Goal: Task Accomplishment & Management: Manage account settings

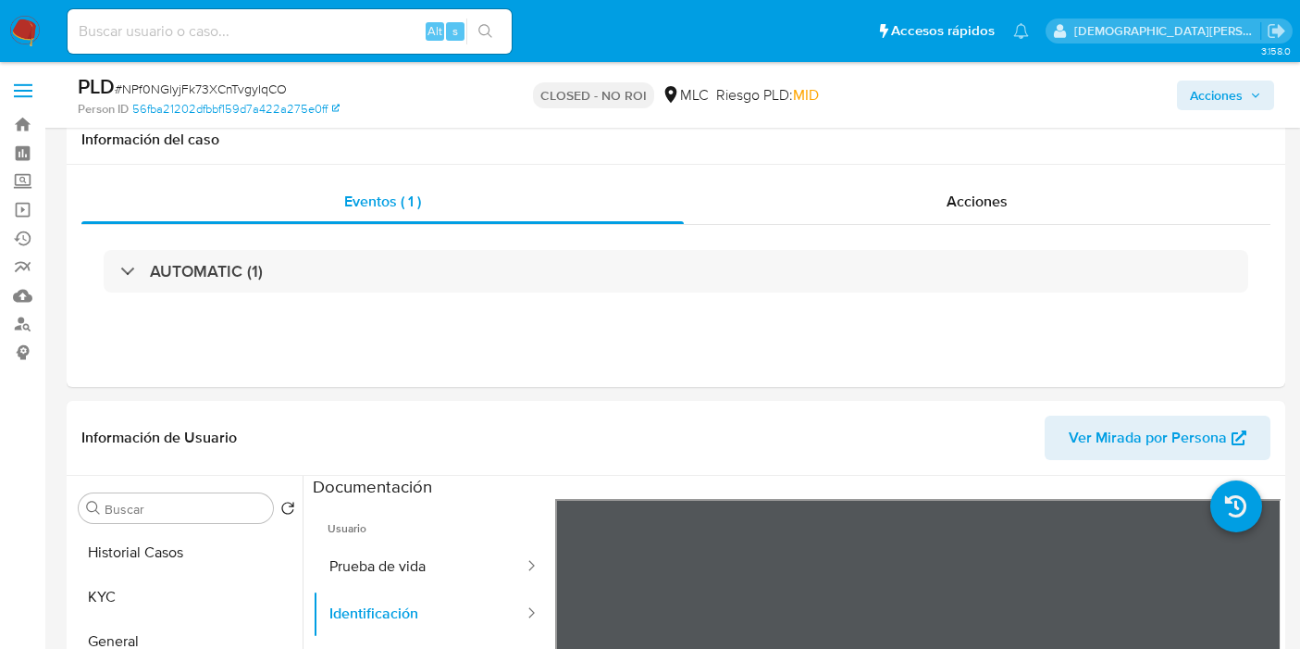
select select "10"
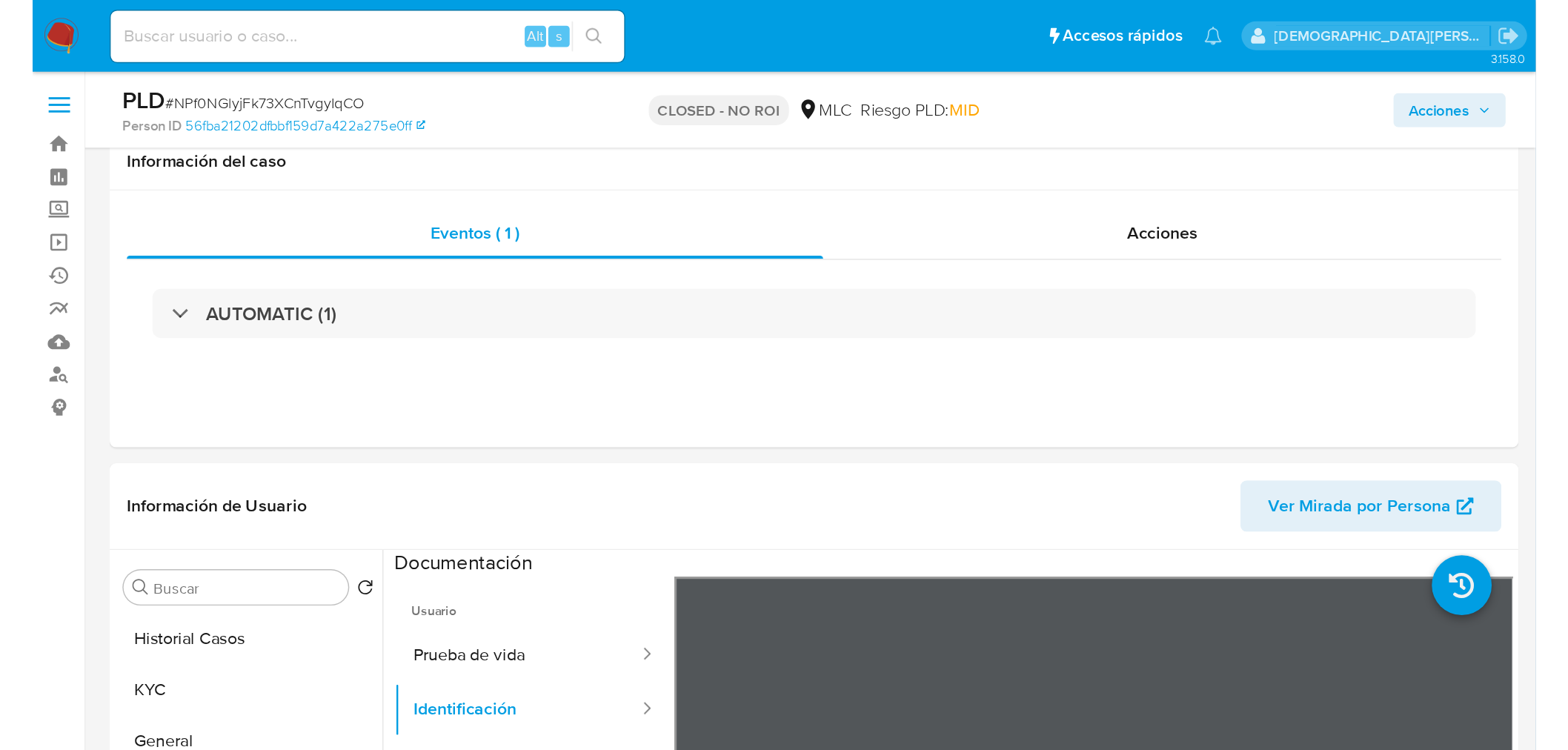
scroll to position [247, 0]
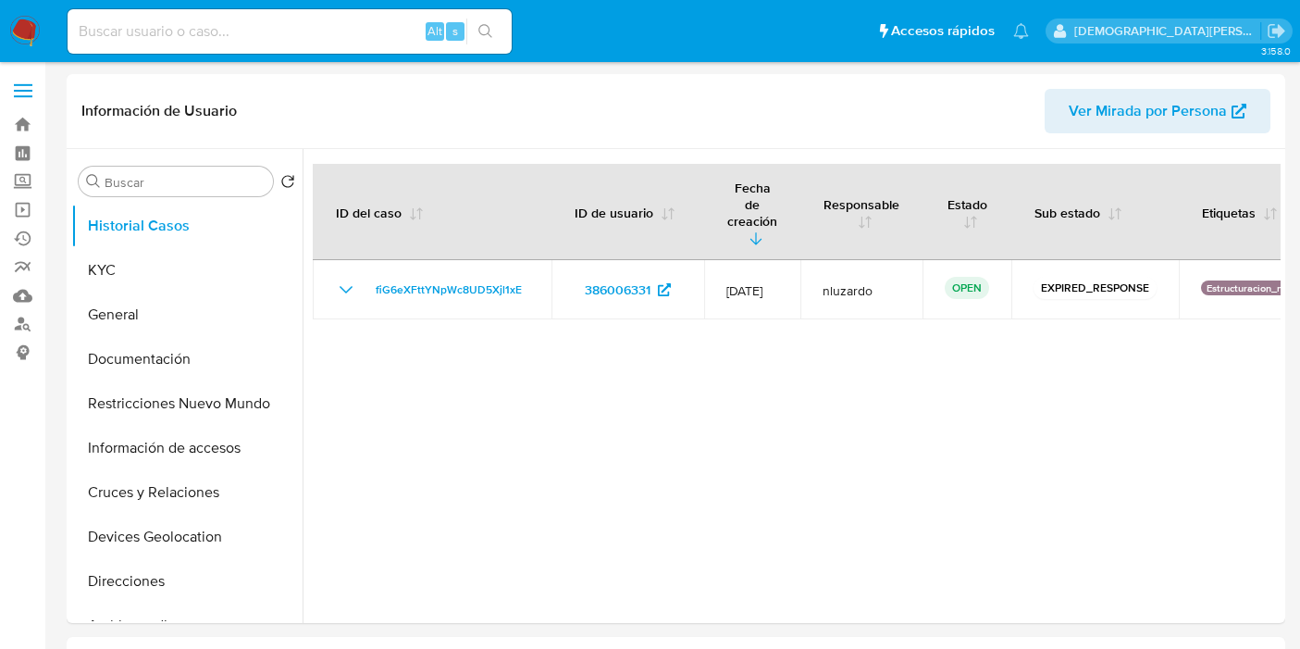
select select "10"
click at [158, 306] on button "General" at bounding box center [179, 314] width 217 height 44
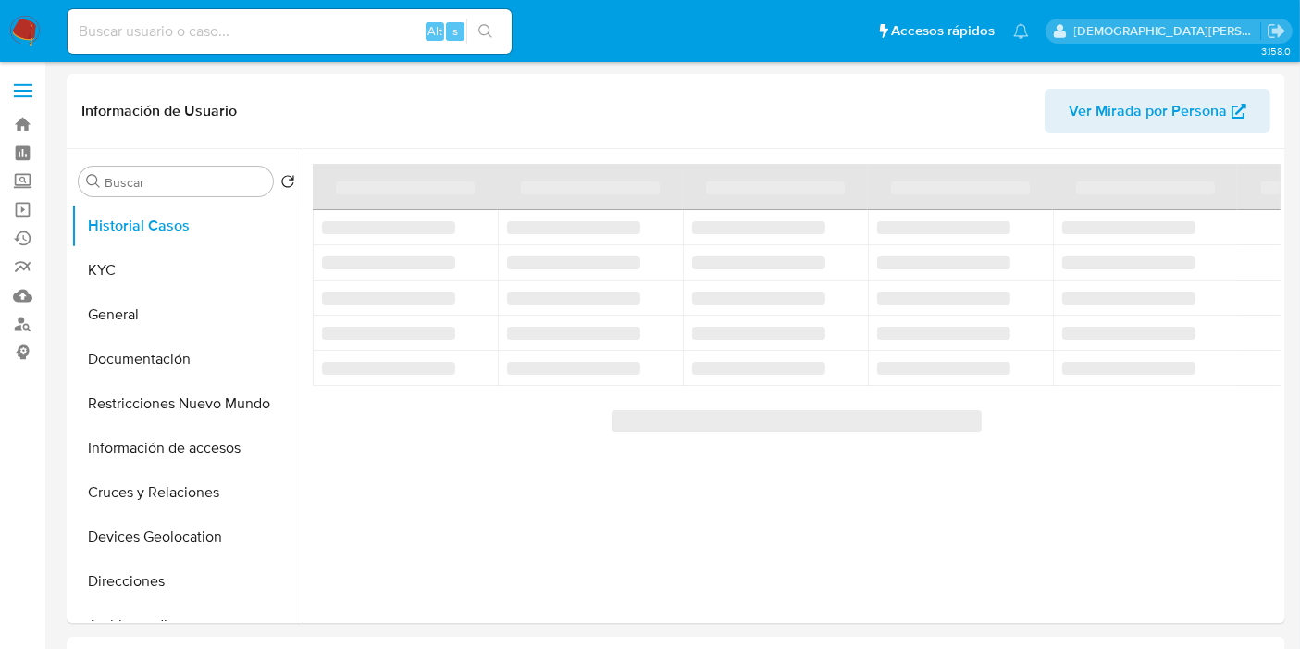
select select "10"
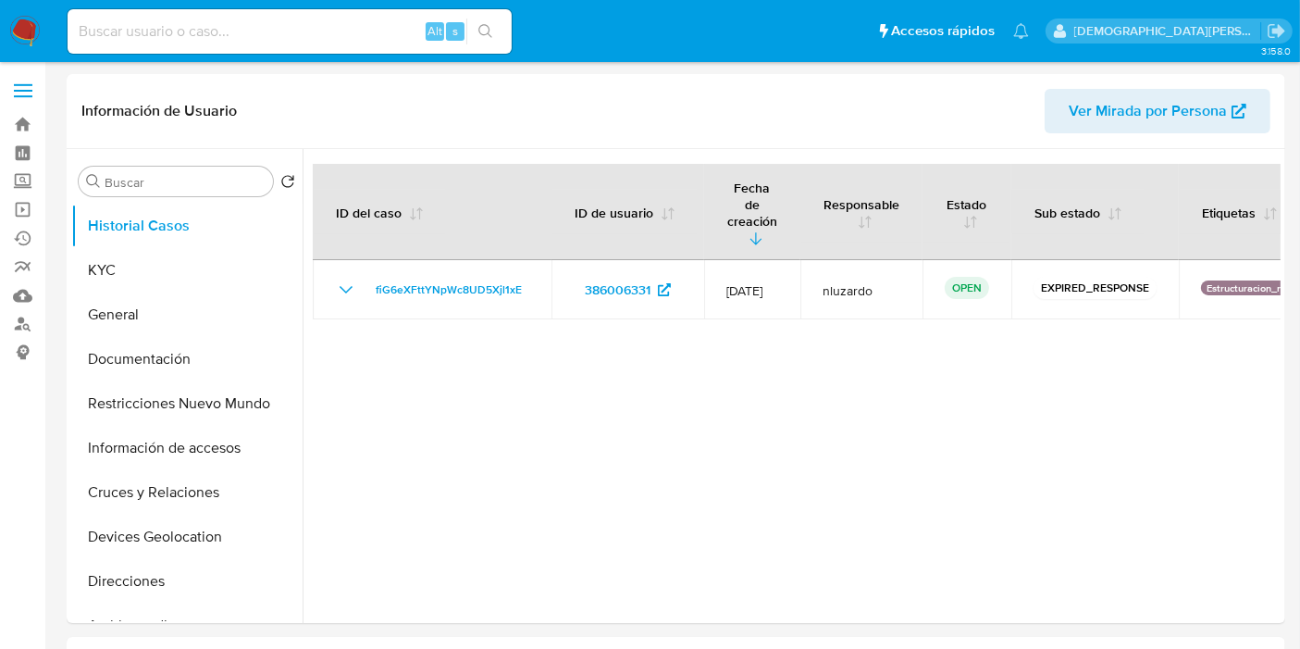
click at [325, 18] on div "Alt s" at bounding box center [290, 31] width 444 height 44
click at [318, 25] on input at bounding box center [290, 31] width 444 height 24
paste input "xZHckwmmc5LidxwCNczX5tB5"
type input "xZHckwmmc5LidxwCNczX5tB5"
click at [487, 35] on icon "search-icon" at bounding box center [486, 31] width 15 height 15
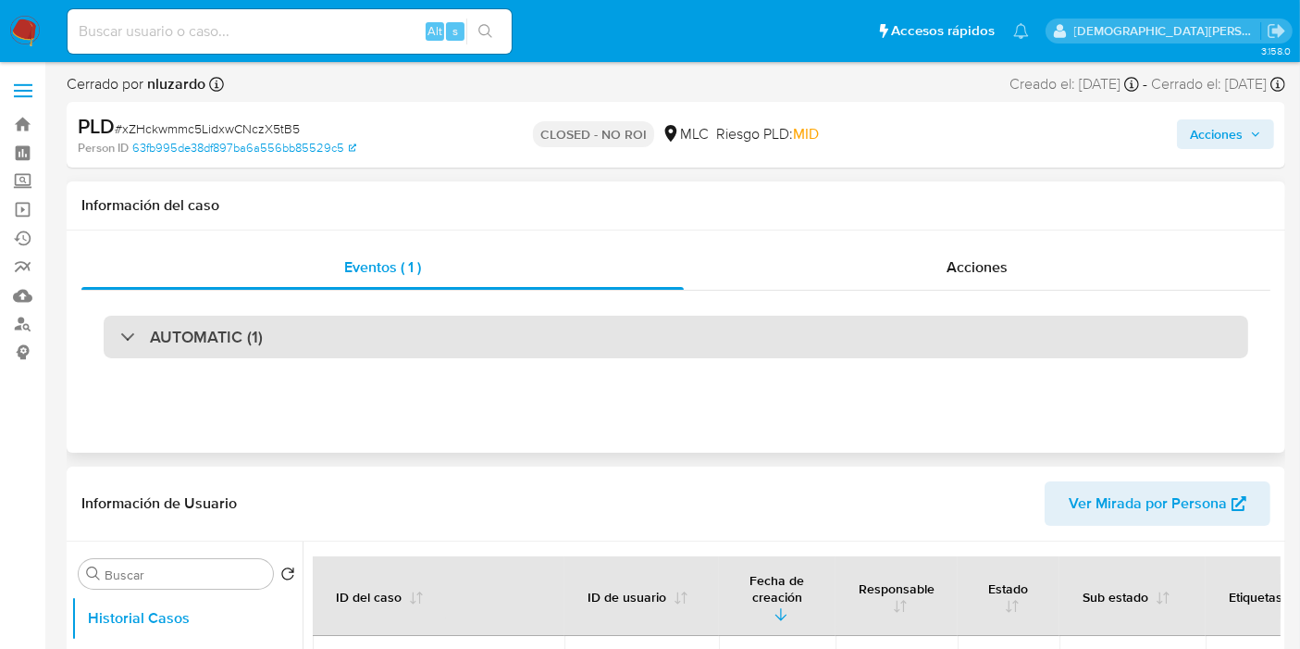
select select "10"
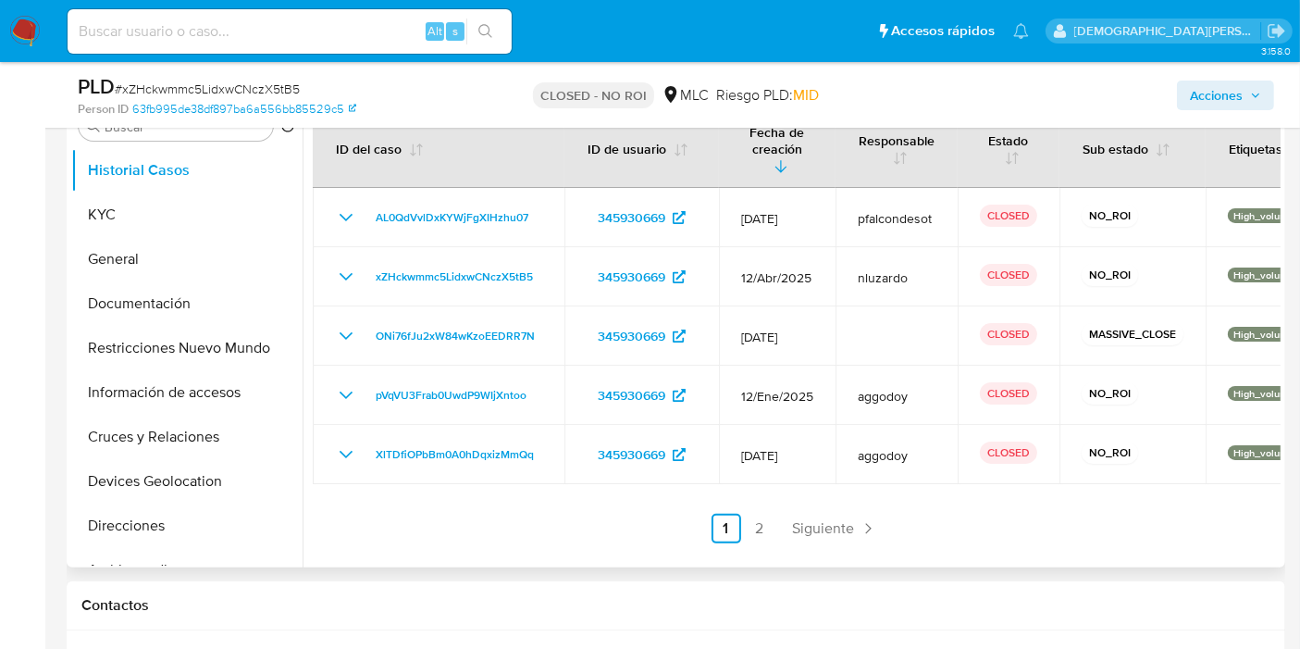
scroll to position [411, 0]
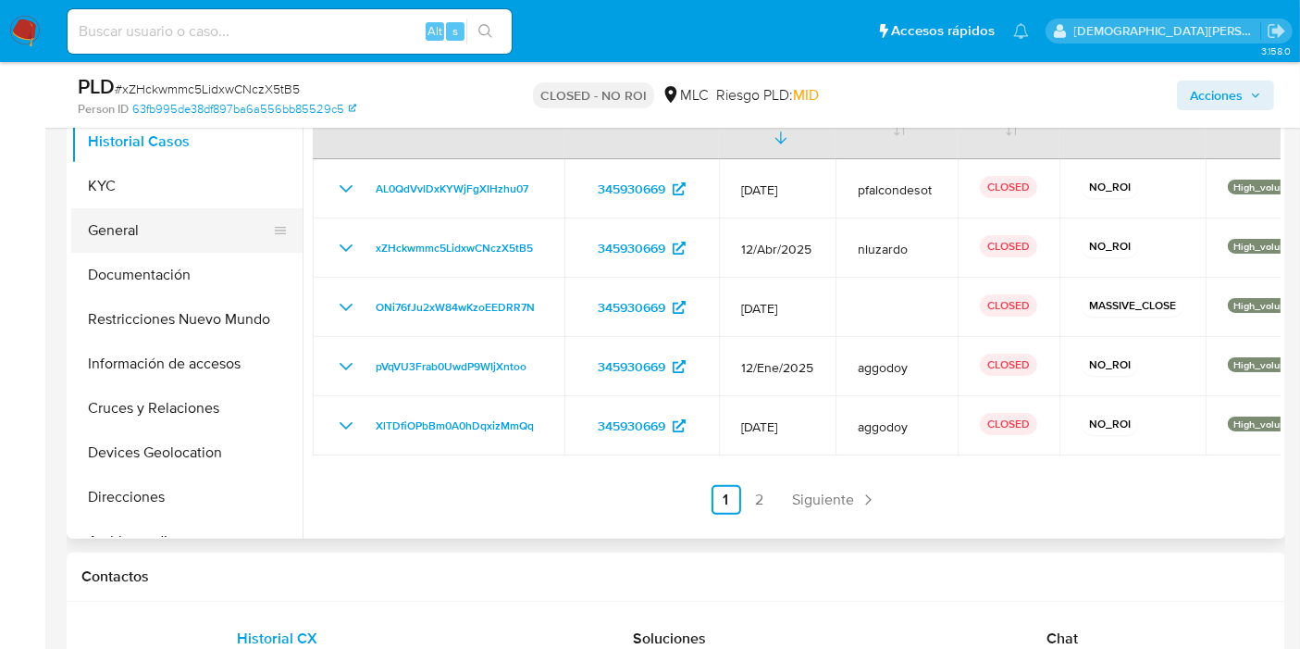
click at [128, 232] on button "General" at bounding box center [179, 230] width 217 height 44
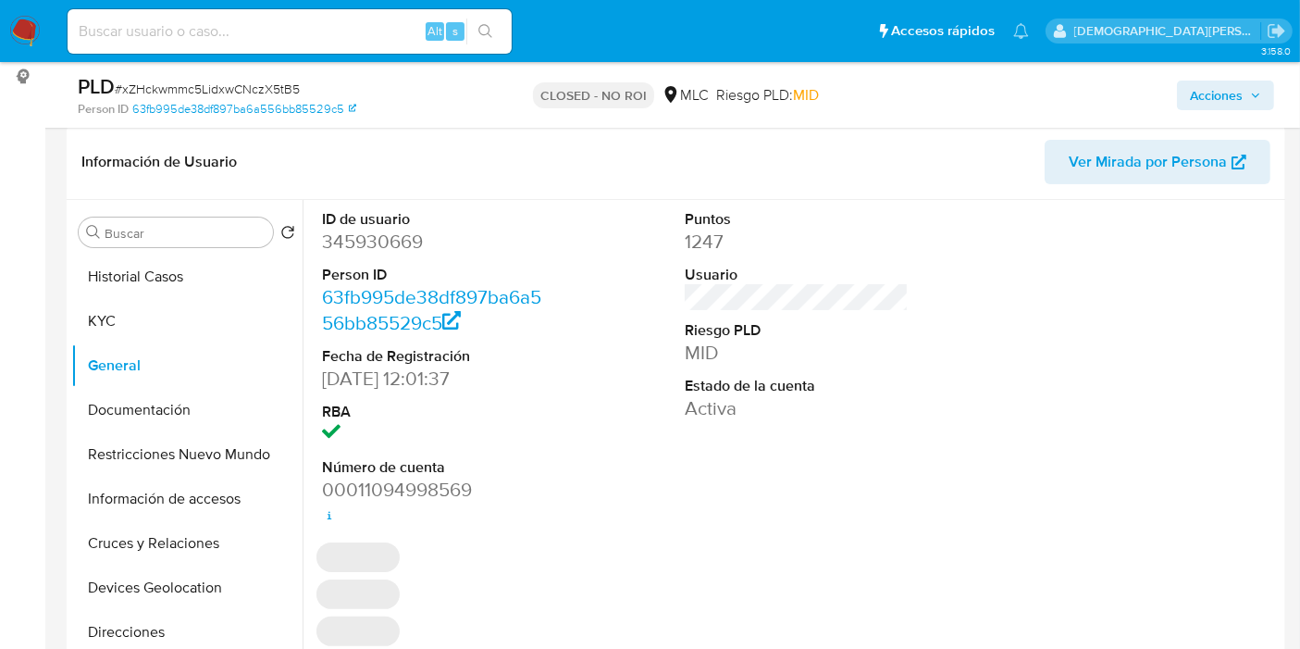
scroll to position [308, 0]
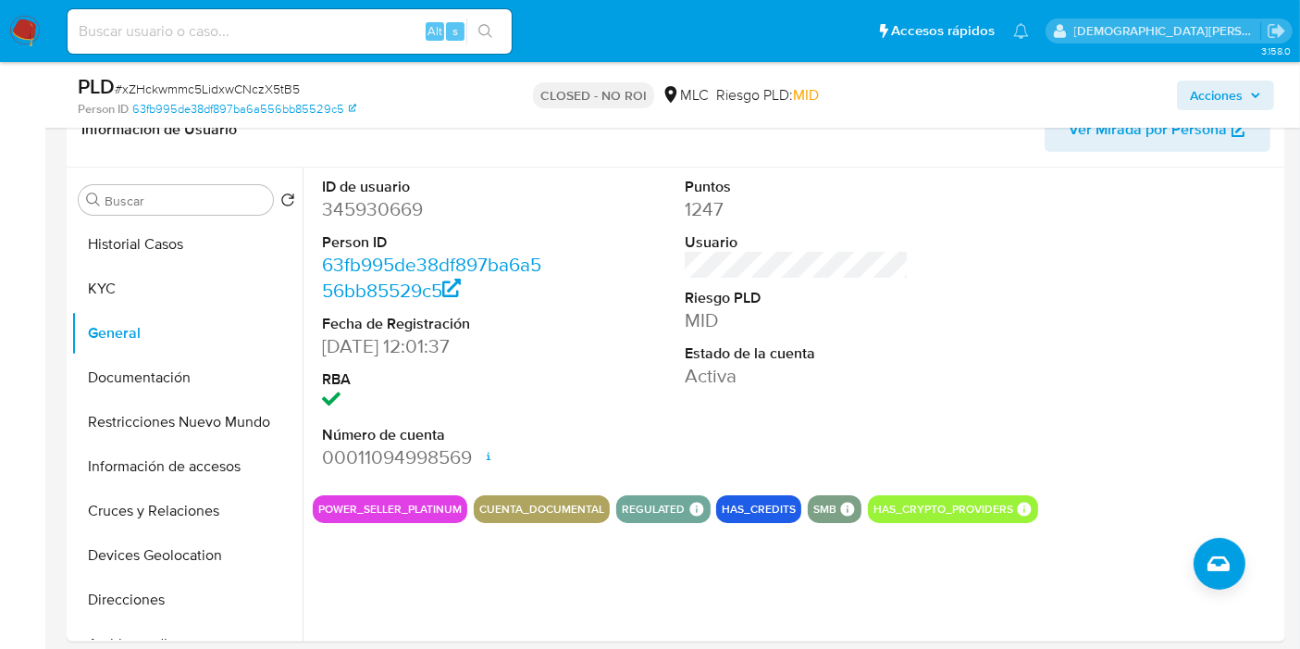
click at [315, 25] on input at bounding box center [290, 31] width 444 height 24
paste input "747494274"
type input "747494274"
click at [494, 37] on button "search-icon" at bounding box center [486, 32] width 38 height 26
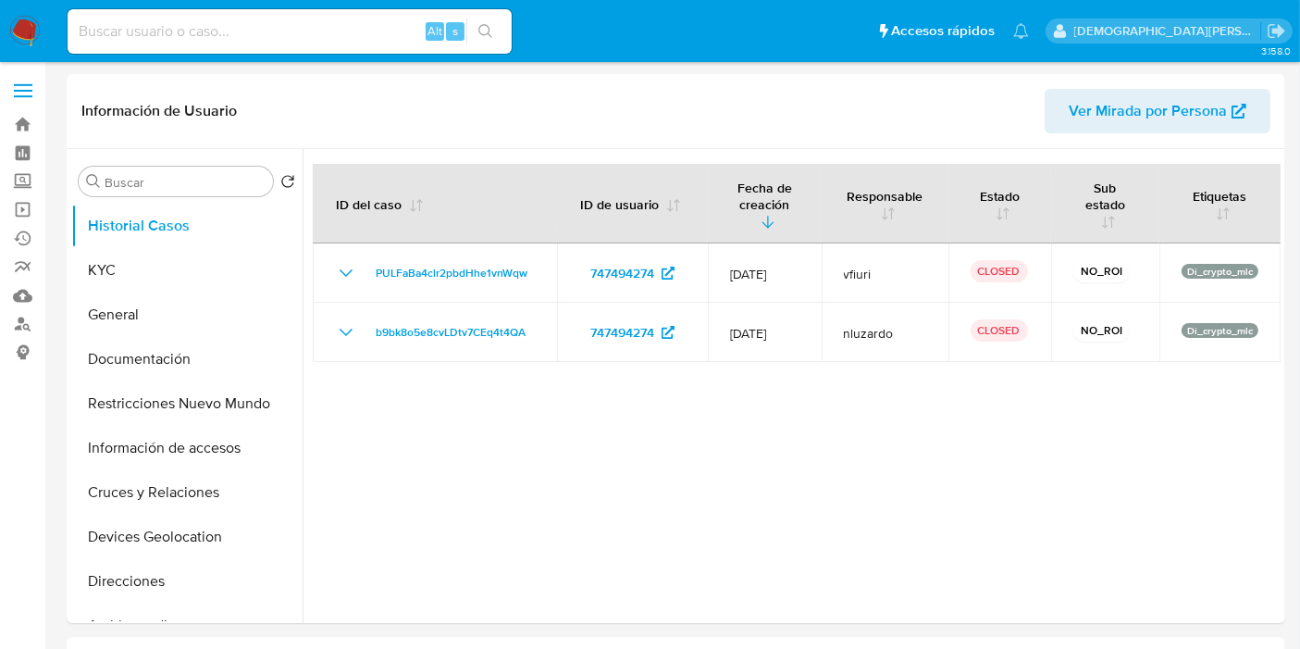
select select "10"
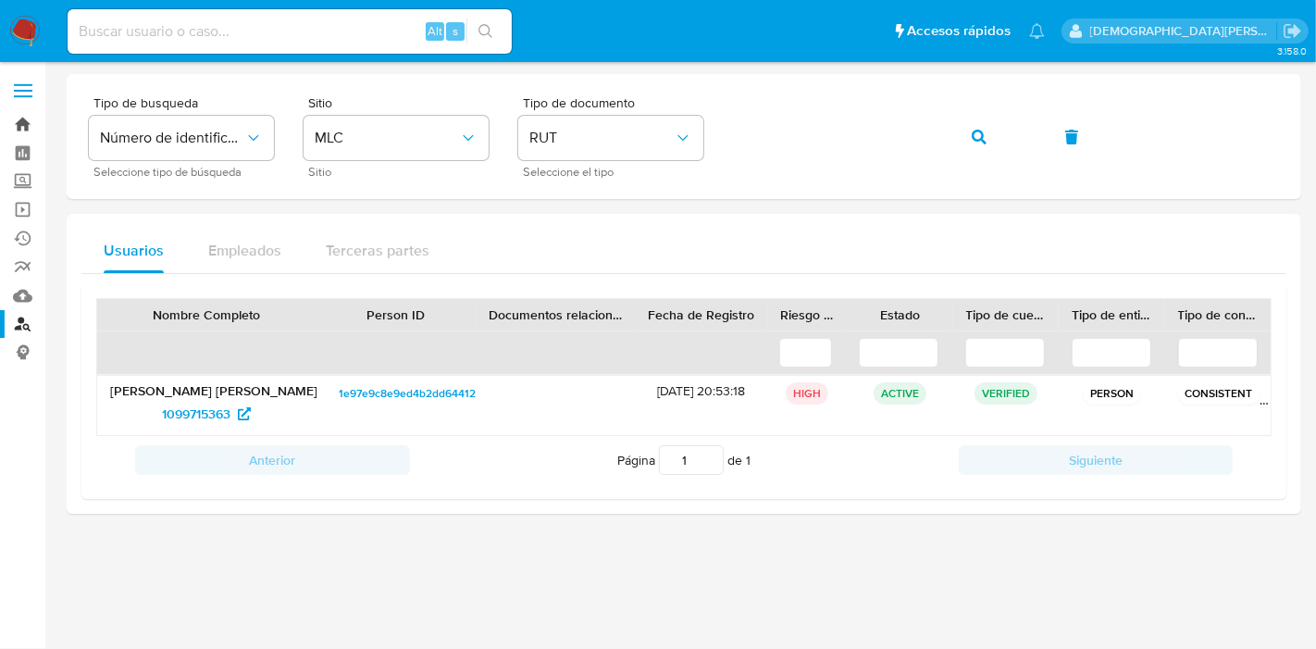
click at [19, 115] on link "Bandeja" at bounding box center [110, 124] width 220 height 29
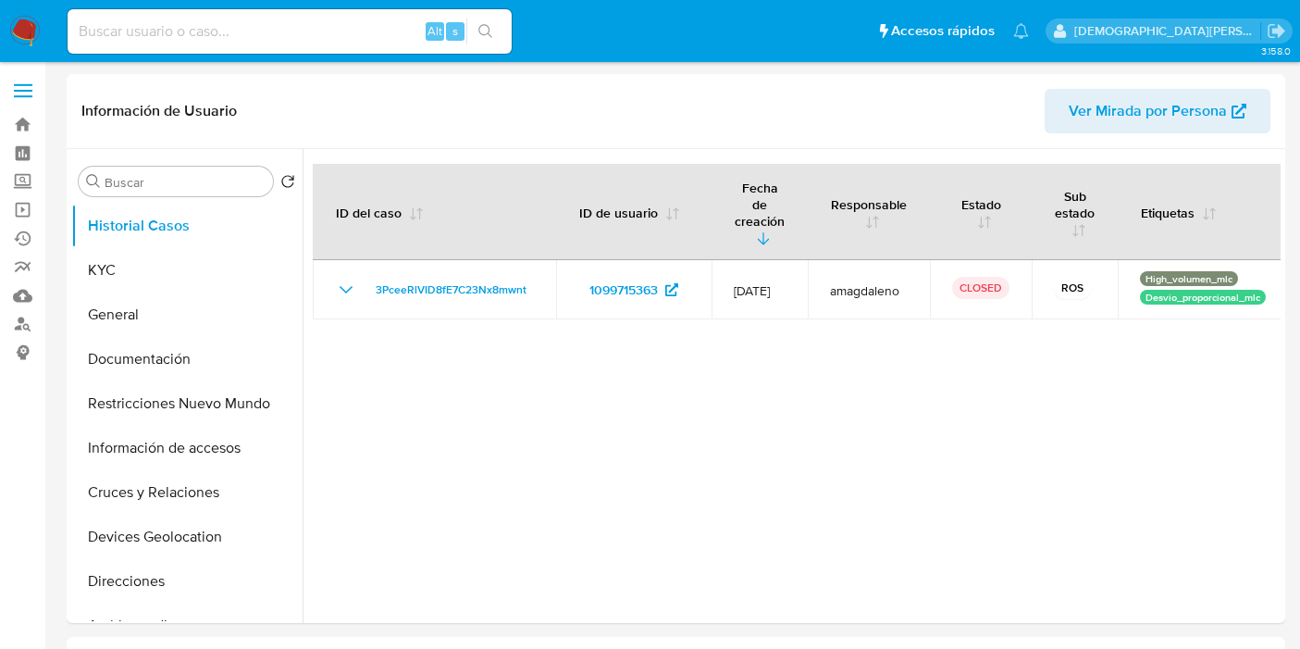
select select "10"
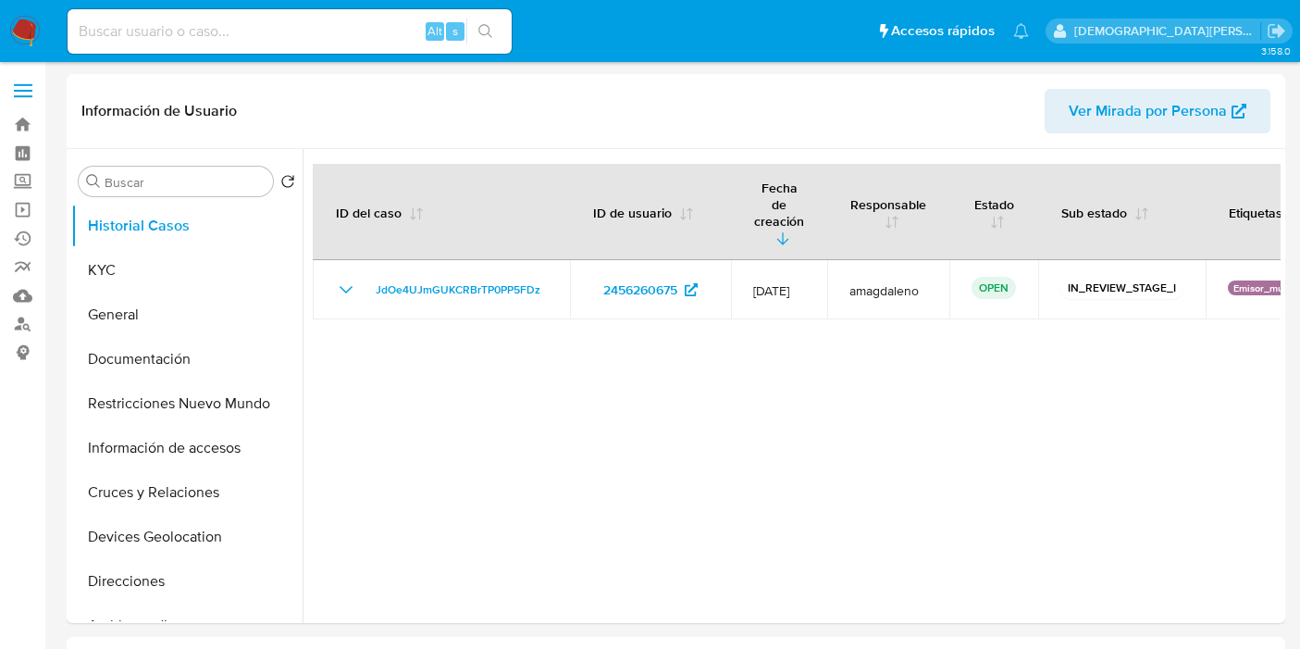
select select "10"
click at [150, 310] on button "General" at bounding box center [179, 314] width 217 height 44
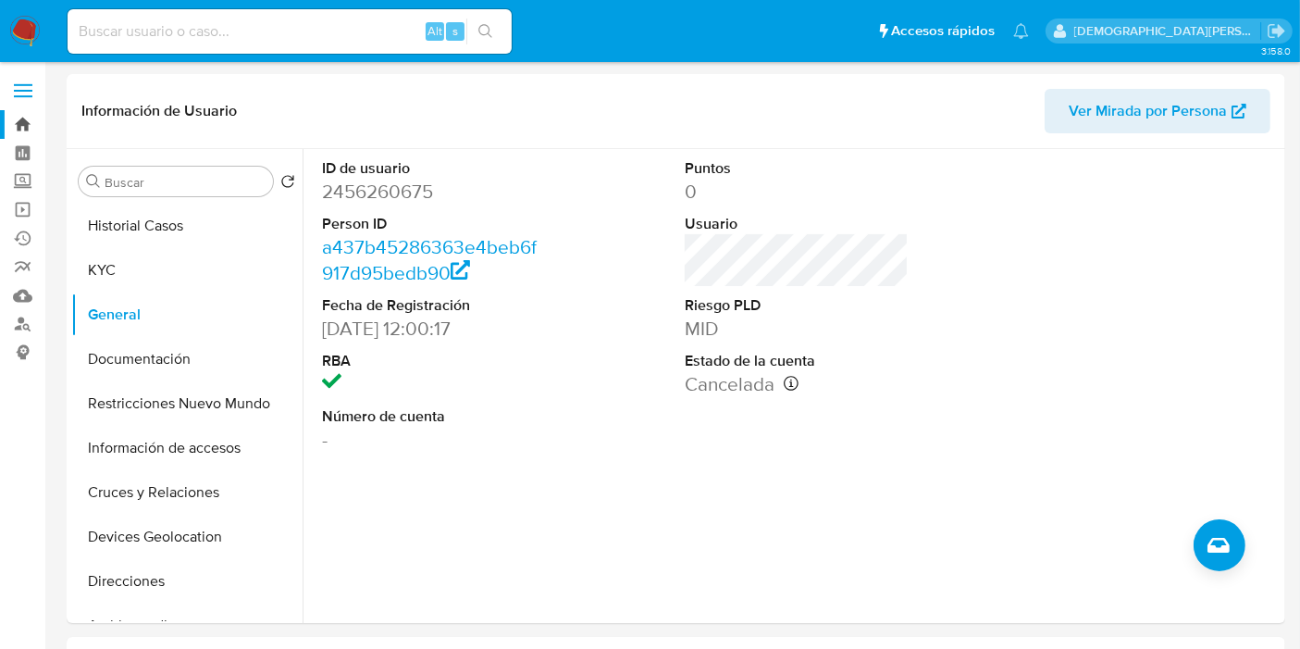
click at [30, 131] on link "Bandeja" at bounding box center [110, 124] width 220 height 29
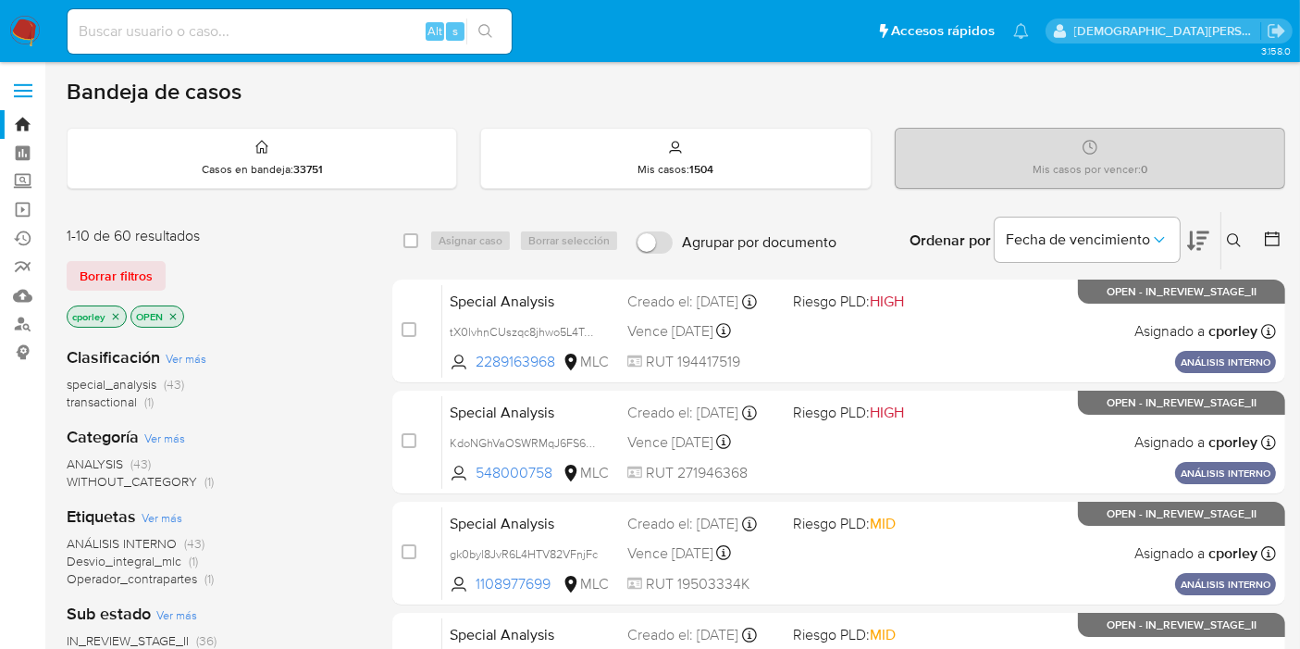
click at [173, 311] on icon "close-filter" at bounding box center [173, 316] width 11 height 11
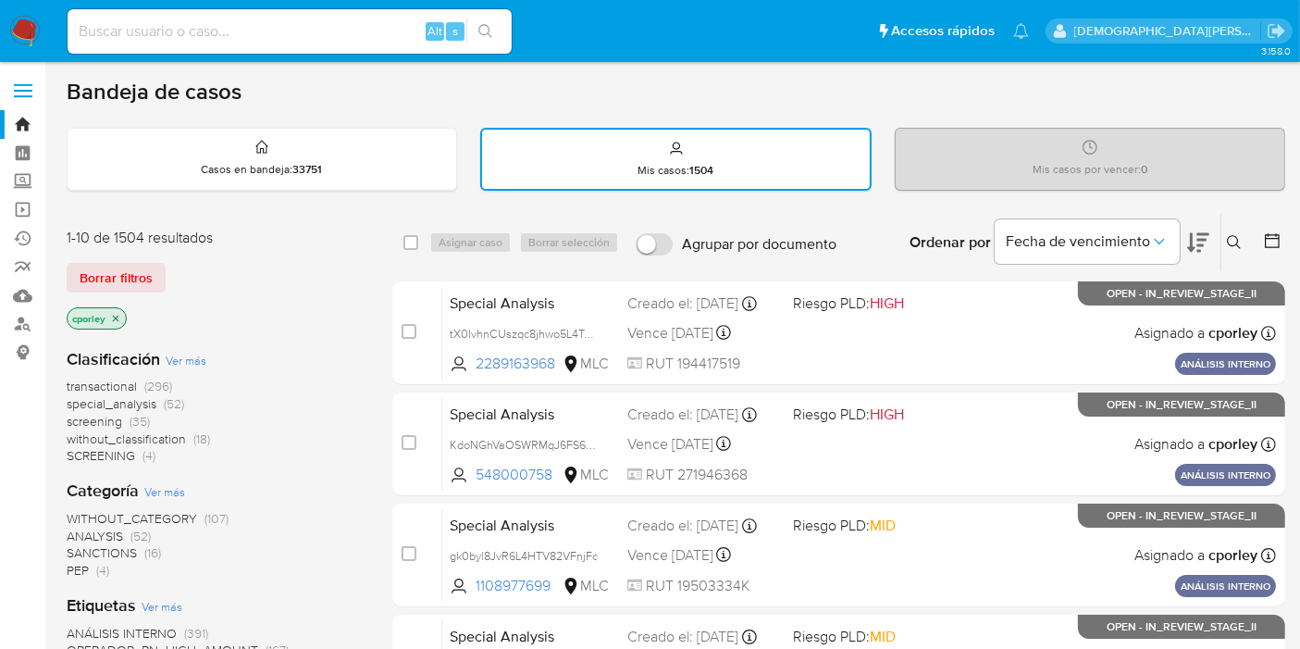
click at [113, 313] on icon "close-filter" at bounding box center [115, 318] width 11 height 11
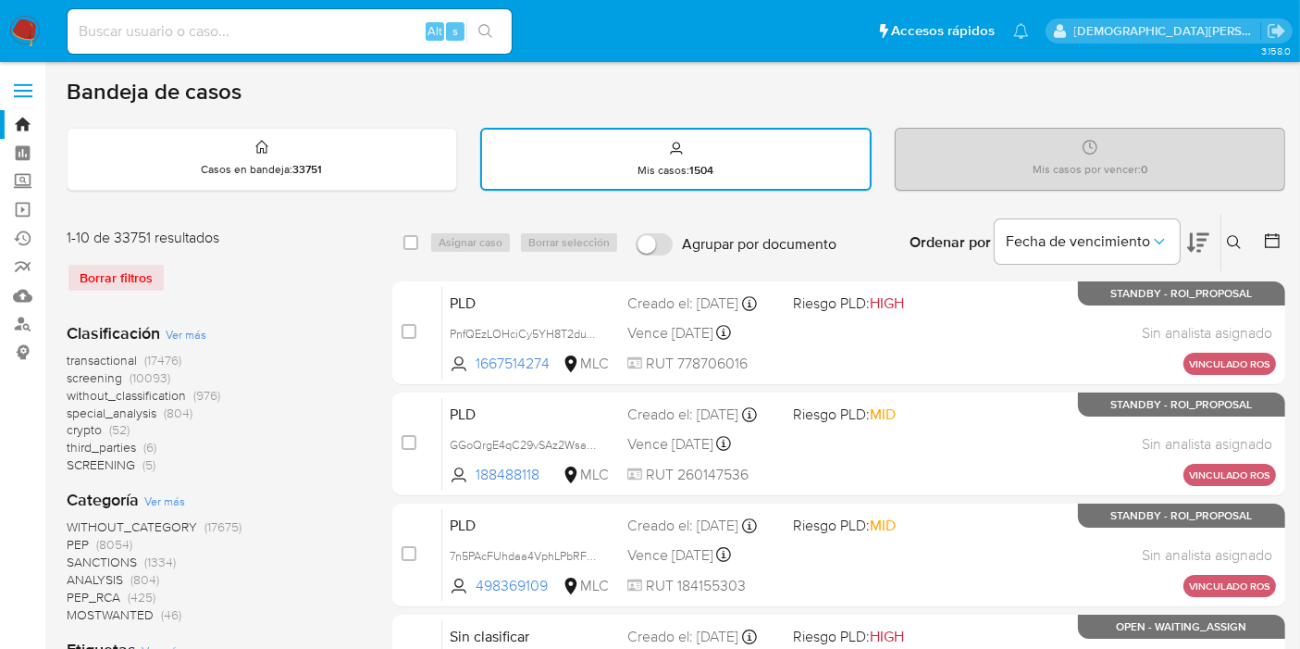
click at [1270, 244] on icon at bounding box center [1272, 240] width 19 height 19
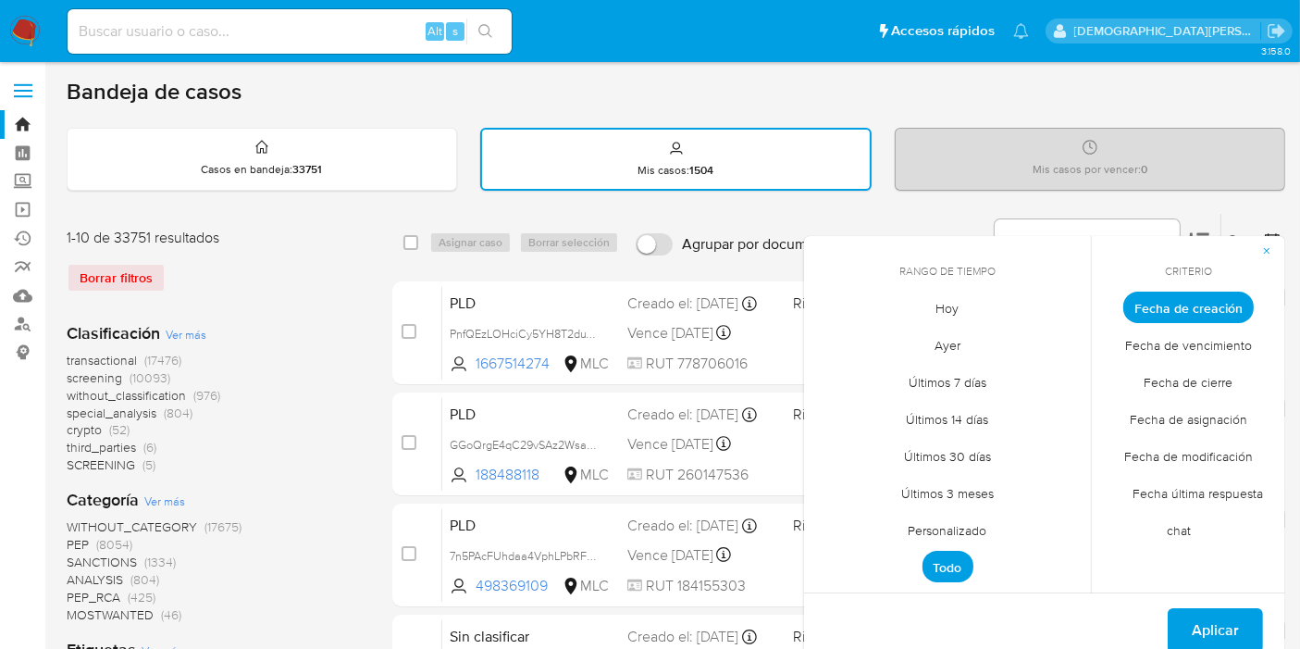
click at [933, 518] on span "Personalizado" at bounding box center [949, 531] width 118 height 38
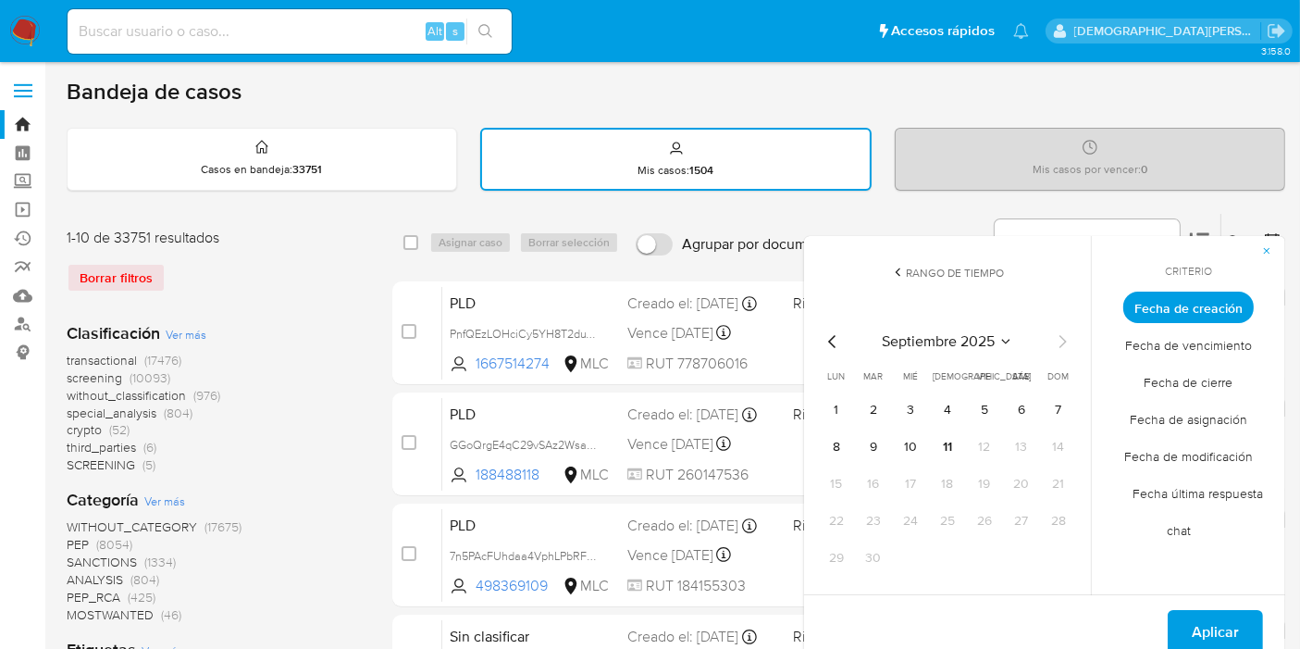
click at [829, 336] on icon "Mes anterior" at bounding box center [833, 341] width 22 height 22
click at [1020, 448] on button "12" at bounding box center [1022, 447] width 30 height 30
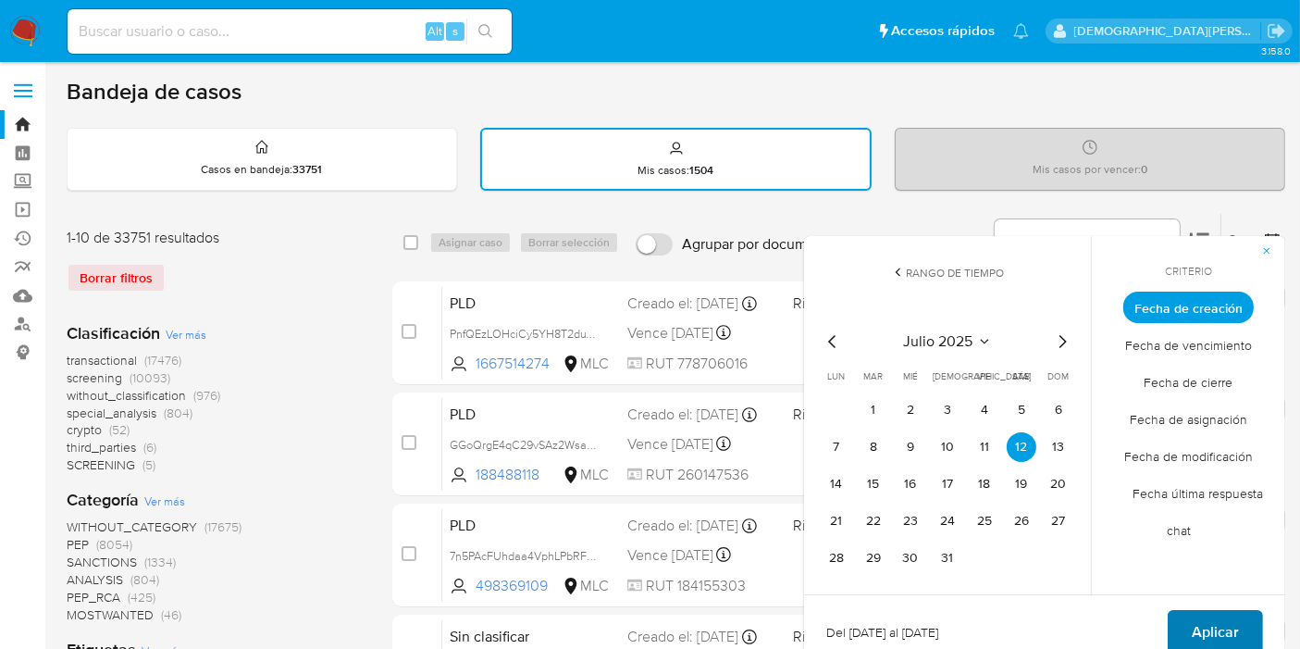
click at [1229, 622] on span "Aplicar" at bounding box center [1215, 632] width 47 height 41
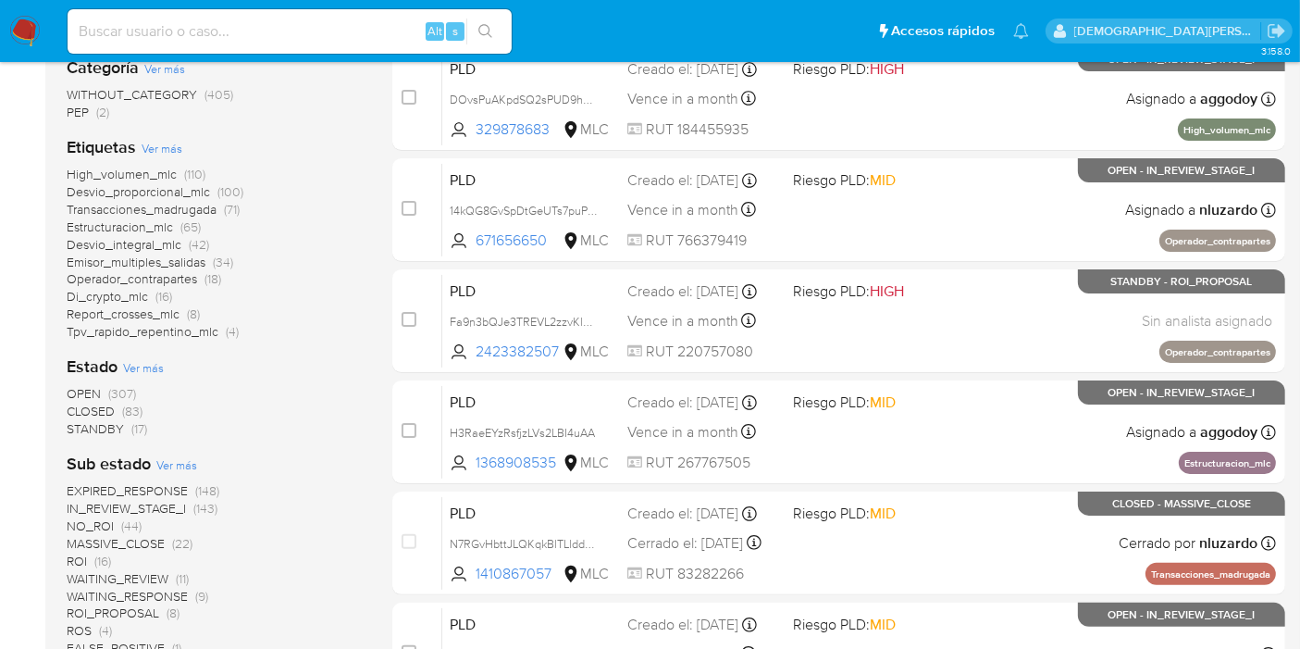
scroll to position [411, 0]
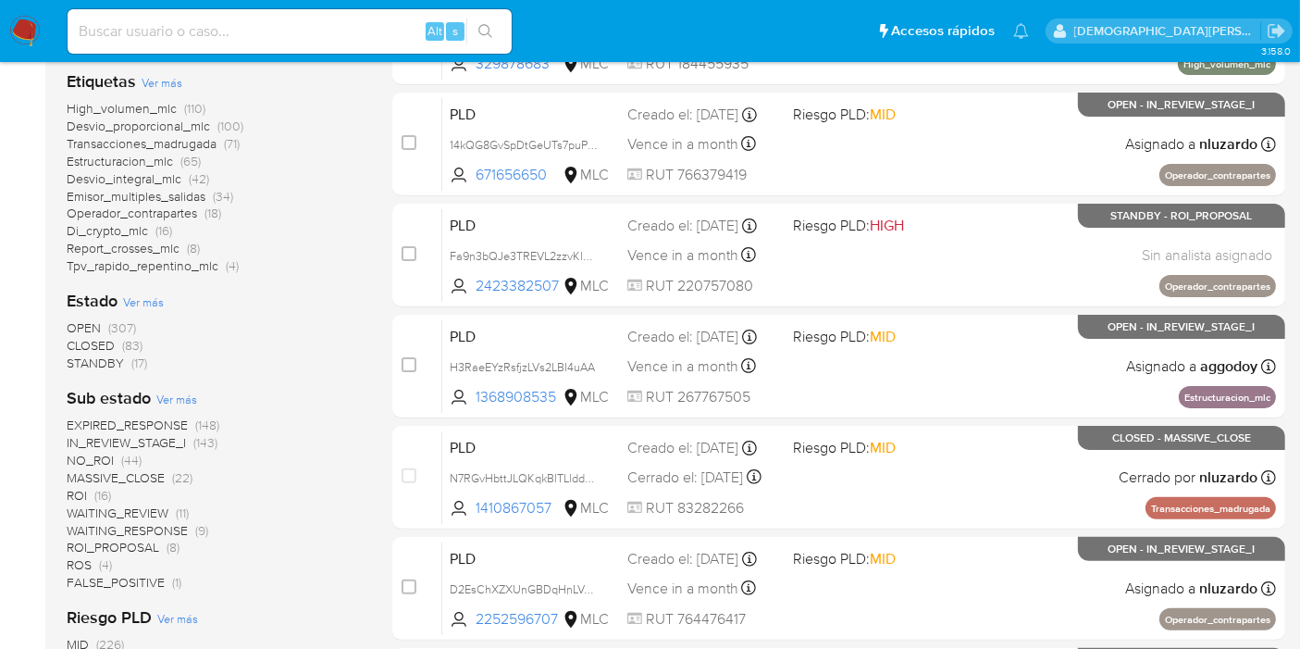
click at [90, 363] on span "STANDBY" at bounding box center [95, 363] width 57 height 19
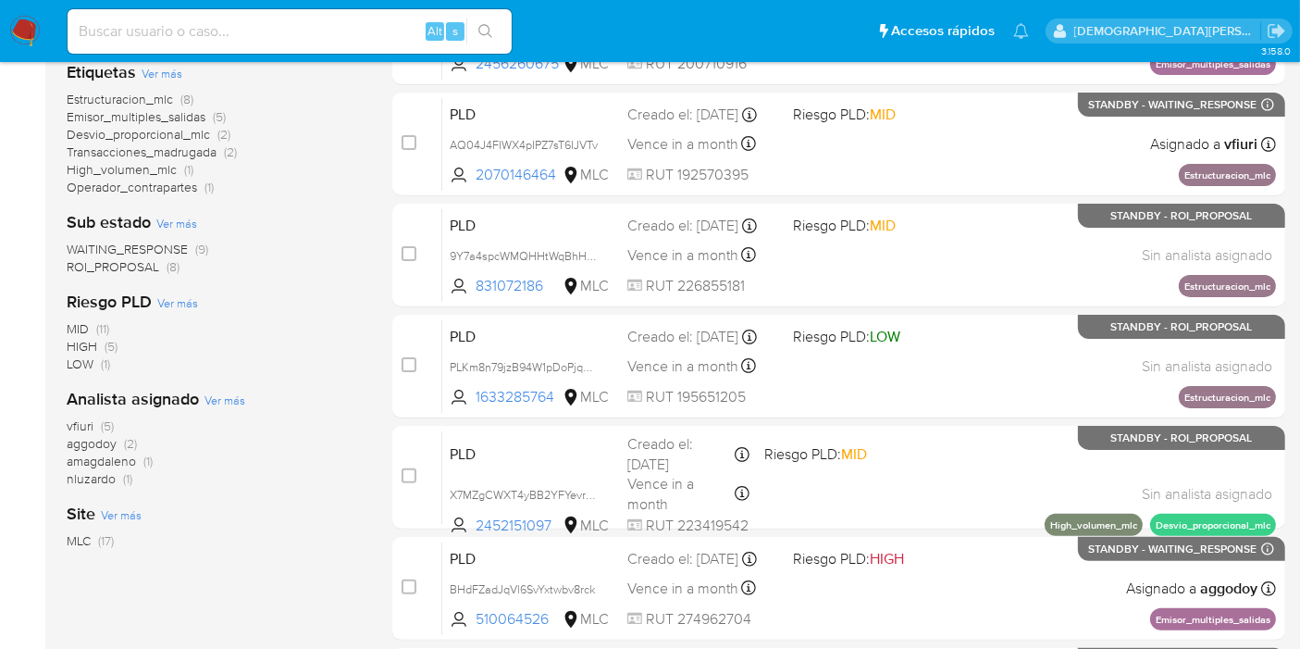
click at [140, 268] on span "ROI_PROPOSAL" at bounding box center [113, 266] width 93 height 19
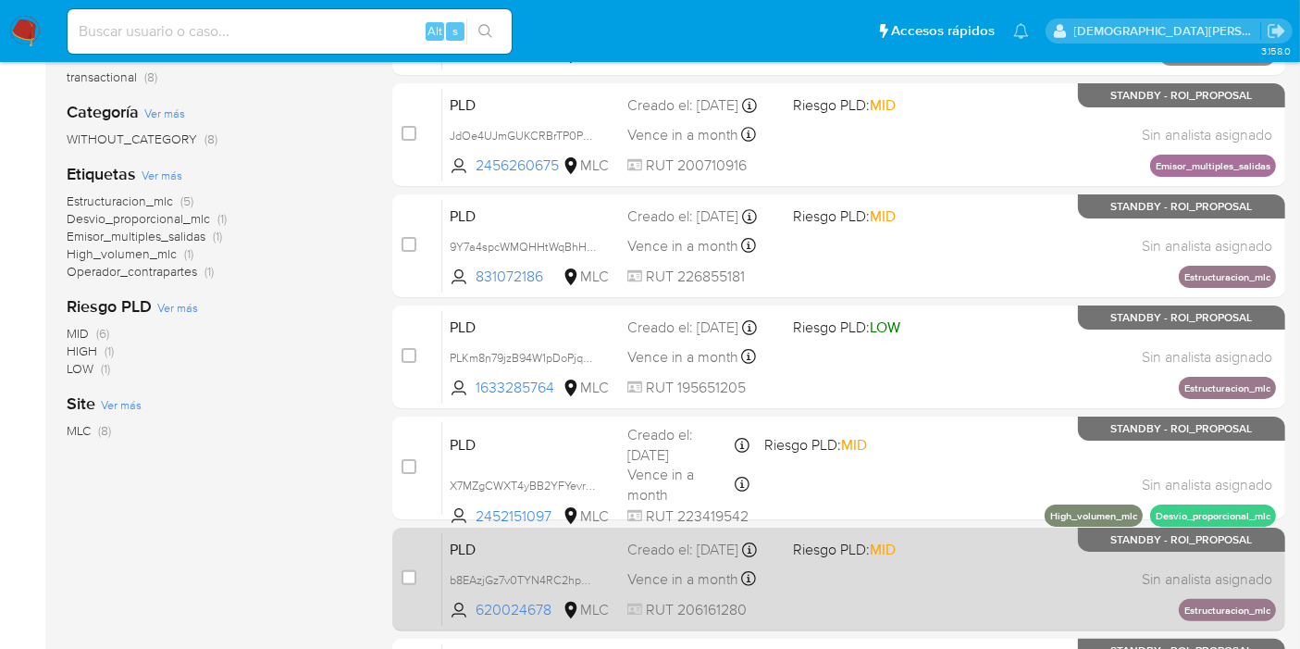
scroll to position [655, 0]
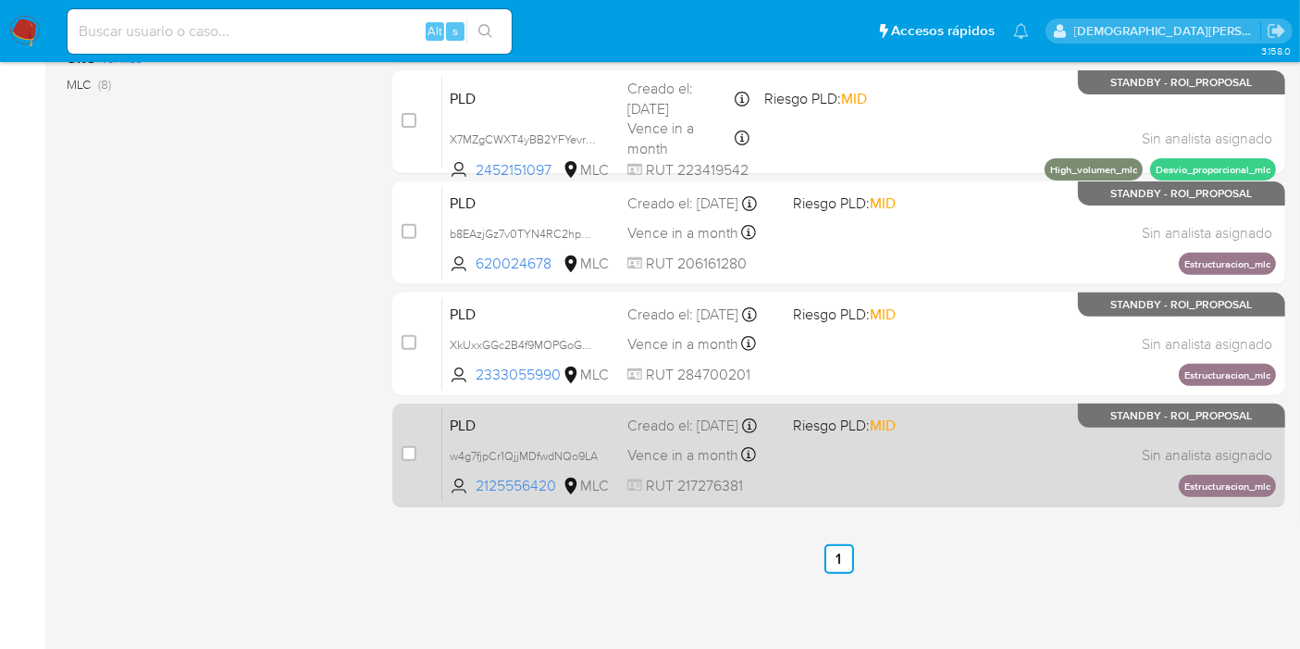
click at [875, 440] on div "PLD w4g7fjpCr1QjjMDfwdNQo9LA 2125556420 MLC Riesgo PLD: MID Creado el: 12/07/20…" at bounding box center [859, 454] width 834 height 93
click at [411, 448] on input "checkbox" at bounding box center [409, 453] width 15 height 15
checkbox input "true"
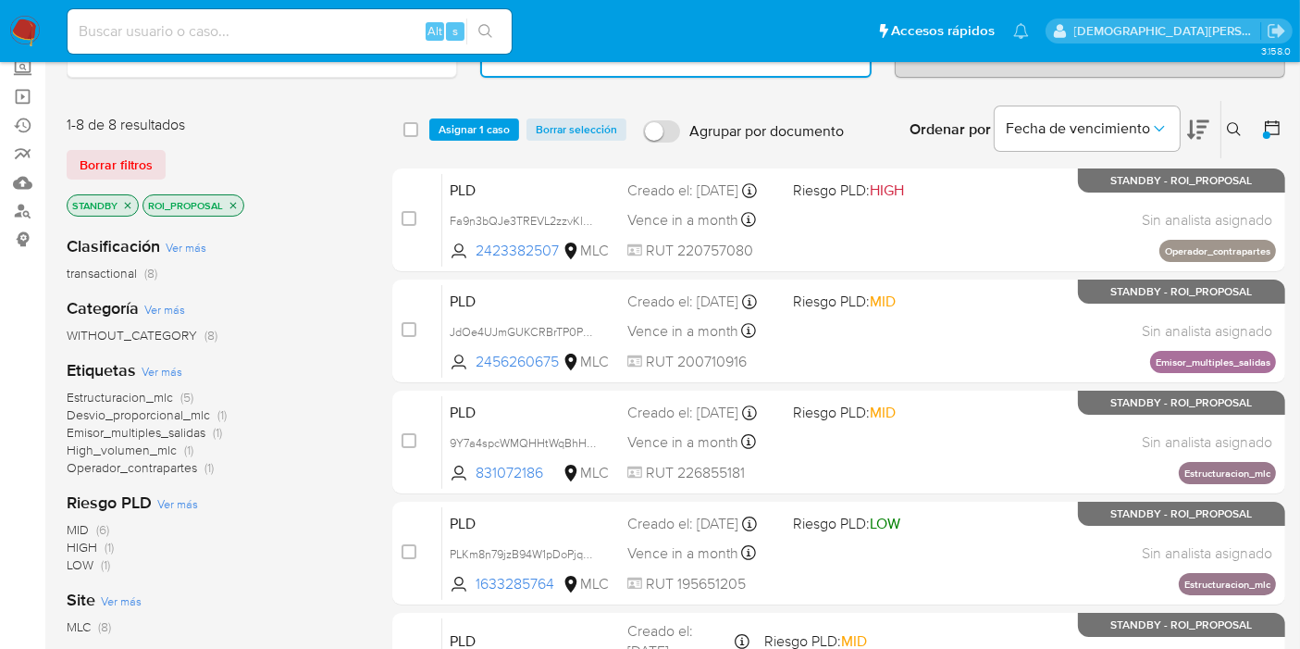
scroll to position [0, 0]
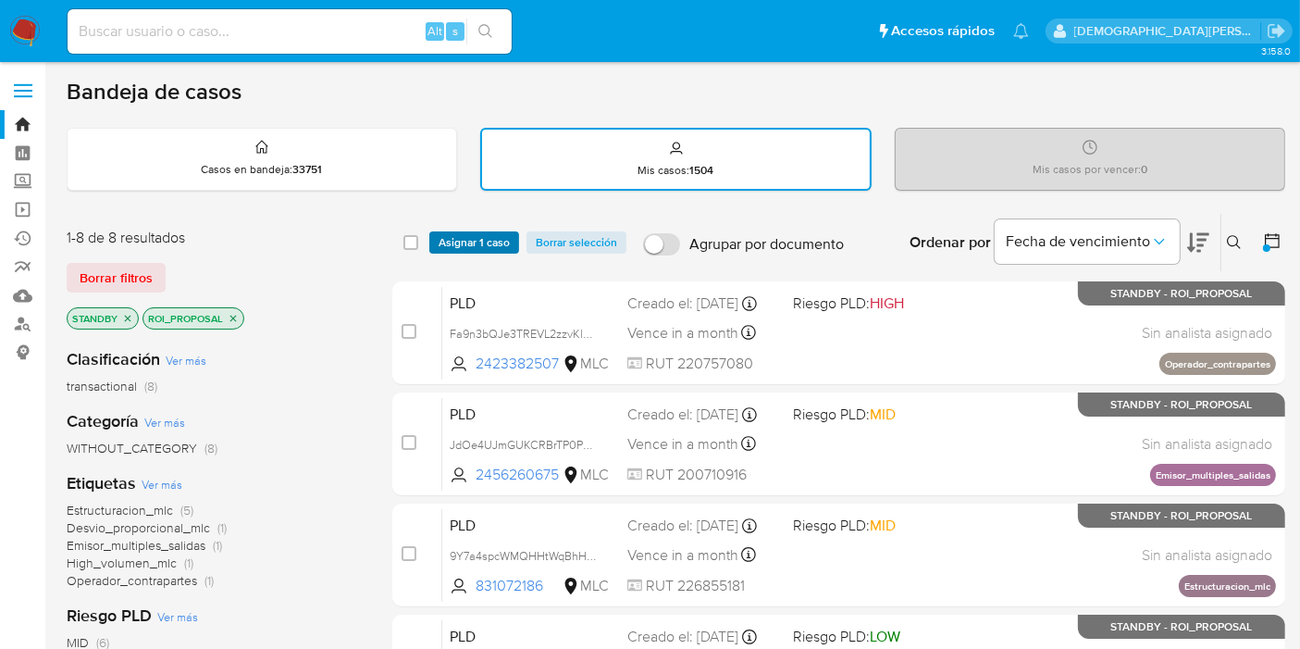
click at [478, 244] on span "Asignar 1 caso" at bounding box center [474, 242] width 71 height 19
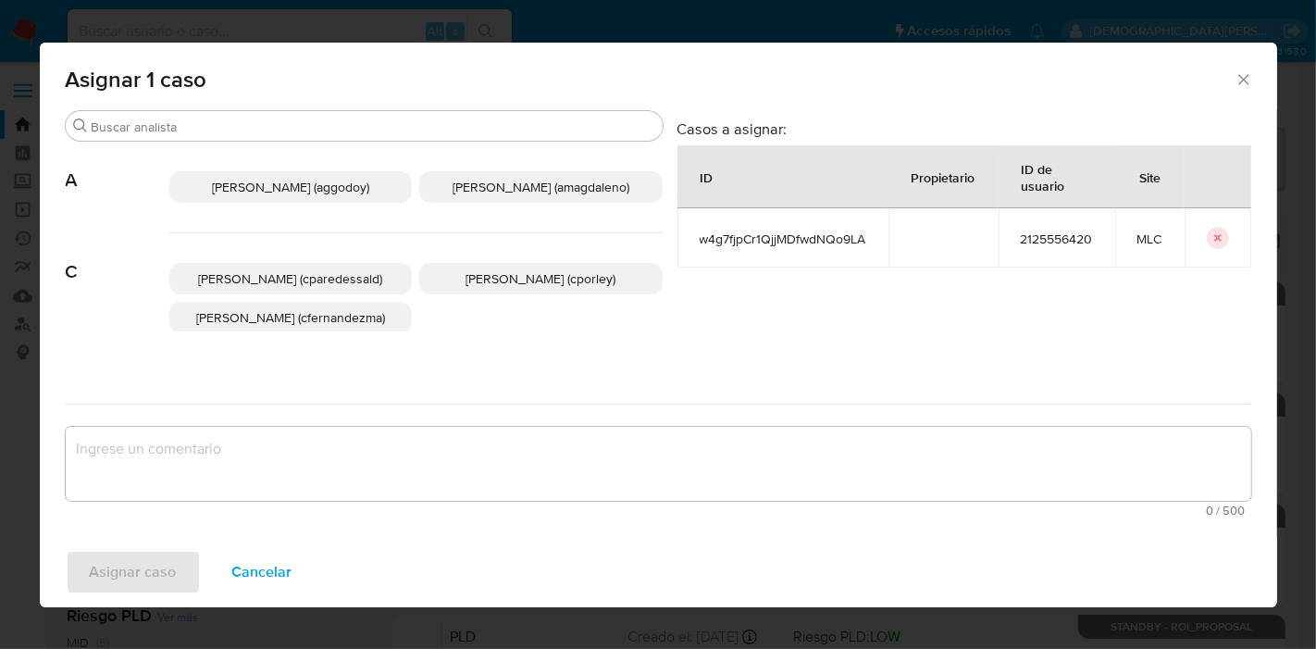
click at [544, 284] on span "[PERSON_NAME] (cporley)" at bounding box center [541, 278] width 150 height 19
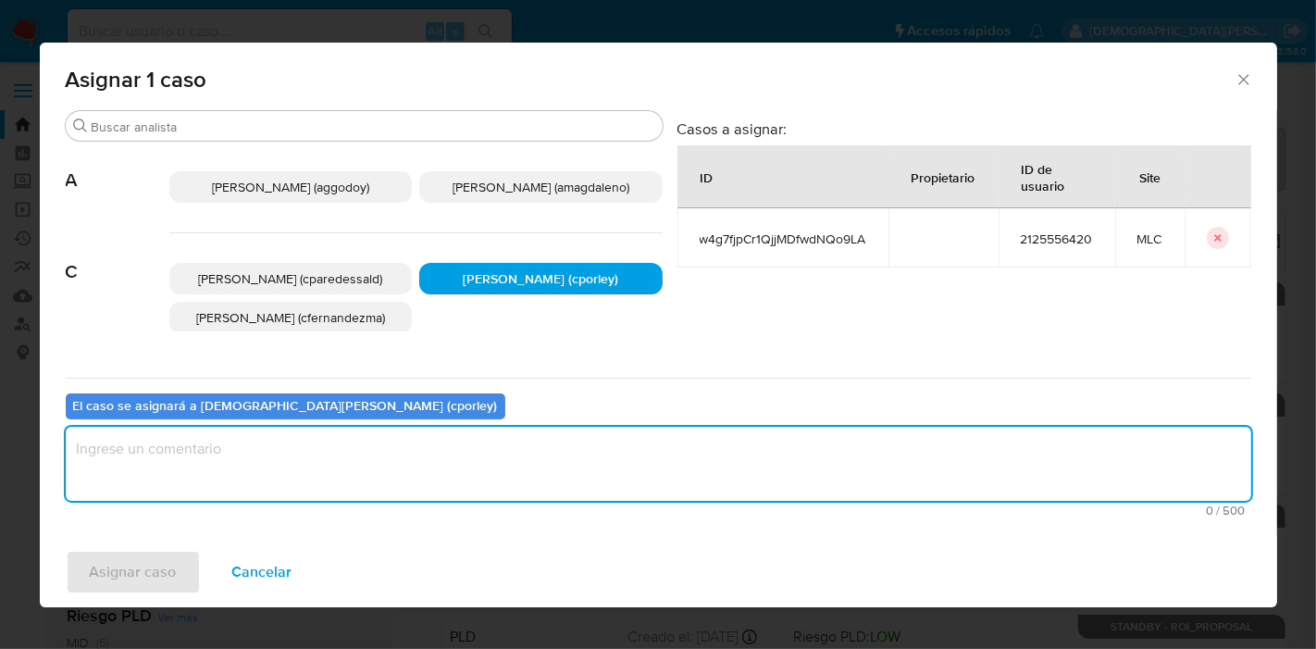
click at [489, 469] on textarea "assign-modal" at bounding box center [659, 464] width 1186 height 74
type textarea "-"
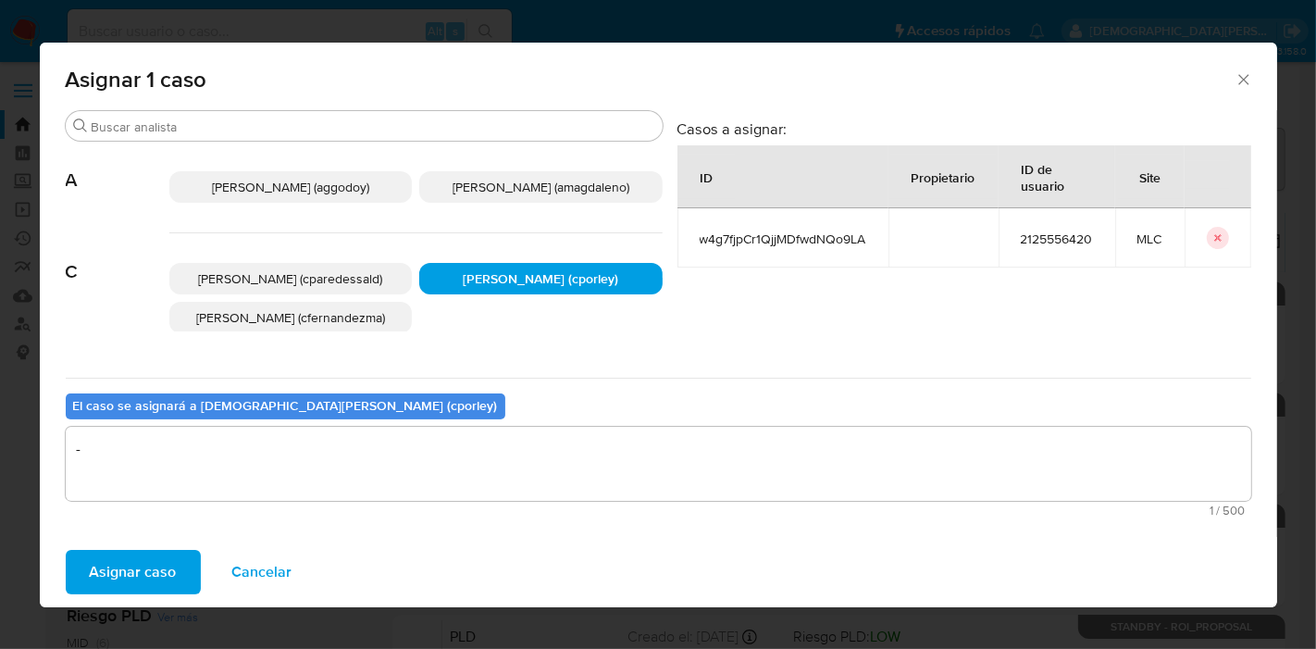
click at [180, 565] on button "Asignar caso" at bounding box center [133, 572] width 135 height 44
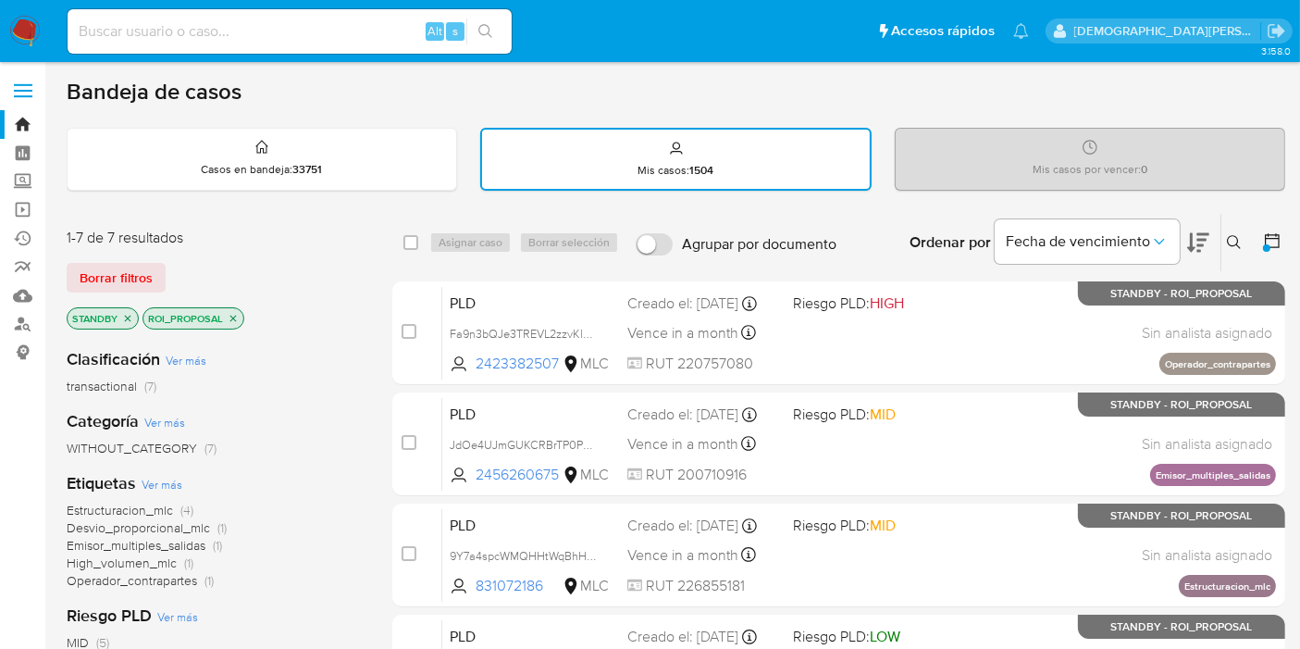
click at [232, 313] on icon "close-filter" at bounding box center [233, 318] width 11 height 11
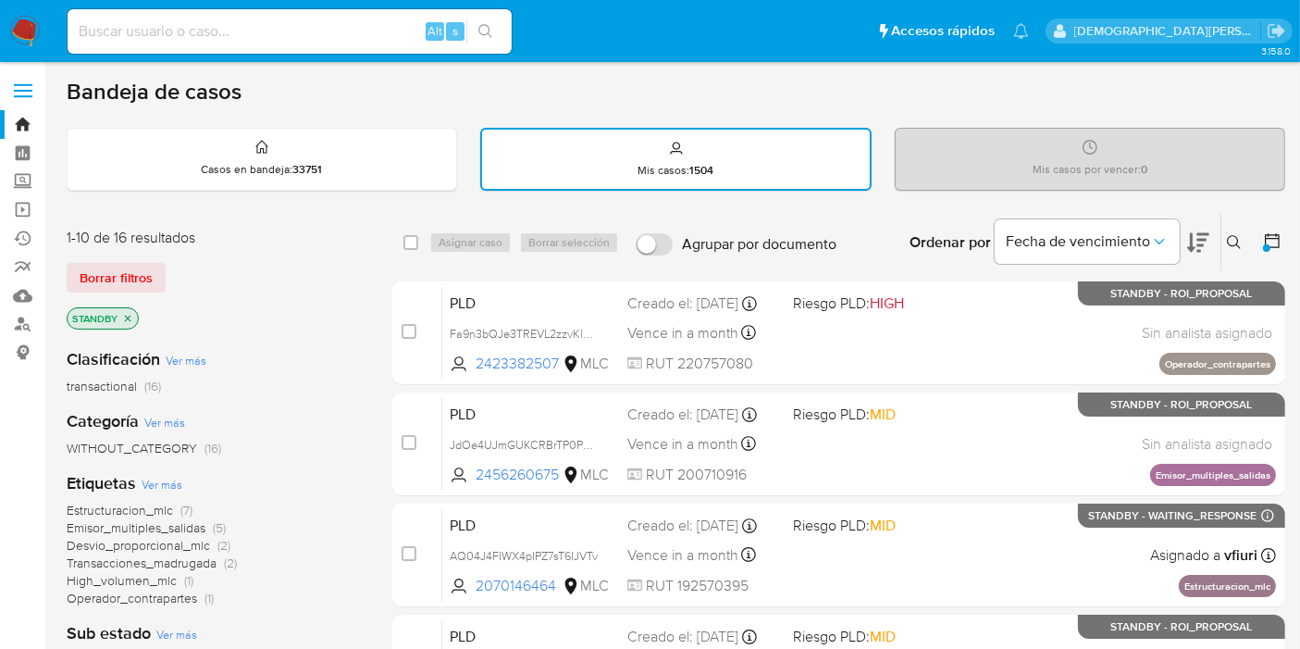
click at [132, 317] on p "STANDBY" at bounding box center [103, 318] width 70 height 20
click at [1274, 241] on icon at bounding box center [1272, 240] width 19 height 19
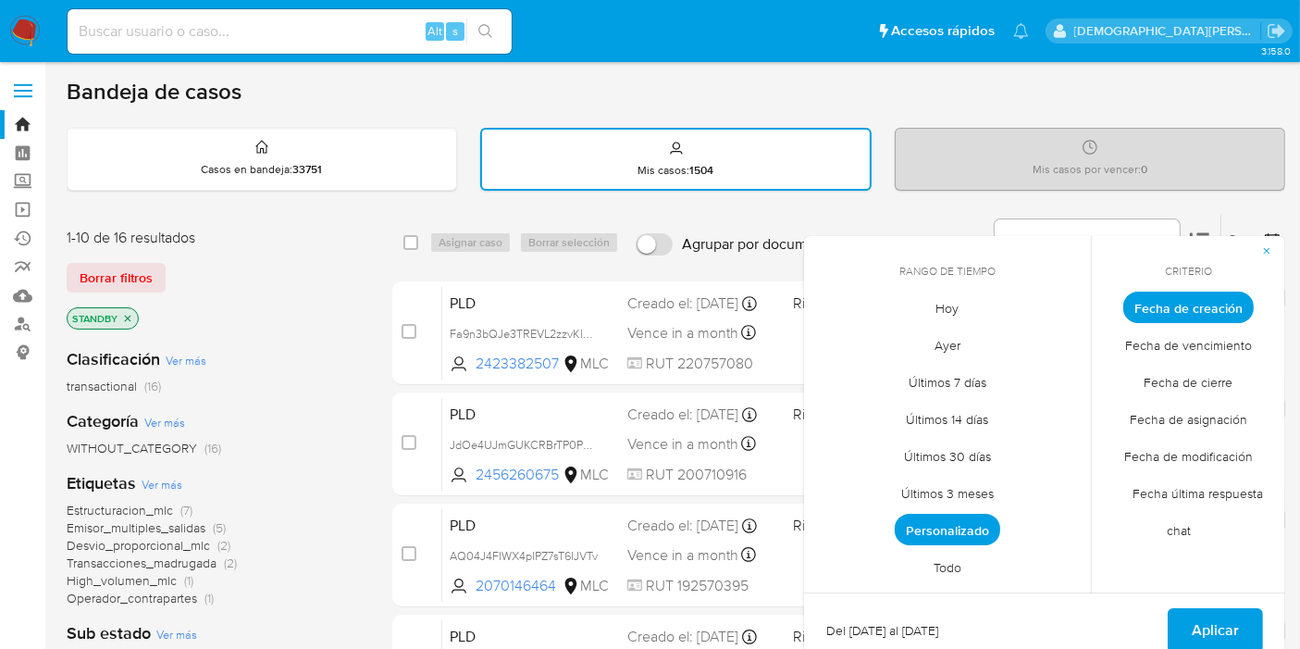
click at [957, 522] on span "Personalizado" at bounding box center [948, 529] width 106 height 31
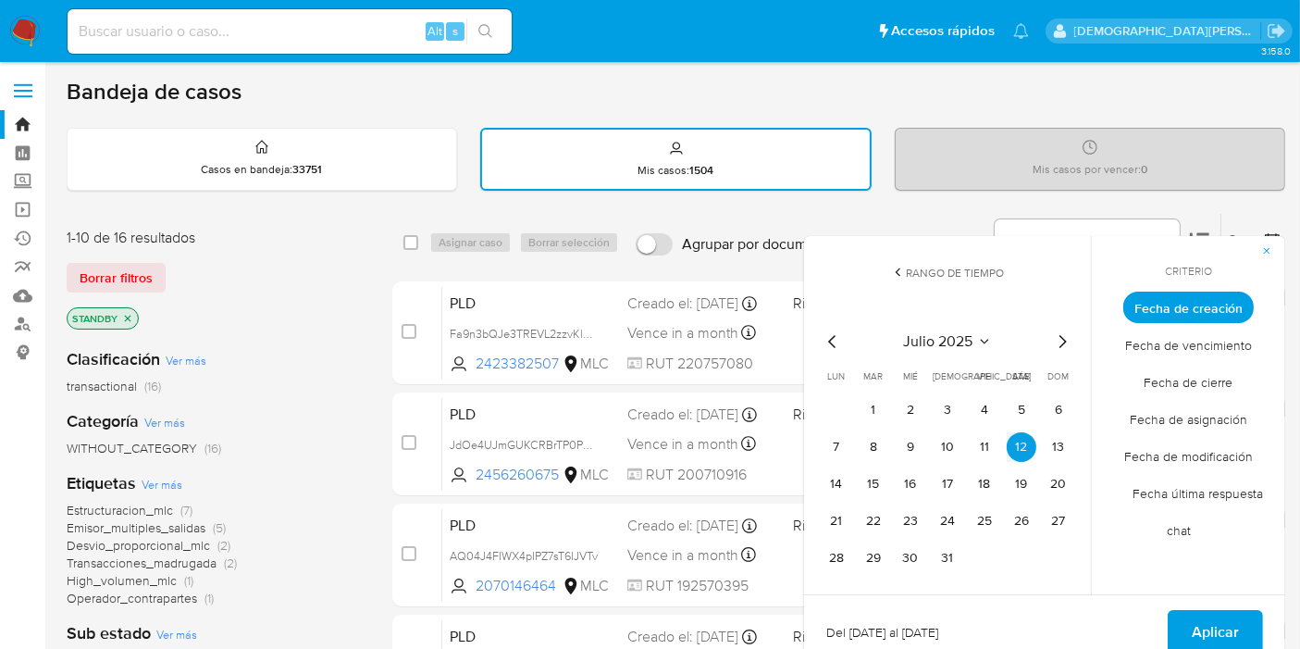
click at [830, 342] on icon "Mes anterior" at bounding box center [833, 341] width 22 height 22
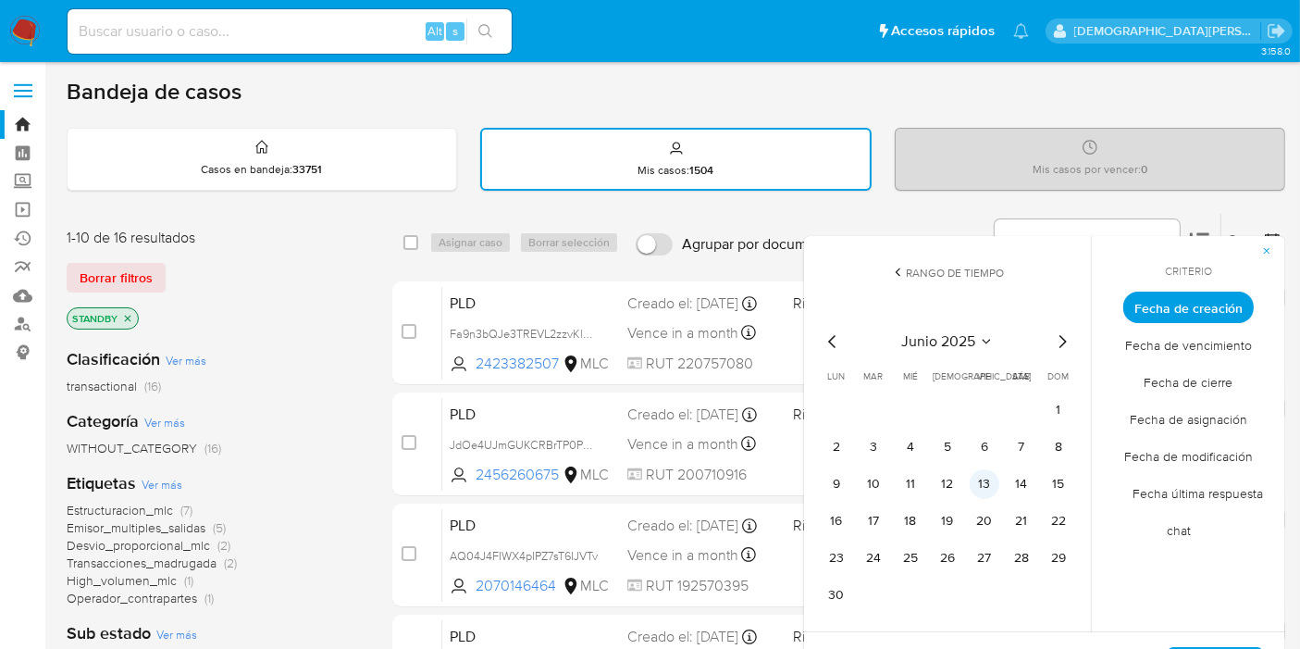
click at [980, 476] on button "13" at bounding box center [985, 484] width 30 height 30
click at [1059, 332] on icon "Mes siguiente" at bounding box center [1062, 341] width 22 height 22
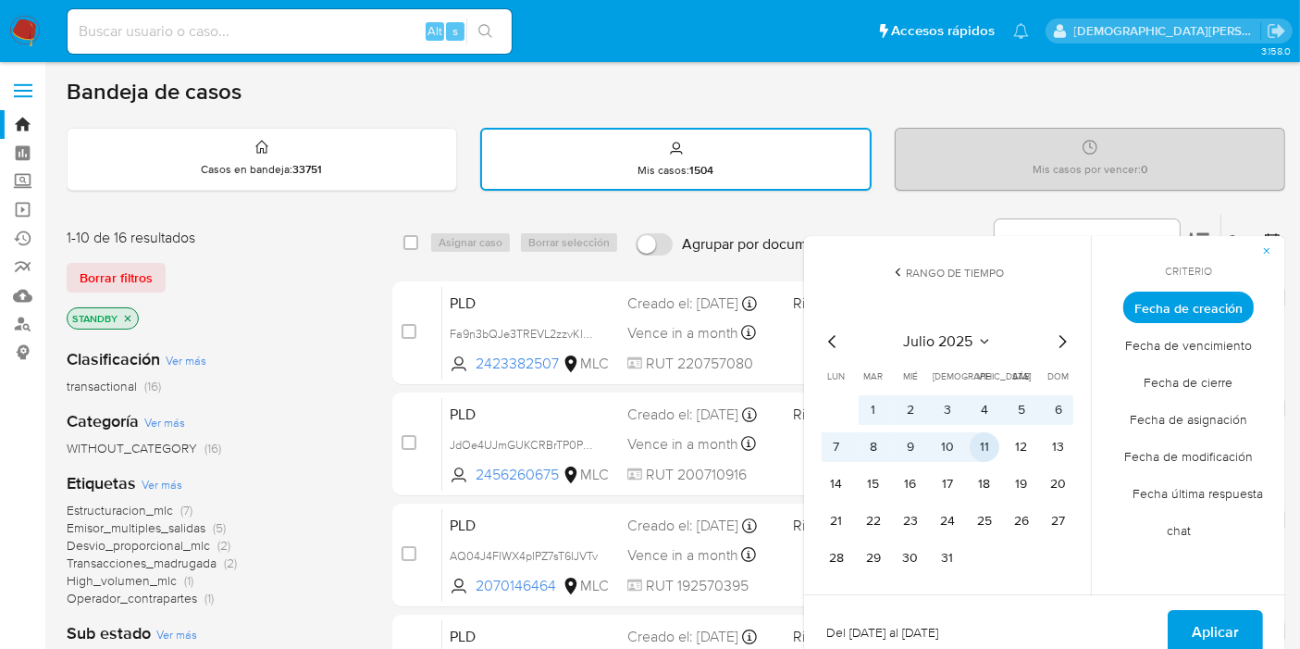
click at [985, 446] on button "11" at bounding box center [985, 447] width 30 height 30
click at [1200, 623] on span "Aplicar" at bounding box center [1215, 632] width 47 height 41
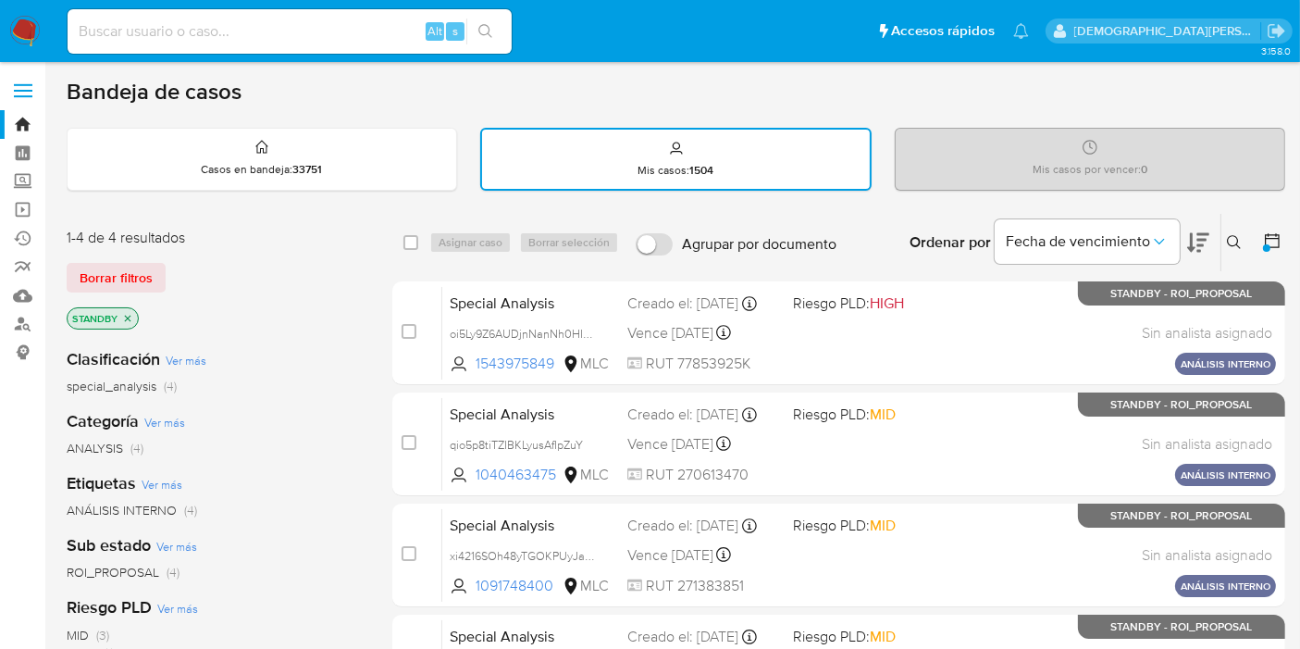
click at [126, 316] on icon "close-filter" at bounding box center [127, 318] width 11 height 11
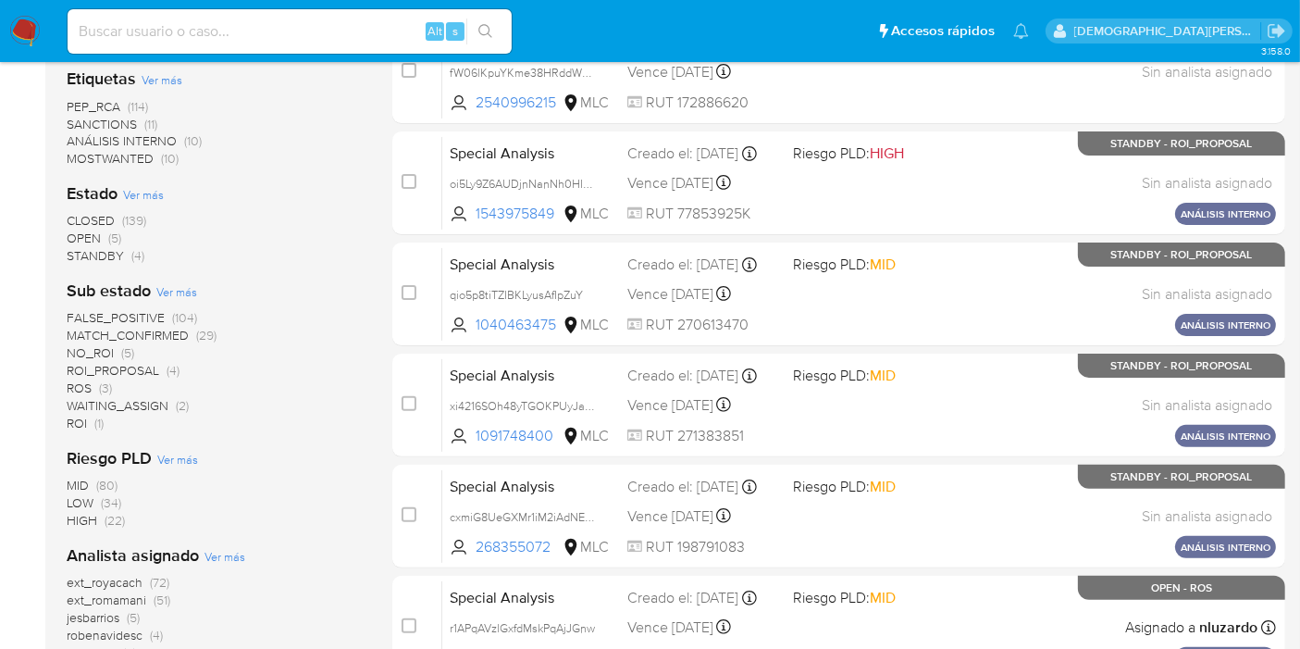
scroll to position [364, 0]
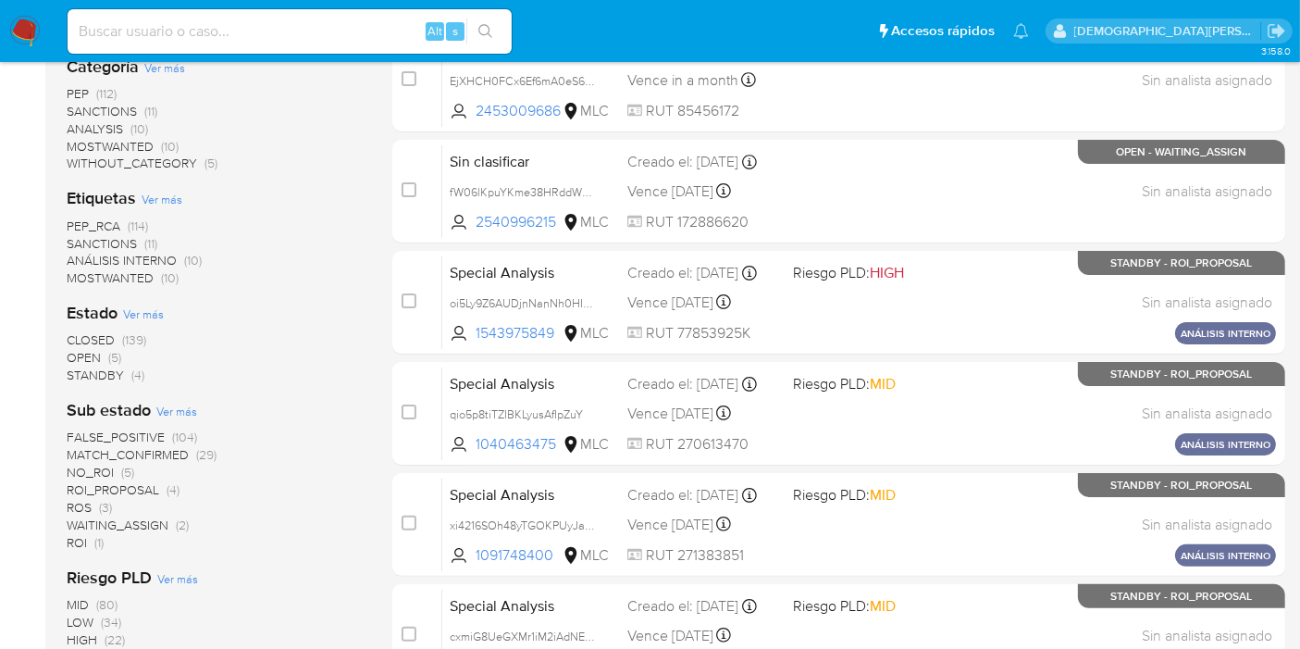
click at [93, 350] on span "OPEN" at bounding box center [84, 357] width 34 height 19
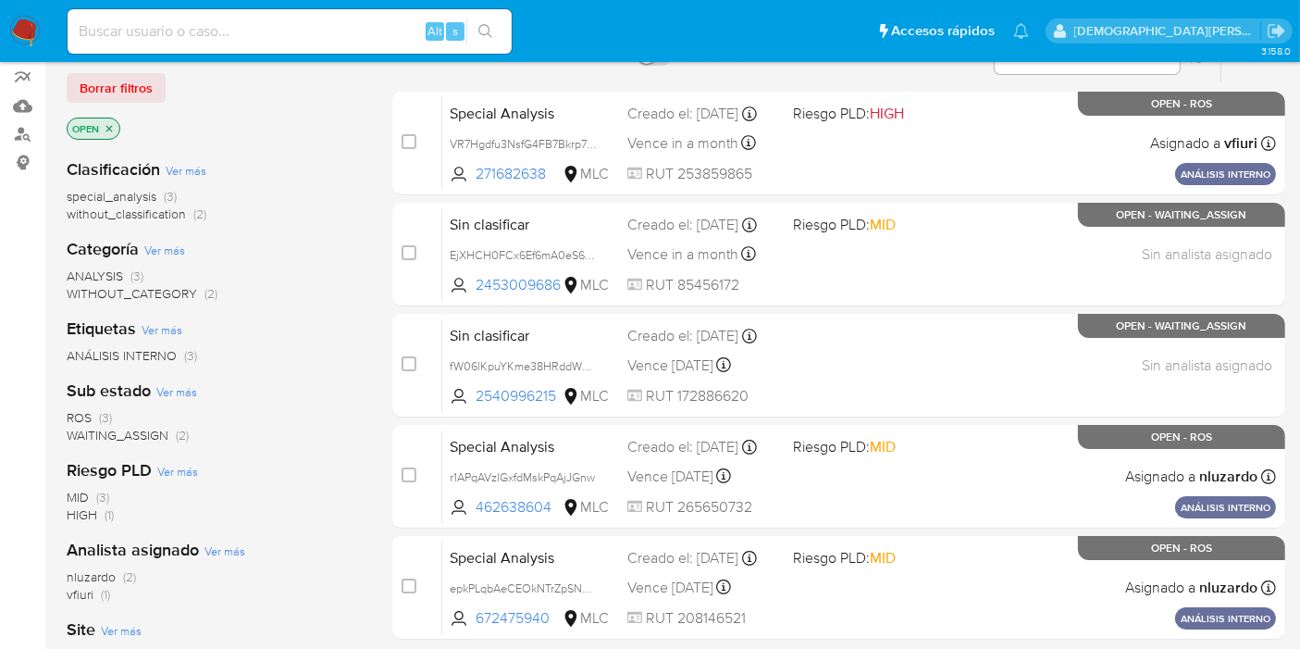
scroll to position [158, 0]
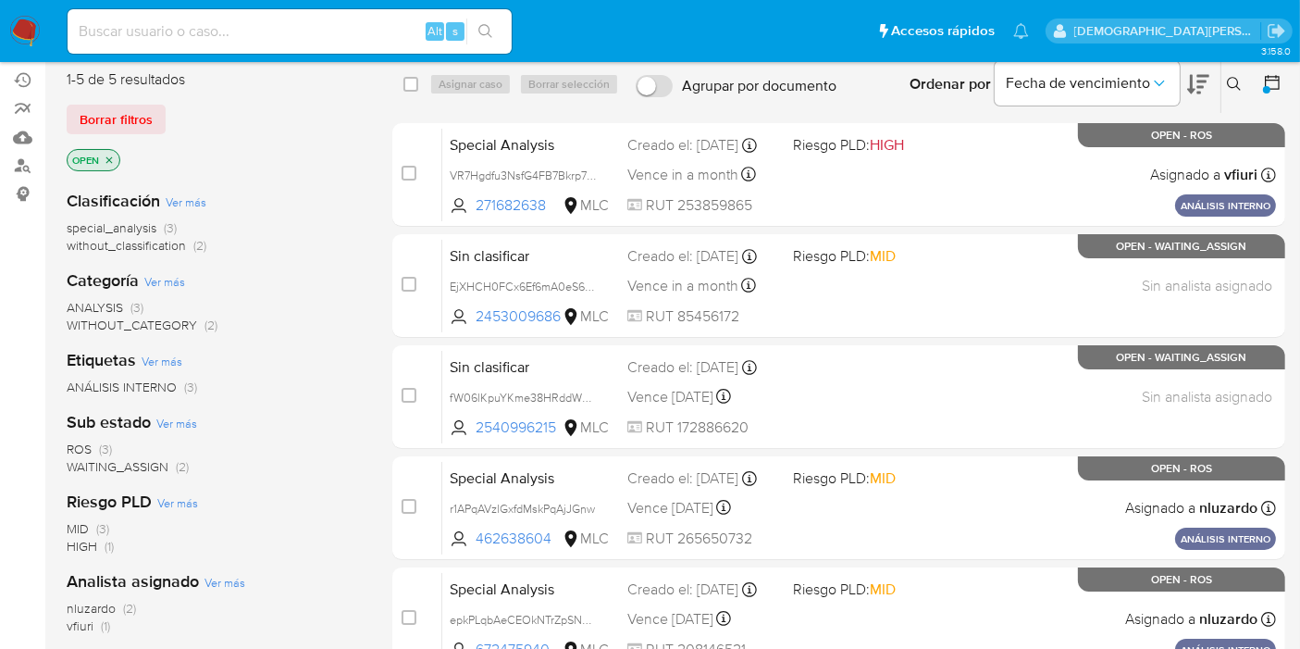
click at [113, 155] on icon "close-filter" at bounding box center [109, 160] width 11 height 11
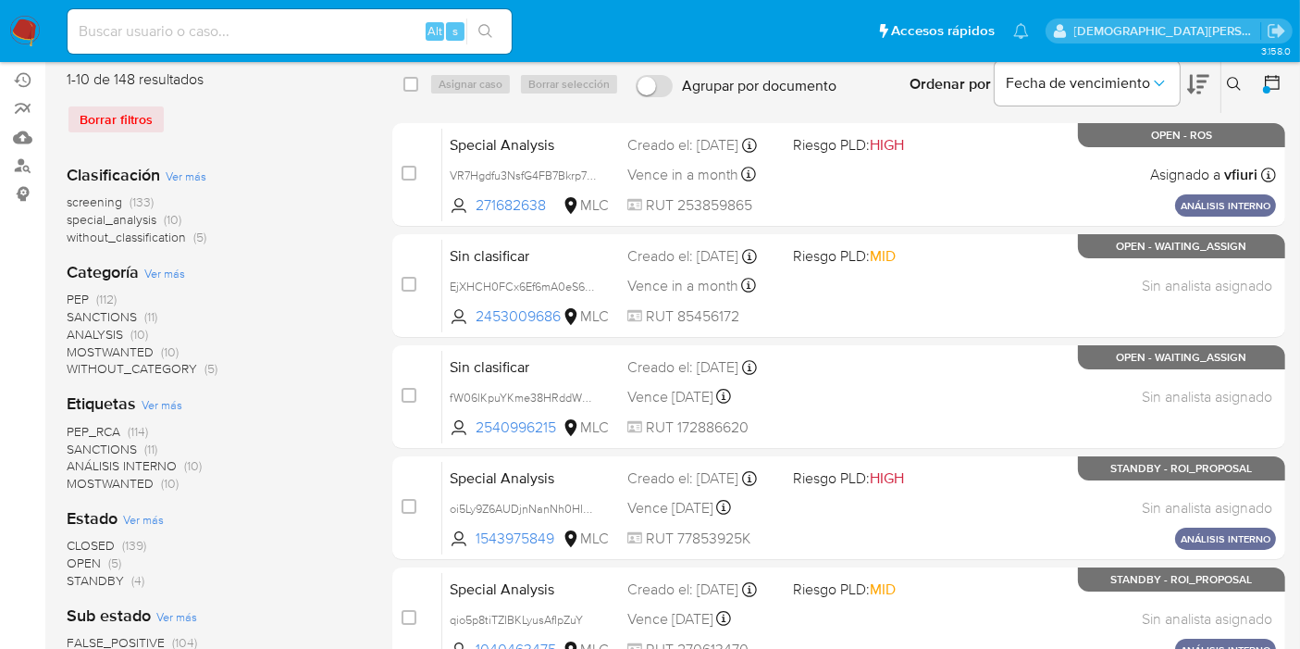
scroll to position [467, 0]
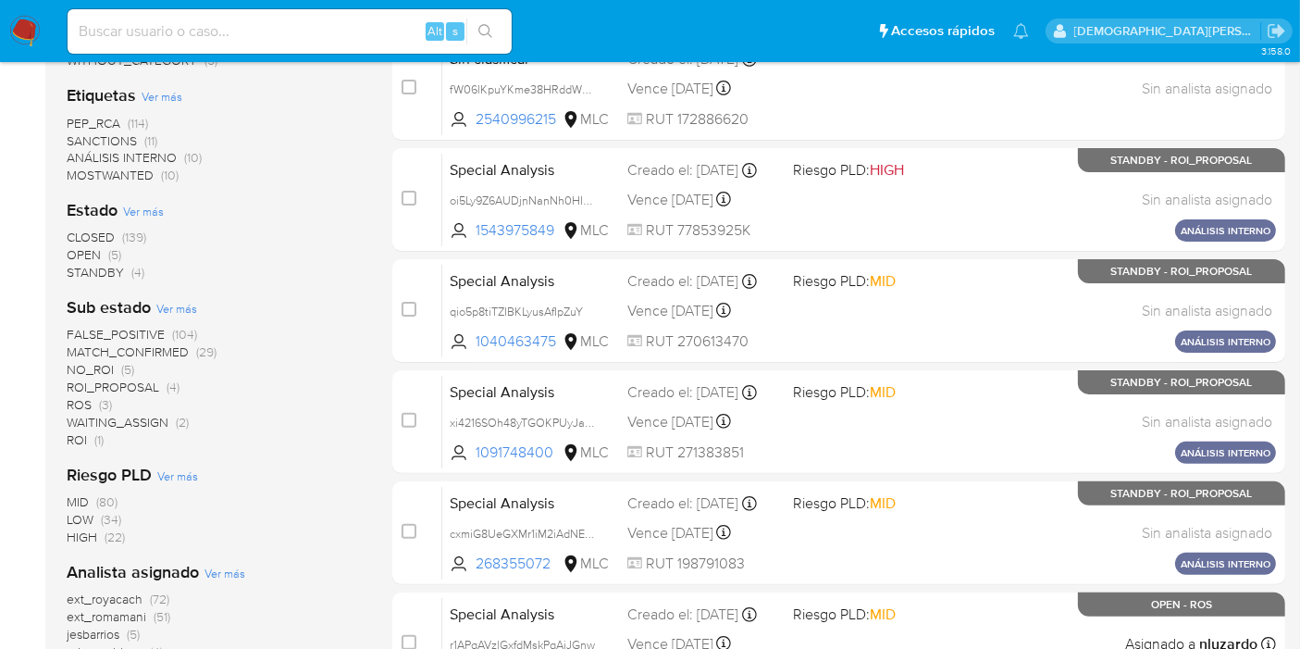
click at [97, 273] on span "STANDBY" at bounding box center [95, 272] width 57 height 19
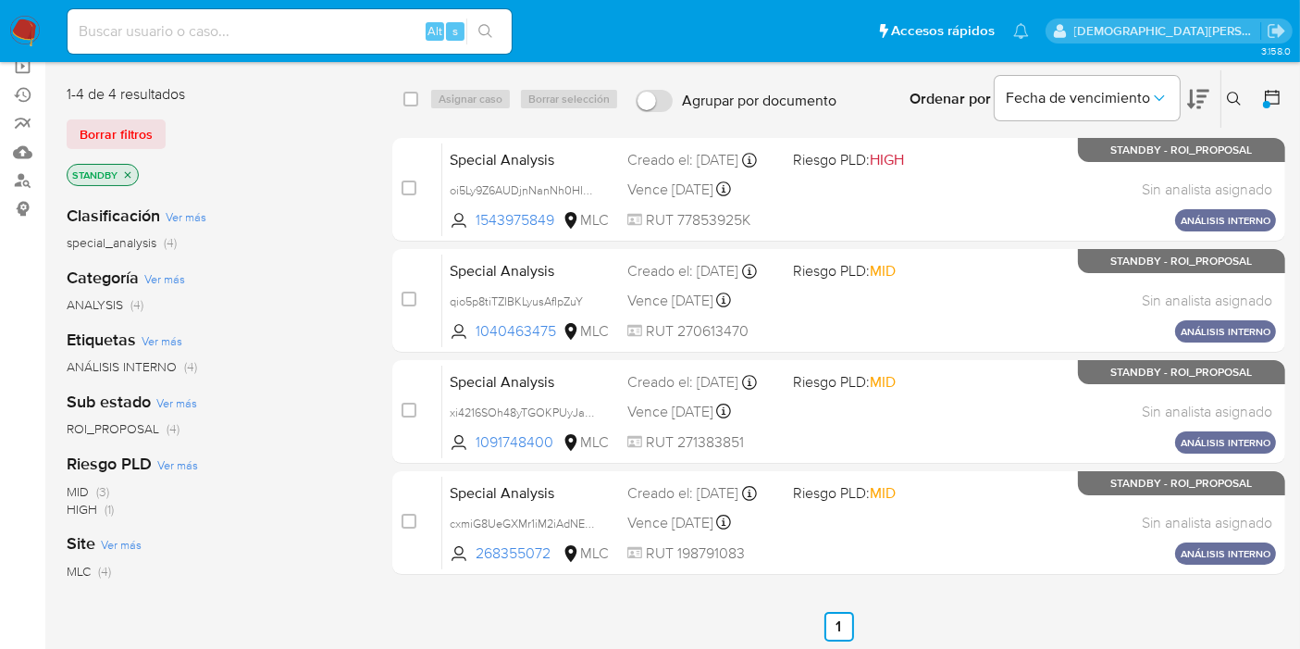
scroll to position [103, 0]
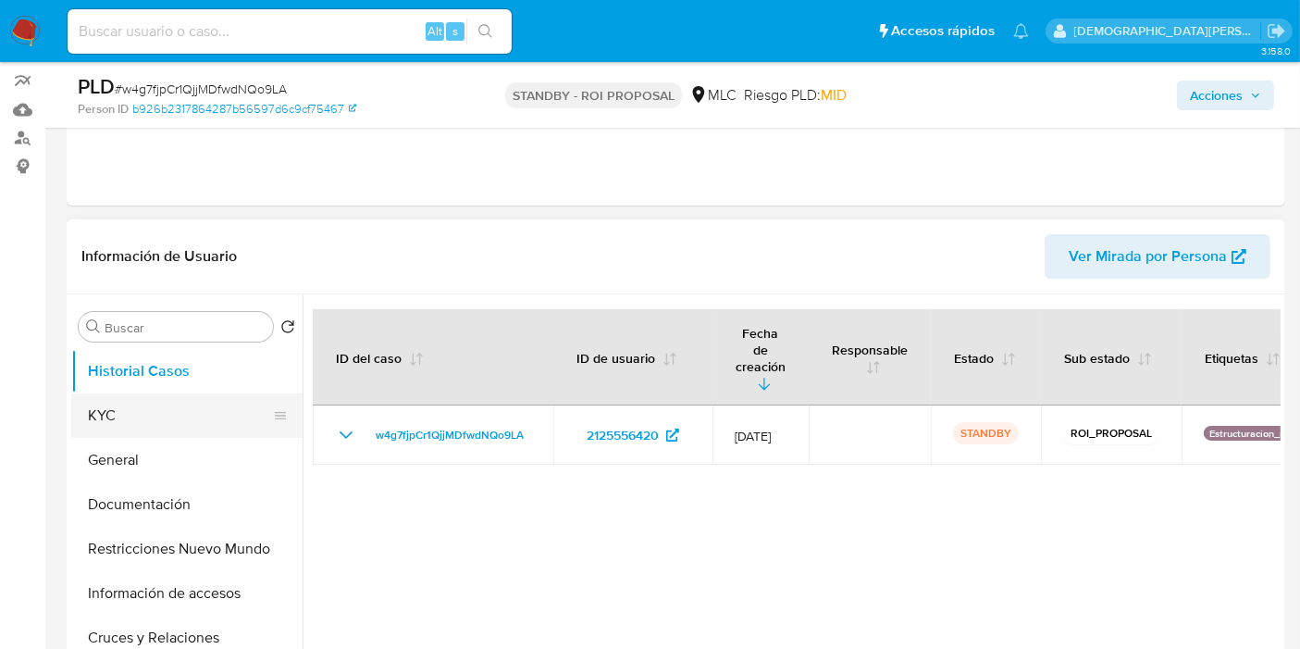
scroll to position [205, 0]
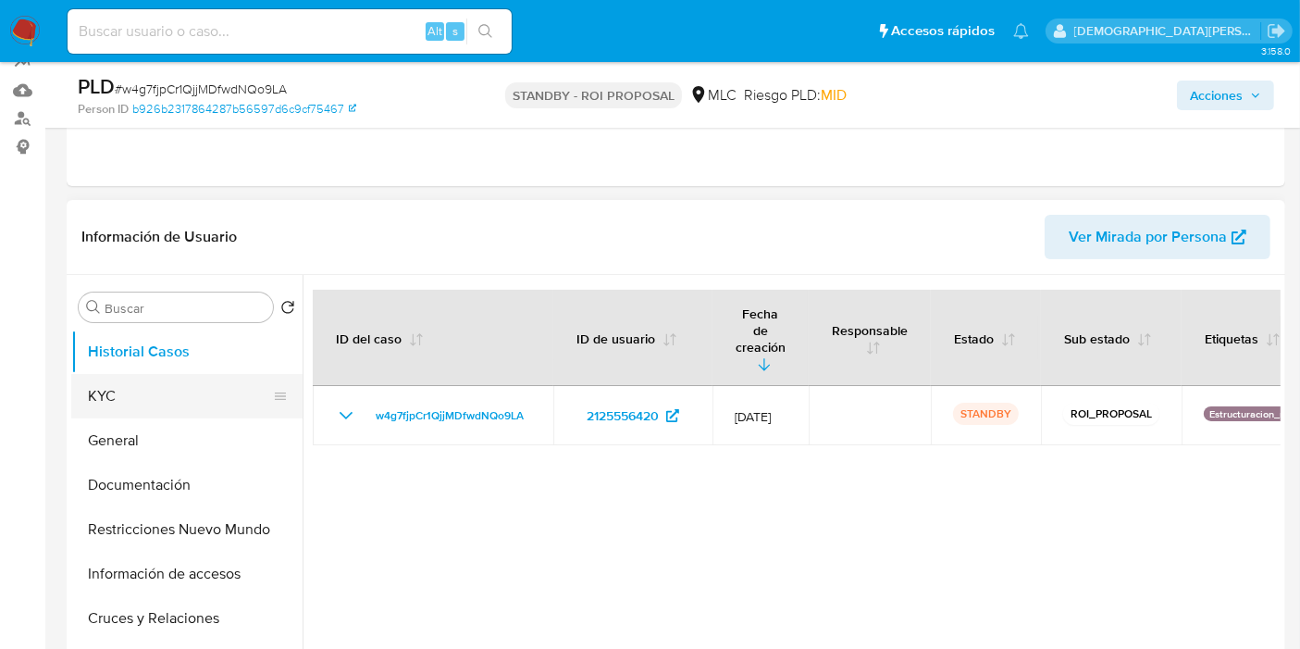
select select "10"
click at [134, 434] on button "General" at bounding box center [179, 440] width 217 height 44
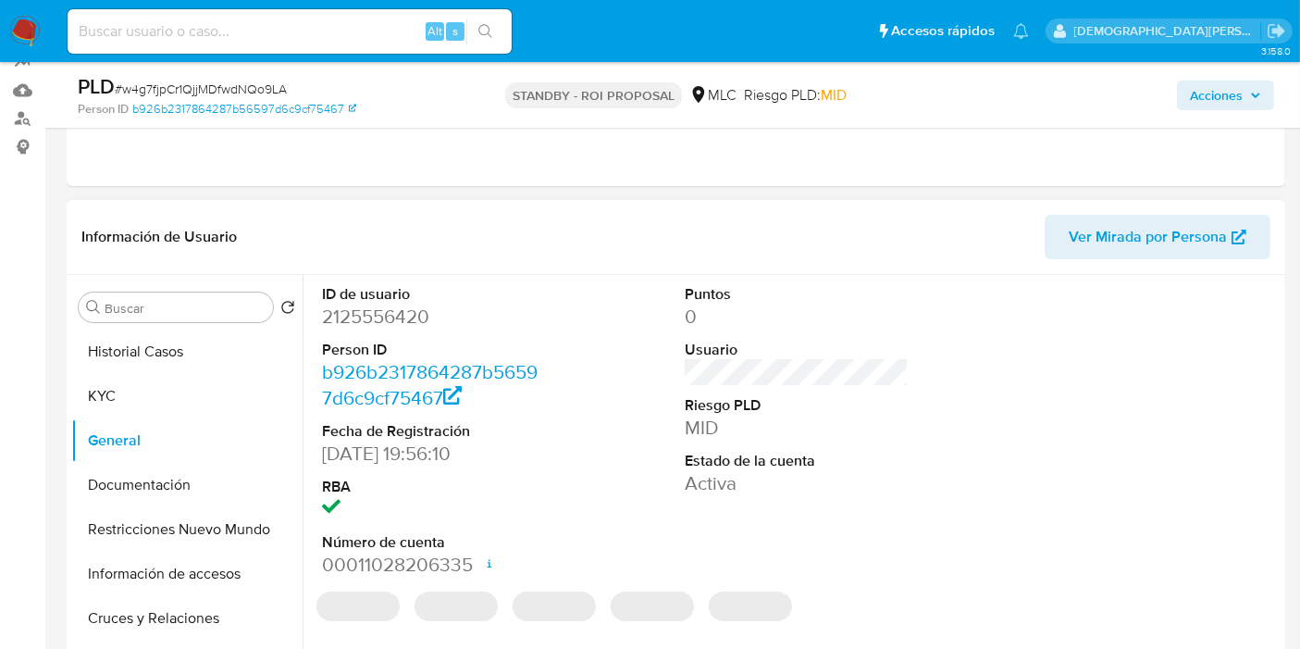
click at [403, 316] on dd "2125556420" at bounding box center [434, 317] width 224 height 26
click at [402, 316] on dd "2125556420" at bounding box center [434, 317] width 224 height 26
copy dd "2125556420"
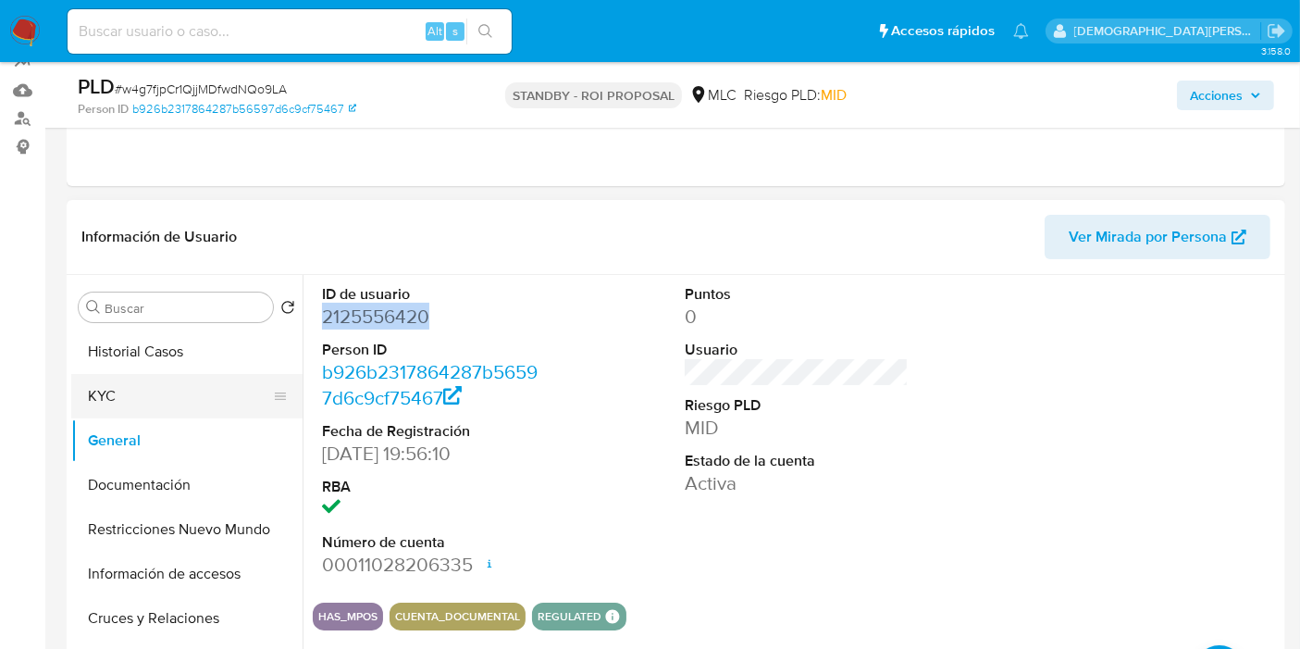
click at [226, 403] on button "KYC" at bounding box center [179, 396] width 217 height 44
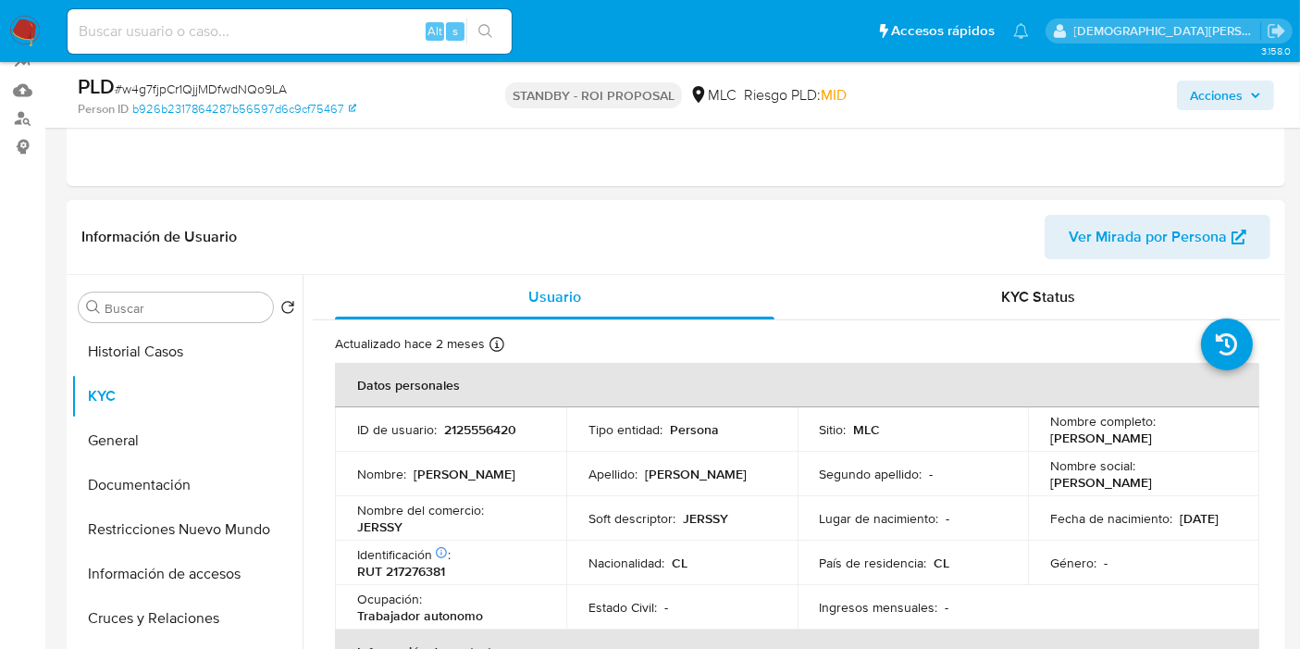
click at [401, 578] on p "RUT 217276381" at bounding box center [401, 571] width 88 height 17
copy p "217276381"
click at [182, 485] on button "Documentación" at bounding box center [186, 485] width 231 height 44
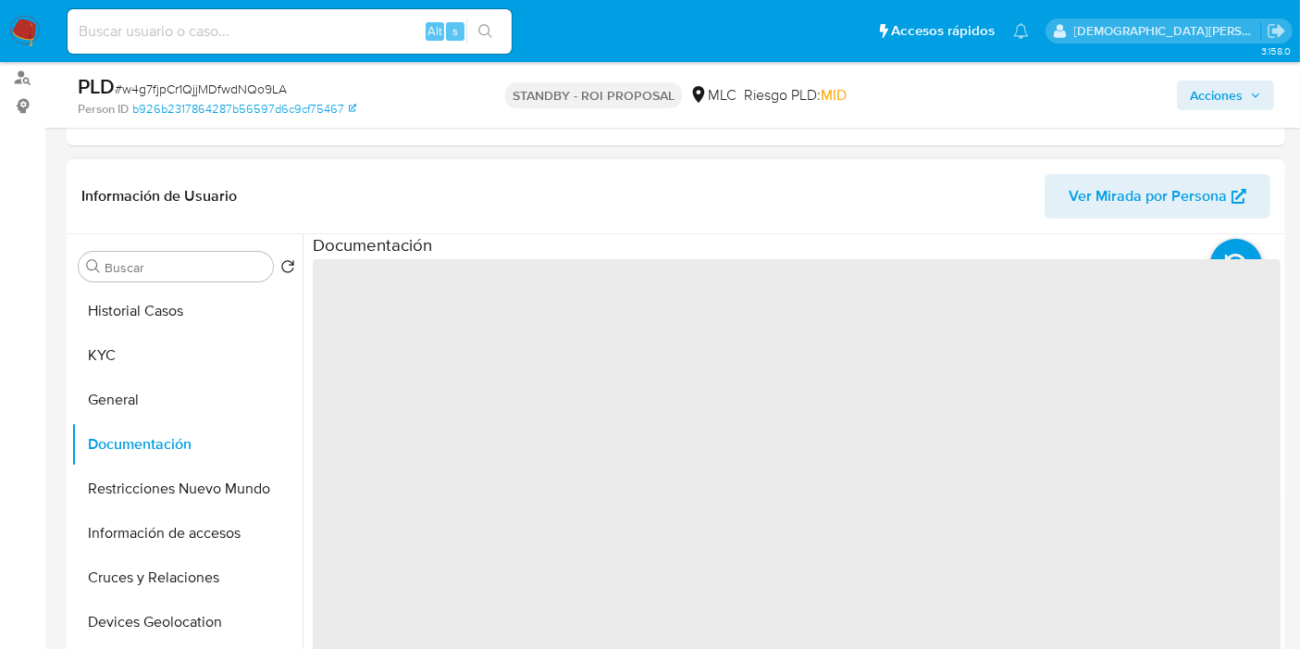
scroll to position [308, 0]
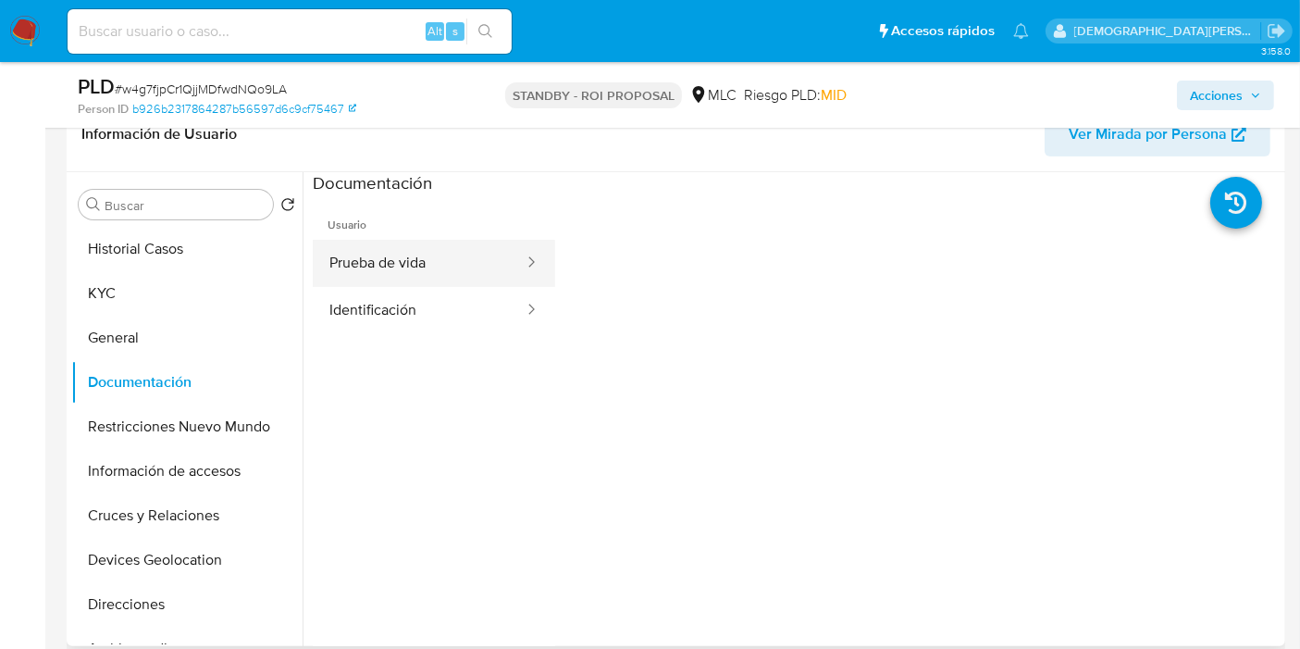
click at [466, 259] on button "Prueba de vida" at bounding box center [419, 263] width 213 height 47
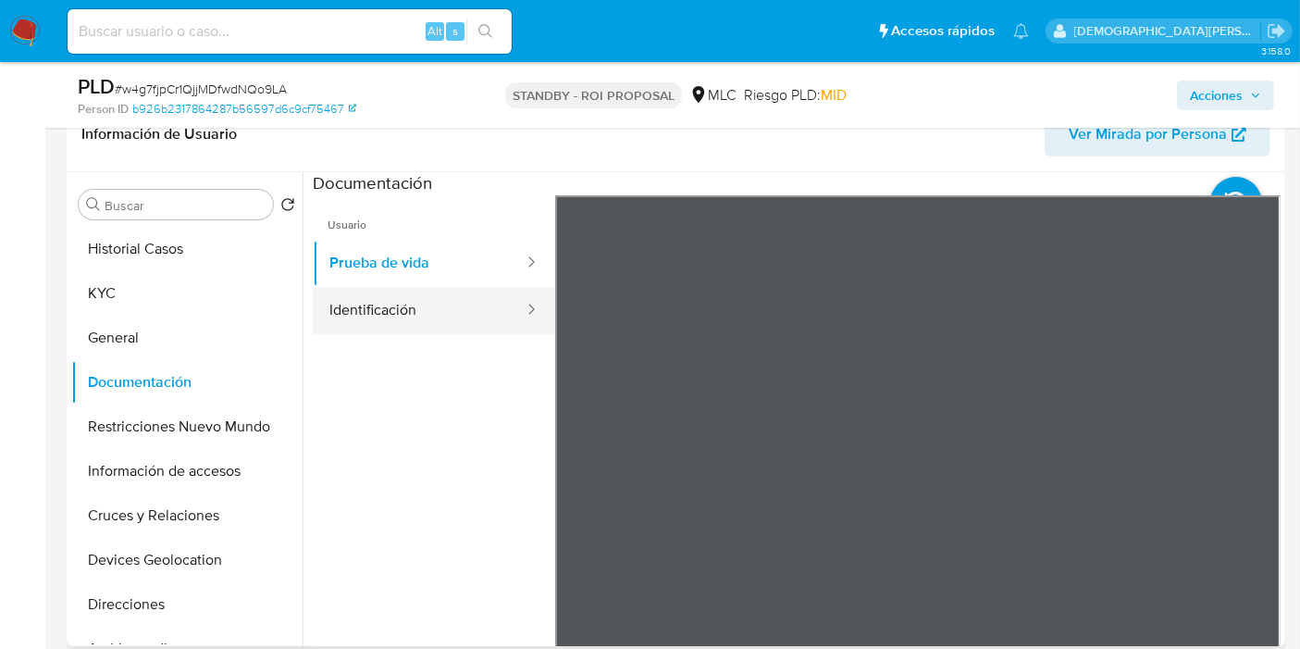
click at [406, 315] on button "Identificación" at bounding box center [419, 310] width 213 height 47
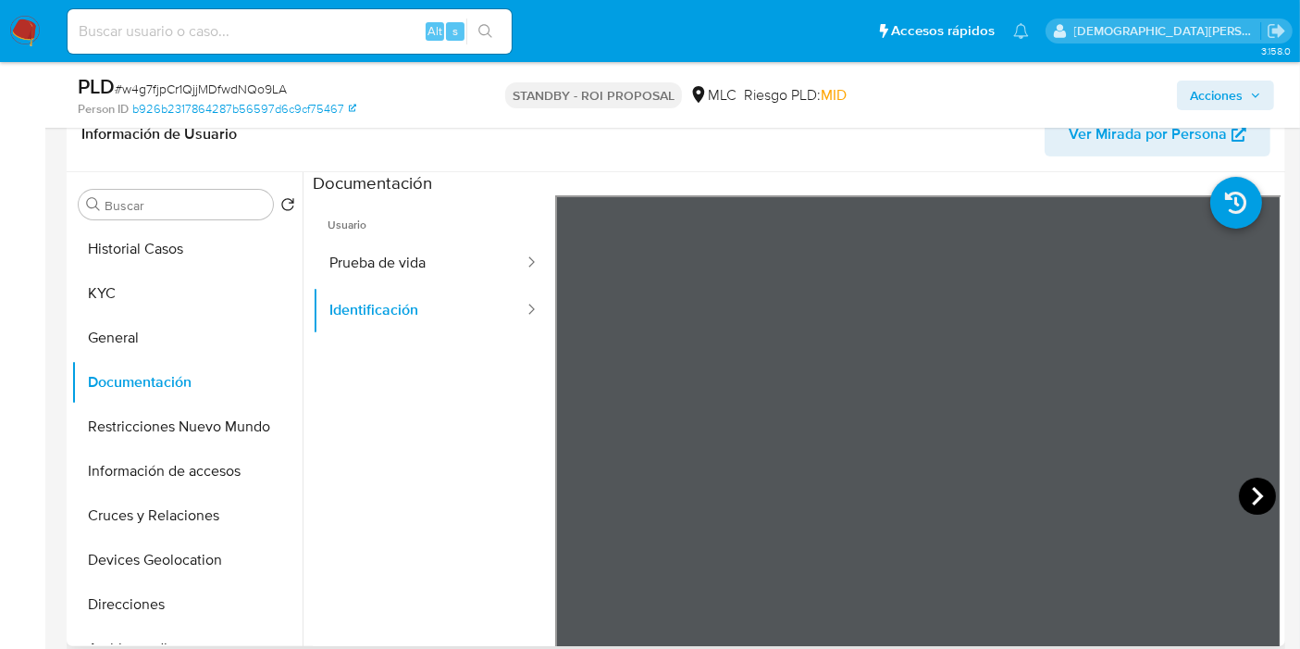
click at [1170, 491] on icon at bounding box center [1257, 496] width 11 height 19
click at [131, 437] on button "Restricciones Nuevo Mundo" at bounding box center [179, 426] width 217 height 44
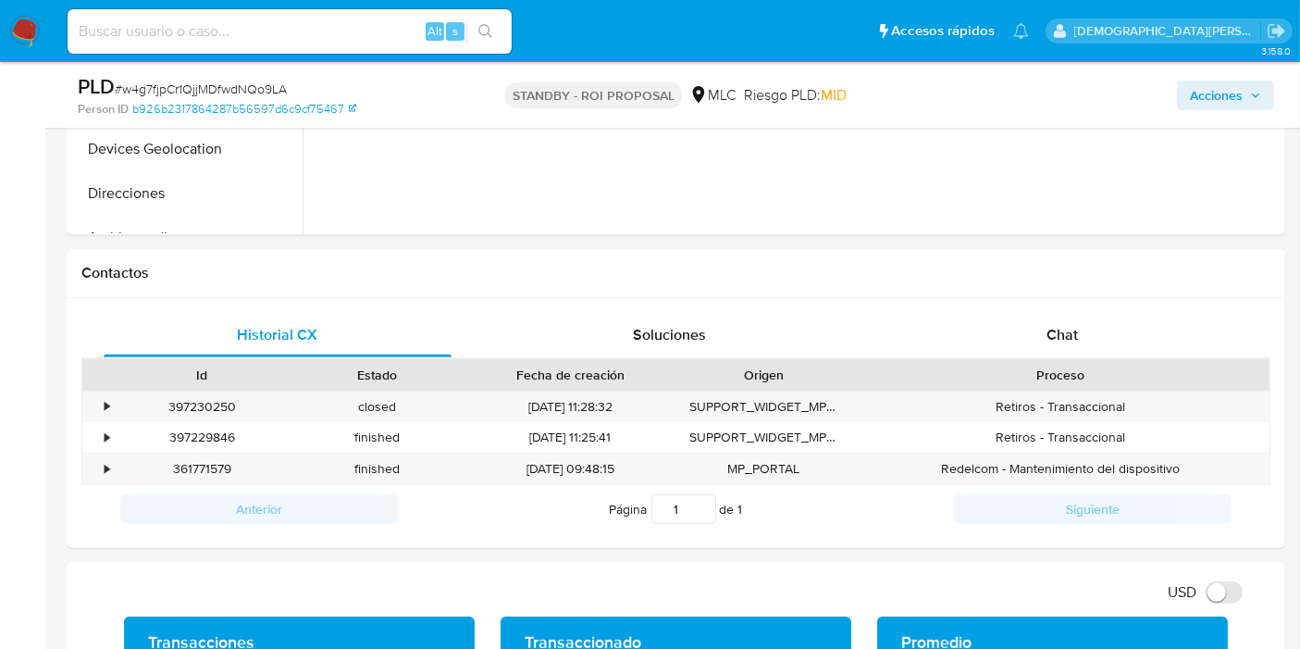
scroll to position [205, 0]
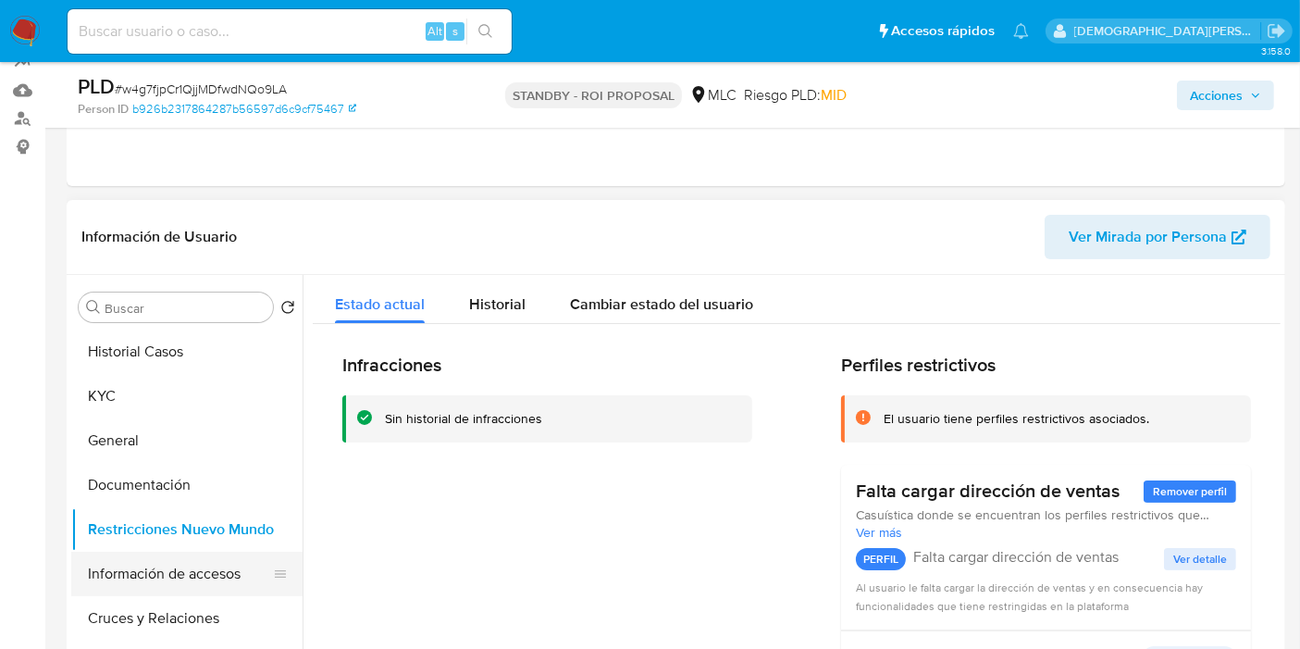
click at [150, 576] on button "Información de accesos" at bounding box center [179, 574] width 217 height 44
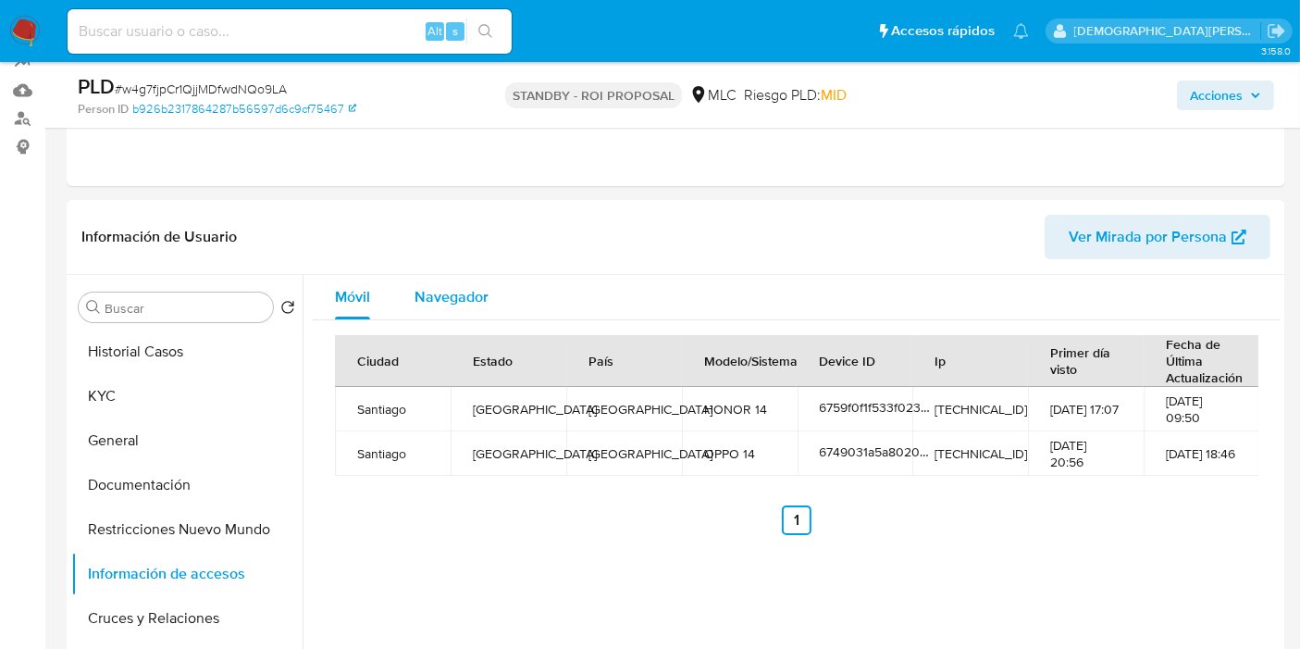
click at [407, 279] on button "Navegador" at bounding box center [451, 297] width 118 height 44
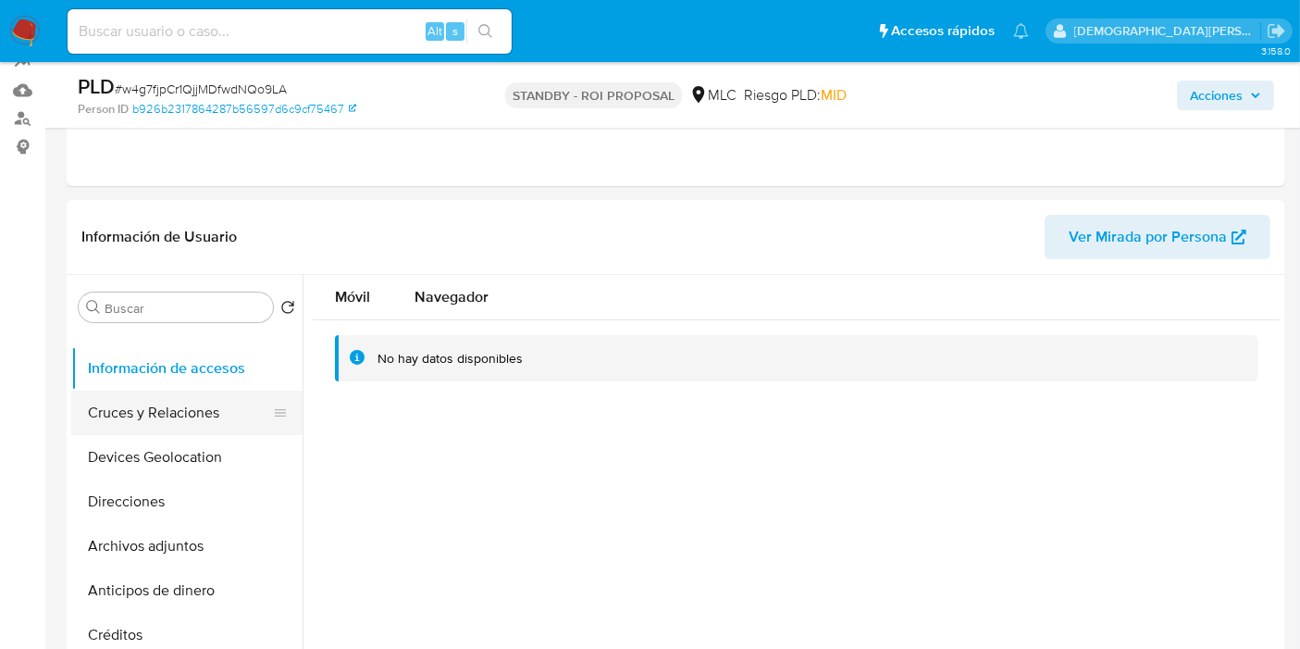
click at [108, 405] on button "Cruces y Relaciones" at bounding box center [179, 413] width 217 height 44
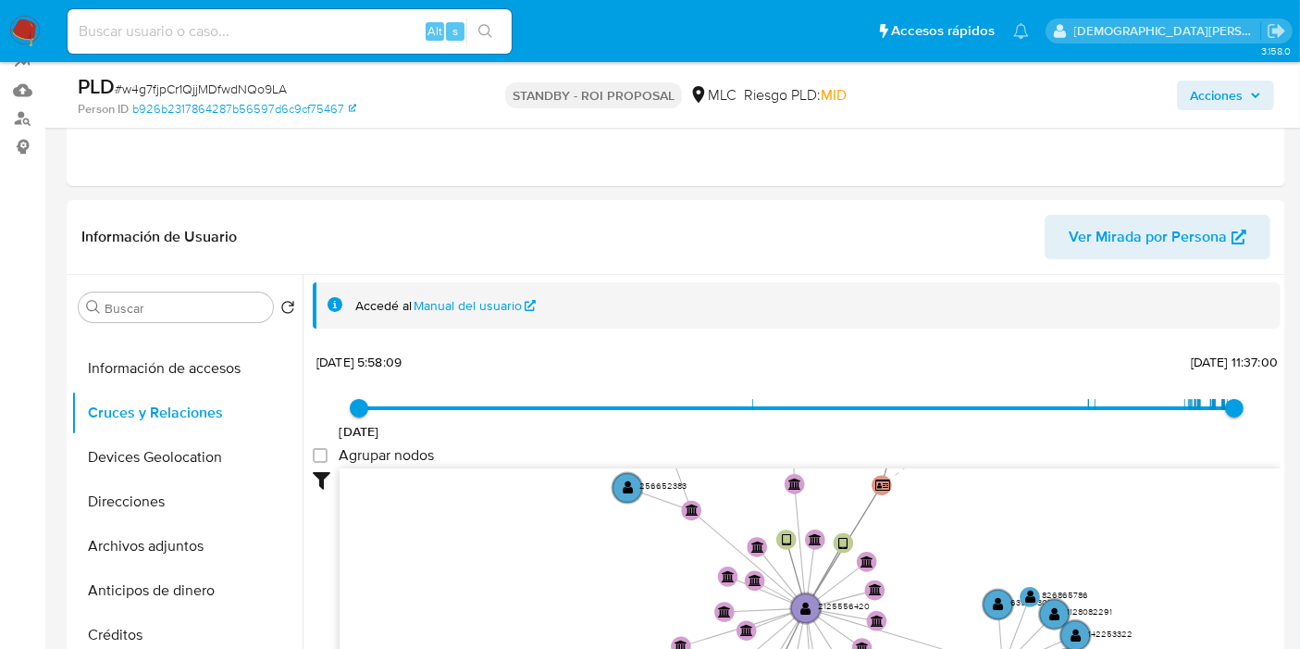
drag, startPoint x: 767, startPoint y: 514, endPoint x: 773, endPoint y: 631, distance: 117.7
click at [773, 583] on icon "device-6749031a5a802004f73e2fe6  user-2125556420  2125556420 device-6759f0f1f…" at bounding box center [810, 602] width 941 height 268
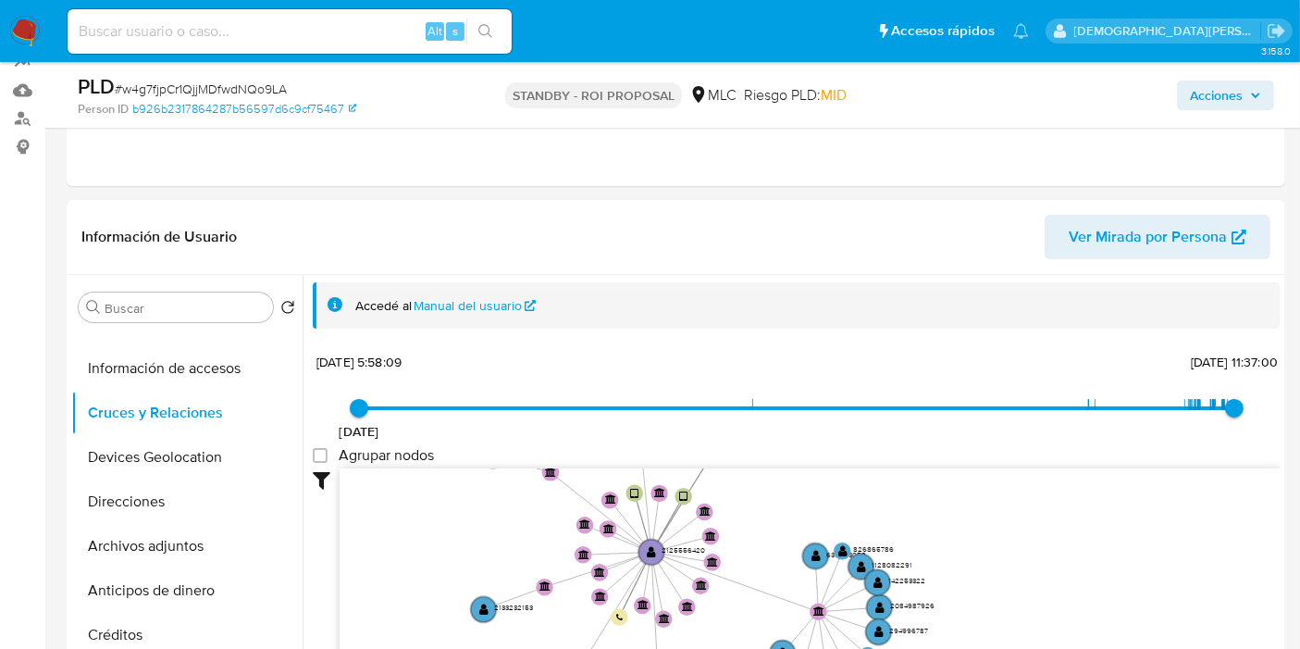
drag, startPoint x: 625, startPoint y: 547, endPoint x: 510, endPoint y: 464, distance: 141.8
click at [515, 461] on div "6/2/2021 6/2/2021, 5:58:09 2/9/2025, 11:37:00 Agrupar nodos Filtros Confianza a…" at bounding box center [797, 578] width 968 height 460
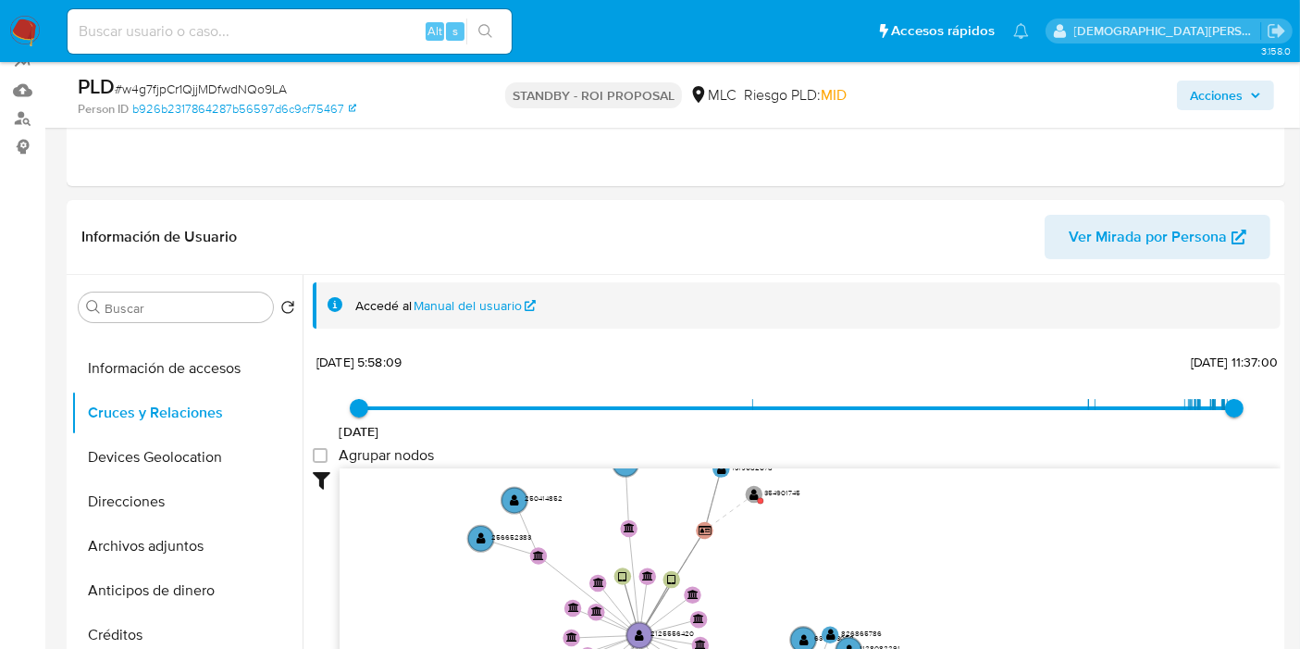
drag, startPoint x: 452, startPoint y: 491, endPoint x: 437, endPoint y: 603, distance: 113.0
click at [437, 583] on icon "device-6749031a5a802004f73e2fe6  user-2125556420  2125556420 device-6759f0f1f…" at bounding box center [810, 602] width 941 height 268
click at [755, 485] on circle at bounding box center [753, 493] width 21 height 21
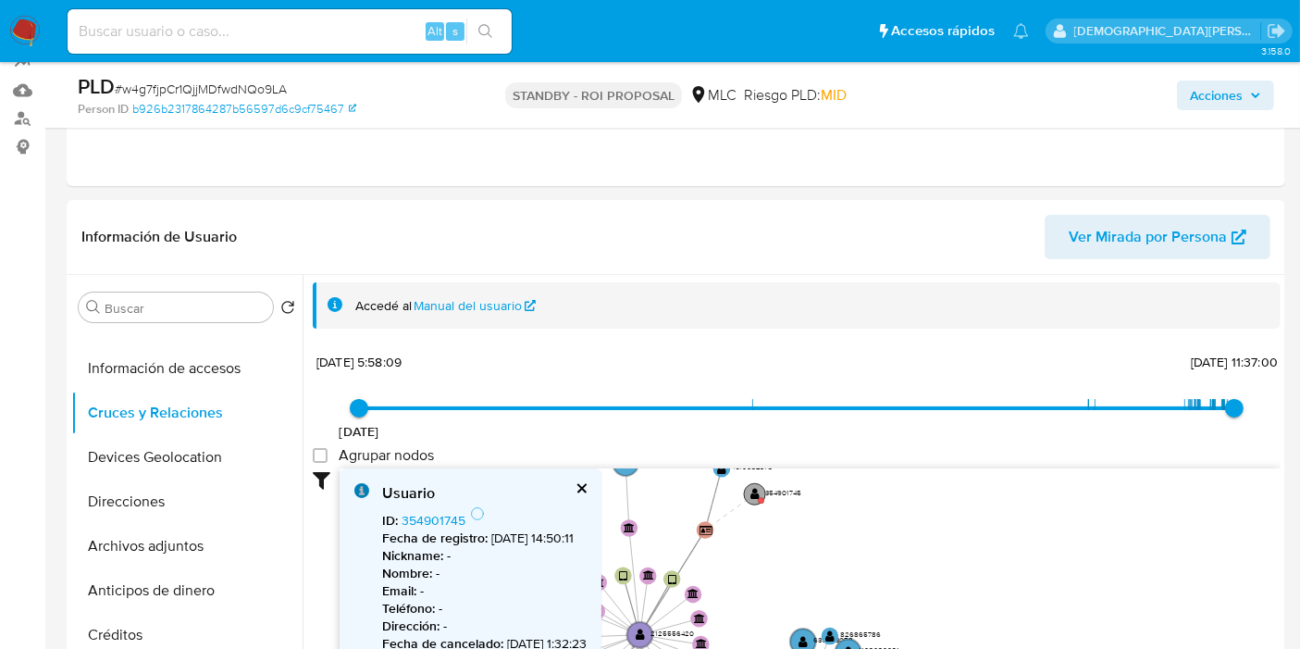
click at [754, 490] on text "" at bounding box center [755, 494] width 9 height 12
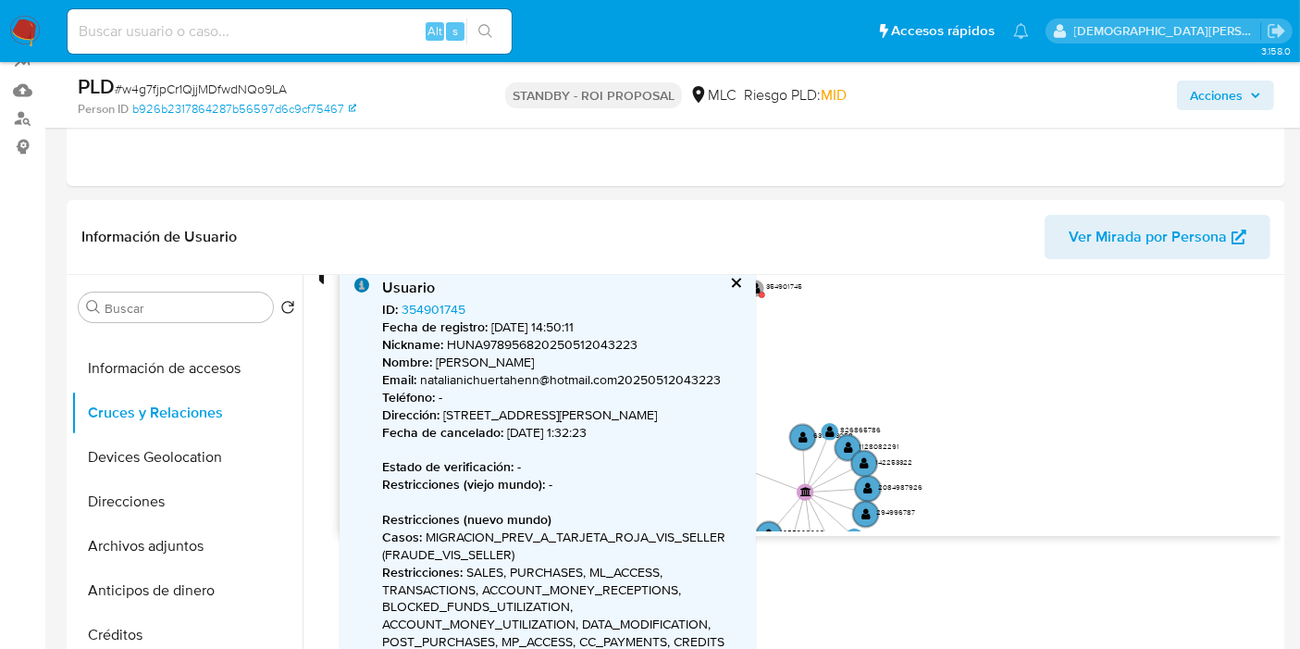
click at [734, 280] on button "cerrar" at bounding box center [735, 283] width 12 height 12
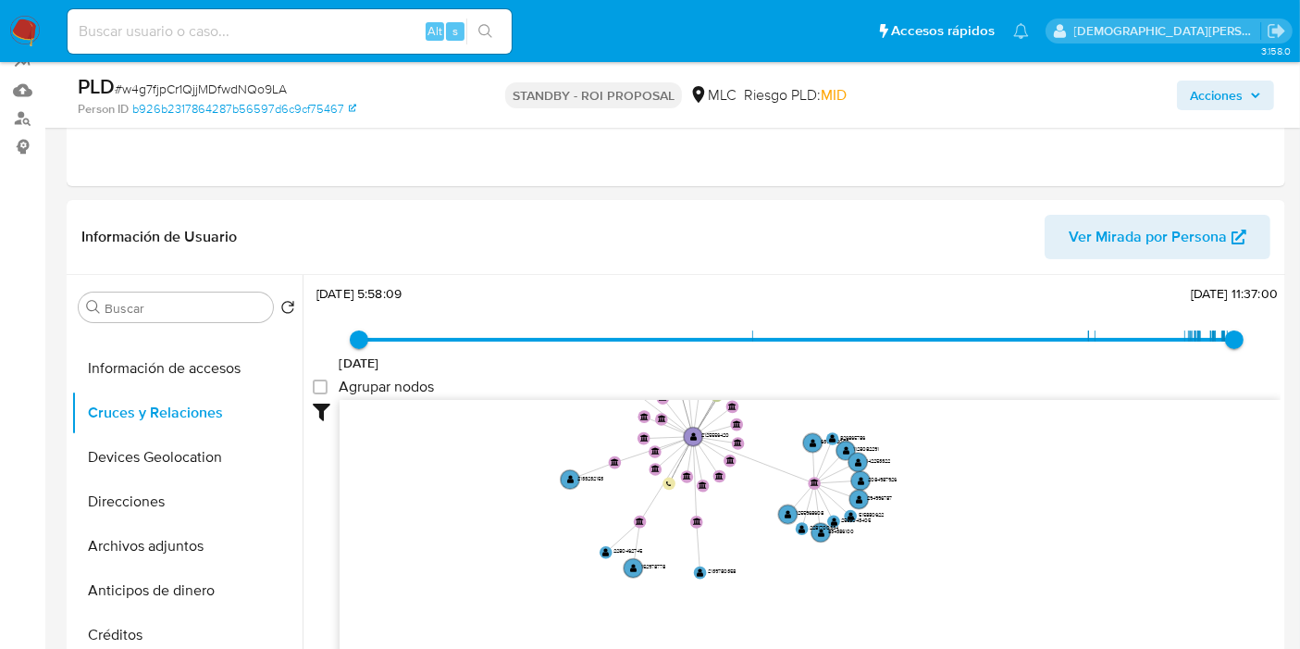
drag, startPoint x: 488, startPoint y: 525, endPoint x: 485, endPoint y: 433, distance: 91.7
click at [485, 433] on icon "device-6749031a5a802004f73e2fe6  user-2125556420  2125556420 device-6759f0f1f…" at bounding box center [810, 534] width 941 height 268
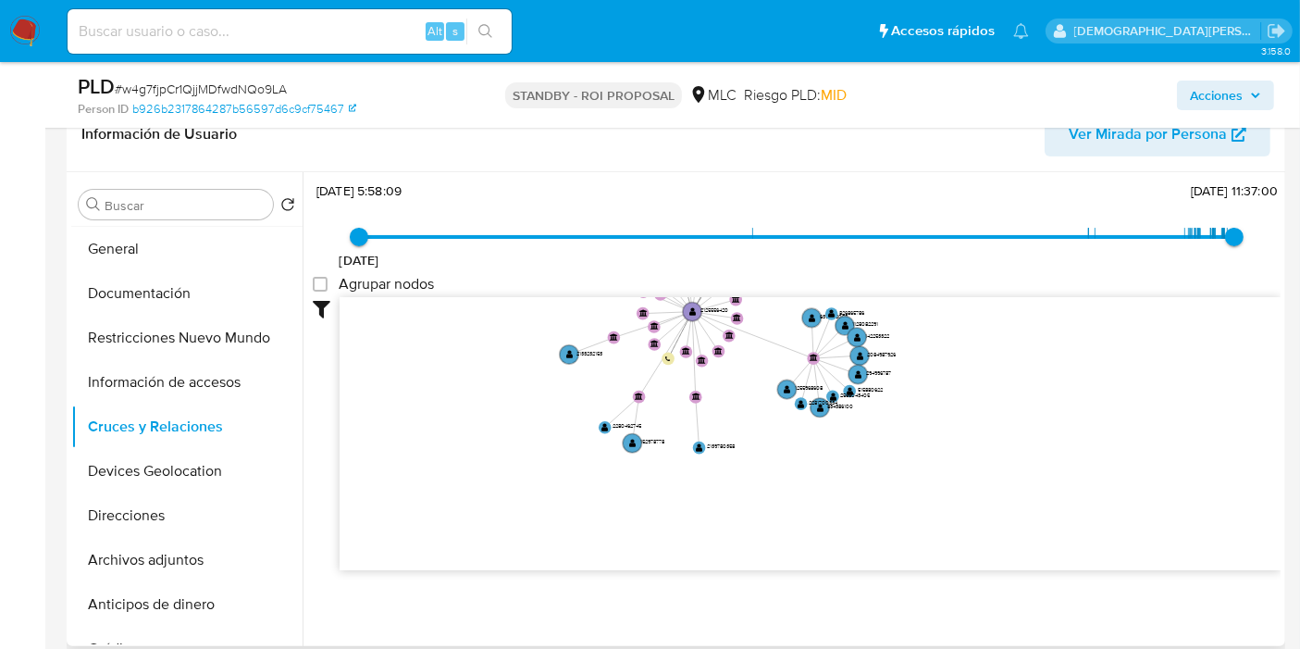
scroll to position [0, 0]
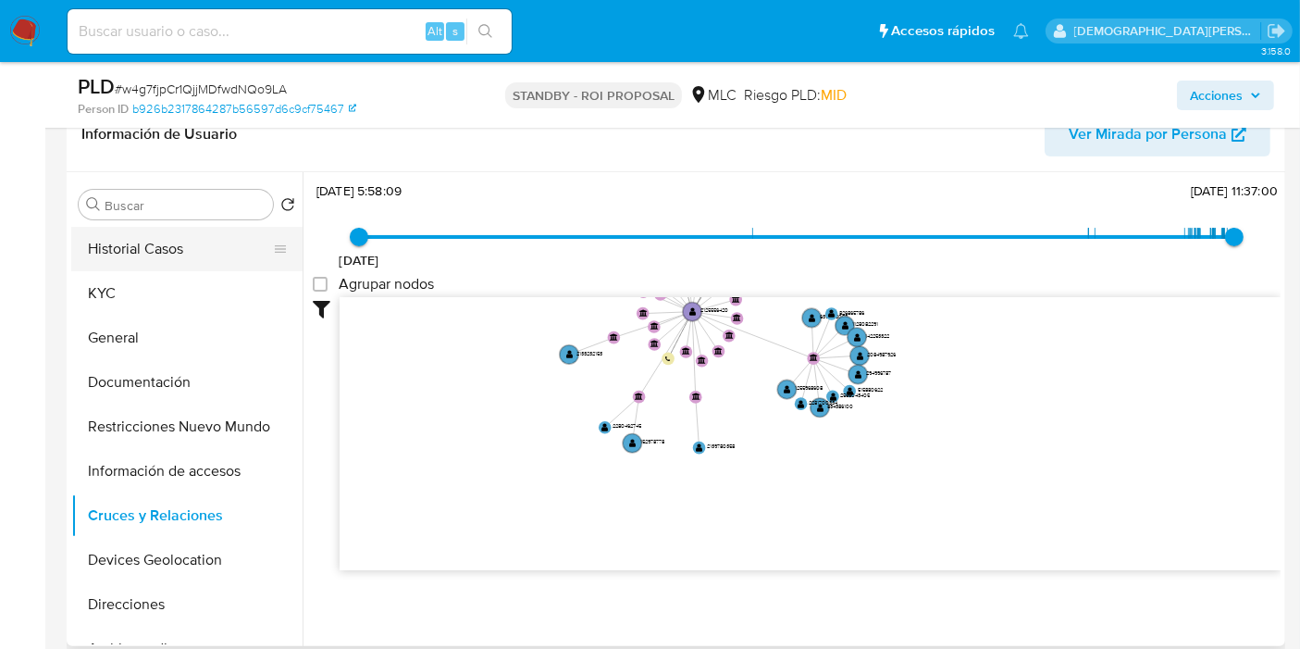
click at [176, 264] on button "Historial Casos" at bounding box center [179, 249] width 217 height 44
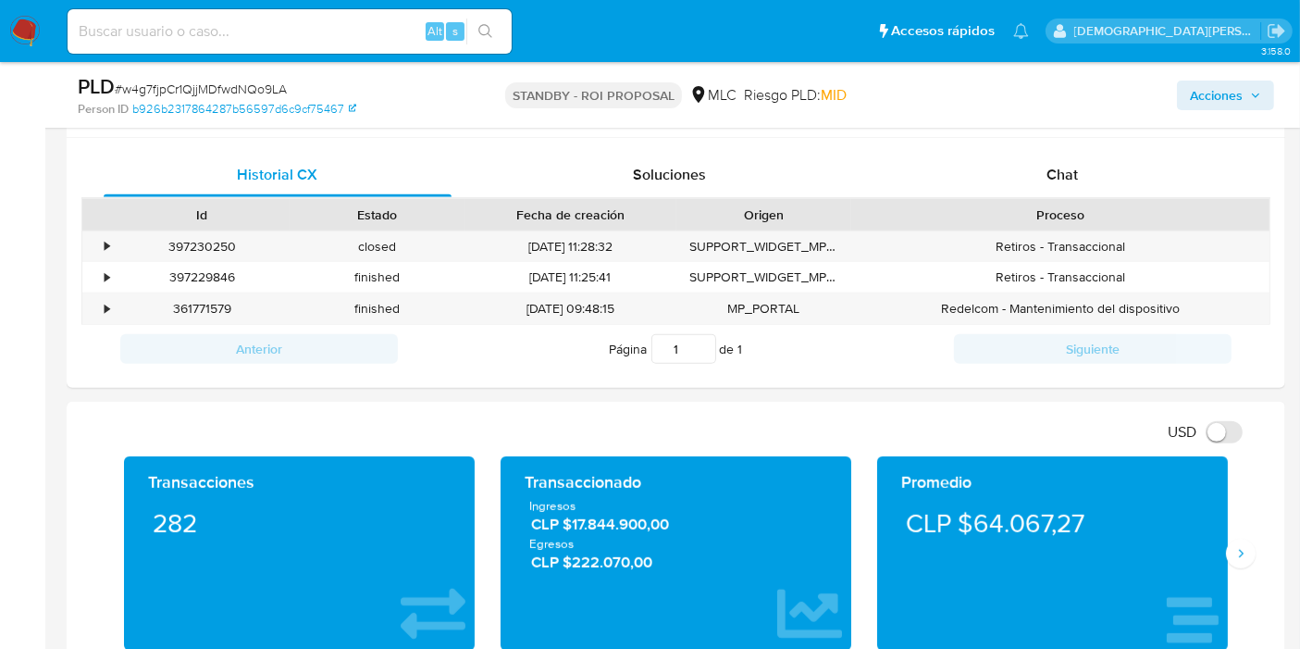
scroll to position [776, 0]
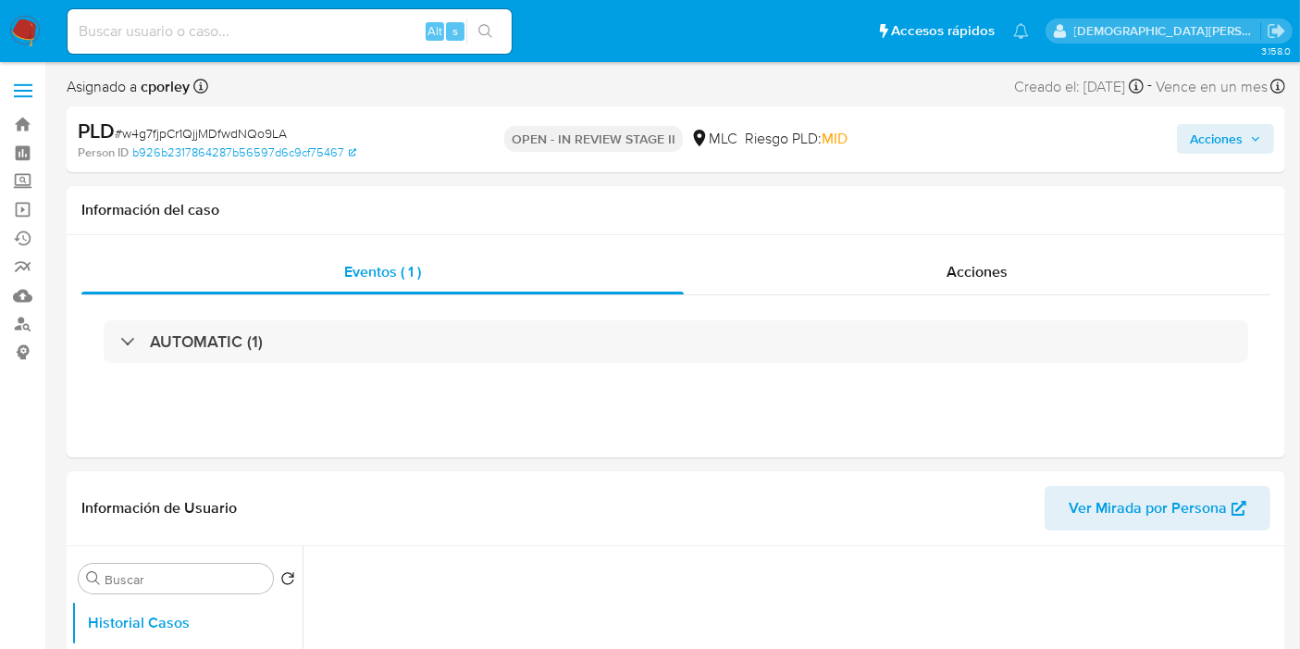
click at [1234, 147] on span "Acciones" at bounding box center [1216, 139] width 53 height 30
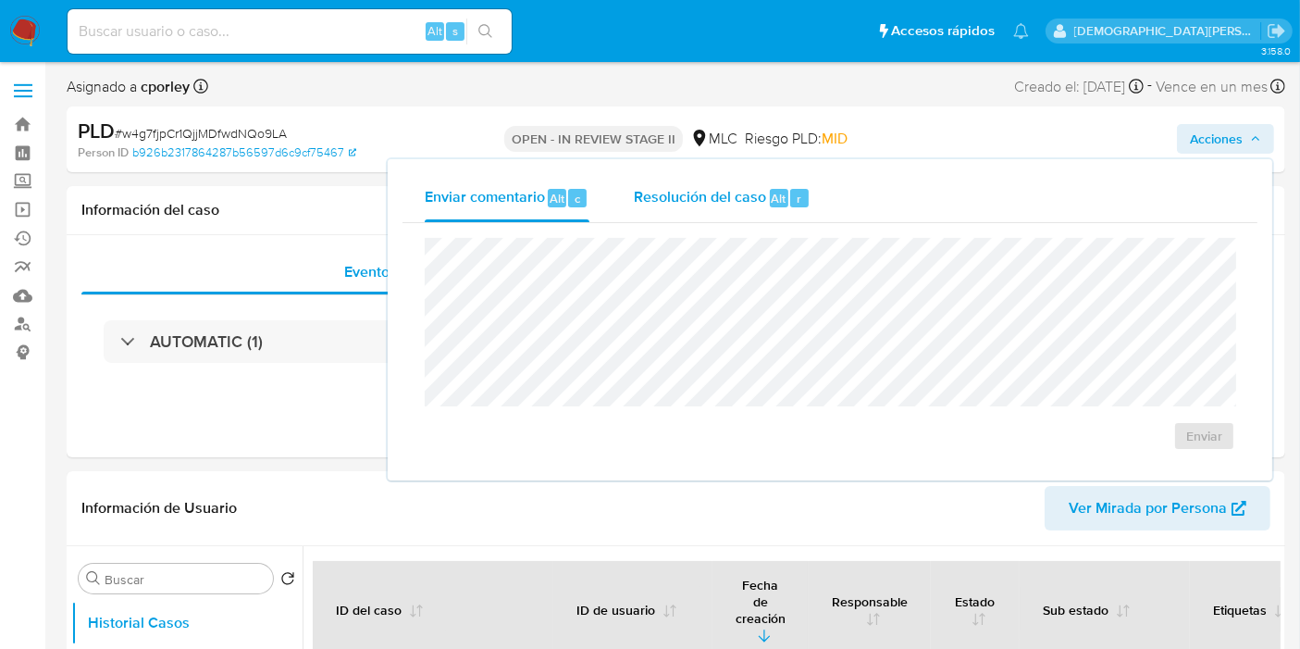
click at [734, 203] on span "Resolución del caso" at bounding box center [700, 197] width 132 height 21
select select "10"
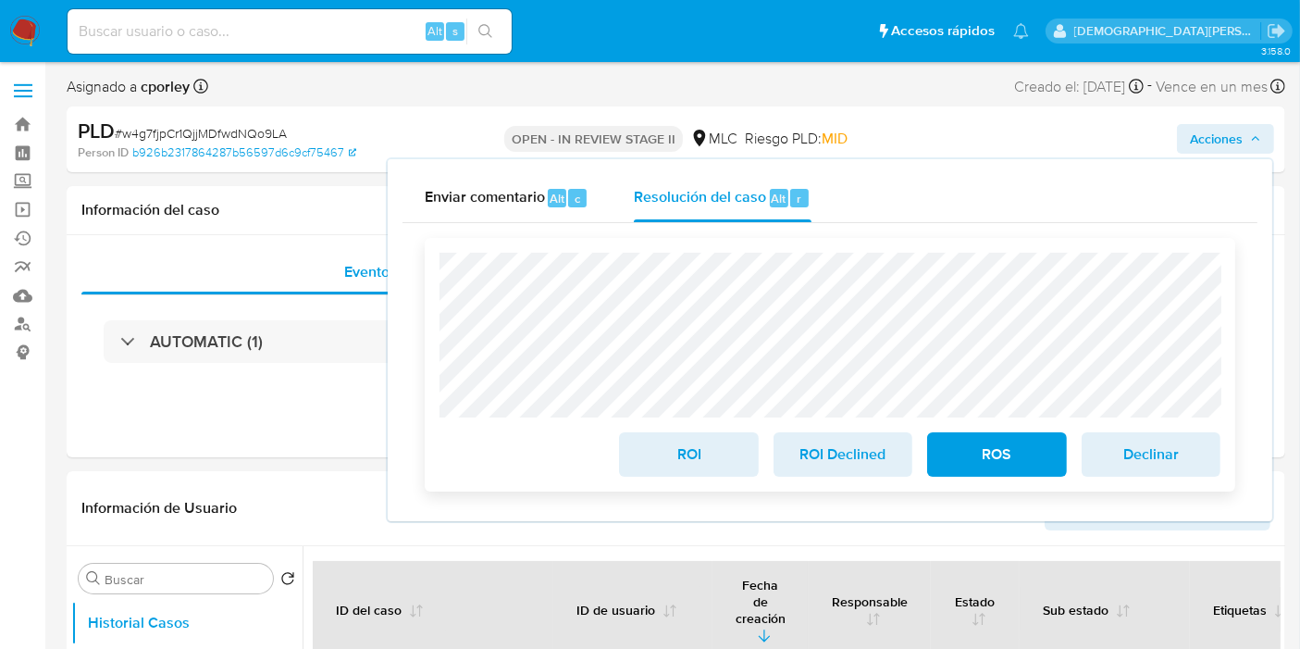
click at [699, 461] on span "ROI" at bounding box center [688, 454] width 91 height 41
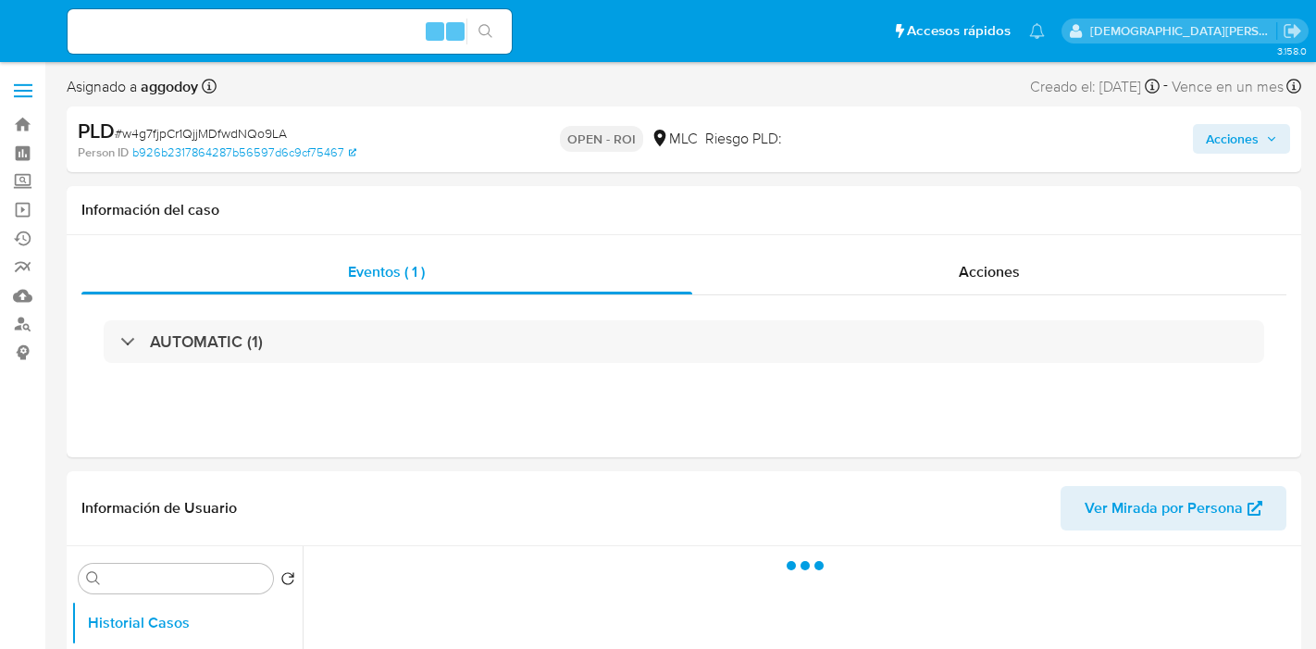
select select "10"
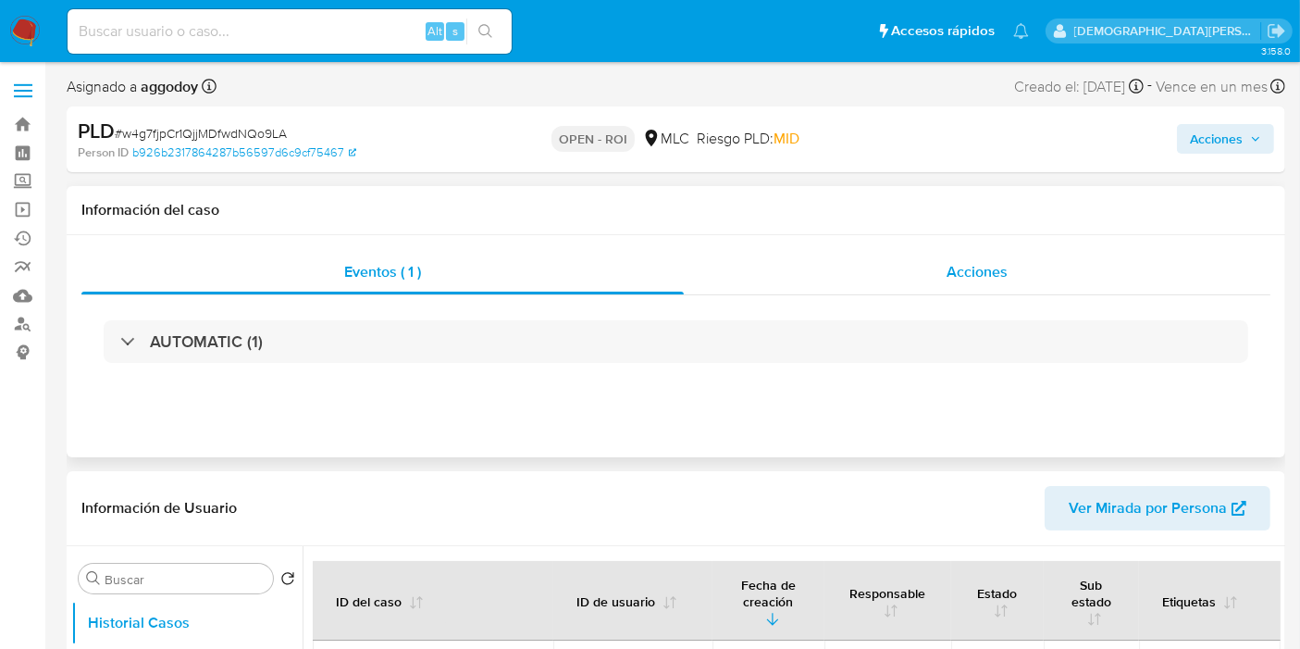
click at [886, 270] on div "Acciones" at bounding box center [977, 272] width 587 height 44
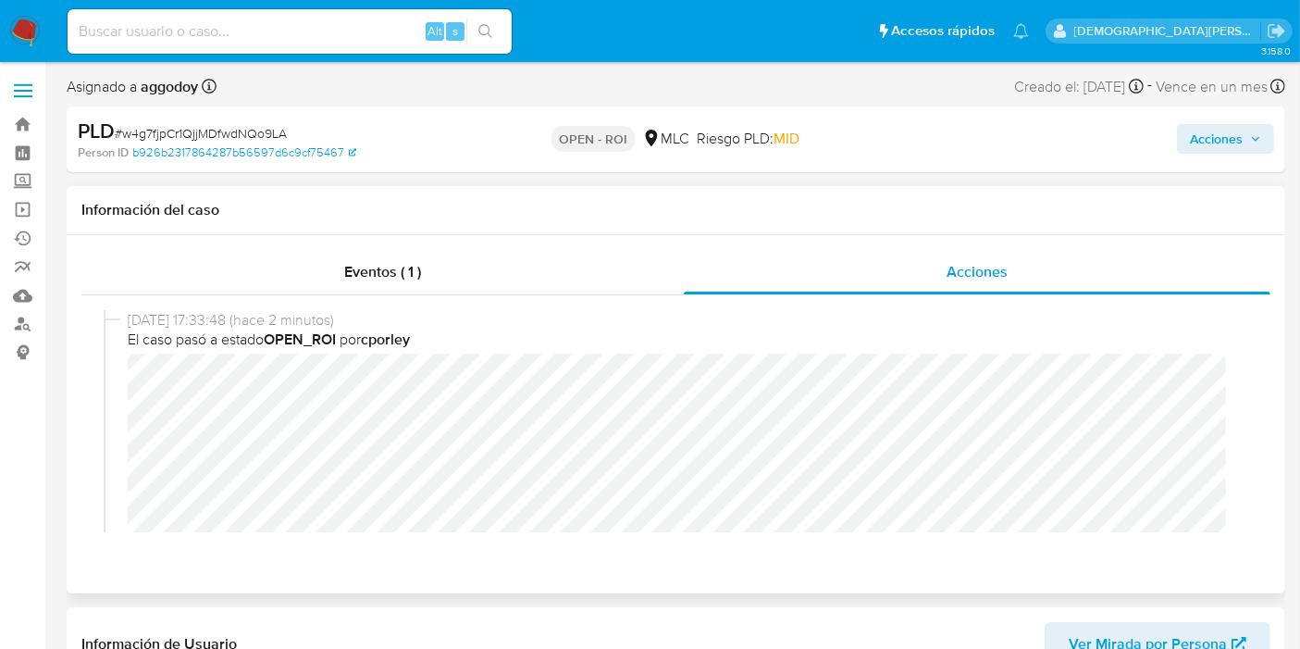
scroll to position [103, 0]
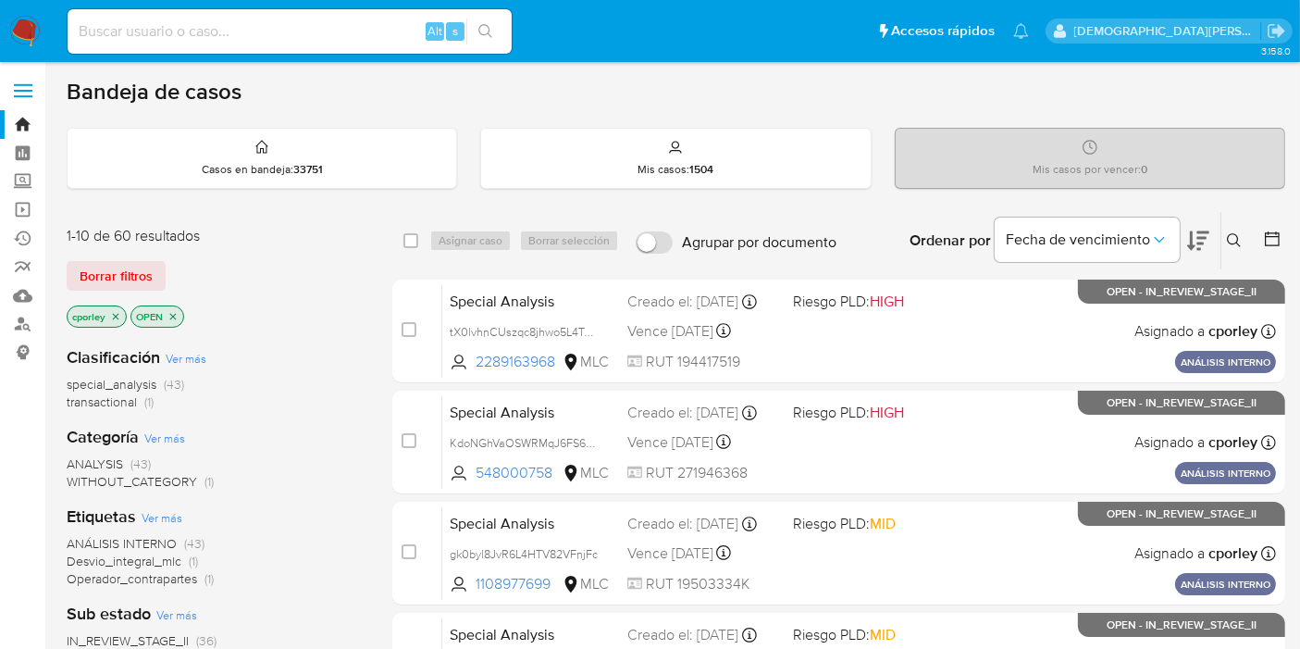
click at [174, 311] on icon "close-filter" at bounding box center [173, 316] width 11 height 11
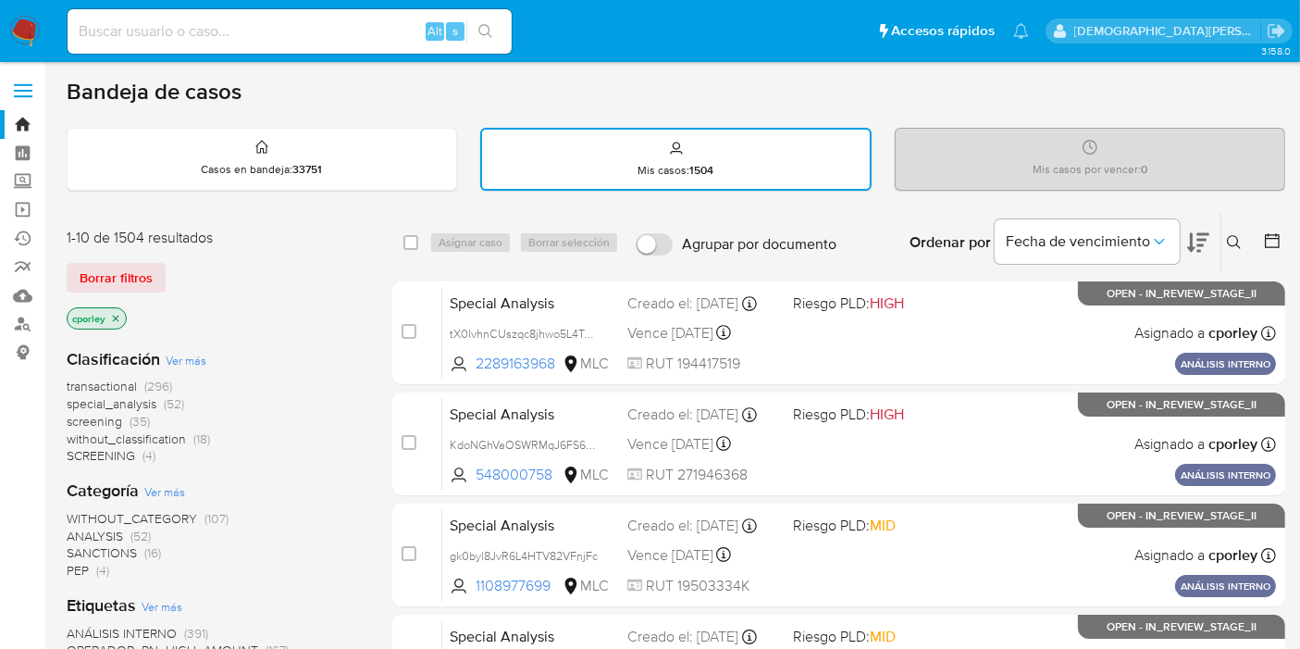
click at [118, 315] on icon "close-filter" at bounding box center [116, 318] width 6 height 6
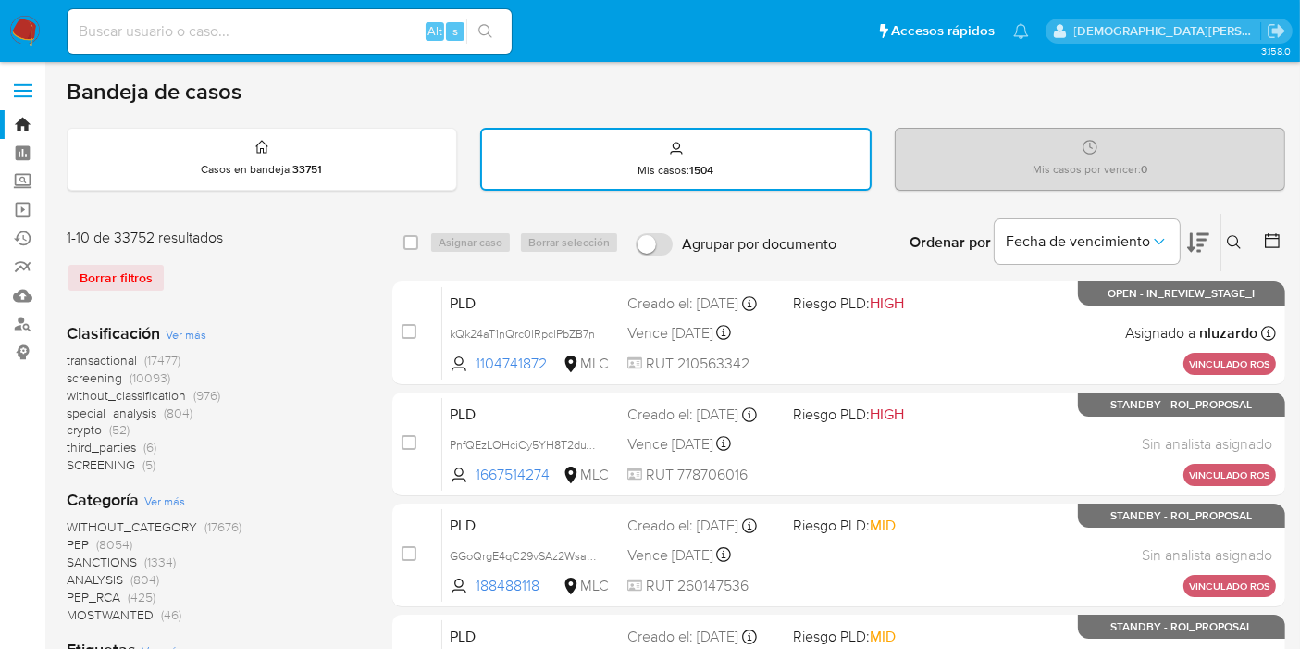
click at [1270, 240] on icon at bounding box center [1272, 240] width 19 height 19
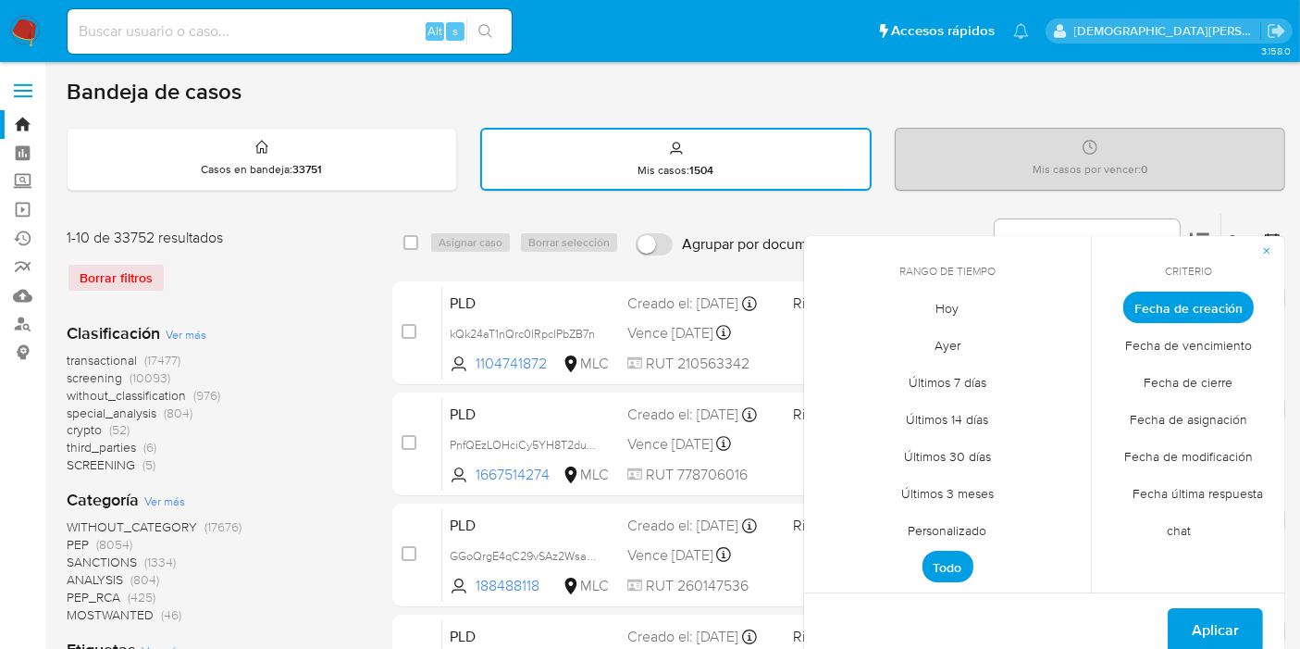
click at [937, 528] on span "Personalizado" at bounding box center [949, 531] width 118 height 38
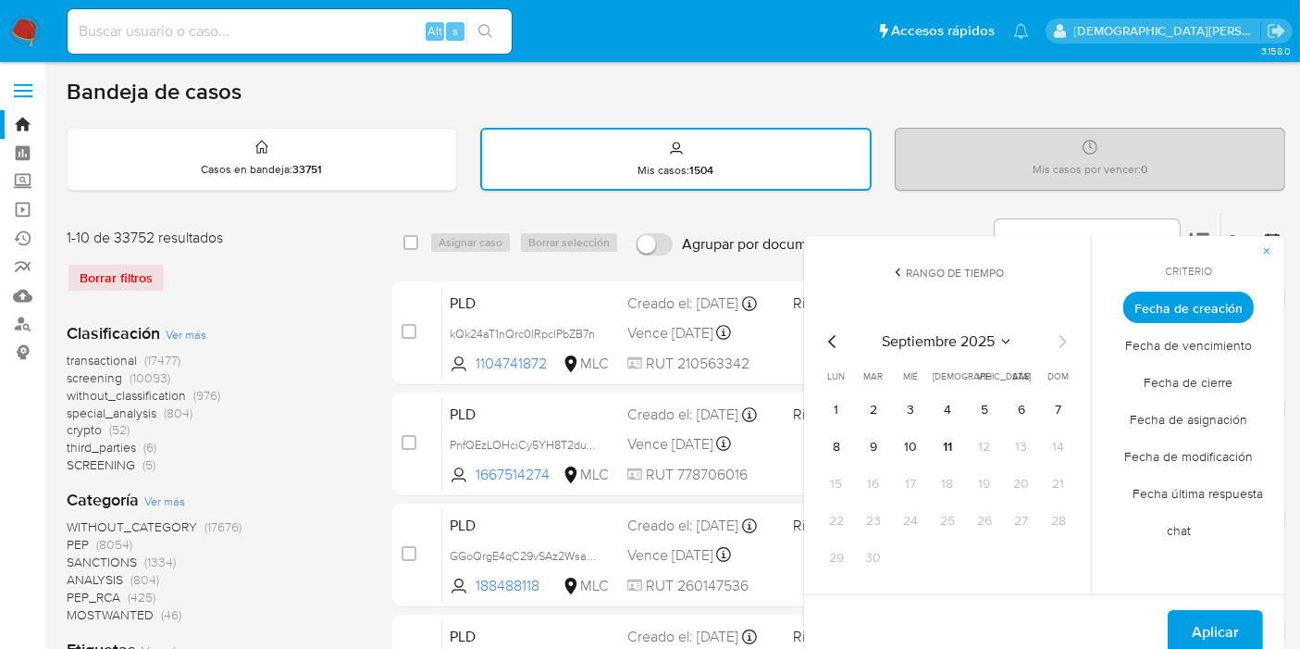
click at [830, 342] on icon "Mes anterior" at bounding box center [831, 341] width 7 height 13
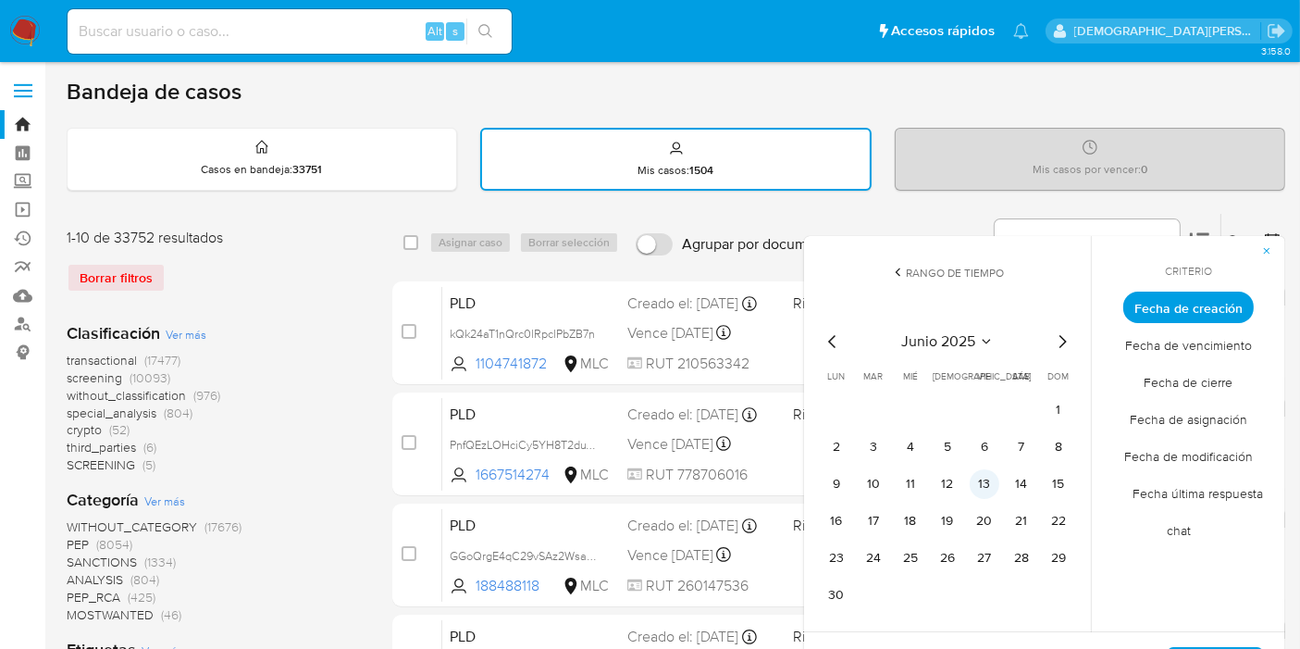
click at [986, 475] on button "13" at bounding box center [985, 484] width 30 height 30
click at [1063, 340] on icon "Mes siguiente" at bounding box center [1062, 341] width 22 height 22
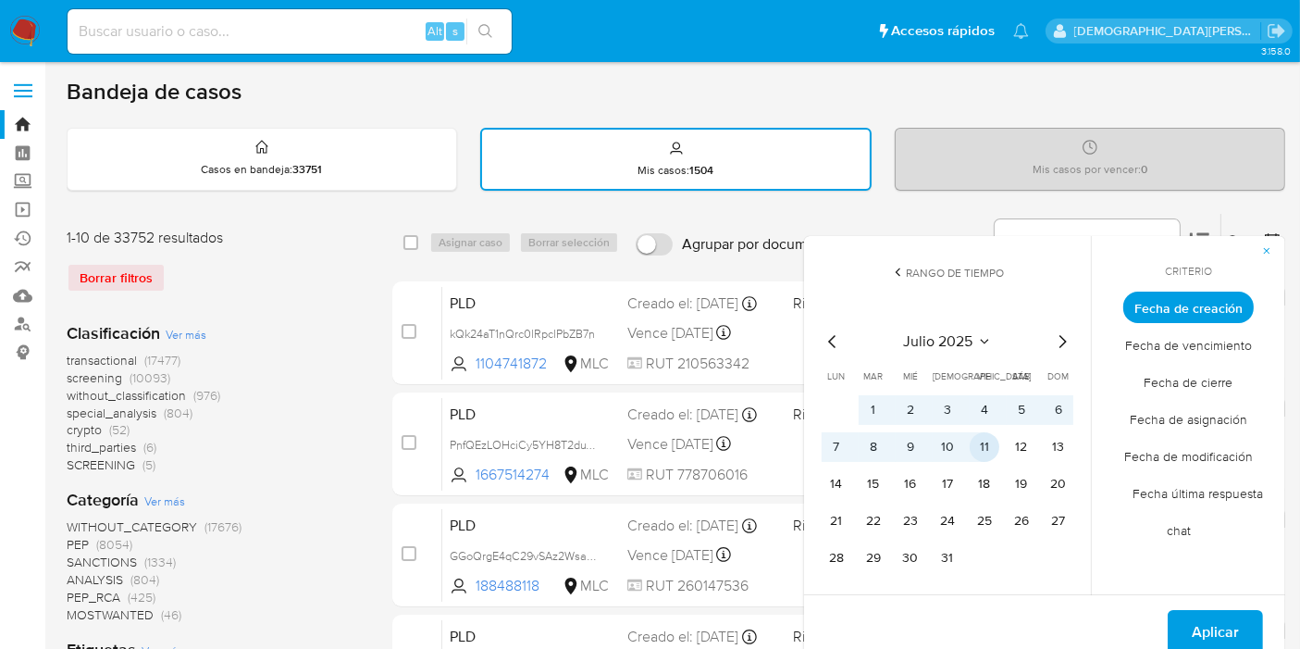
click at [991, 450] on button "11" at bounding box center [985, 447] width 30 height 30
click at [1192, 623] on button "Aplicar" at bounding box center [1215, 632] width 95 height 44
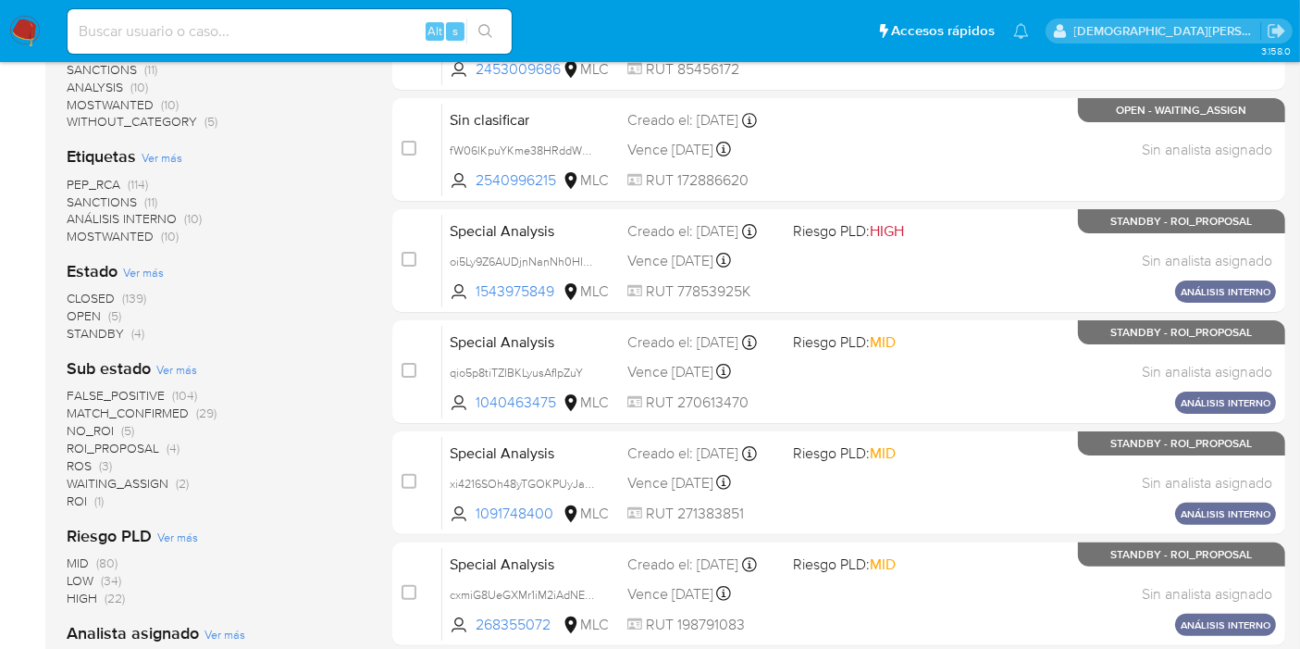
scroll to position [411, 0]
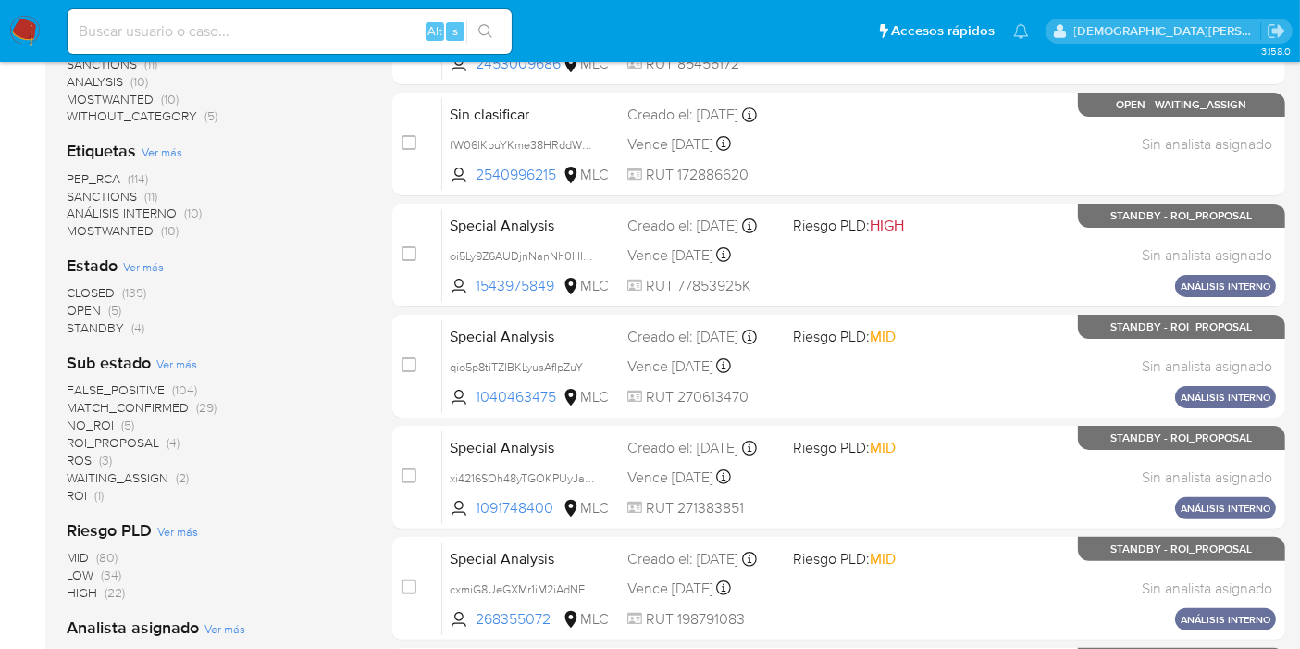
click at [100, 318] on span "STANDBY" at bounding box center [95, 327] width 57 height 19
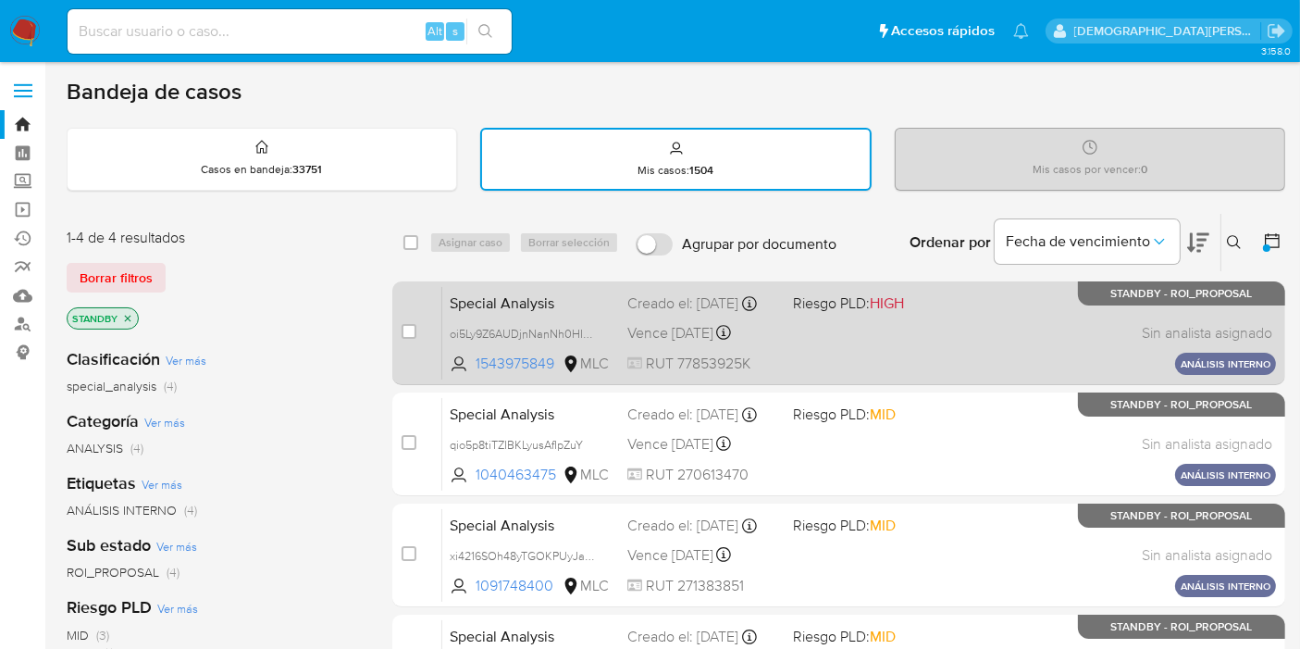
click at [852, 355] on div "Special Analysis oi5Ly9Z6AUDjnNanNh0HIOih 1543975849 MLC Riesgo PLD: HIGH Cread…" at bounding box center [859, 332] width 834 height 93
click at [407, 330] on input "checkbox" at bounding box center [409, 331] width 15 height 15
checkbox input "true"
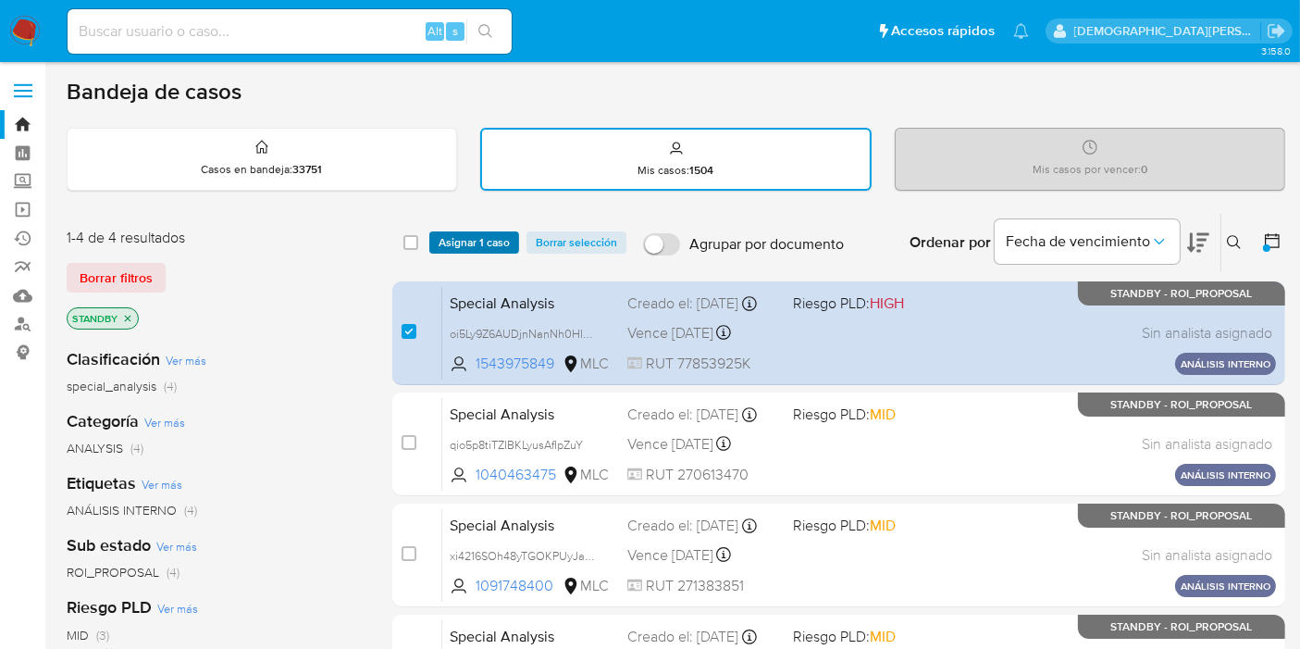
click at [466, 242] on span "Asignar 1 caso" at bounding box center [474, 242] width 71 height 19
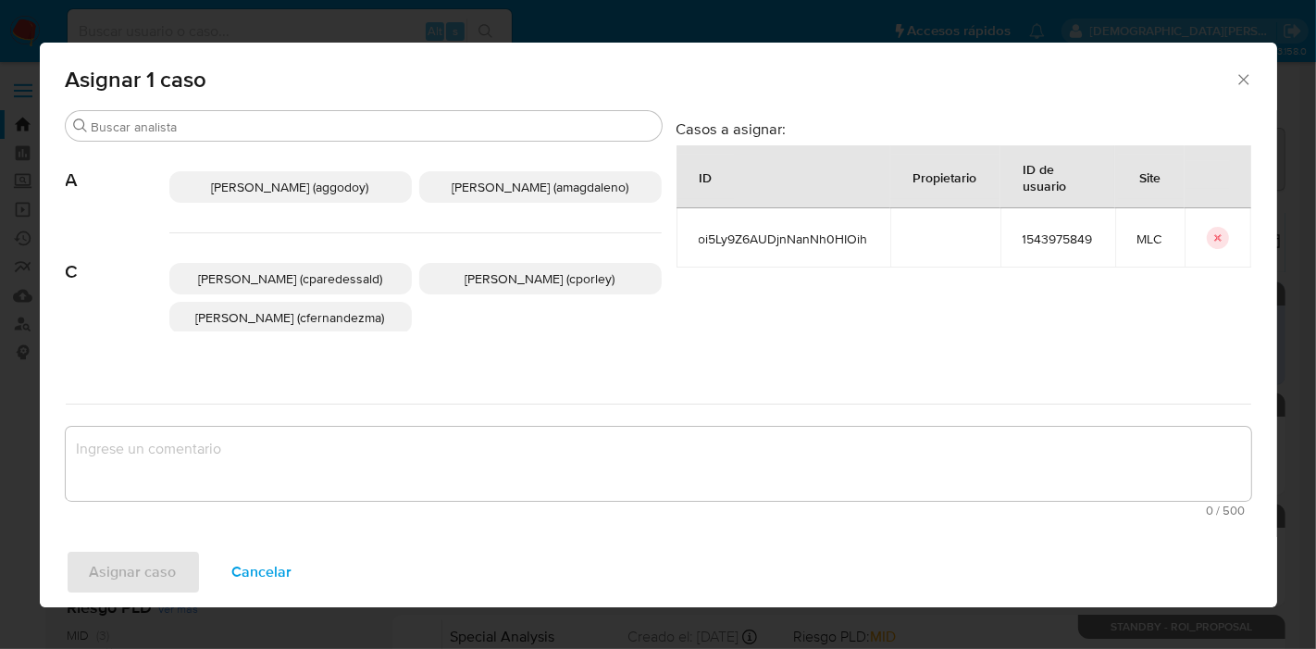
click at [528, 283] on span "Christian Porley (cporley)" at bounding box center [541, 278] width 150 height 19
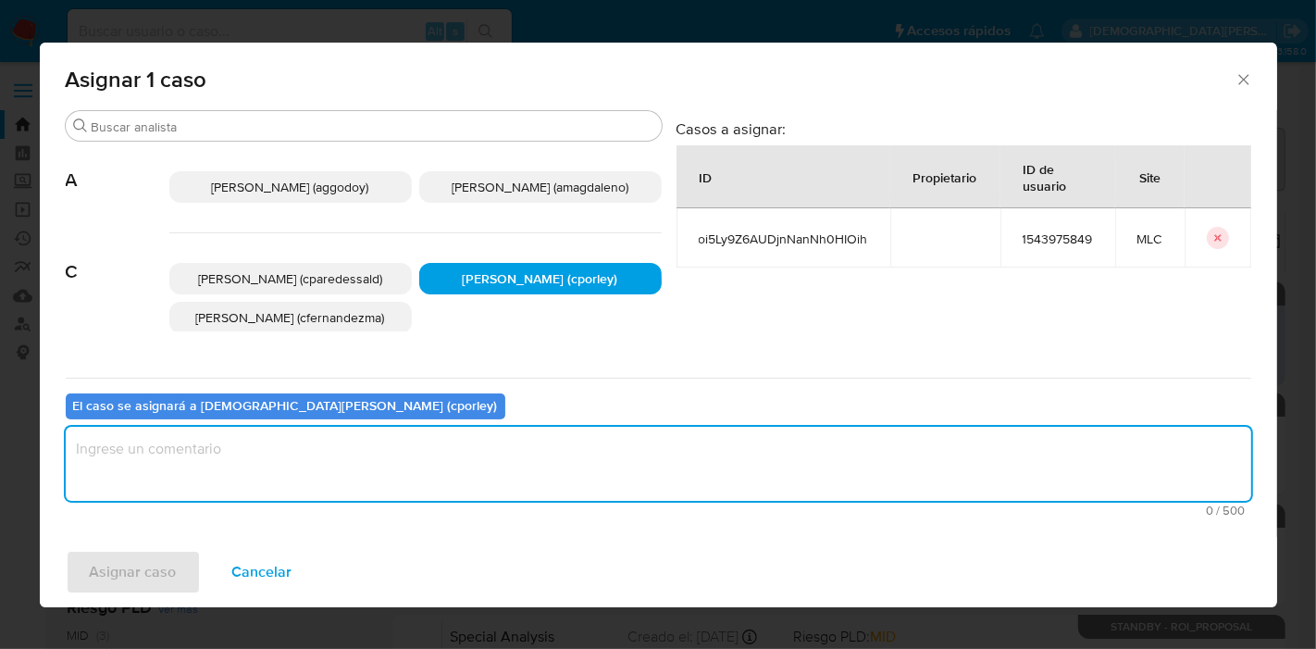
click at [452, 445] on textarea "assign-modal" at bounding box center [659, 464] width 1186 height 74
type textarea "-"
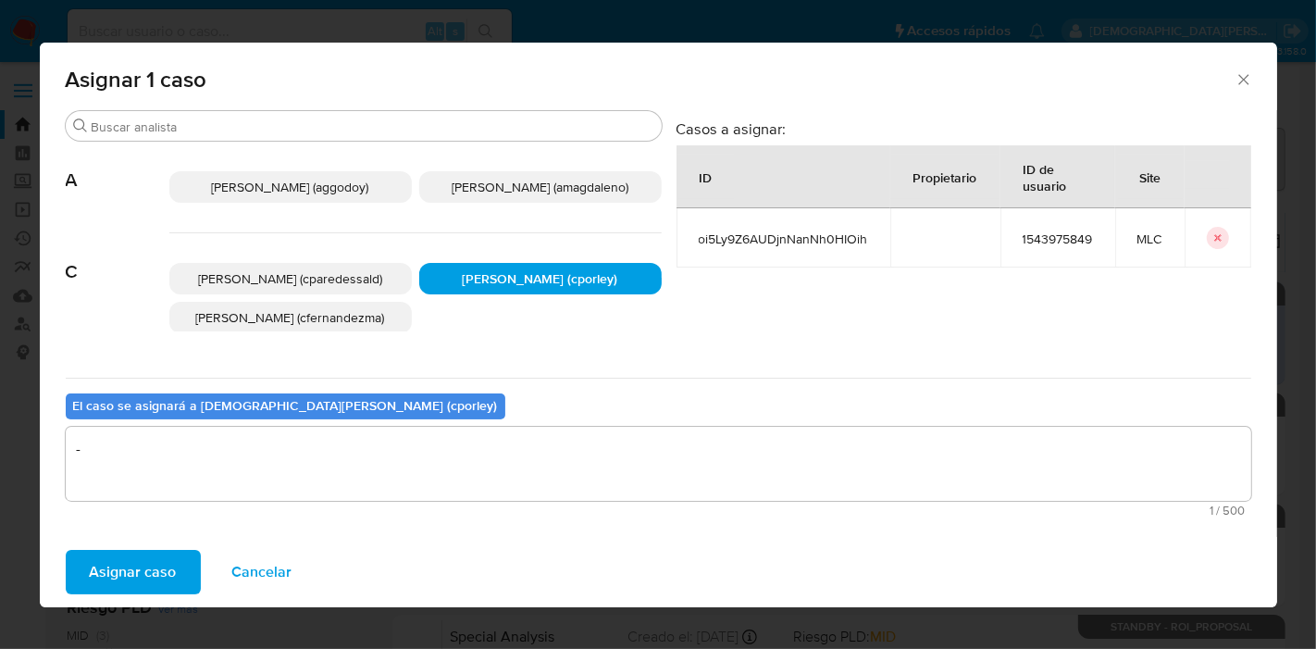
click at [137, 572] on span "Asignar caso" at bounding box center [133, 572] width 87 height 41
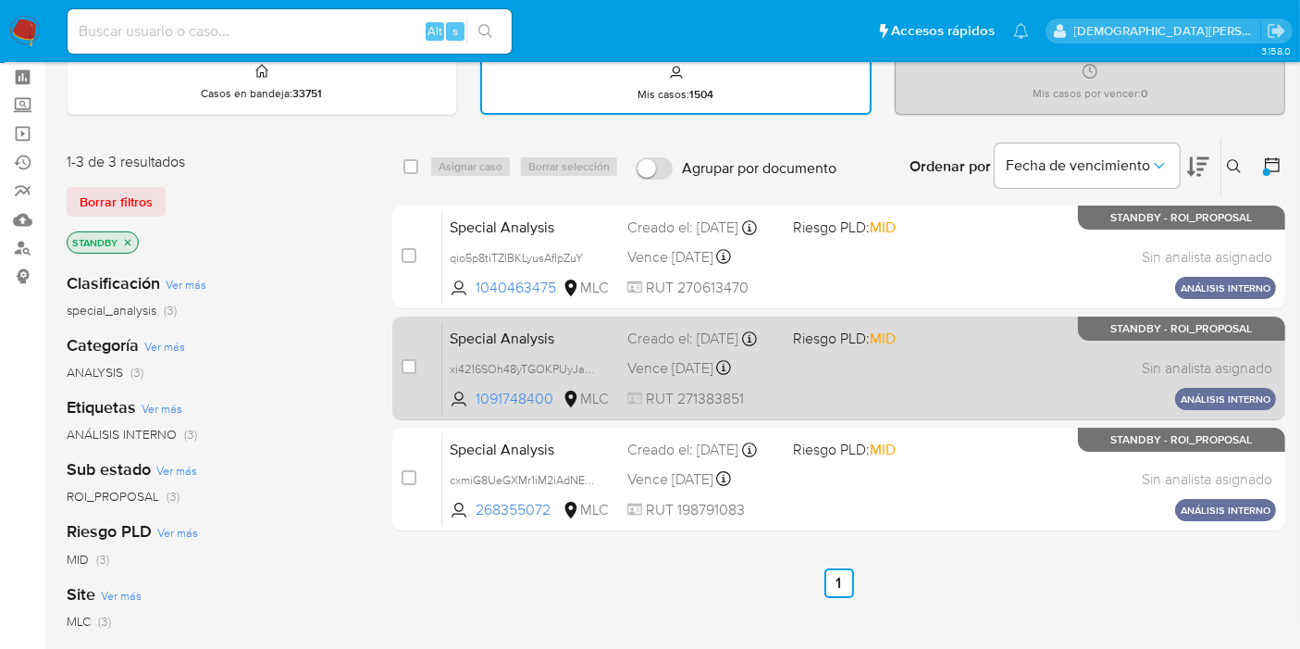
scroll to position [103, 0]
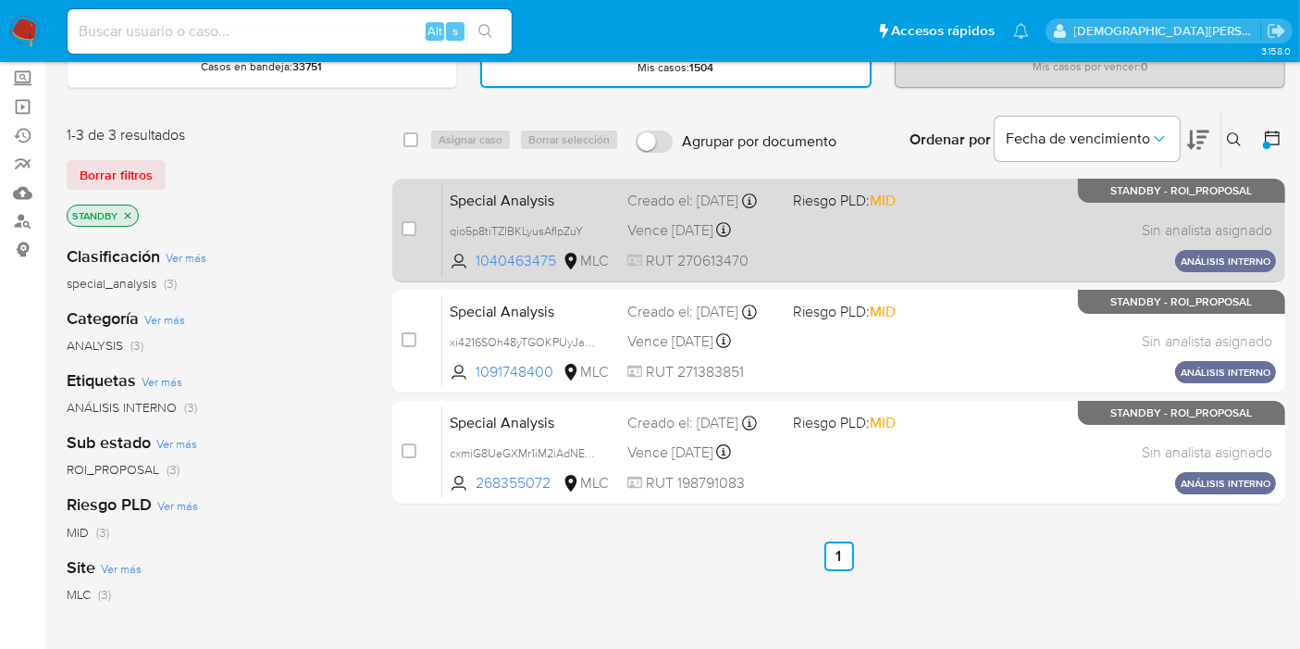
click at [920, 258] on div "Special Analysis qio5p8tiTZIBKLyusAfIpZuY 1040463475 MLC Riesgo PLD: MID Creado…" at bounding box center [859, 229] width 834 height 93
click at [402, 224] on input "checkbox" at bounding box center [409, 228] width 15 height 15
checkbox input "true"
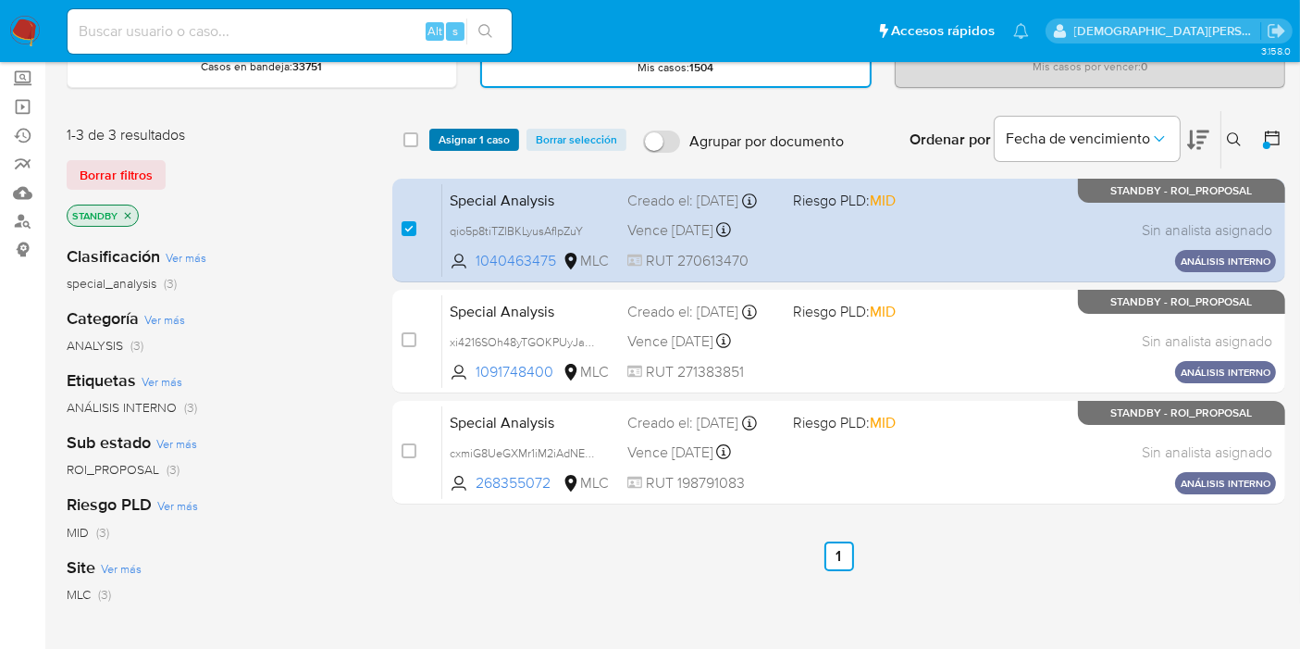
click at [463, 134] on span "Asignar 1 caso" at bounding box center [474, 140] width 71 height 19
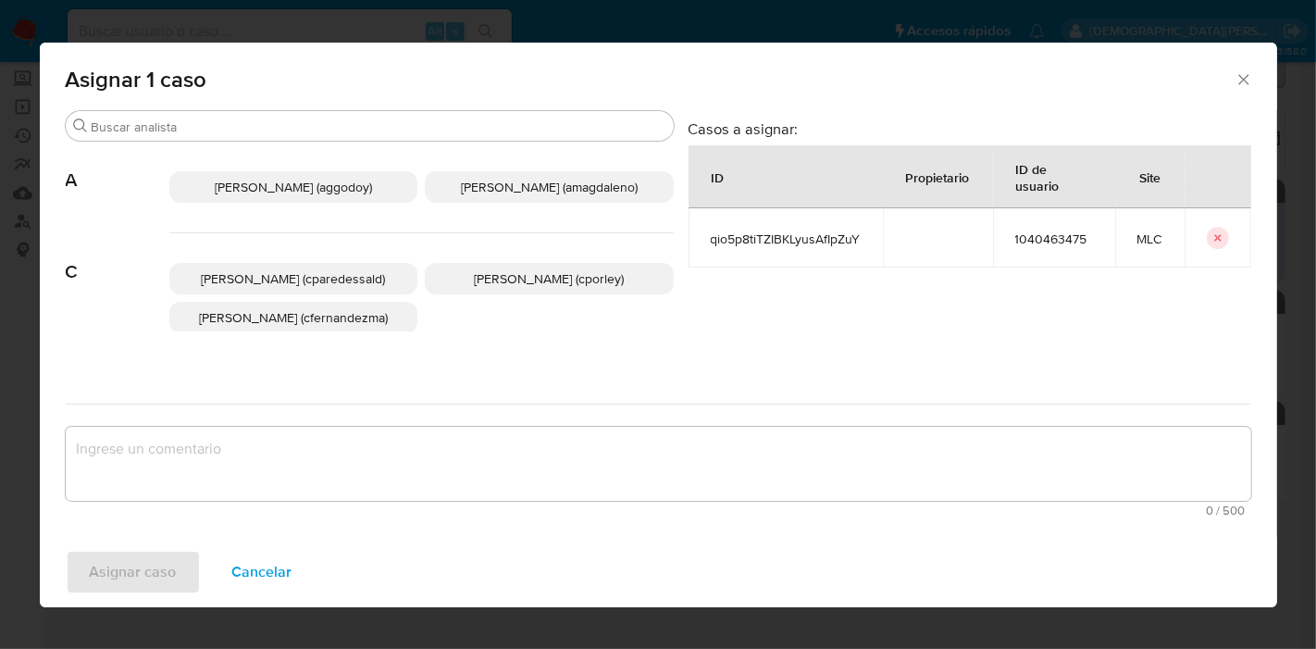
click at [483, 284] on span "Christian Porley (cporley)" at bounding box center [549, 278] width 150 height 19
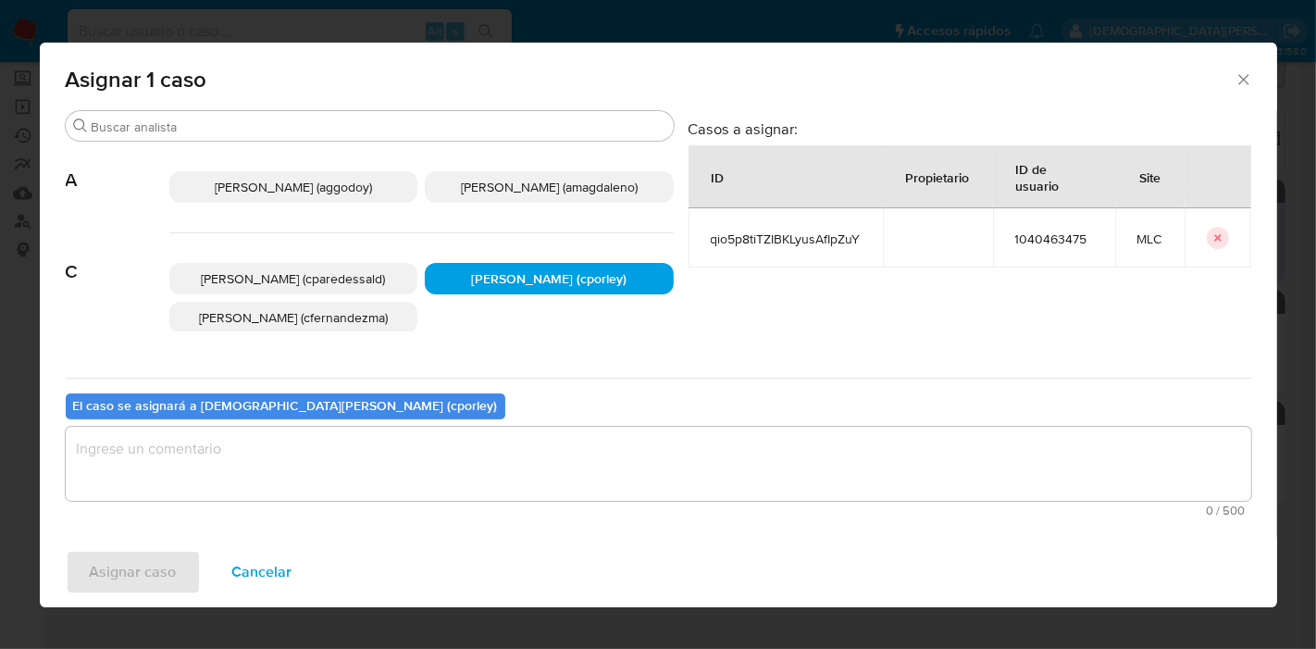
click at [383, 460] on textarea "assign-modal" at bounding box center [659, 464] width 1186 height 74
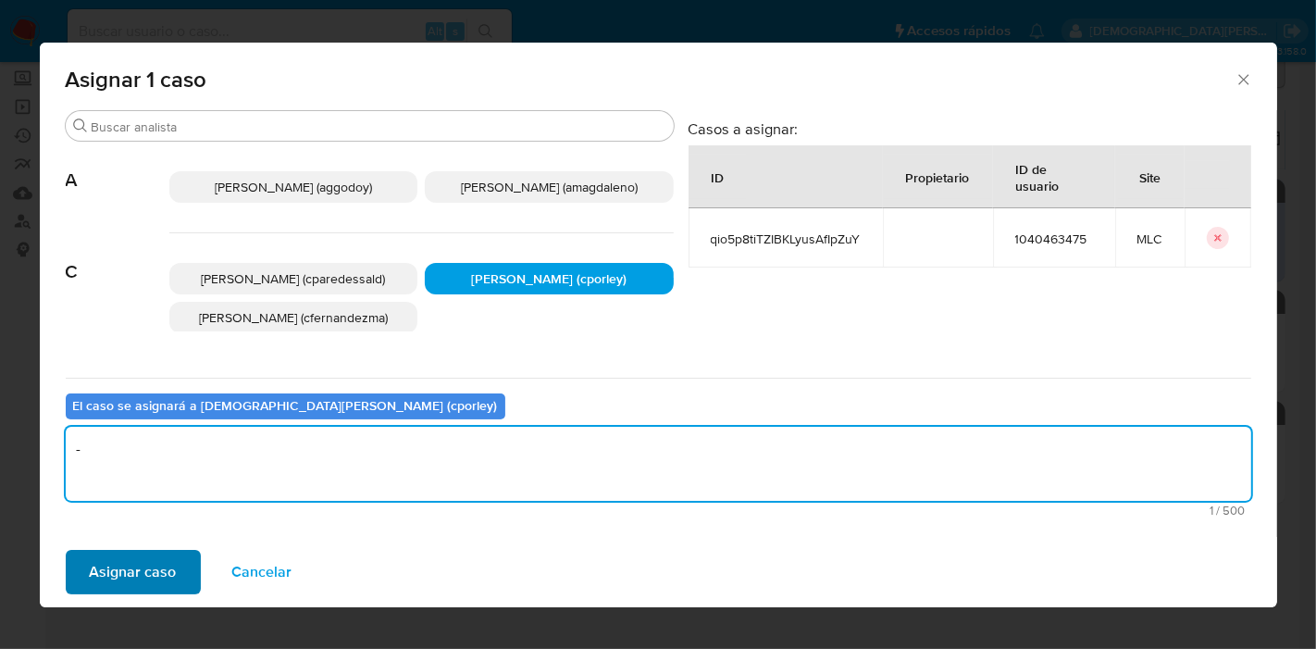
type textarea "-"
click at [157, 567] on span "Asignar caso" at bounding box center [133, 572] width 87 height 41
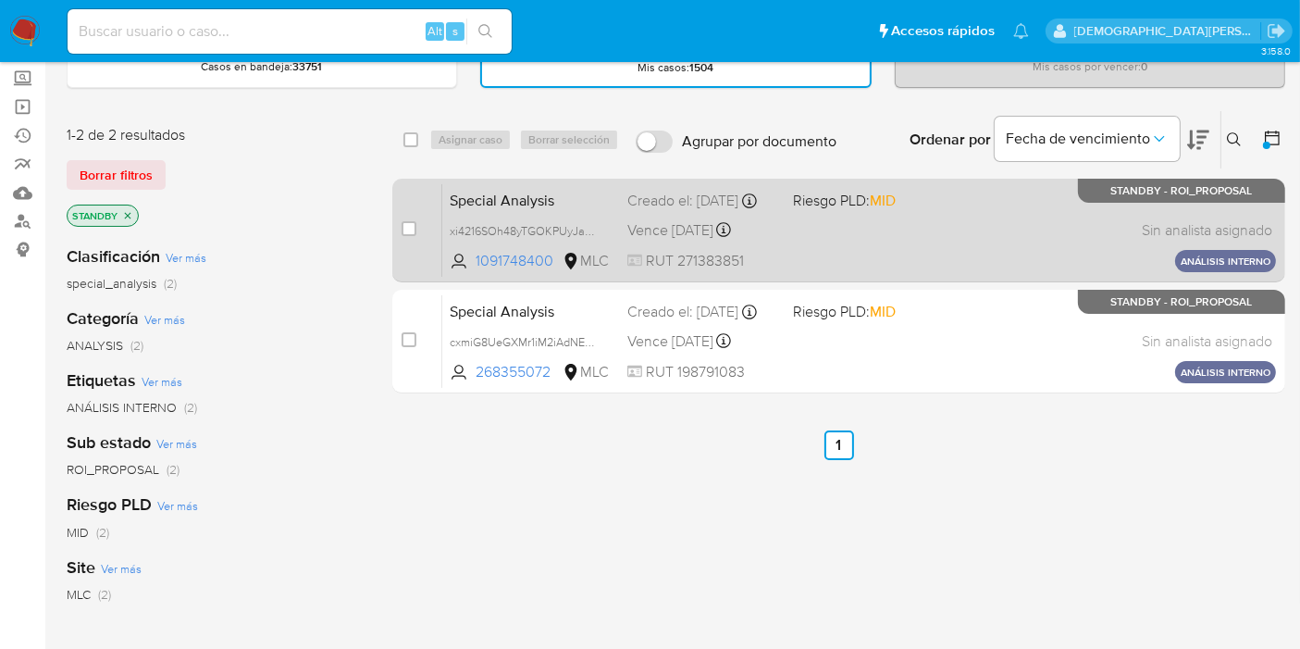
click at [901, 236] on div "Special Analysis xi4216SOh48yTGOKPUyJaLwv 1091748400 MLC Riesgo PLD: MID Creado…" at bounding box center [859, 229] width 834 height 93
click at [407, 221] on input "checkbox" at bounding box center [409, 228] width 15 height 15
checkbox input "true"
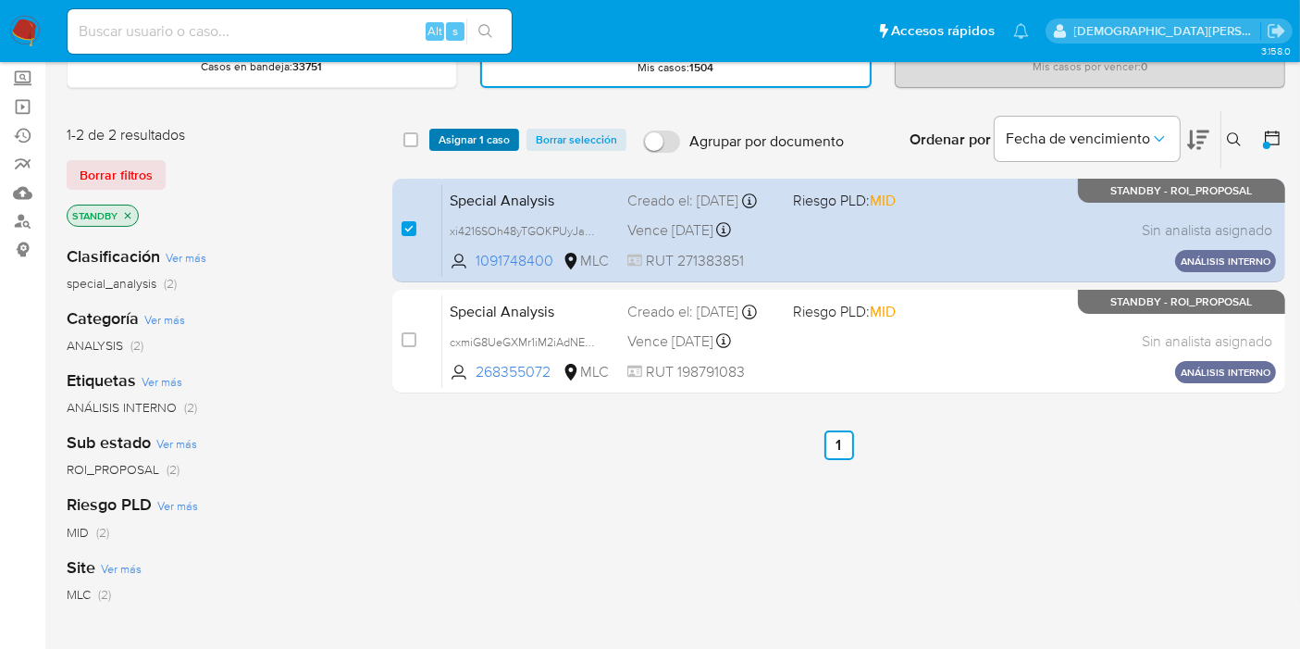
click at [458, 142] on span "Asignar 1 caso" at bounding box center [474, 140] width 71 height 19
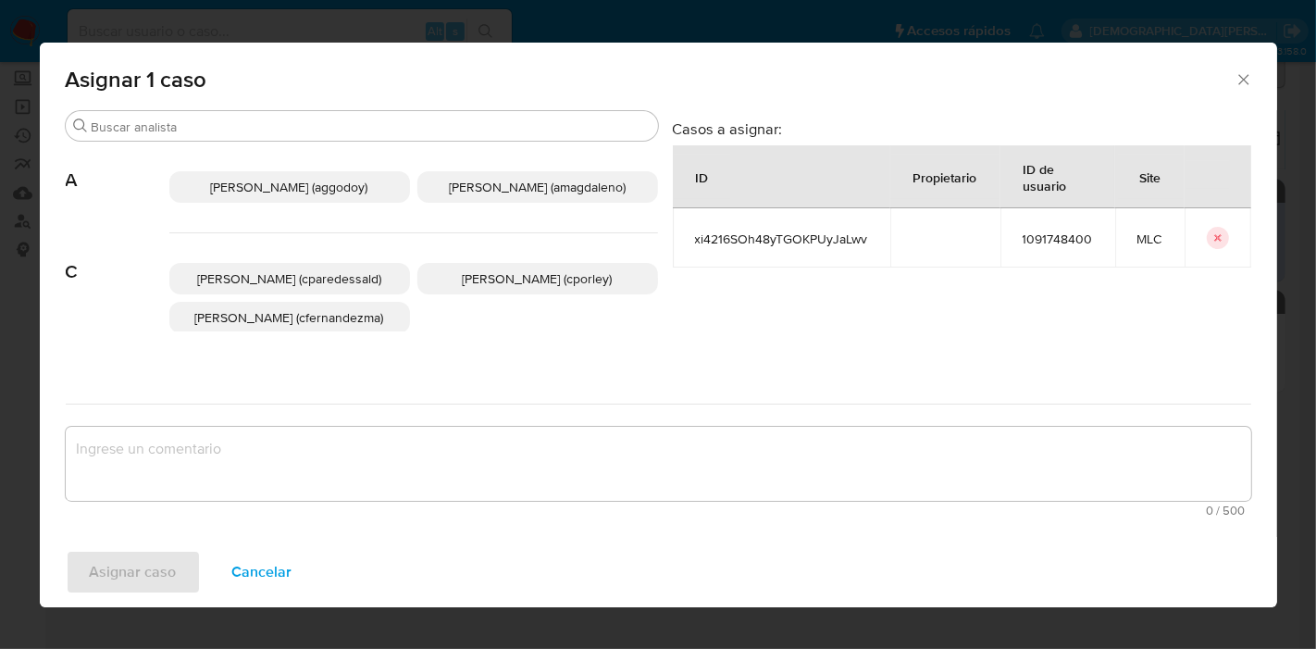
click at [529, 285] on span "Christian Porley (cporley)" at bounding box center [538, 278] width 150 height 19
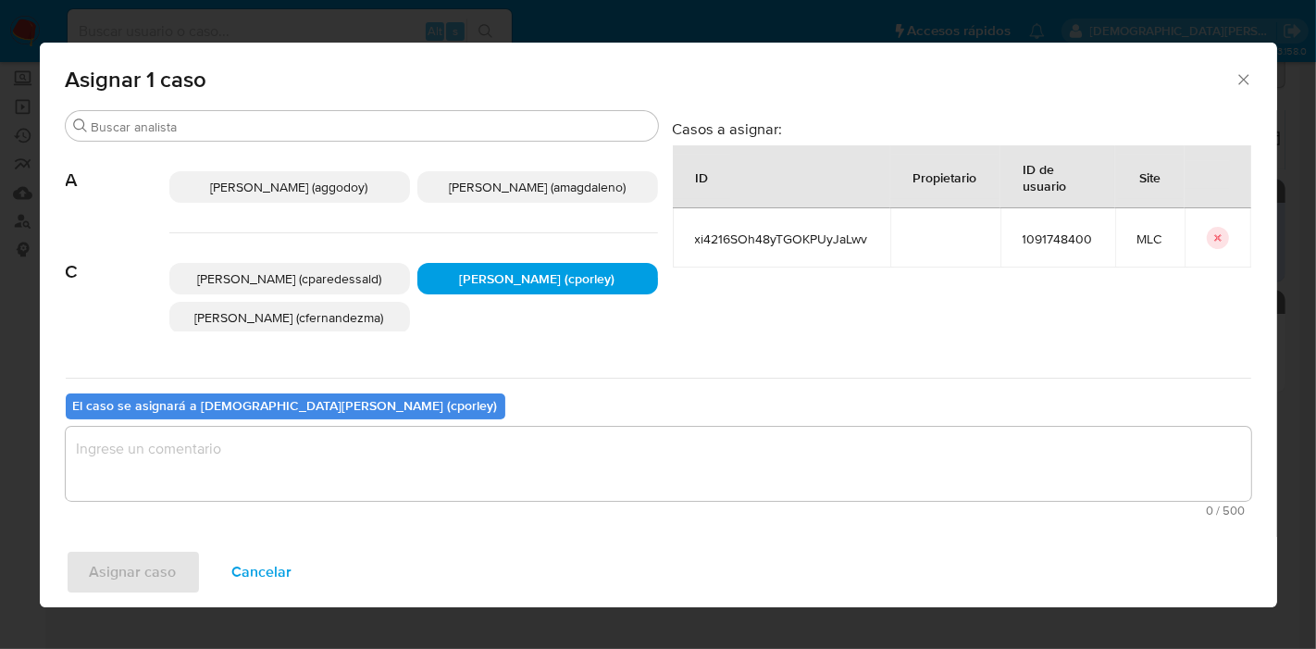
click at [432, 469] on textarea "assign-modal" at bounding box center [659, 464] width 1186 height 74
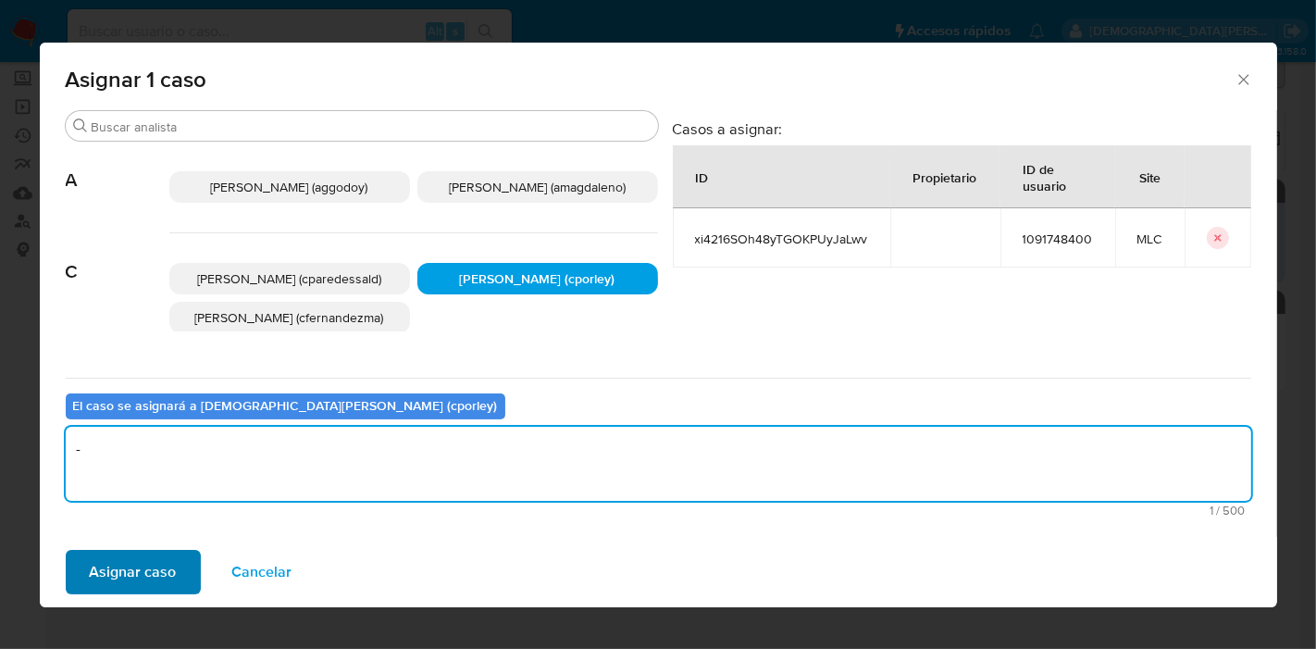
type textarea "-"
click at [168, 565] on span "Asignar caso" at bounding box center [133, 572] width 87 height 41
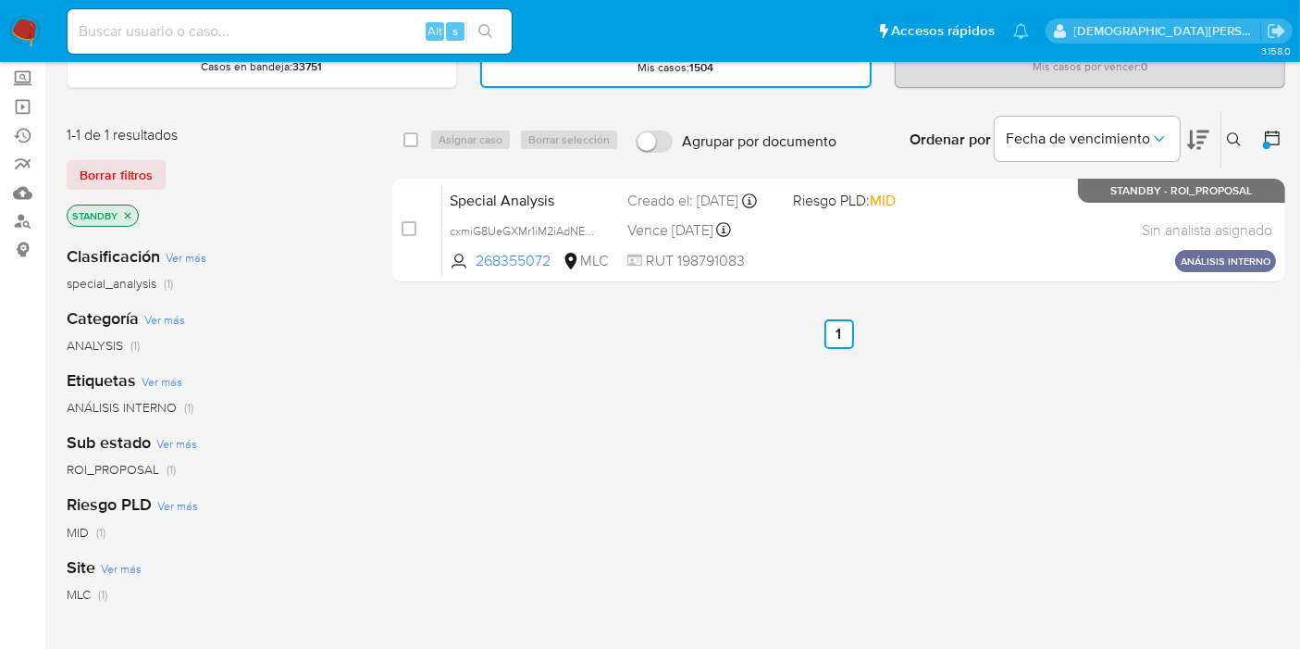
click at [900, 448] on div "select-all-cases-checkbox Asignar caso Borrar selección Agrupar por documento O…" at bounding box center [838, 529] width 893 height 839
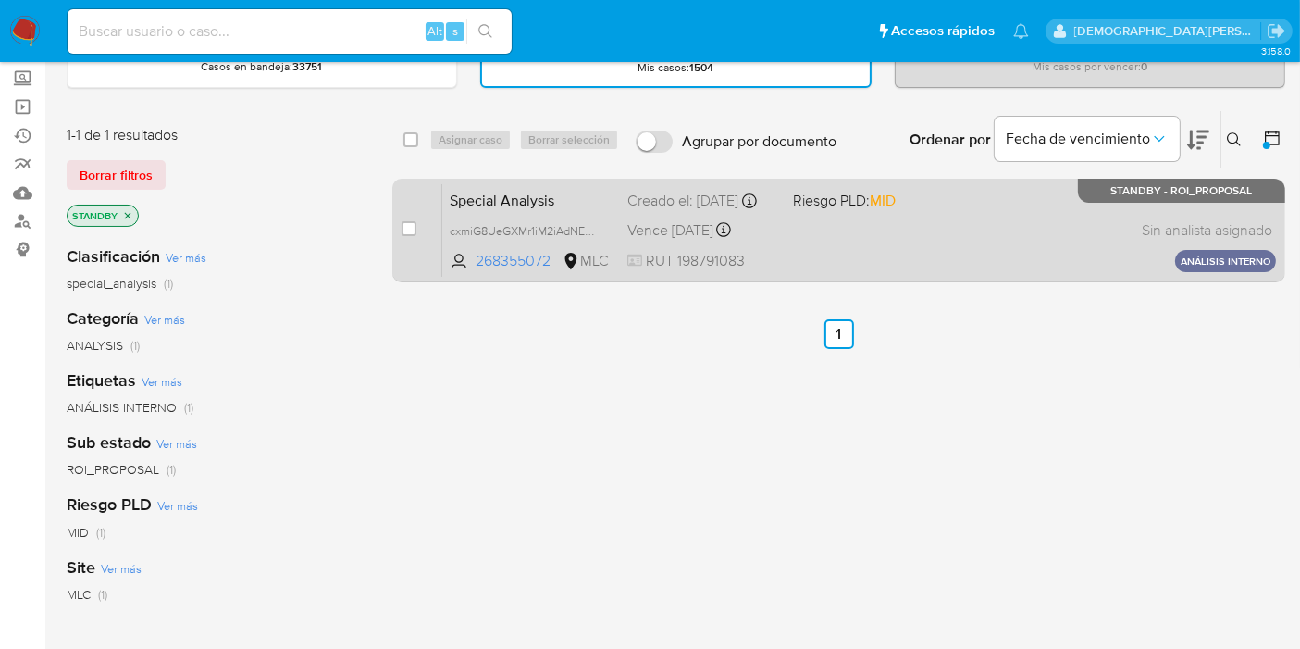
click at [817, 224] on div "Special Analysis cxmiG8UeGXMr1iM2iAdNEE9s 268355072 MLC Riesgo PLD: MID Creado …" at bounding box center [859, 229] width 834 height 93
click at [412, 225] on input "checkbox" at bounding box center [409, 228] width 15 height 15
checkbox input "true"
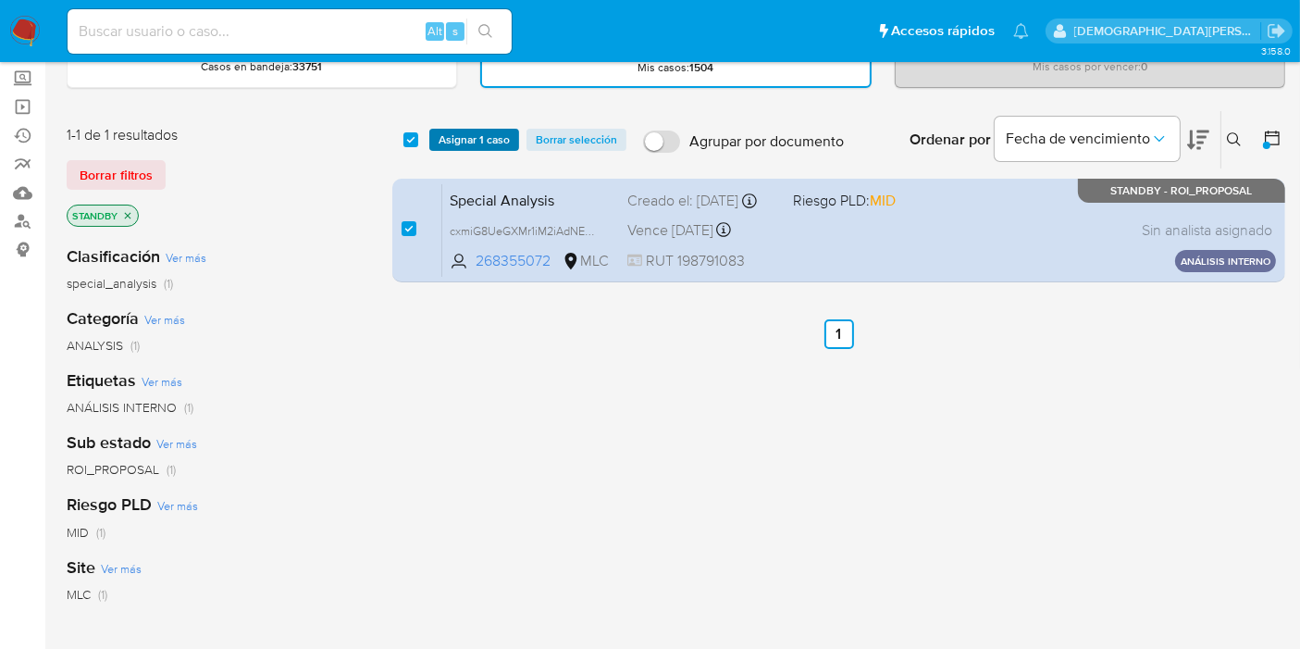
click at [479, 131] on span "Asignar 1 caso" at bounding box center [474, 140] width 71 height 19
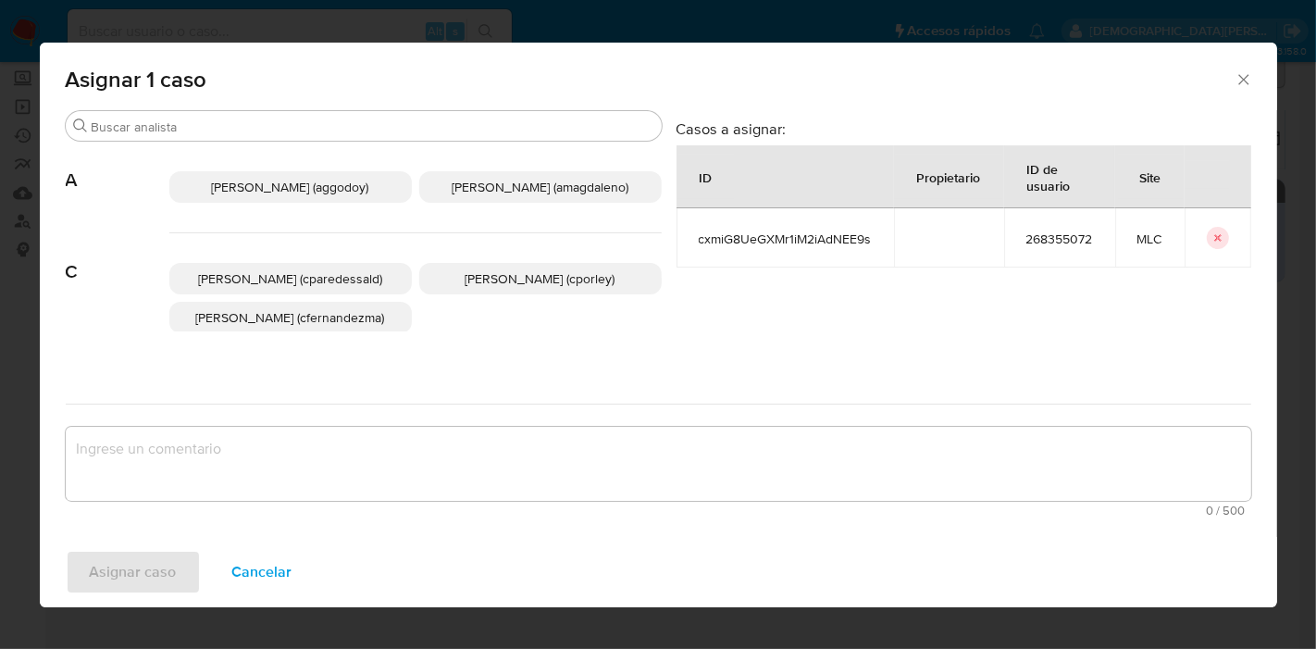
click at [486, 273] on span "Christian Porley (cporley)" at bounding box center [541, 278] width 150 height 19
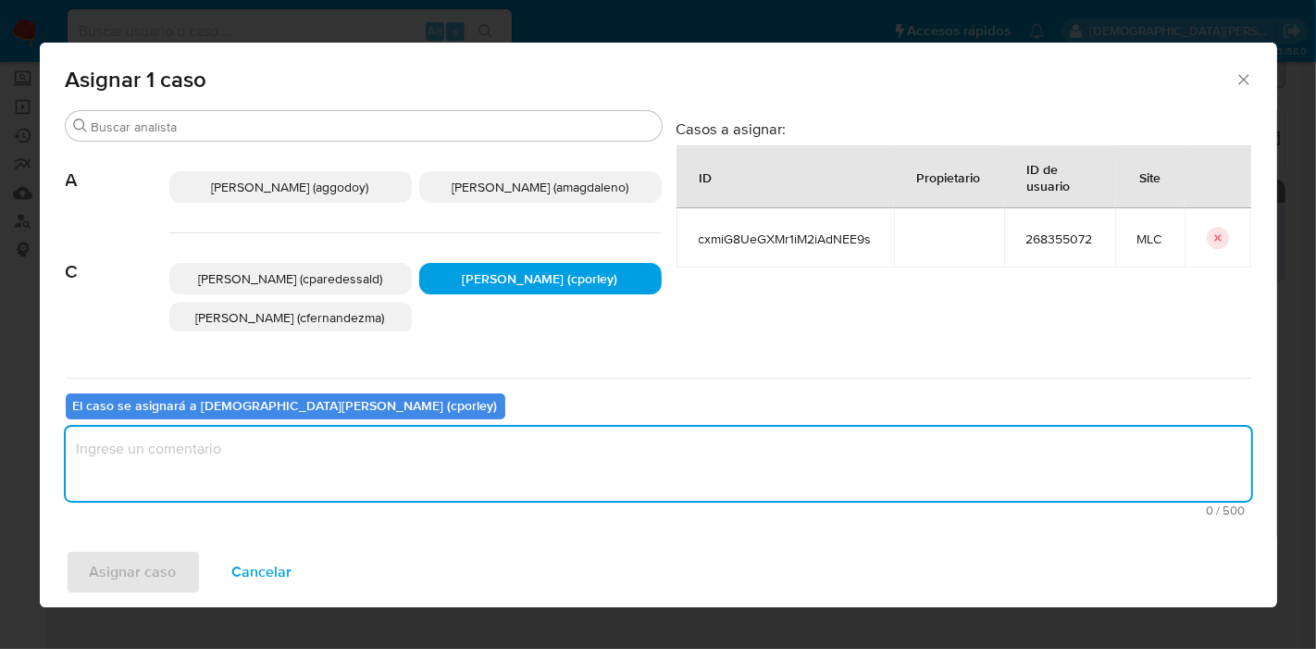
click at [424, 442] on textarea "assign-modal" at bounding box center [659, 464] width 1186 height 74
type textarea "-"
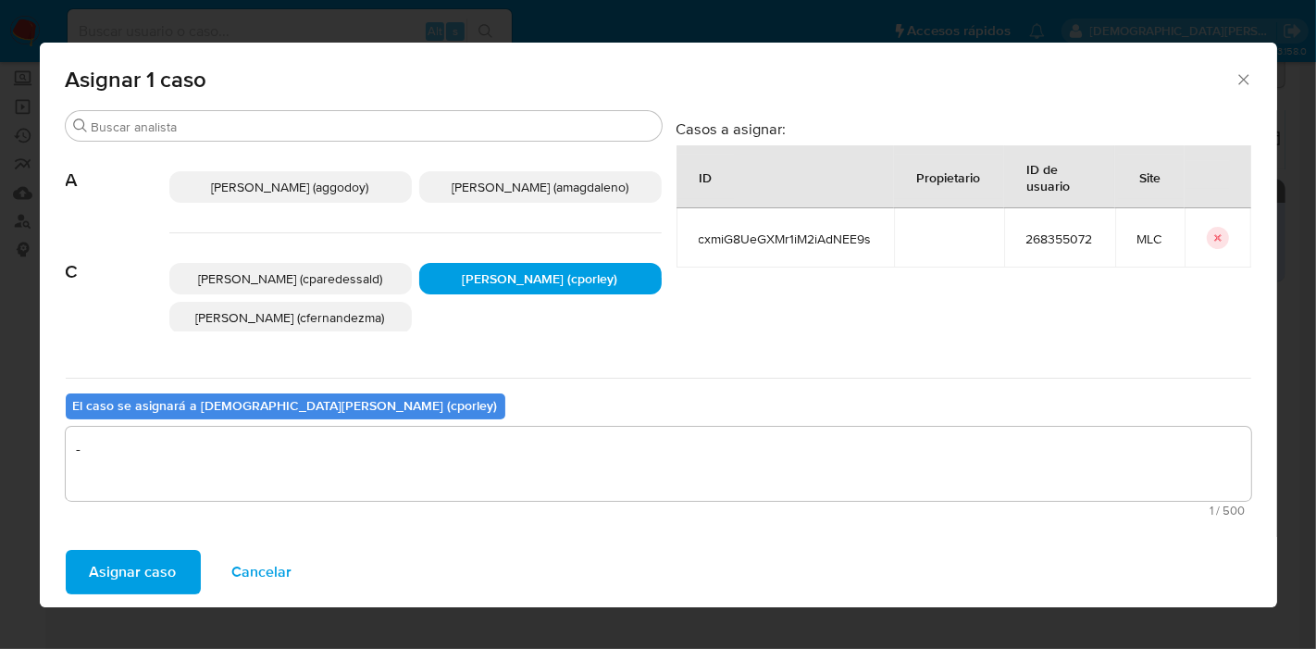
click at [129, 556] on span "Asignar caso" at bounding box center [133, 572] width 87 height 41
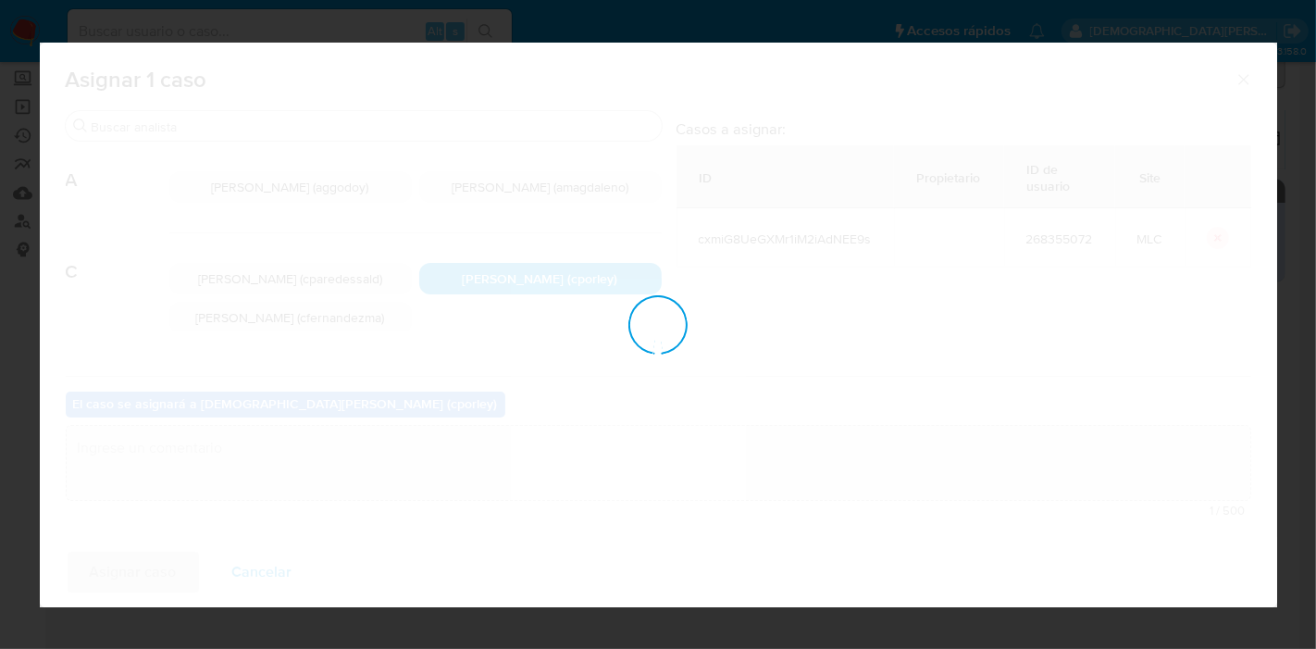
checkbox input "false"
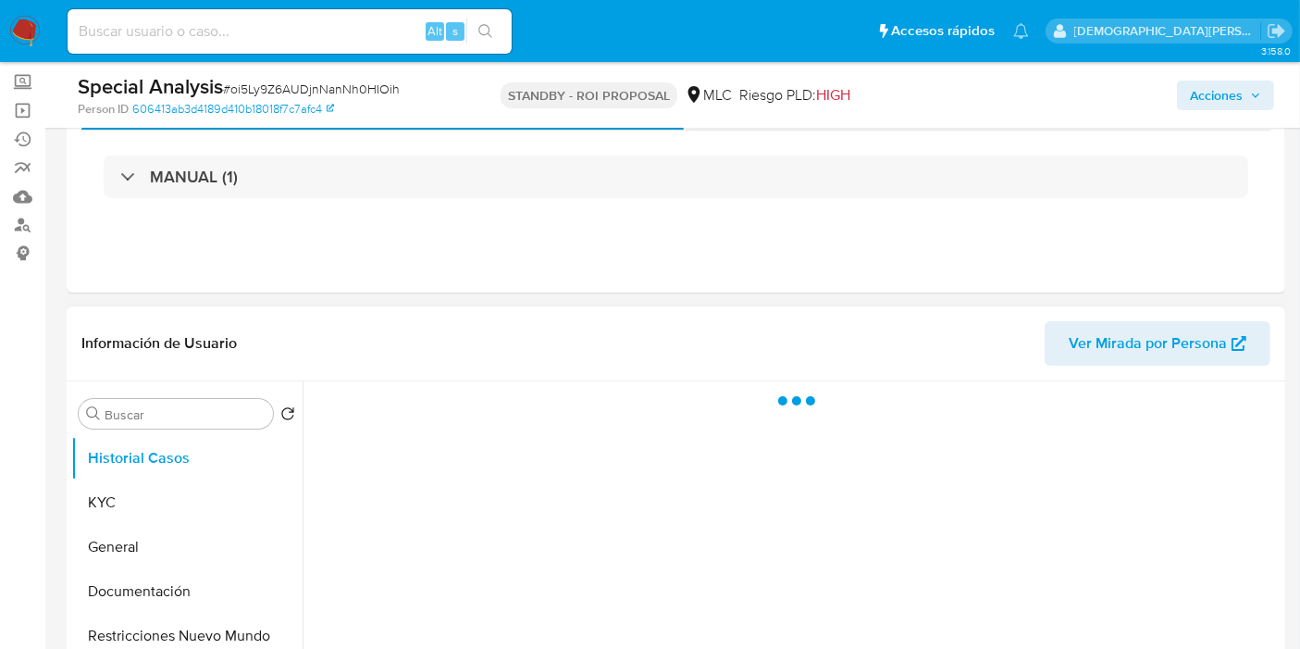
scroll to position [103, 0]
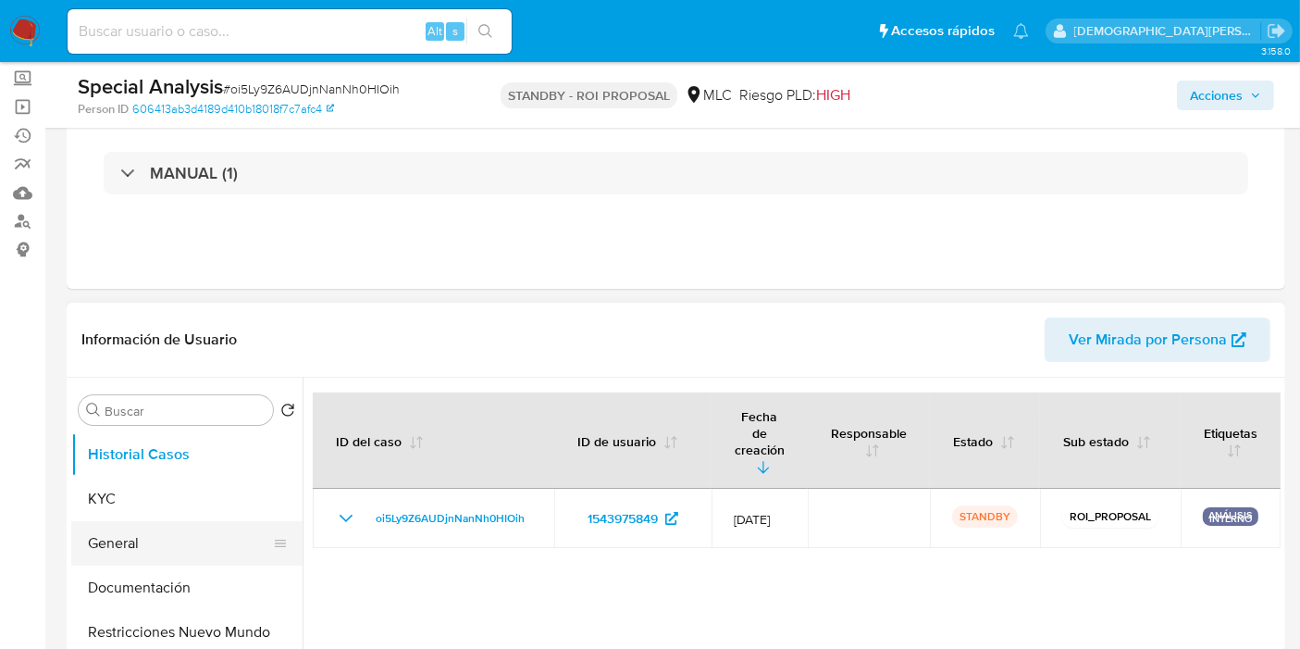
select select "10"
click at [157, 528] on button "General" at bounding box center [179, 543] width 217 height 44
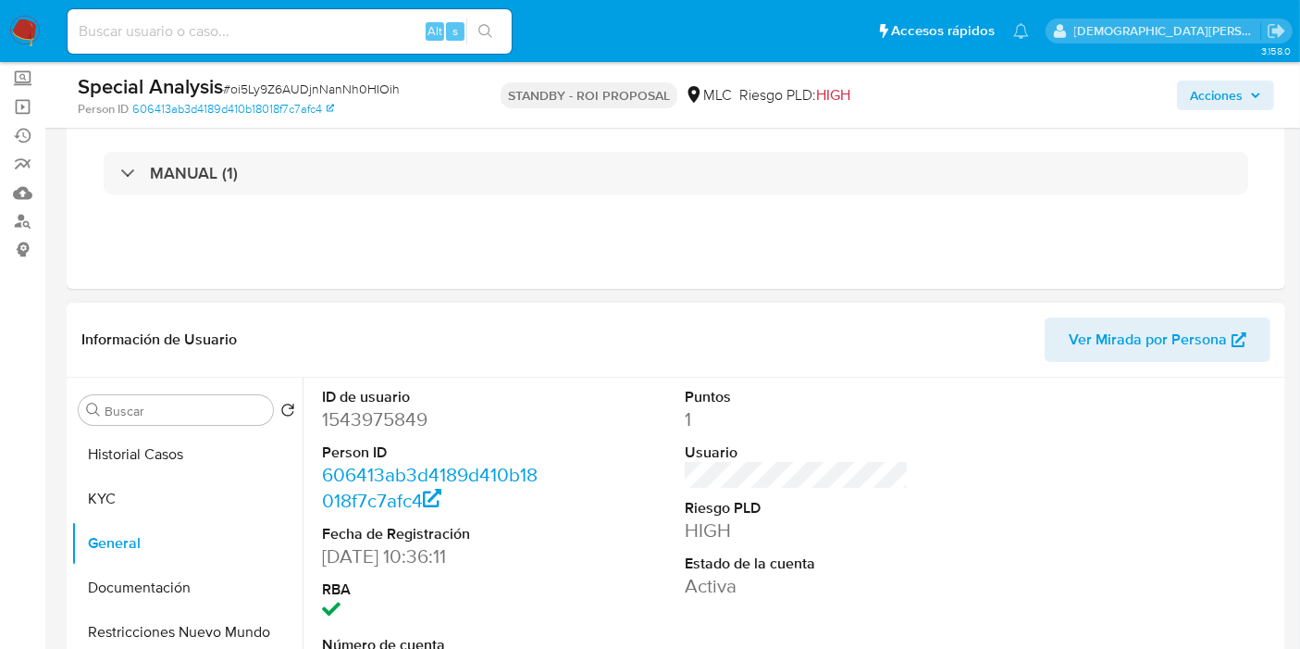
click at [353, 424] on dd "1543975849" at bounding box center [434, 419] width 224 height 26
copy dd "1543975849"
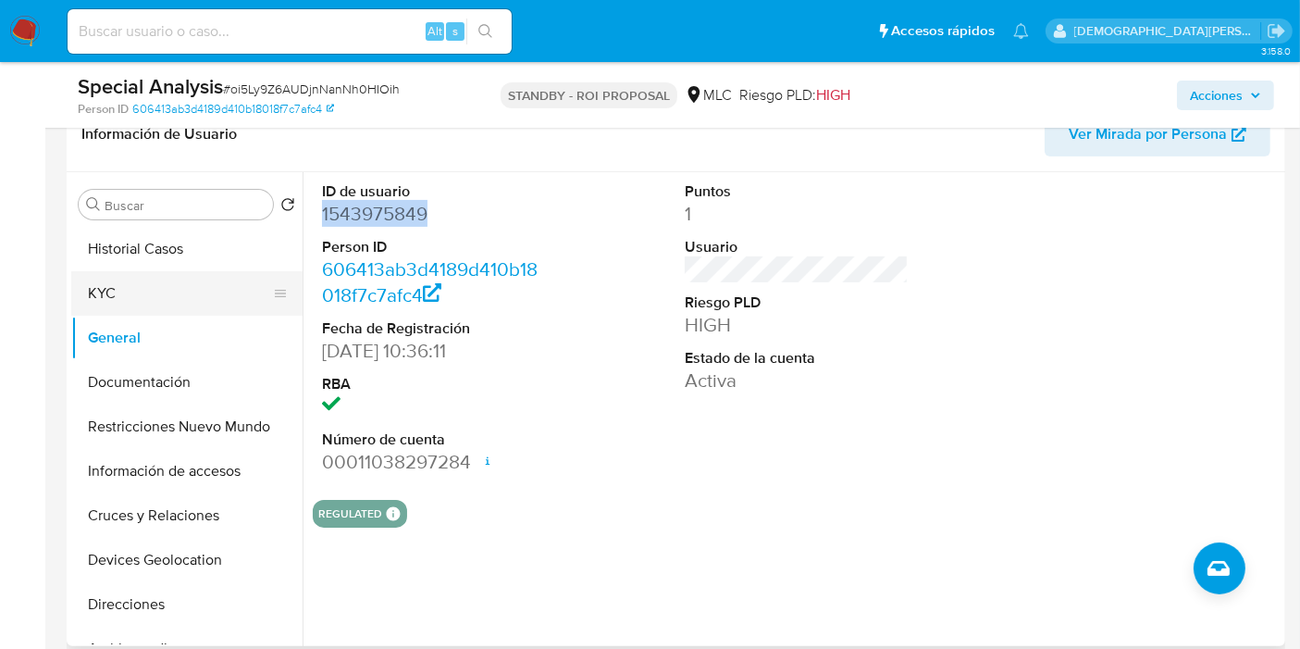
click at [174, 281] on button "KYC" at bounding box center [179, 293] width 217 height 44
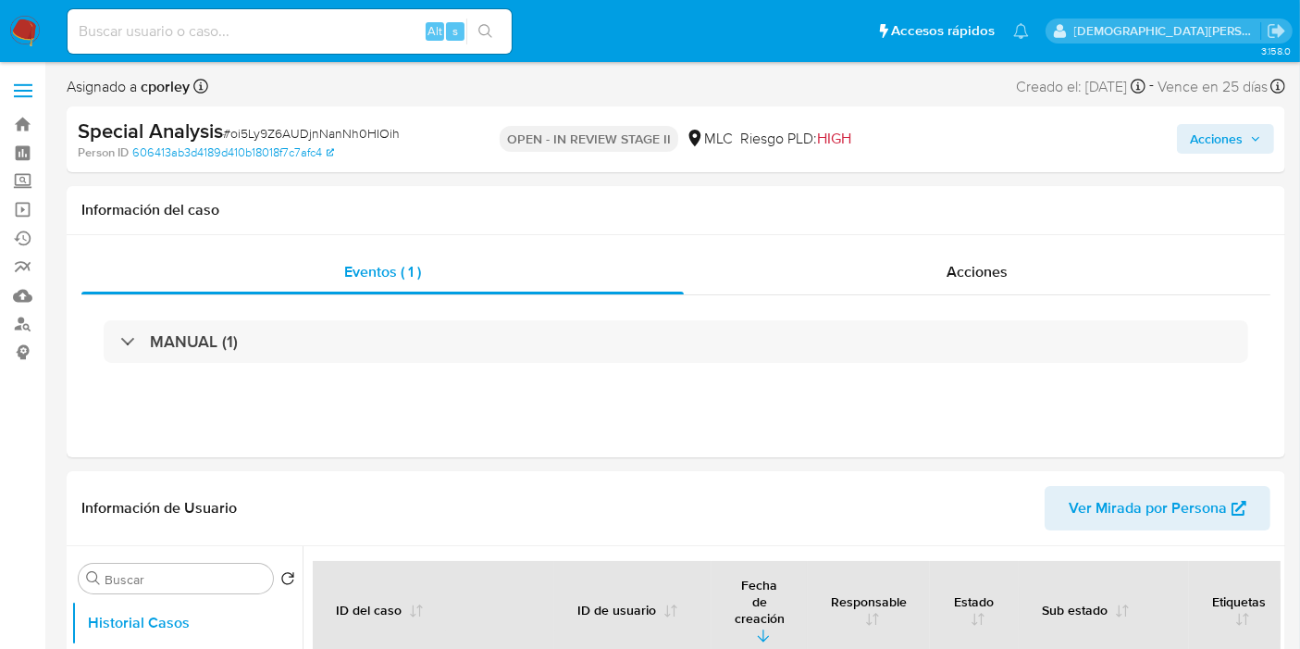
select select "10"
click at [1194, 129] on span "Acciones" at bounding box center [1216, 139] width 53 height 30
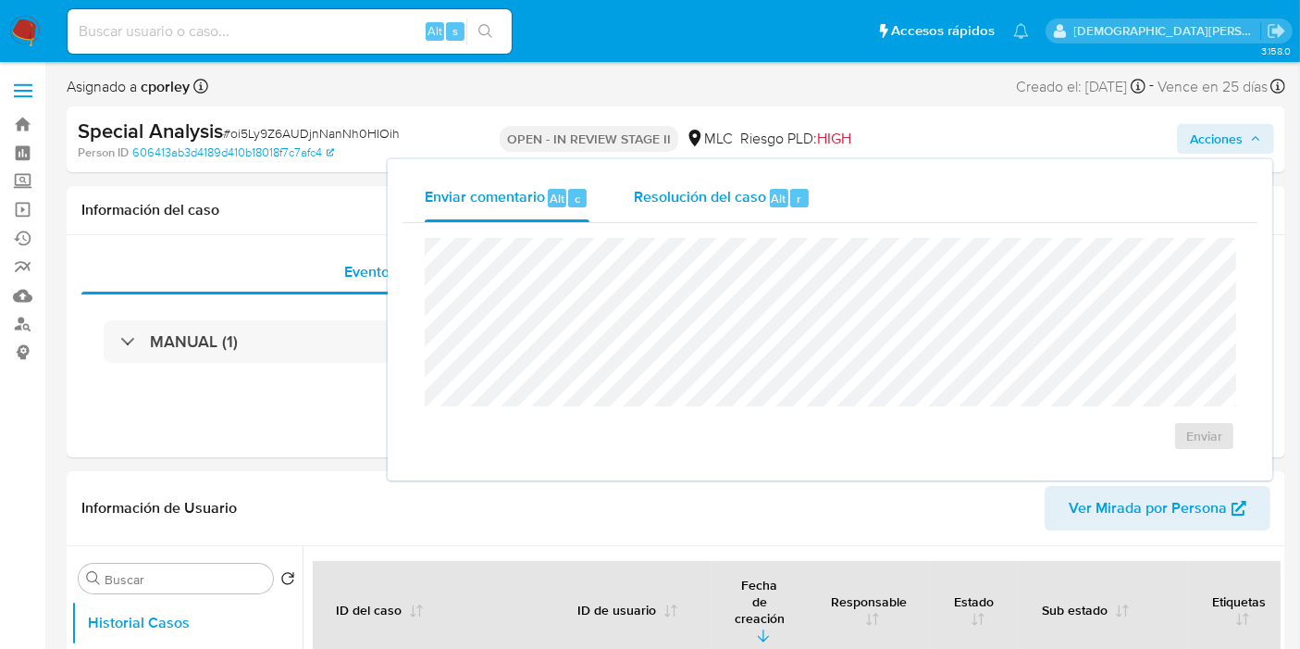
click at [704, 199] on span "Resolución del caso" at bounding box center [700, 197] width 132 height 21
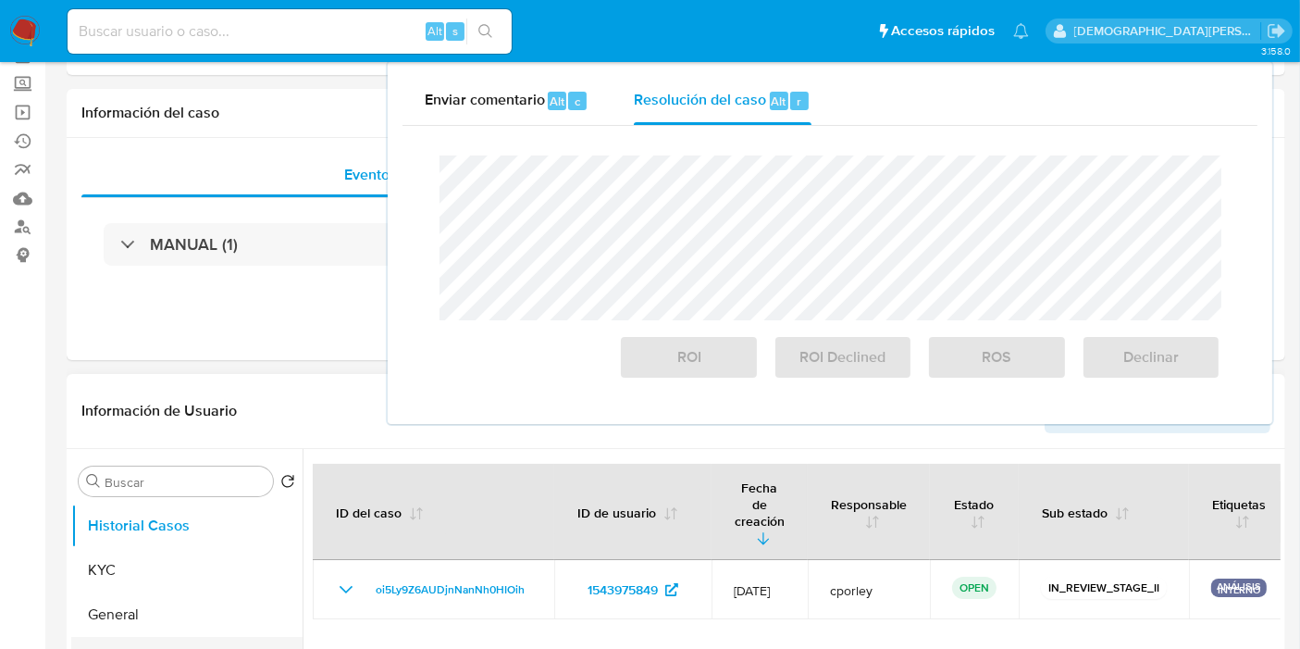
scroll to position [205, 0]
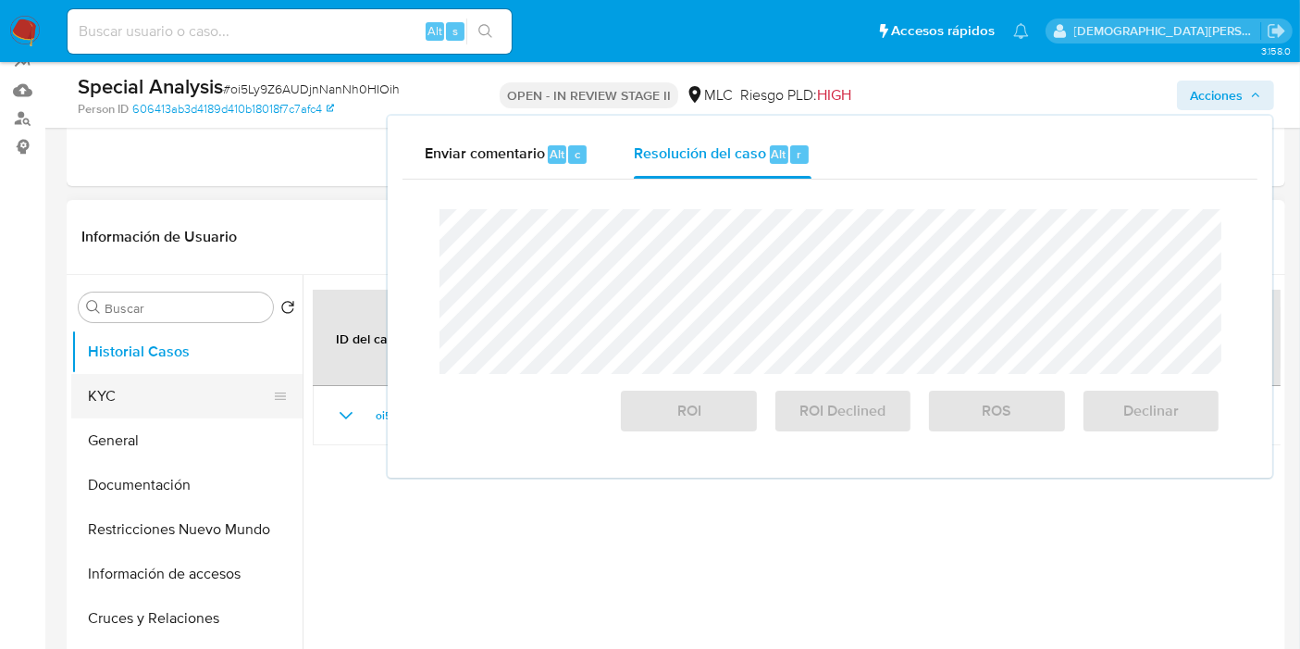
click at [177, 393] on button "KYC" at bounding box center [179, 396] width 217 height 44
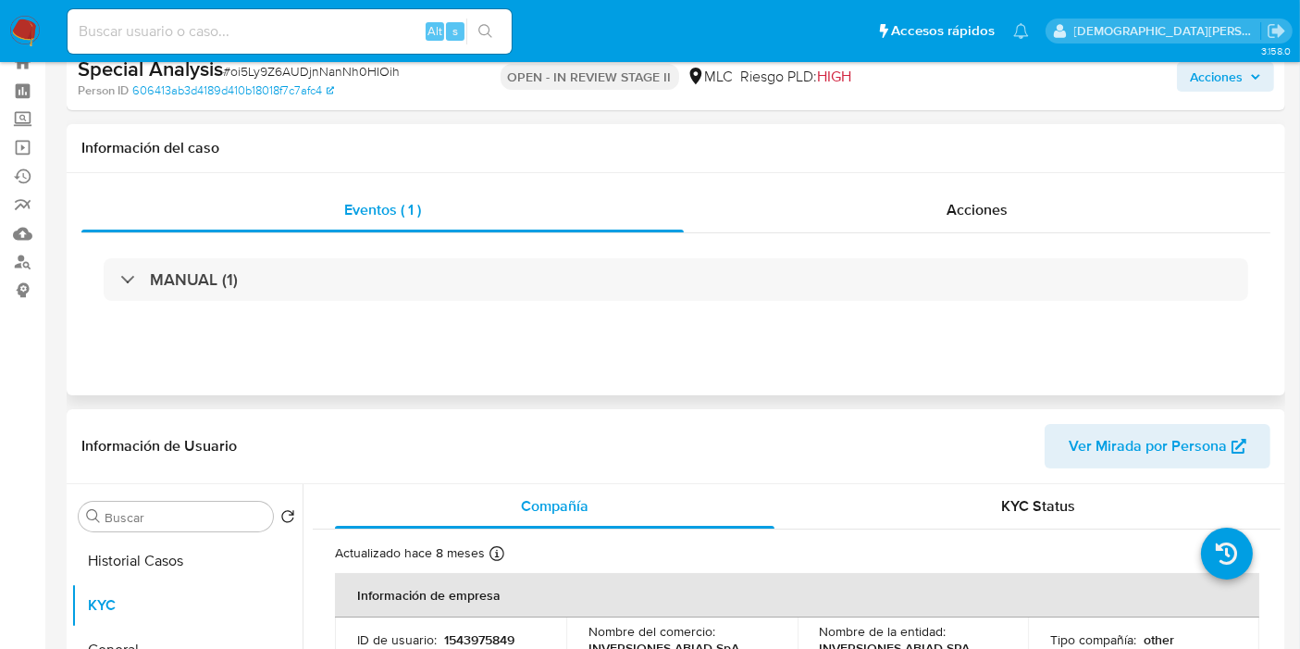
scroll to position [0, 0]
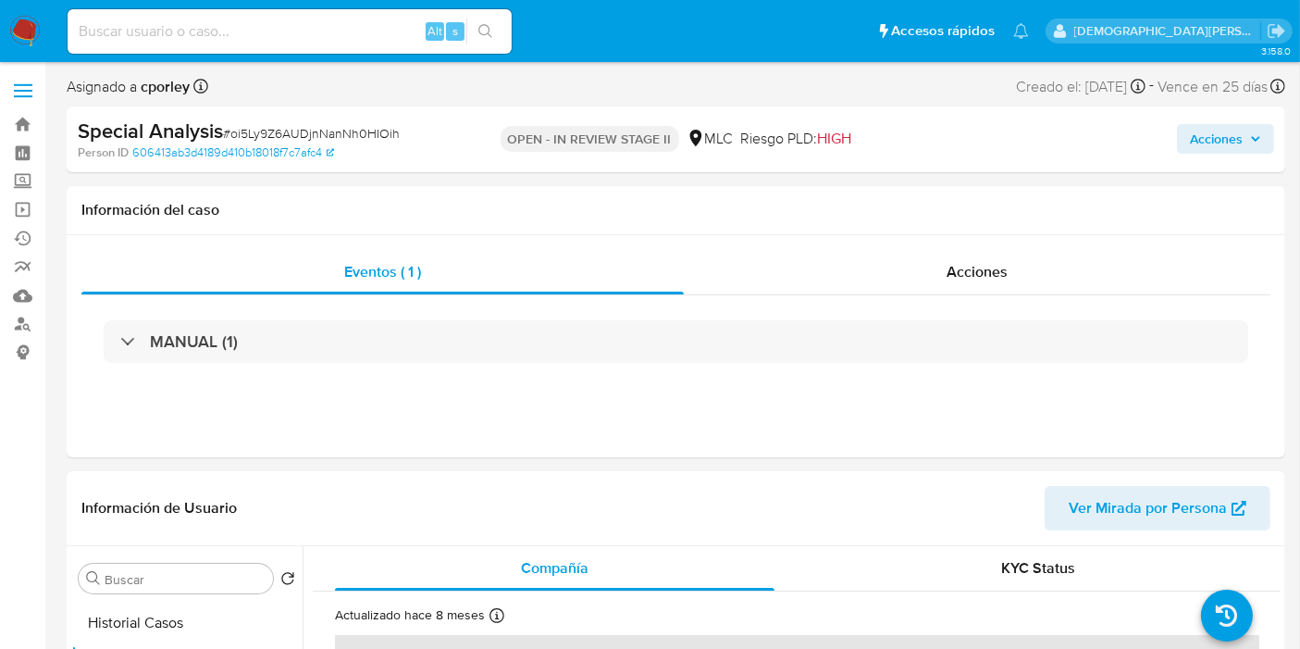
click at [1189, 143] on button "Acciones" at bounding box center [1225, 139] width 97 height 30
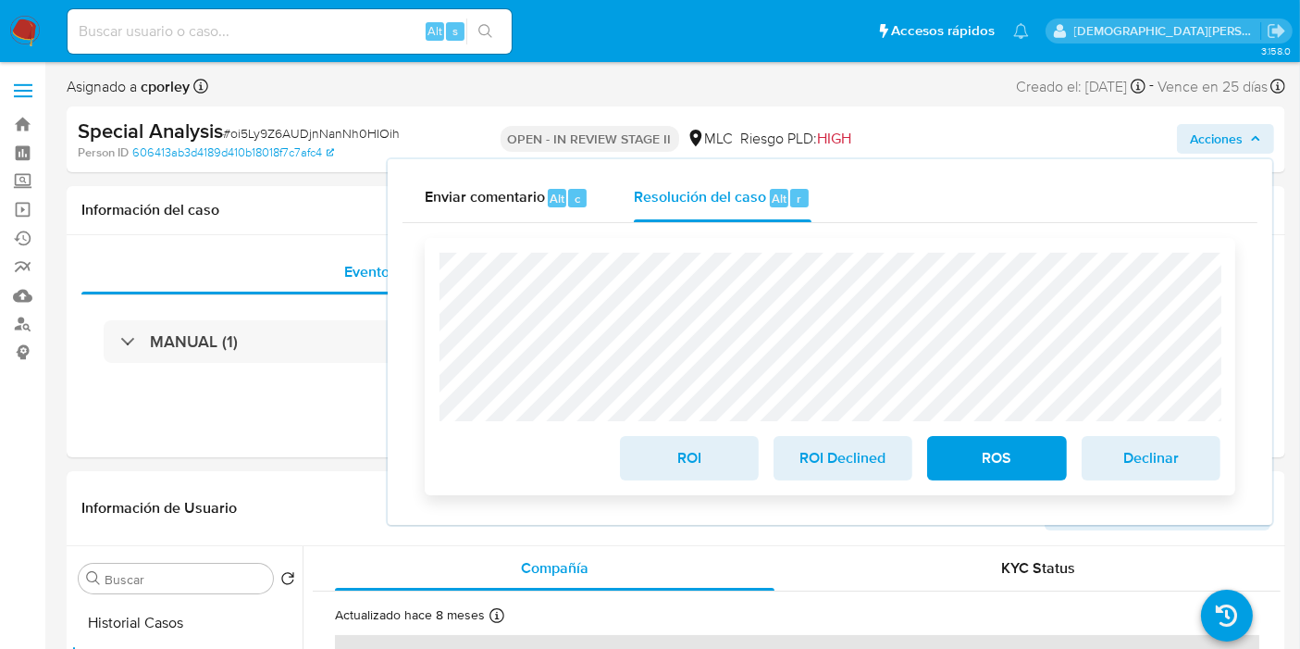
click at [1003, 459] on span "ROS" at bounding box center [997, 458] width 91 height 41
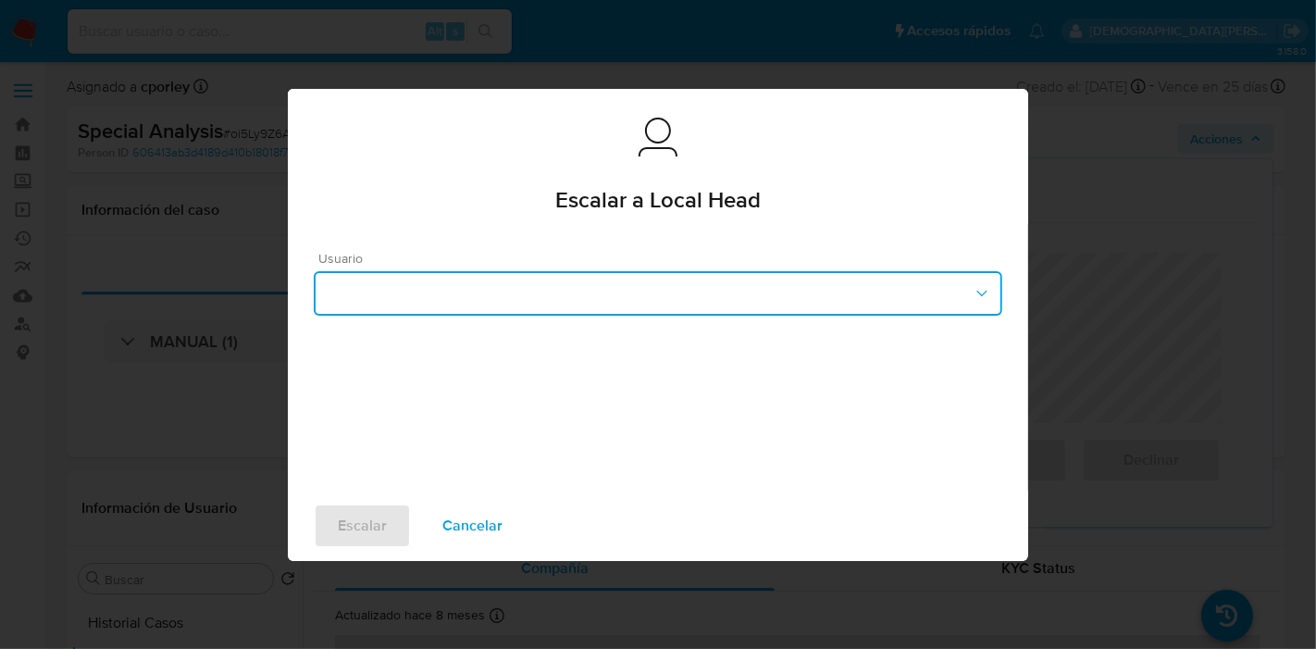
click at [633, 293] on button "button" at bounding box center [658, 293] width 689 height 44
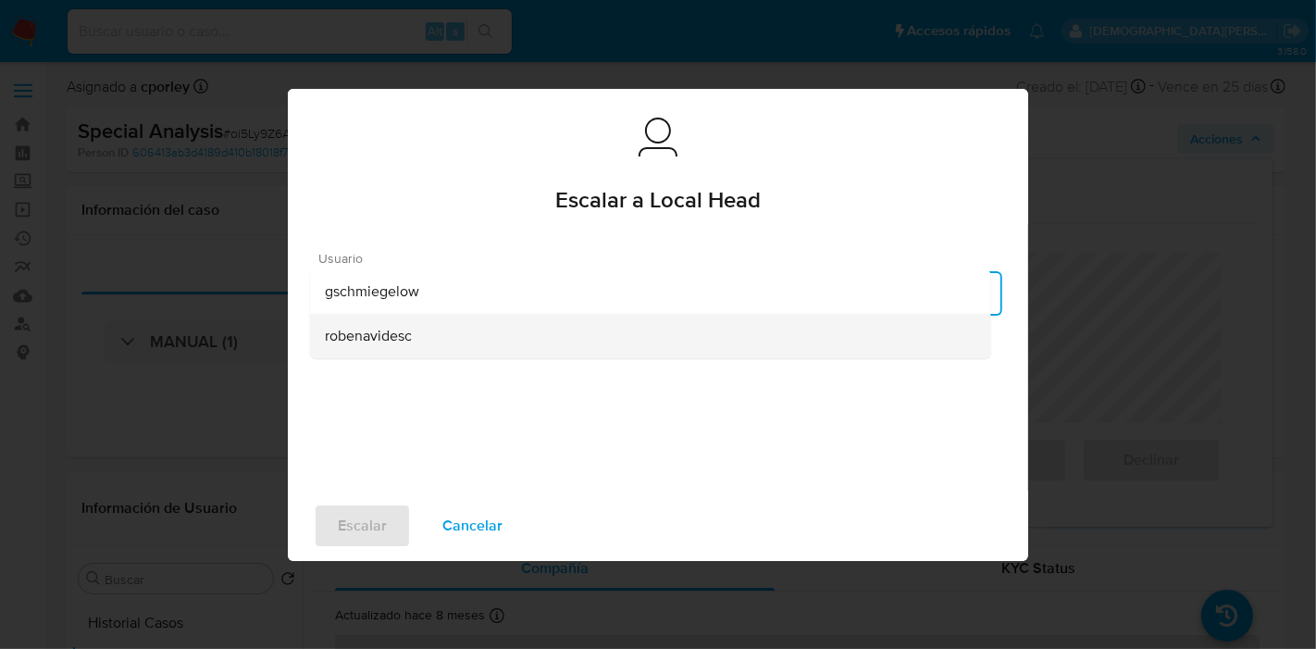
click at [373, 338] on span "robenavidesc" at bounding box center [368, 335] width 87 height 19
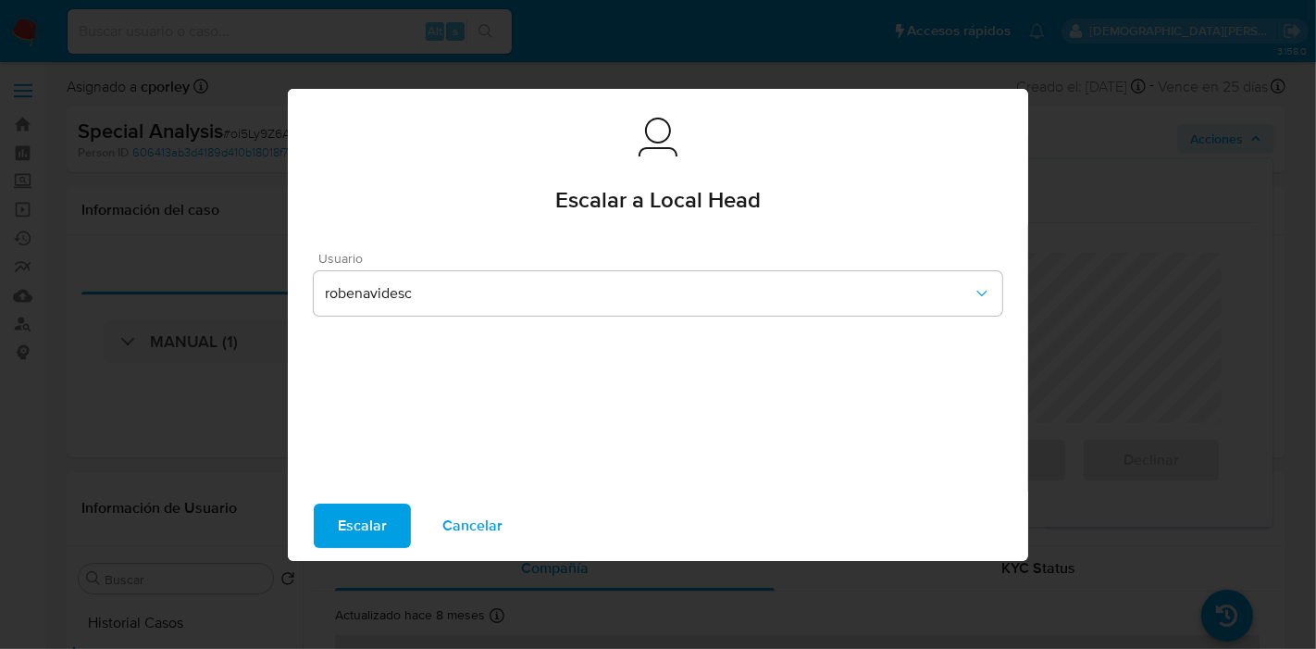
click at [364, 524] on span "Escalar" at bounding box center [362, 525] width 49 height 41
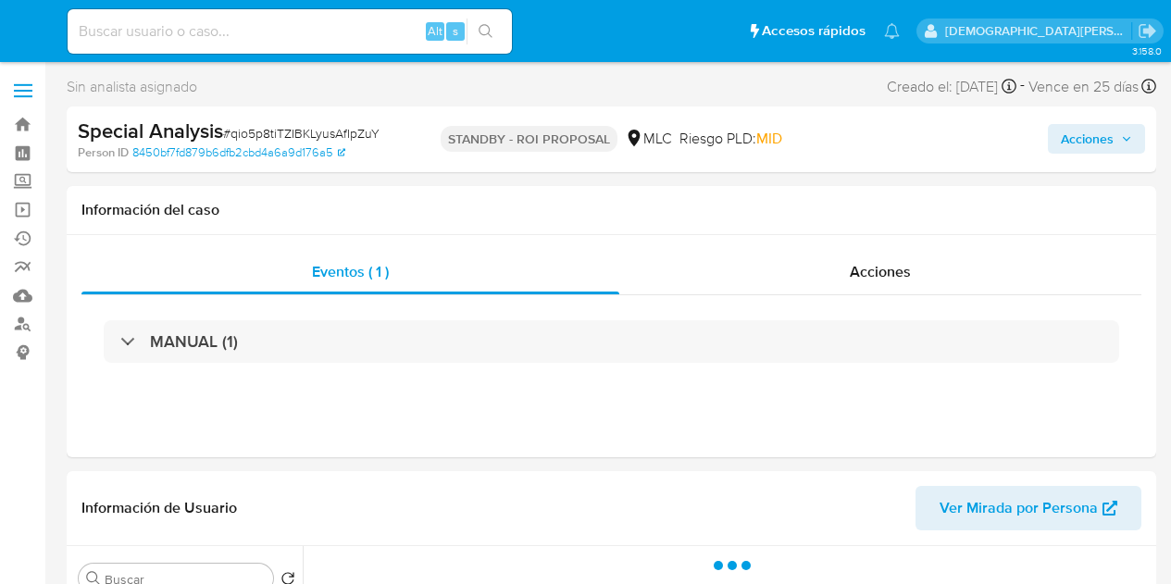
select select "10"
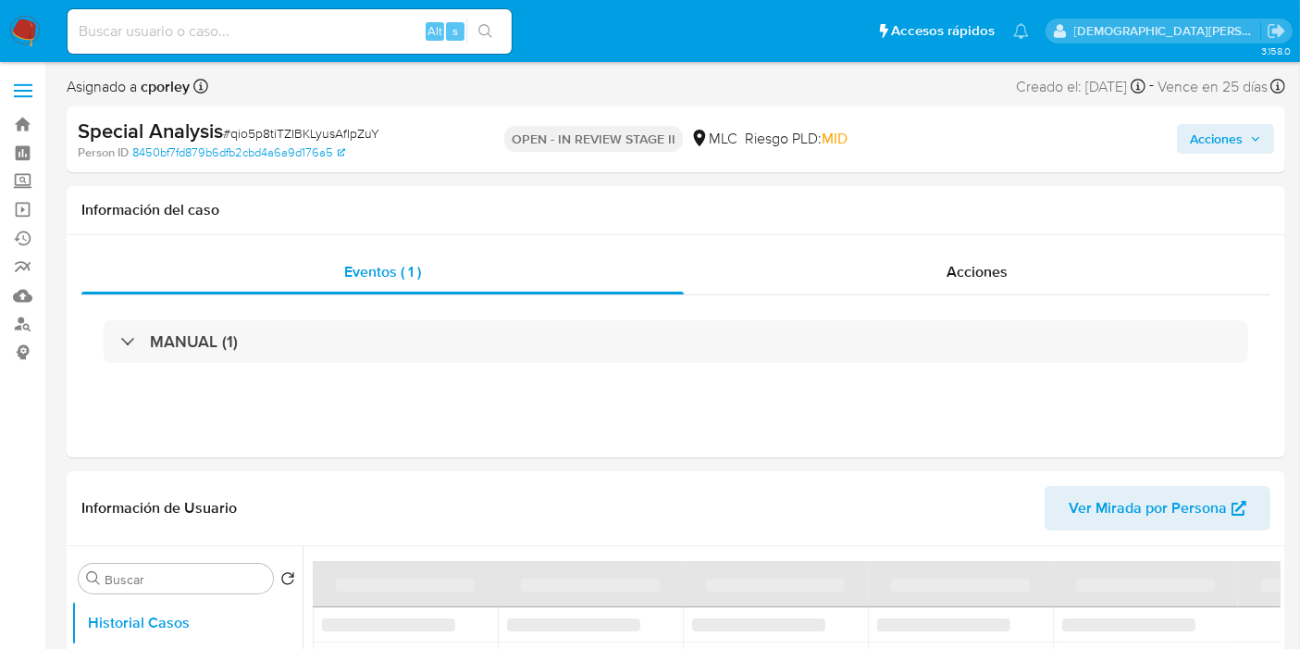
select select "10"
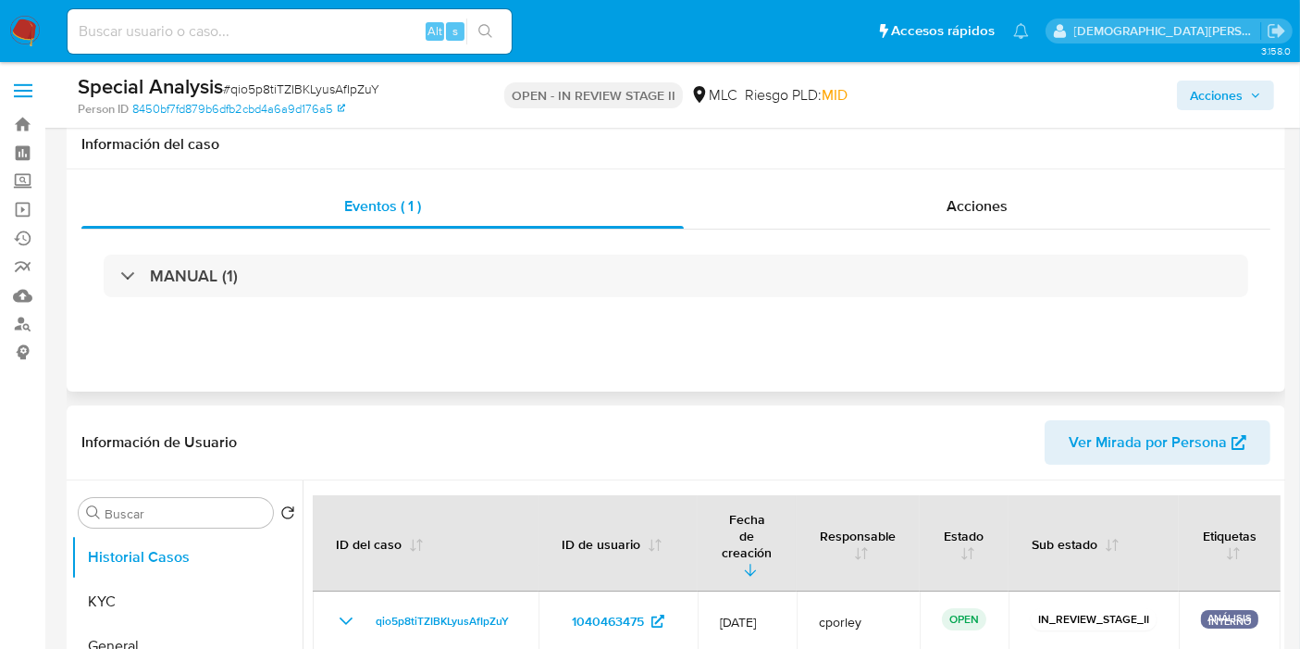
scroll to position [205, 0]
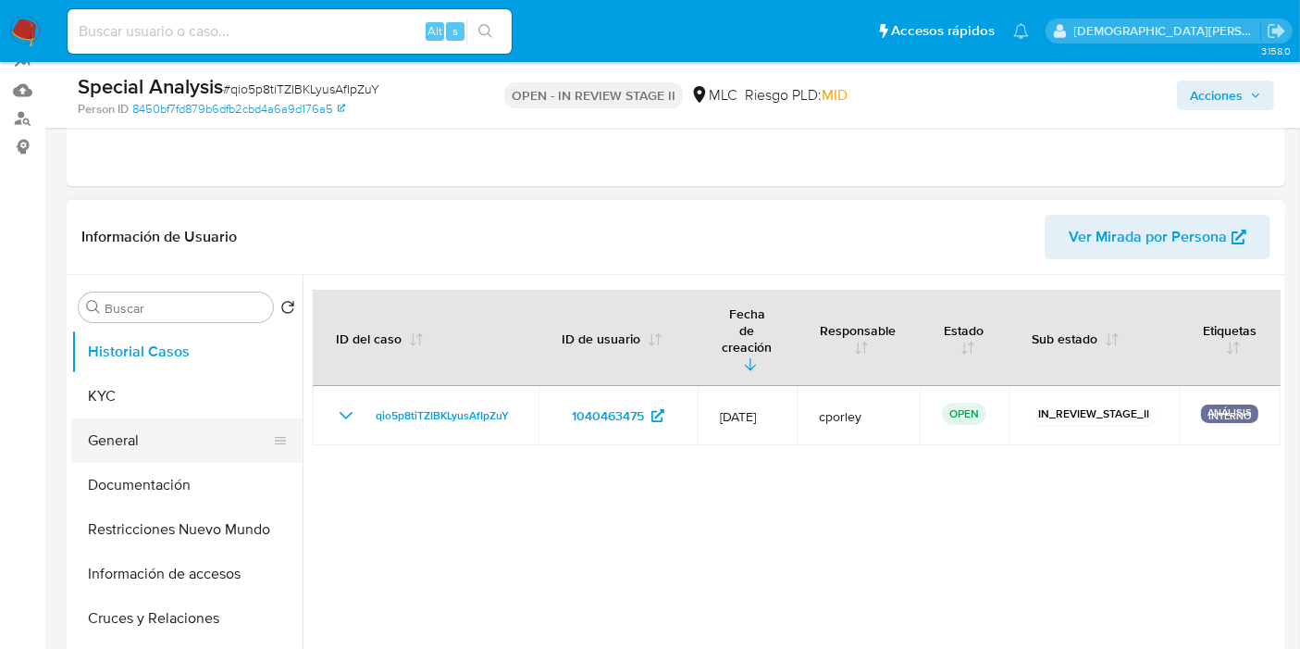
click at [147, 435] on button "General" at bounding box center [179, 440] width 217 height 44
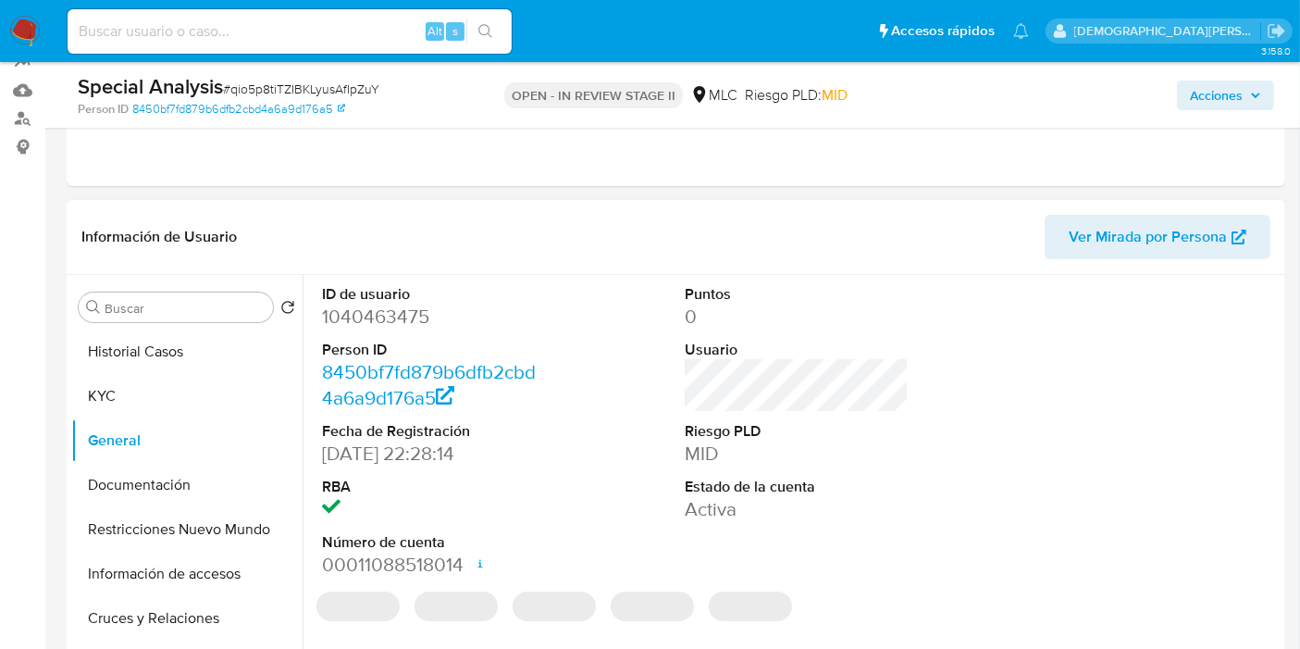
click at [364, 324] on dd "1040463475" at bounding box center [434, 317] width 224 height 26
copy dd "1040463475"
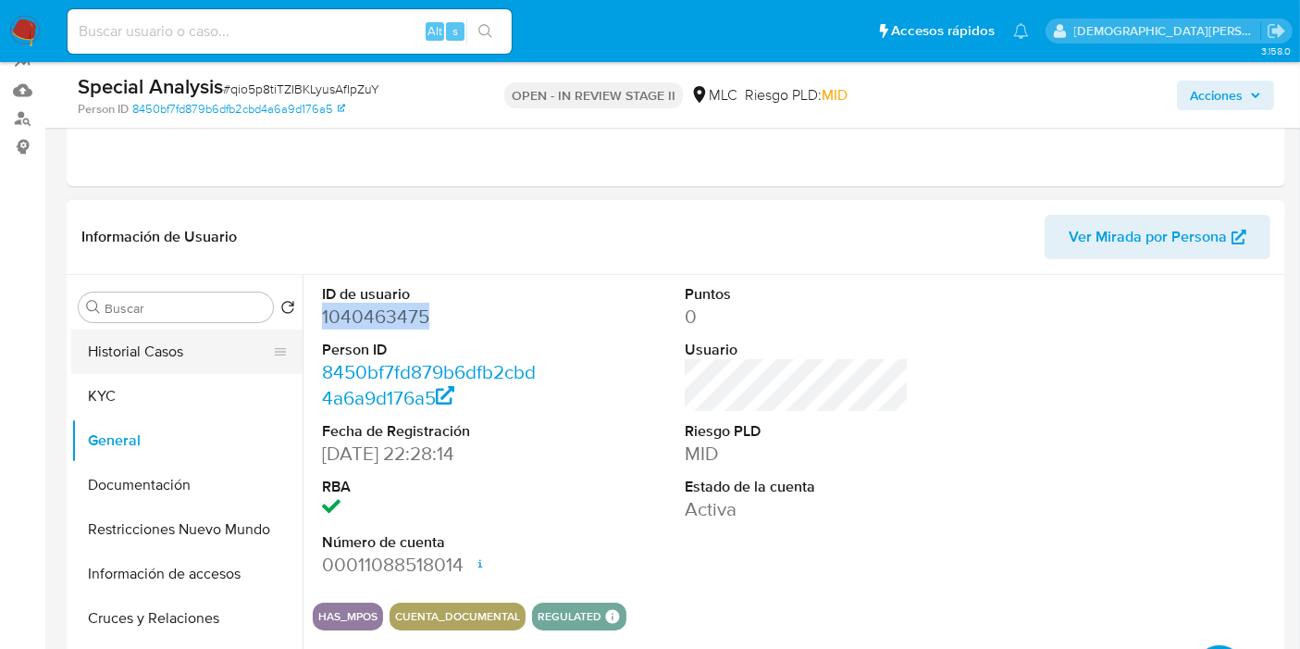
click at [177, 346] on button "Historial Casos" at bounding box center [179, 352] width 217 height 44
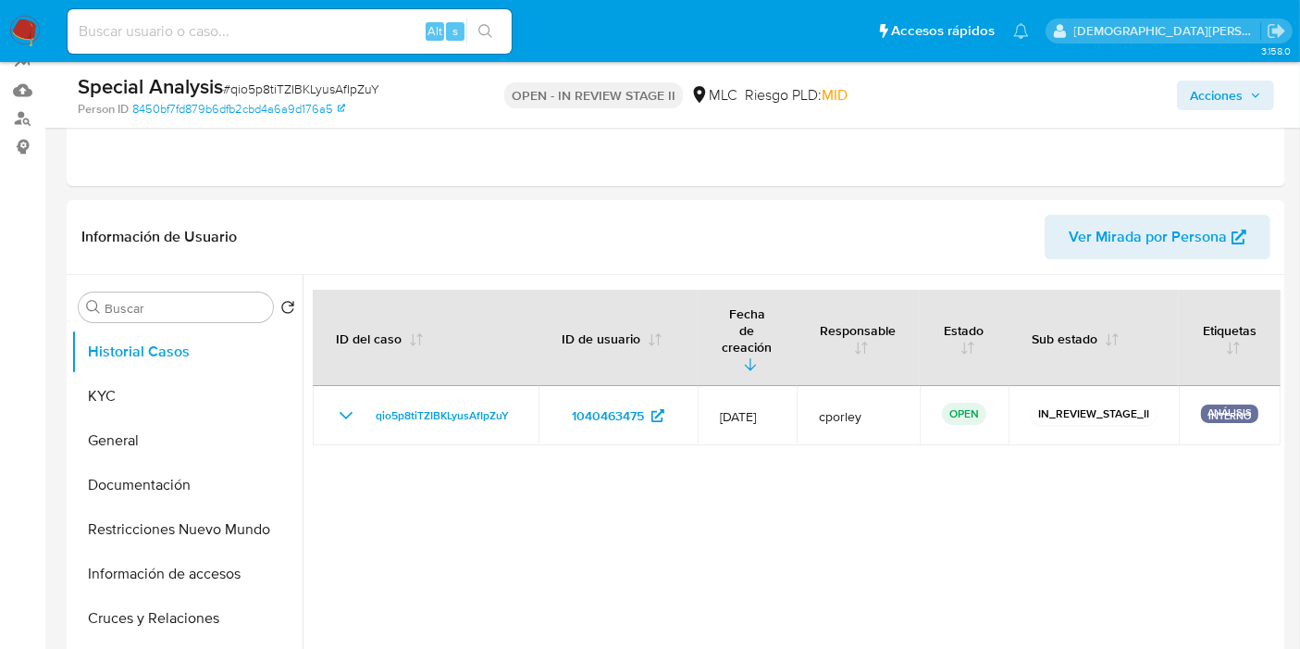
click at [1207, 93] on span "Acciones" at bounding box center [1216, 96] width 53 height 30
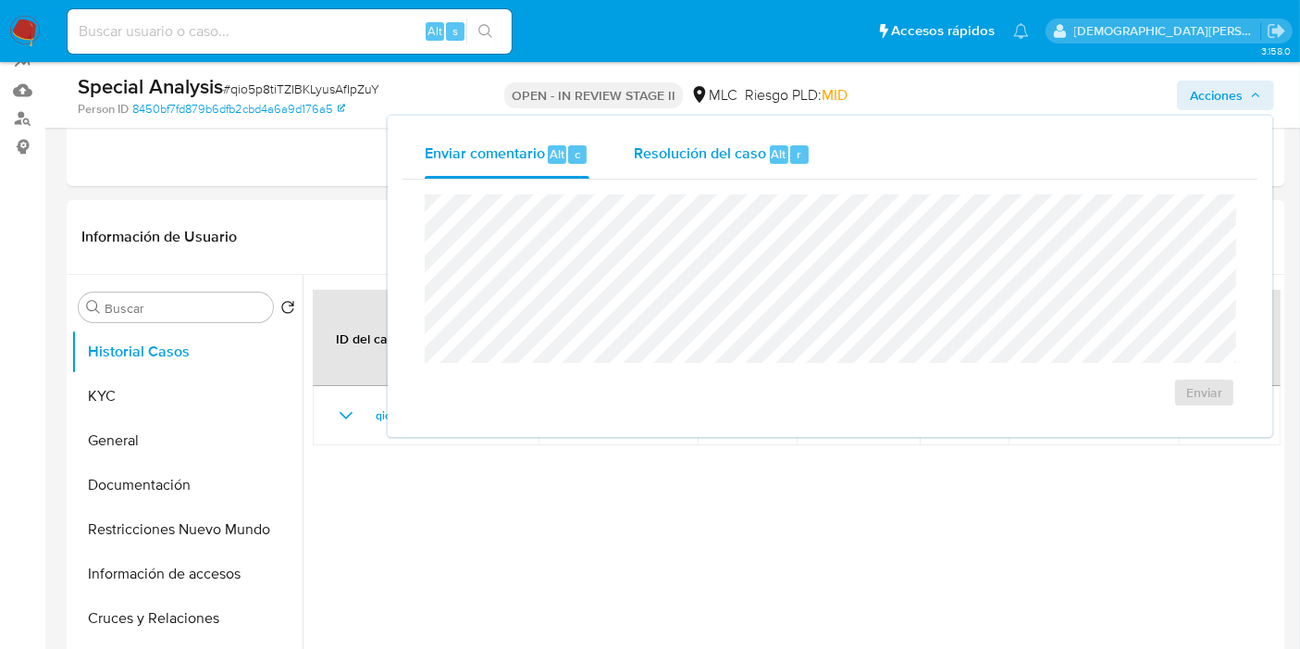
click at [688, 161] on span "Resolución del caso" at bounding box center [700, 153] width 132 height 21
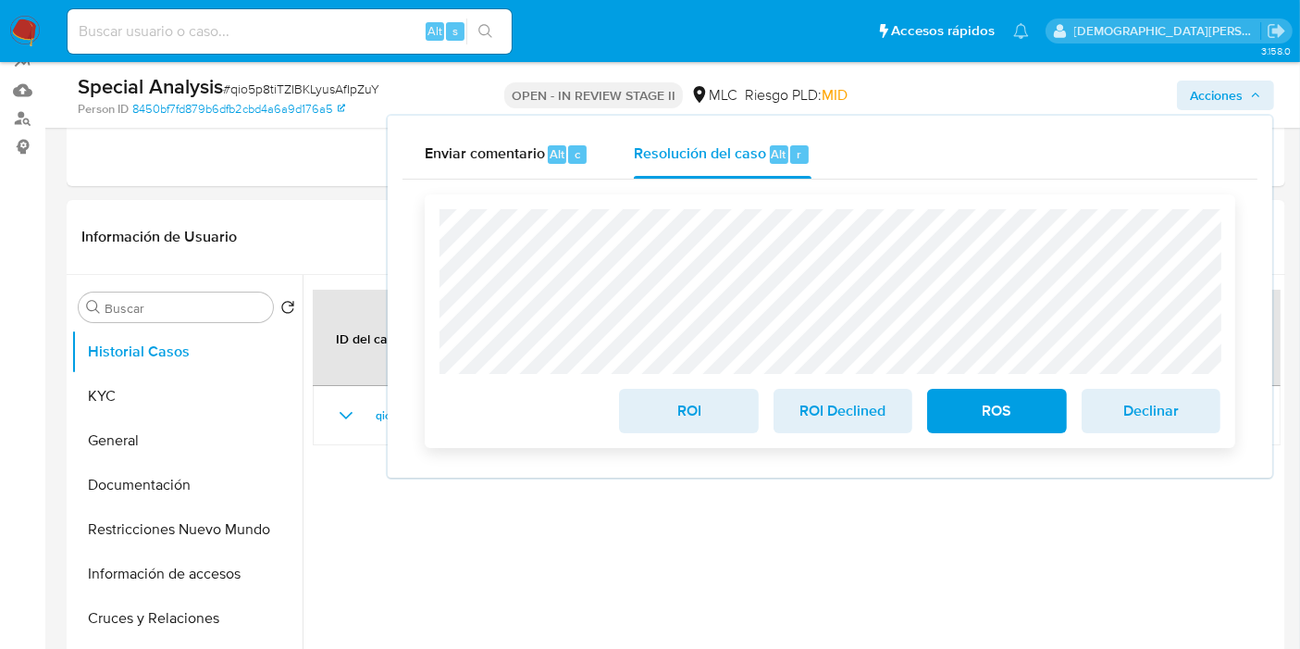
click at [970, 404] on span "ROS" at bounding box center [997, 411] width 91 height 41
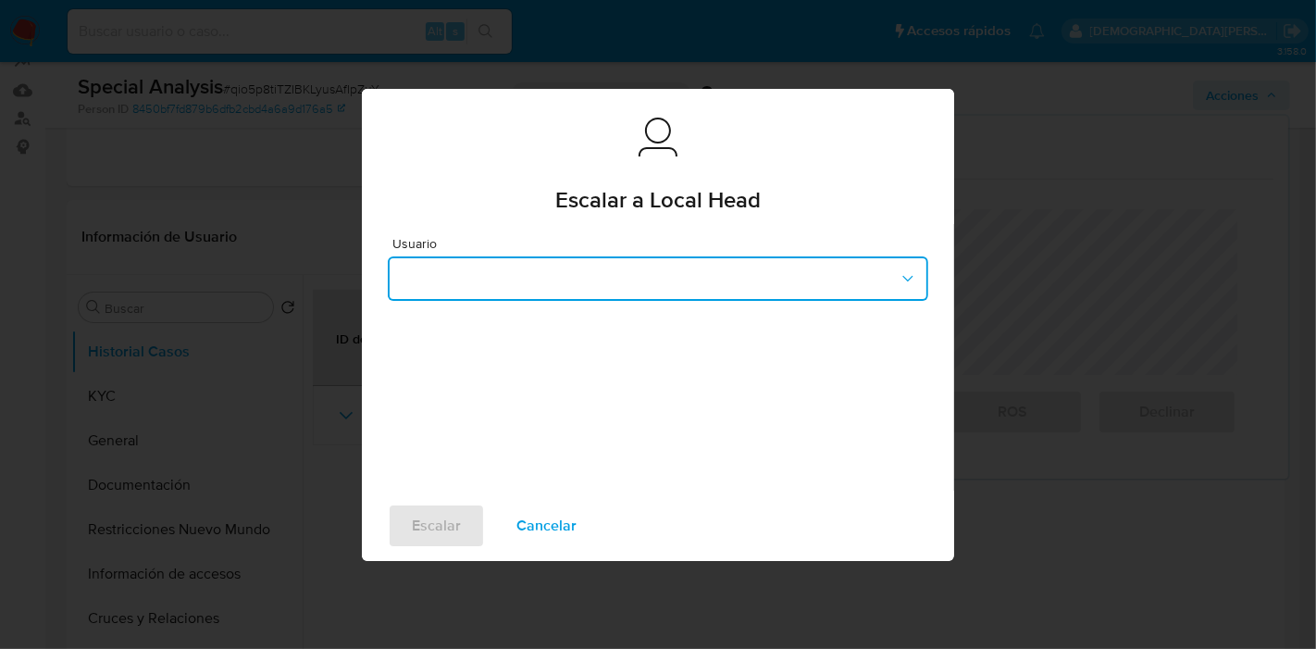
click at [564, 289] on button "button" at bounding box center [658, 278] width 541 height 44
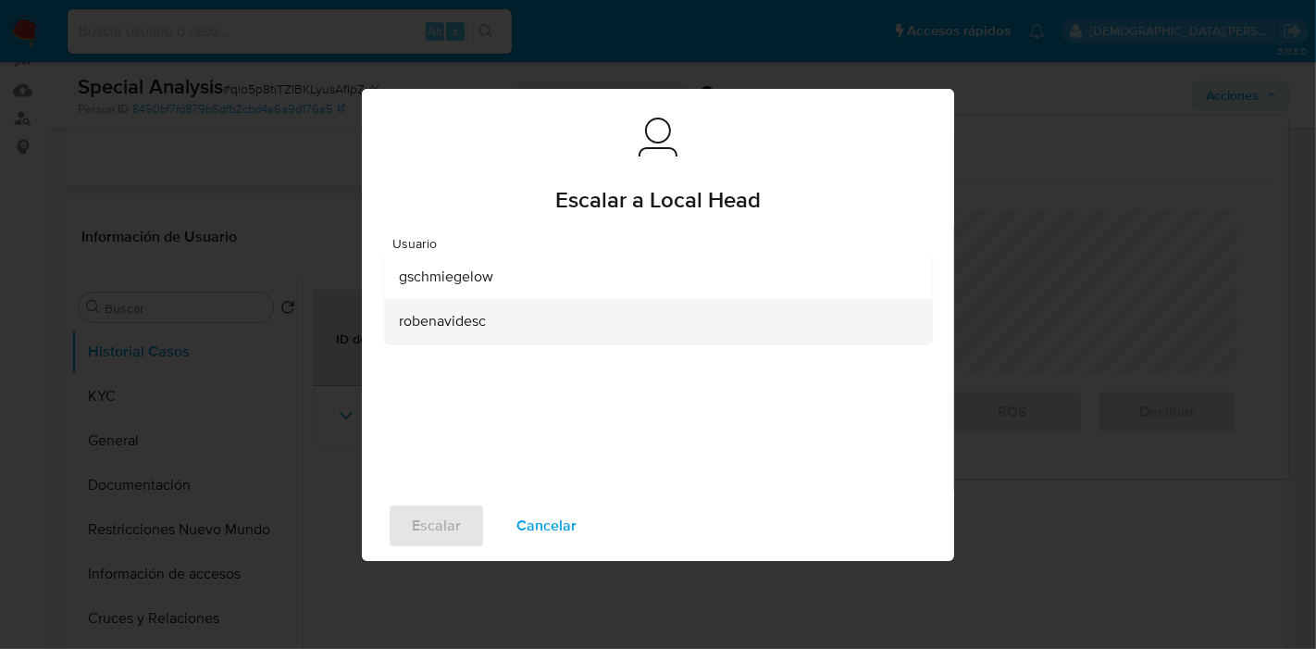
click at [458, 324] on span "robenavidesc" at bounding box center [442, 320] width 87 height 19
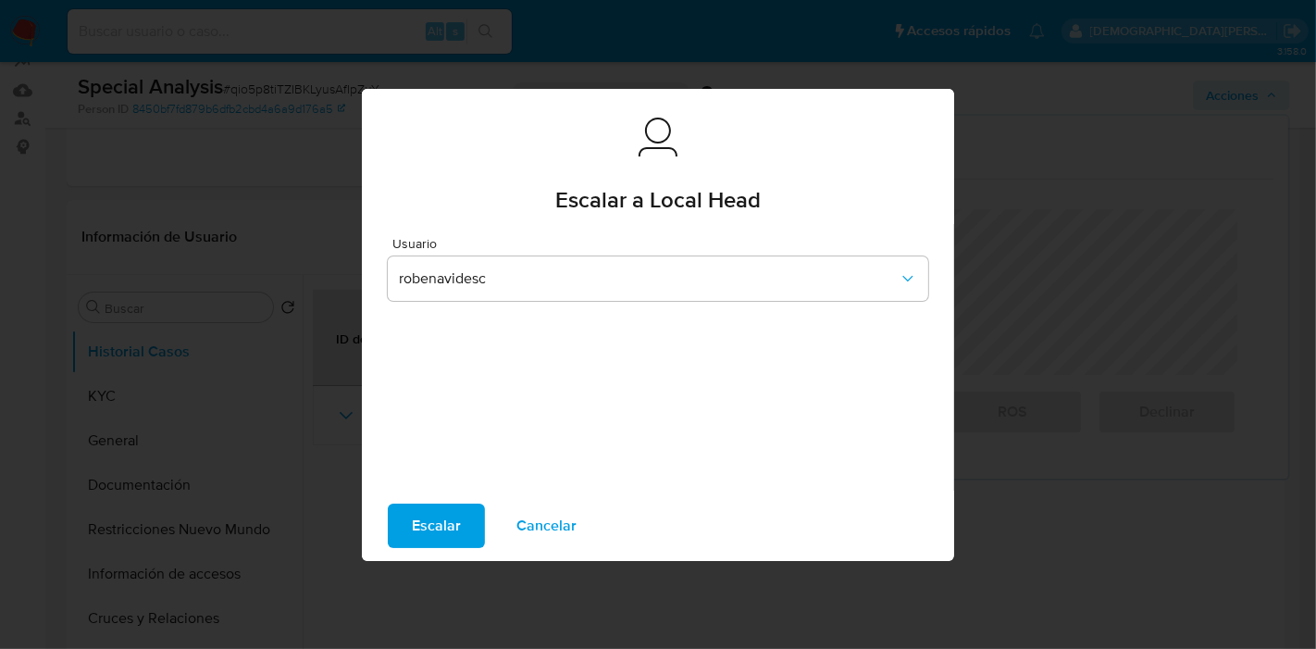
click at [420, 524] on span "Escalar" at bounding box center [436, 525] width 49 height 41
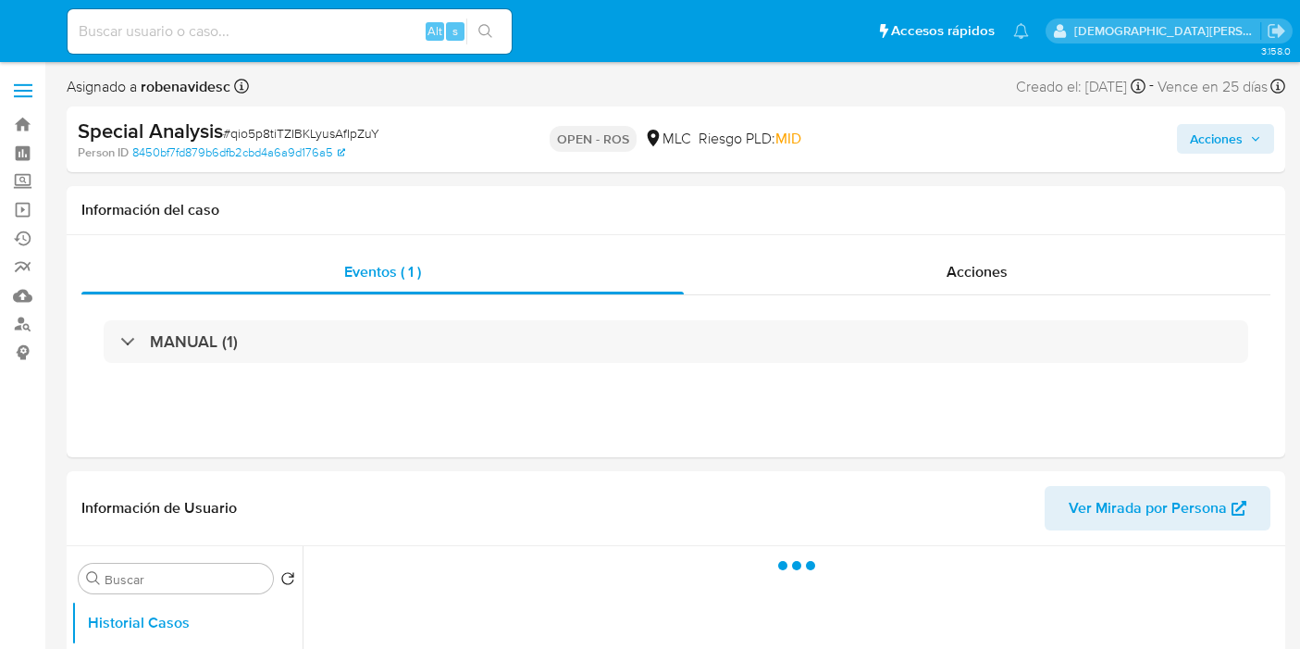
select select "10"
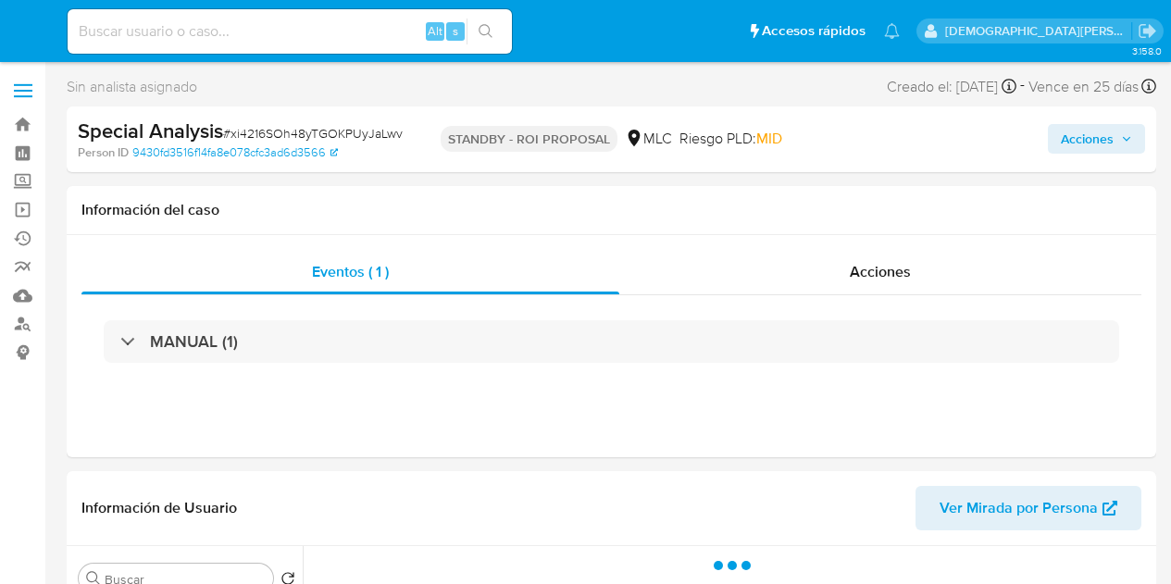
select select "10"
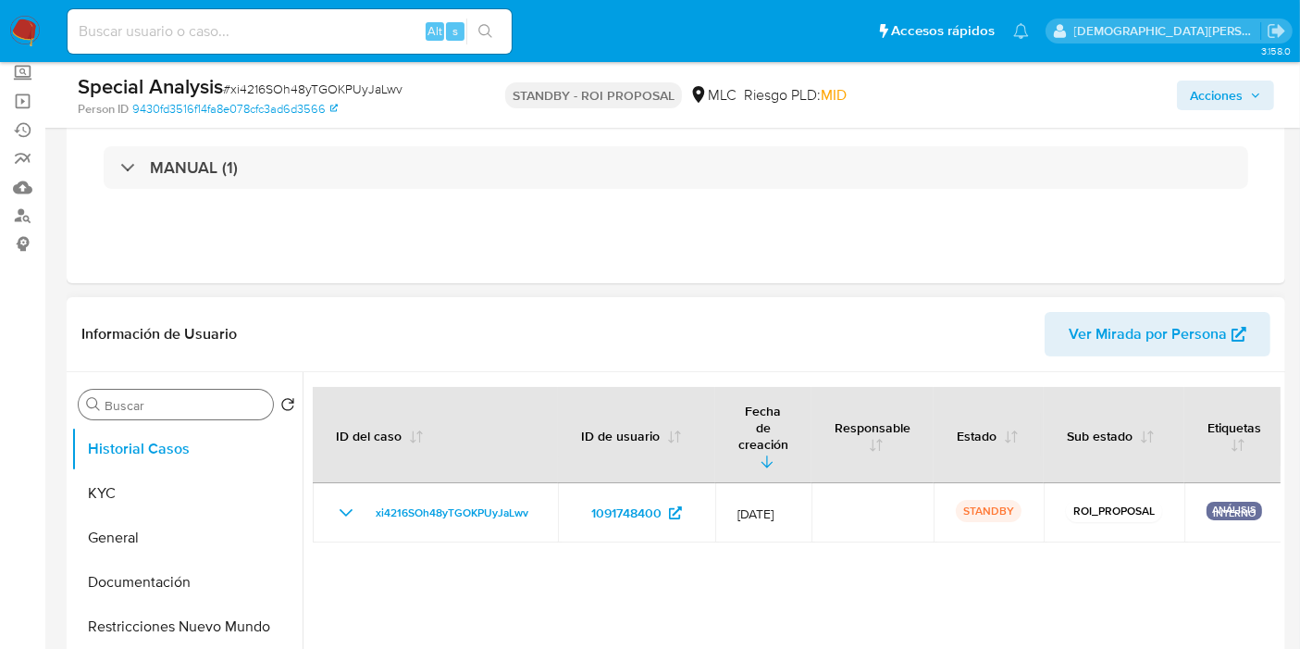
scroll to position [205, 0]
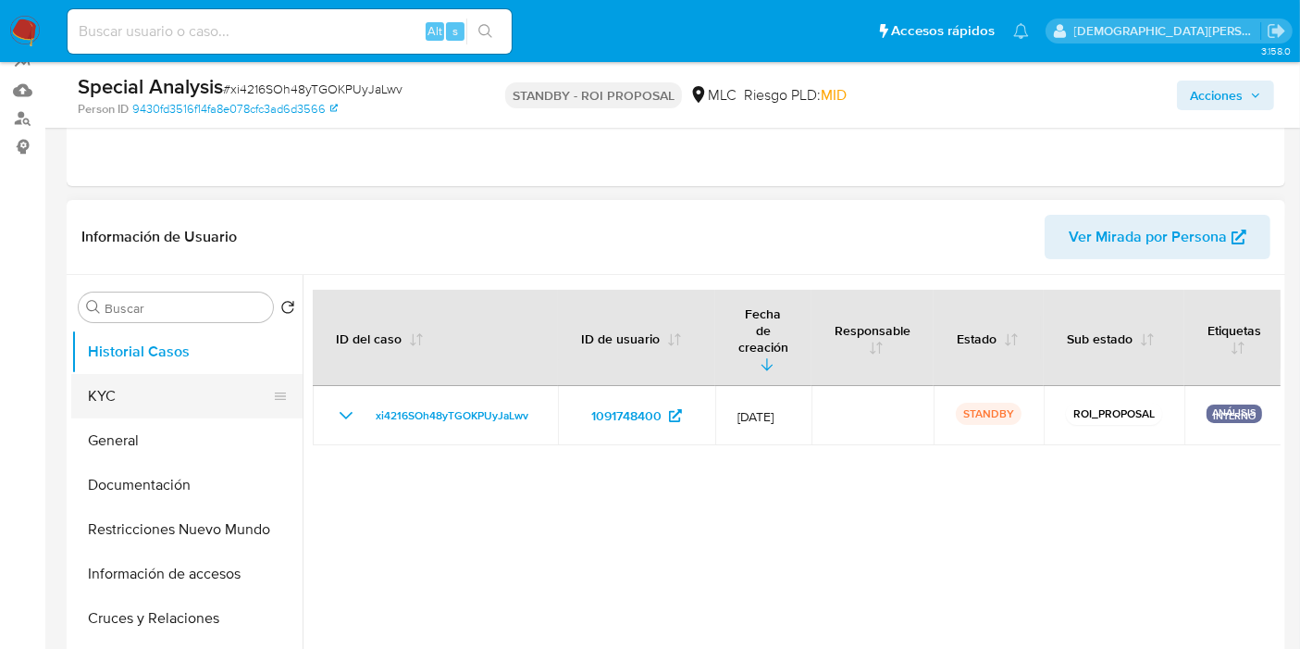
drag, startPoint x: 142, startPoint y: 407, endPoint x: 153, endPoint y: 403, distance: 12.0
click at [142, 407] on button "KYC" at bounding box center [179, 396] width 217 height 44
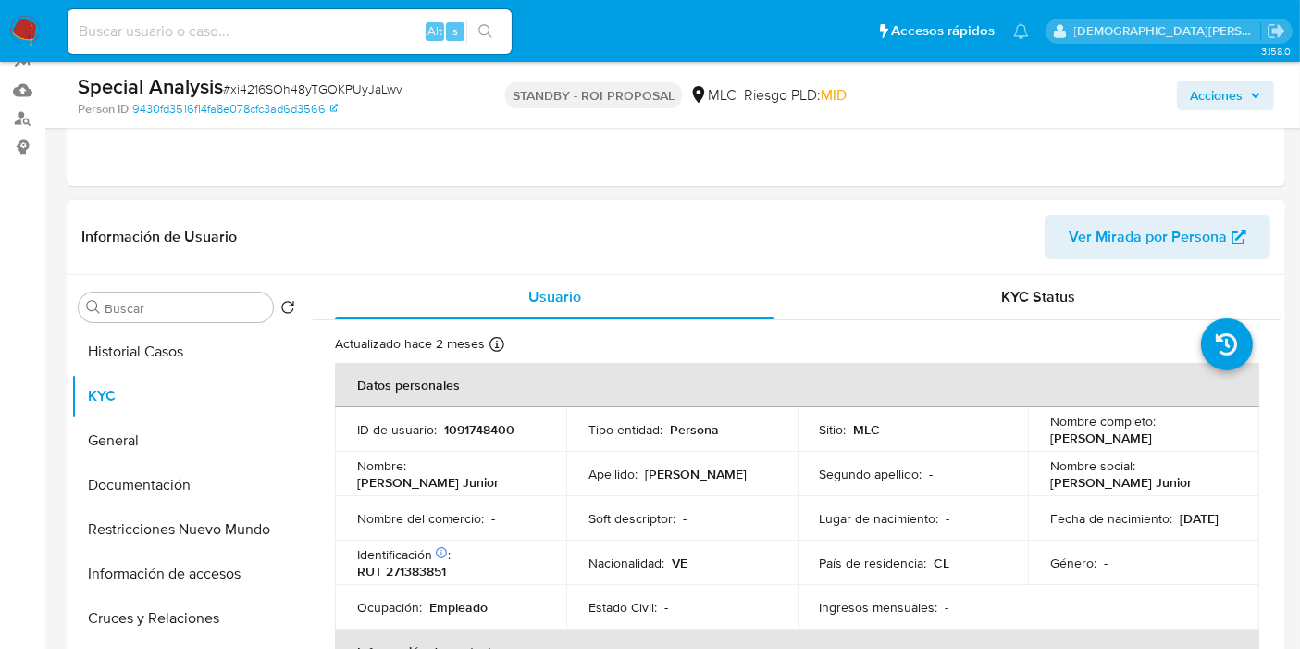
click at [495, 426] on p "1091748400" at bounding box center [479, 429] width 70 height 17
copy p "1091748400"
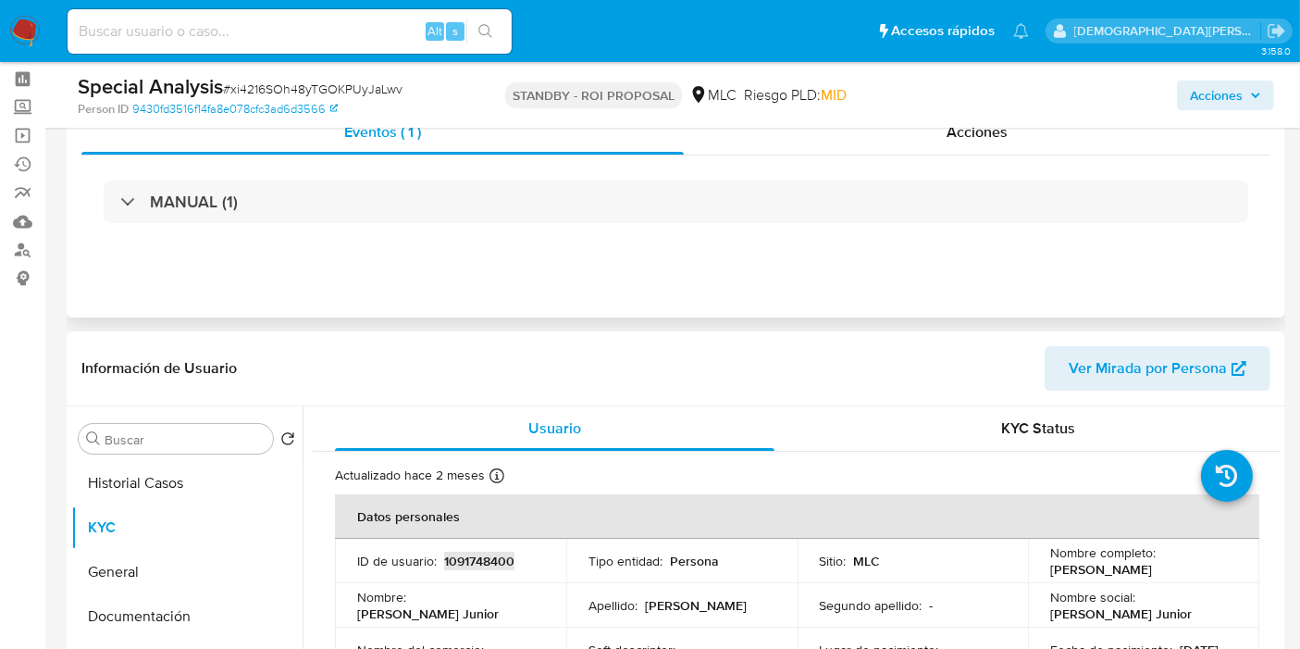
scroll to position [0, 0]
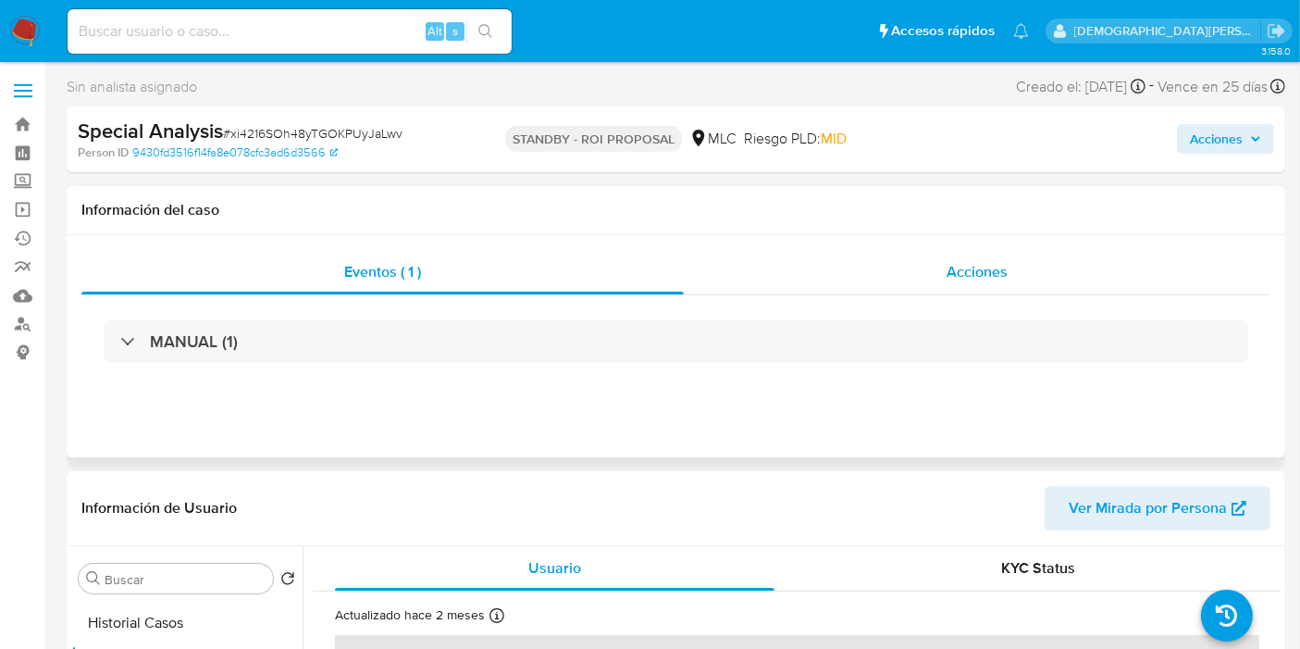
click at [940, 275] on div "Acciones" at bounding box center [977, 272] width 587 height 44
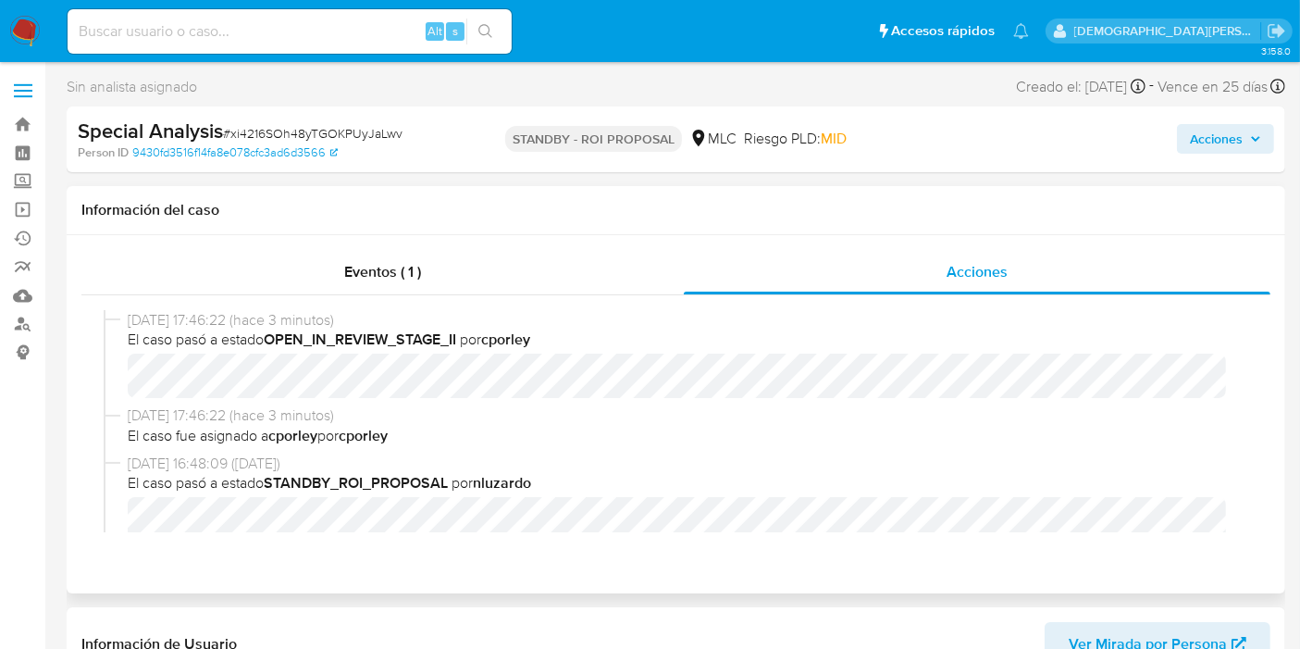
scroll to position [205, 0]
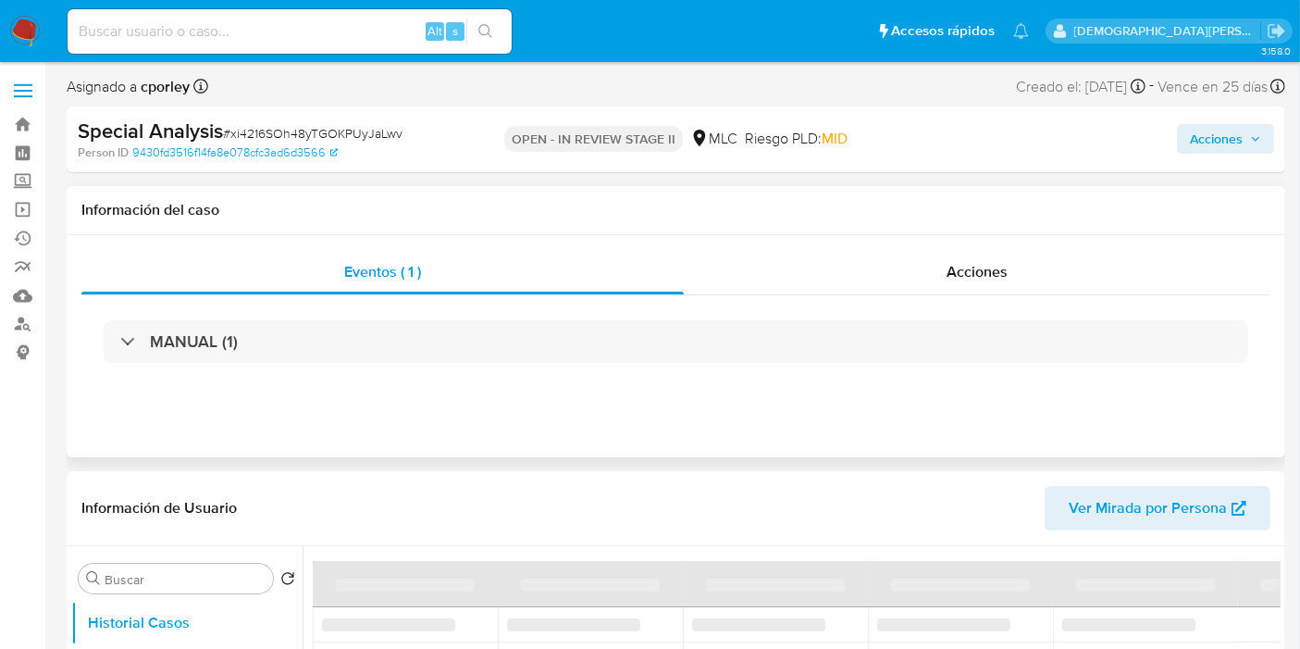
click at [1220, 136] on span "Acciones" at bounding box center [1216, 139] width 53 height 30
select select "10"
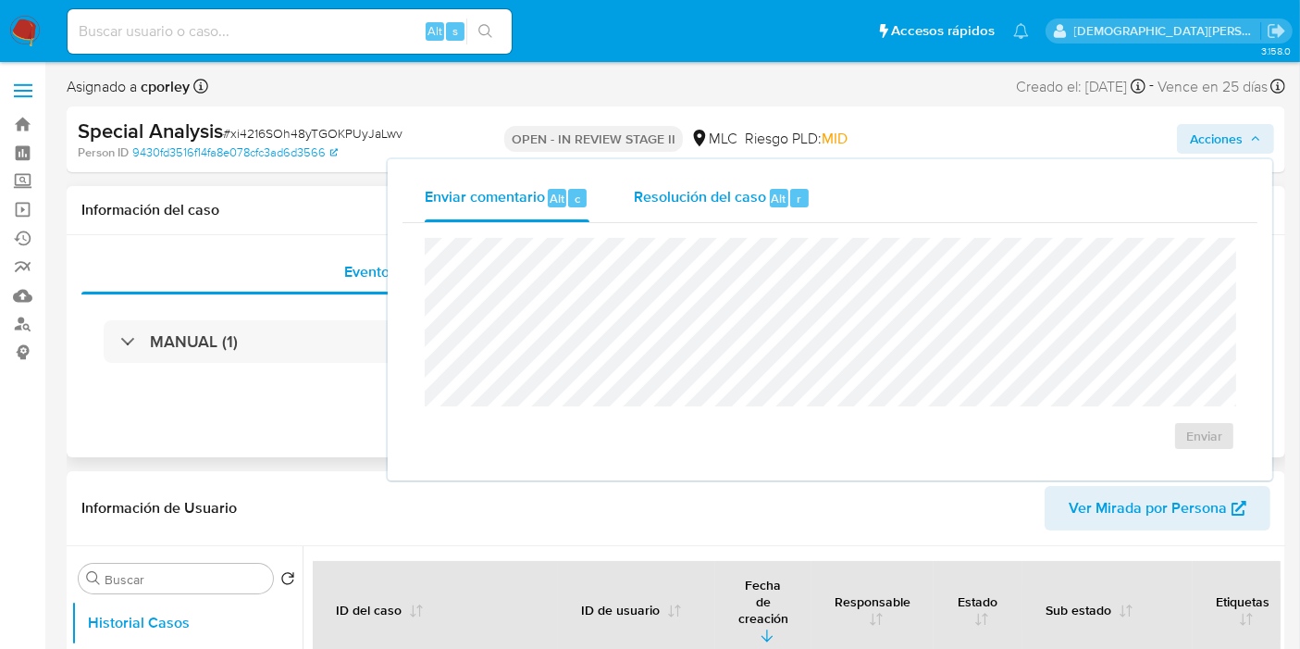
click at [712, 192] on span "Resolución del caso" at bounding box center [700, 197] width 132 height 21
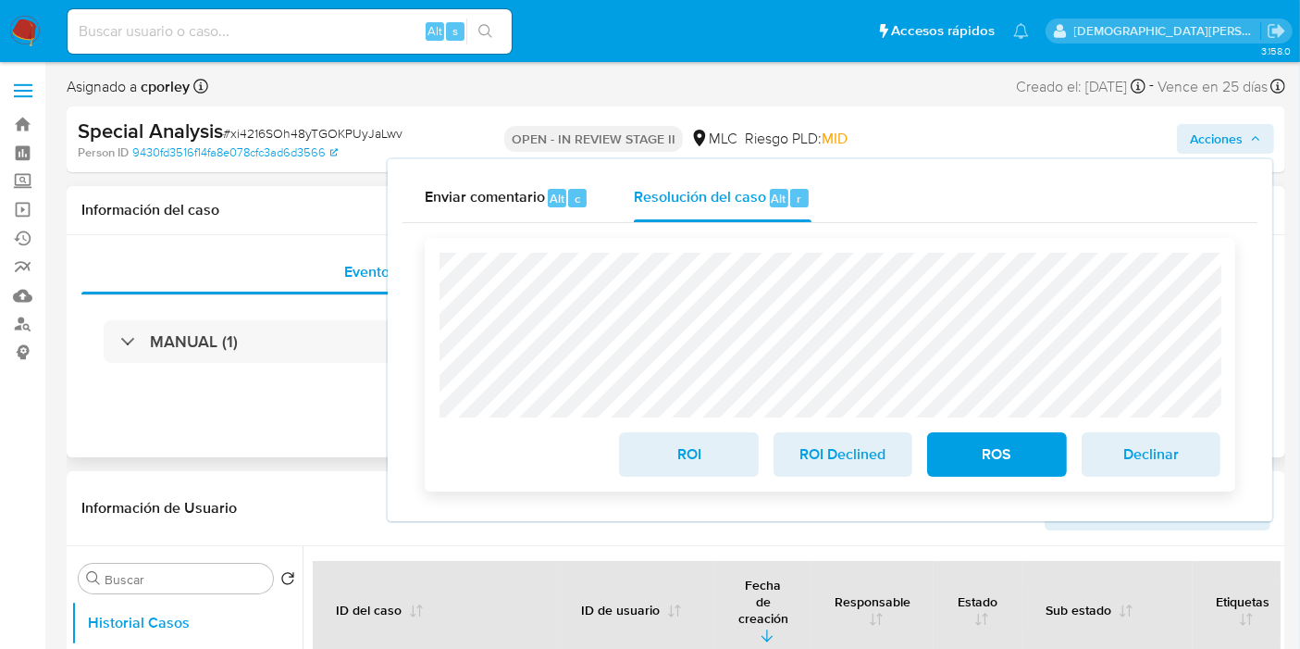
click at [995, 453] on span "ROS" at bounding box center [997, 454] width 91 height 41
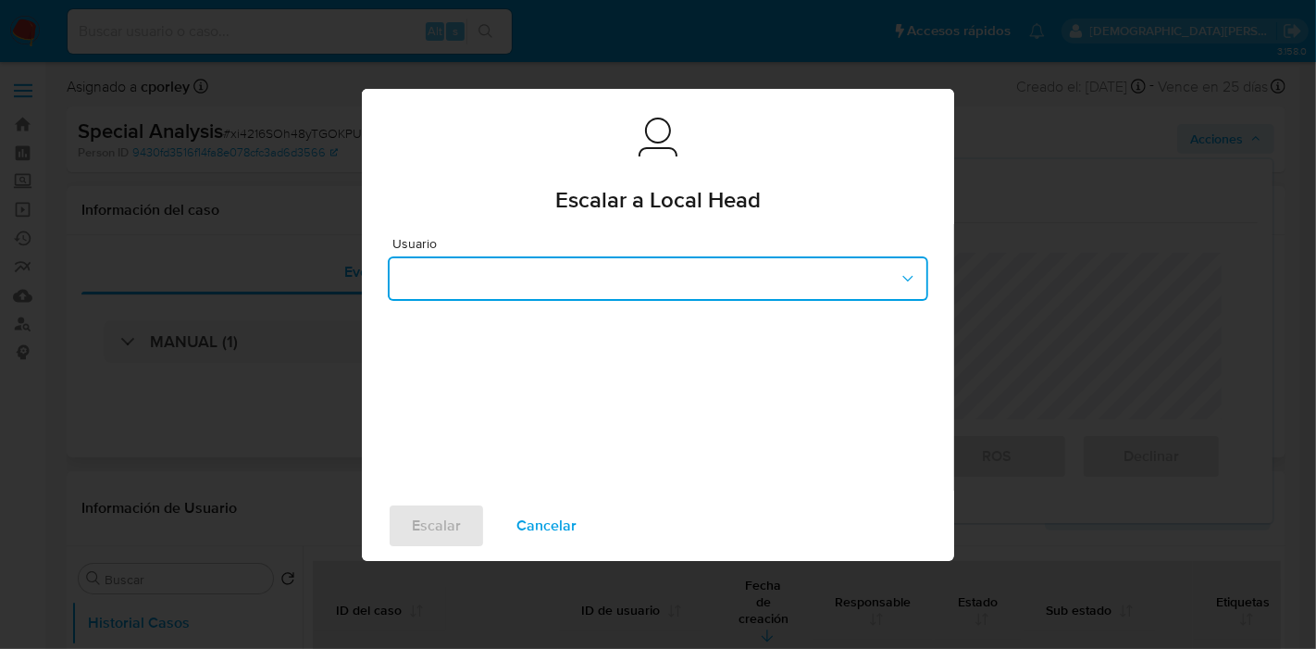
click at [711, 274] on button "button" at bounding box center [658, 278] width 541 height 44
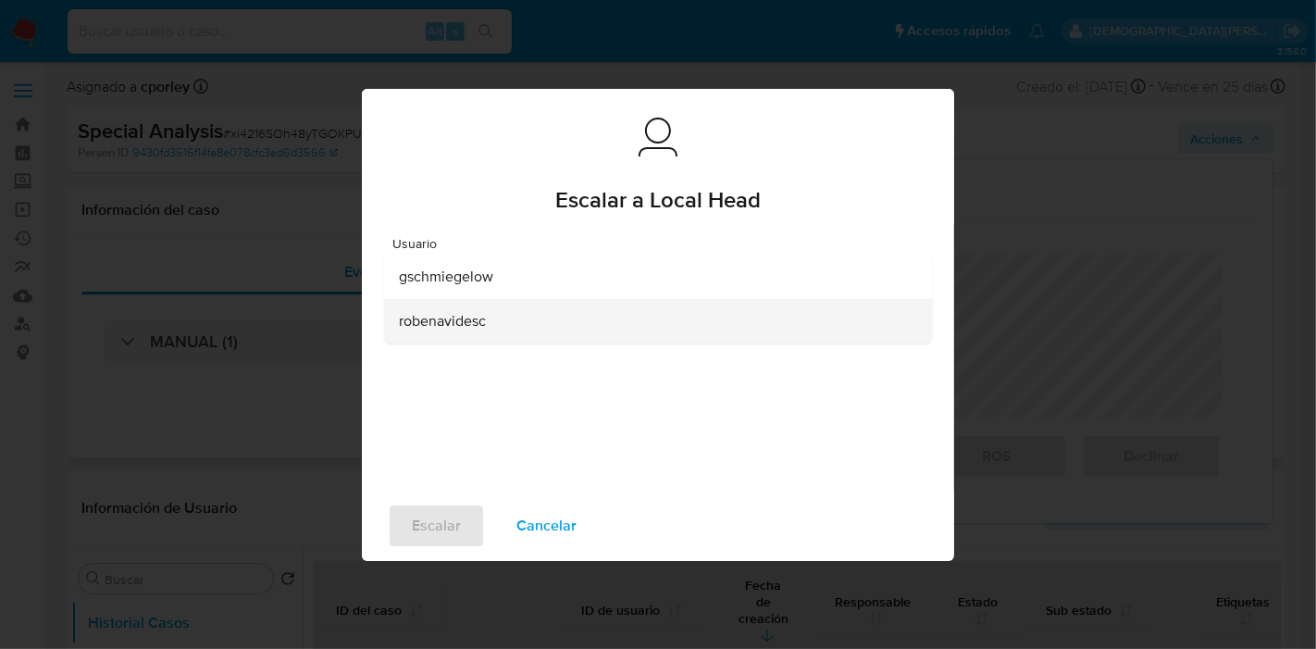
click at [454, 317] on span "robenavidesc" at bounding box center [442, 320] width 87 height 19
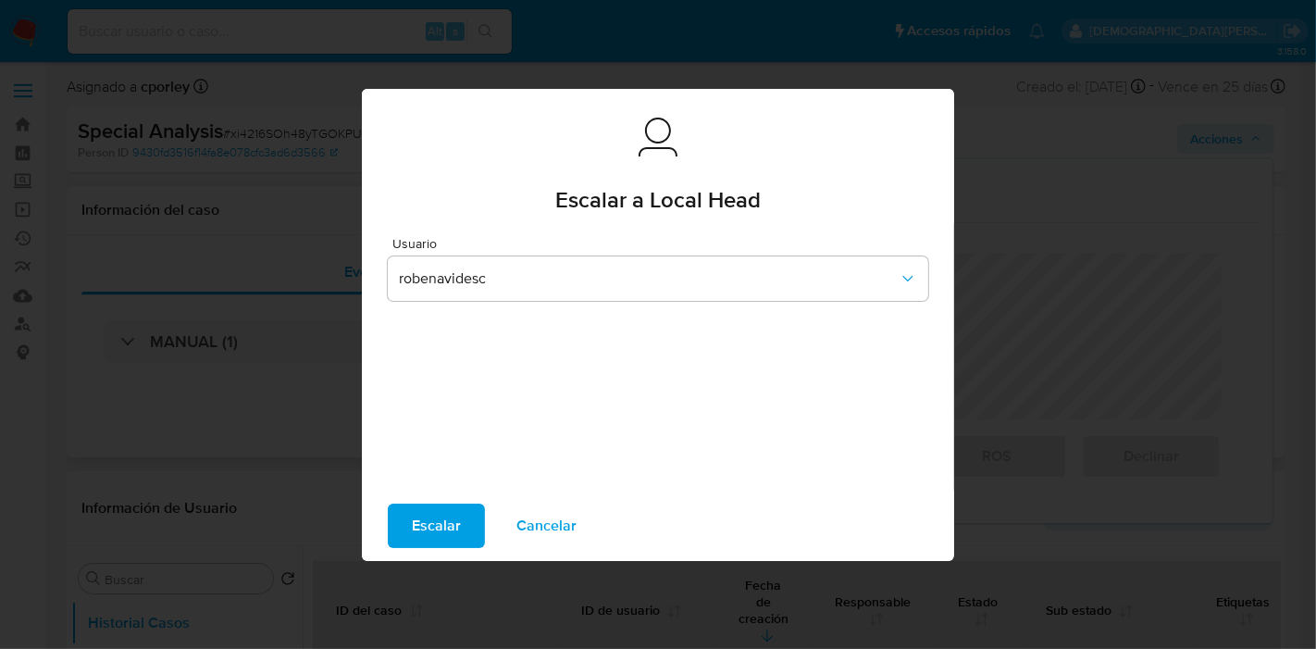
click at [427, 525] on span "Escalar" at bounding box center [436, 525] width 49 height 41
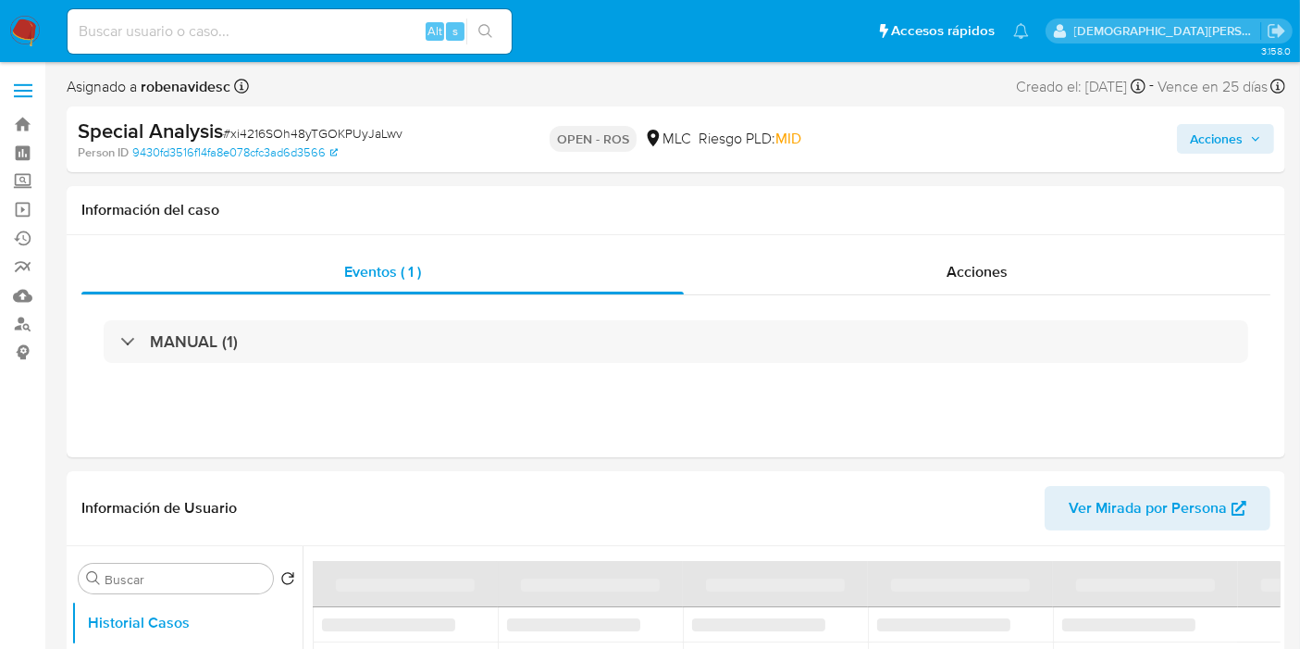
select select "10"
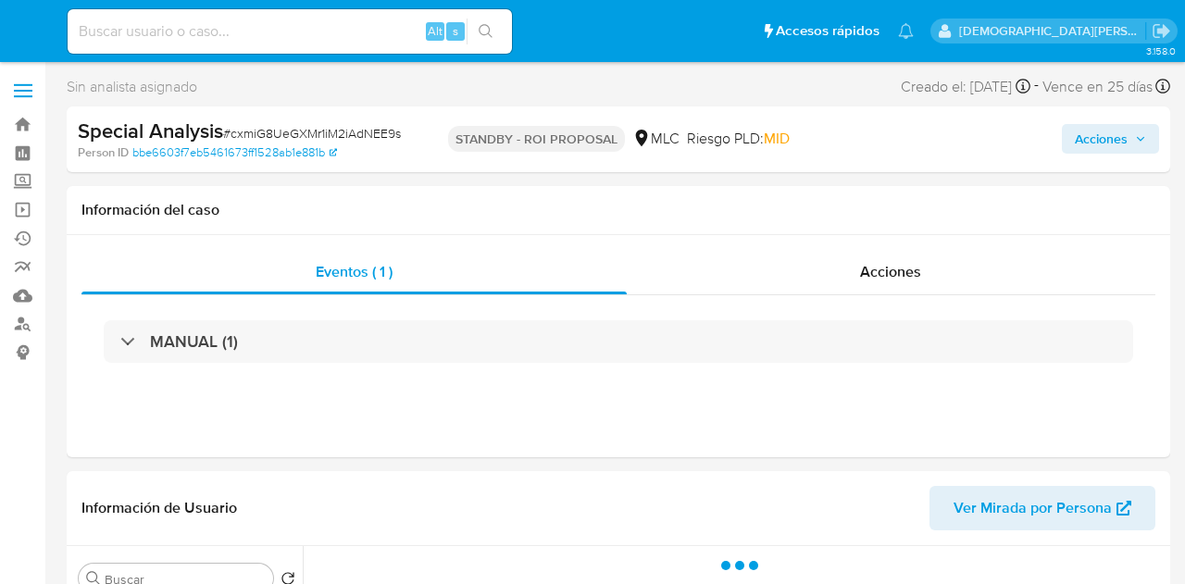
select select "10"
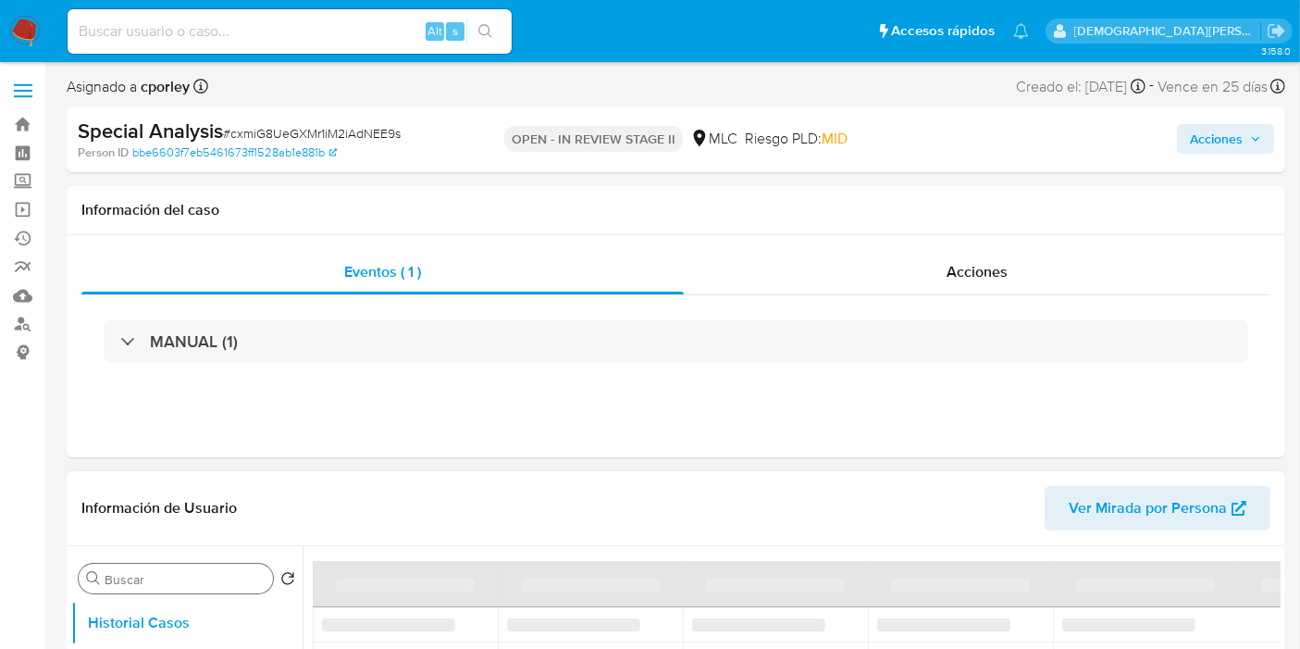
scroll to position [103, 0]
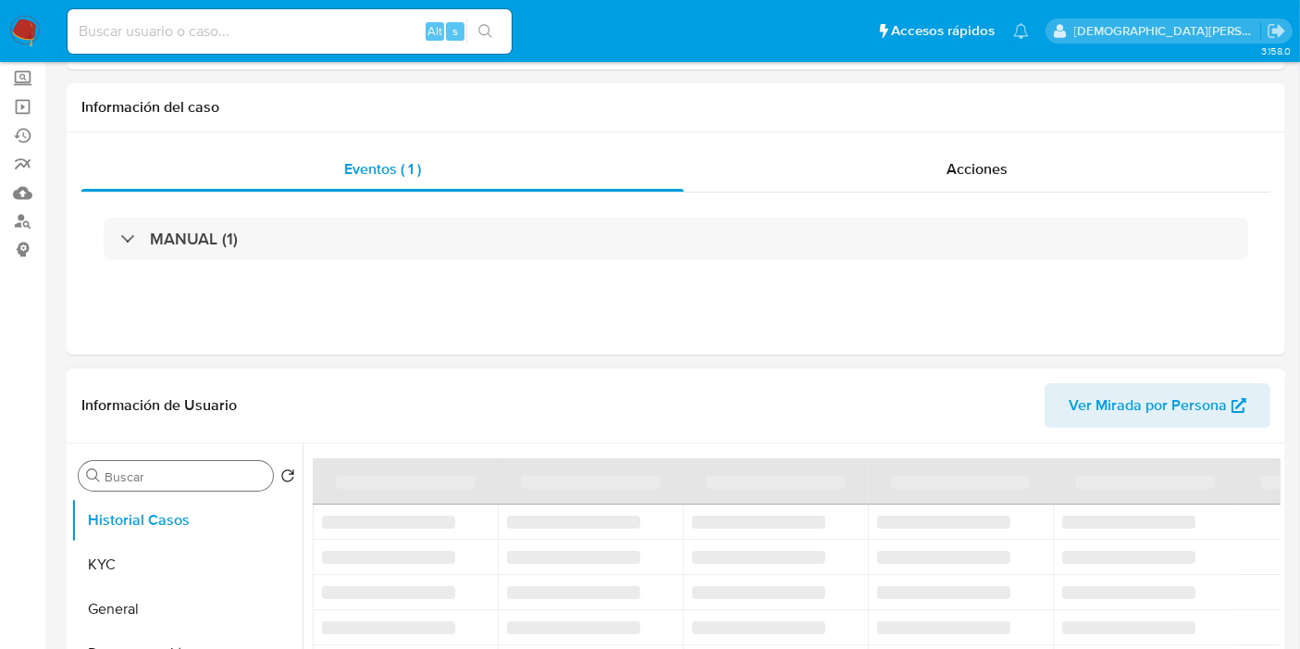
select select "10"
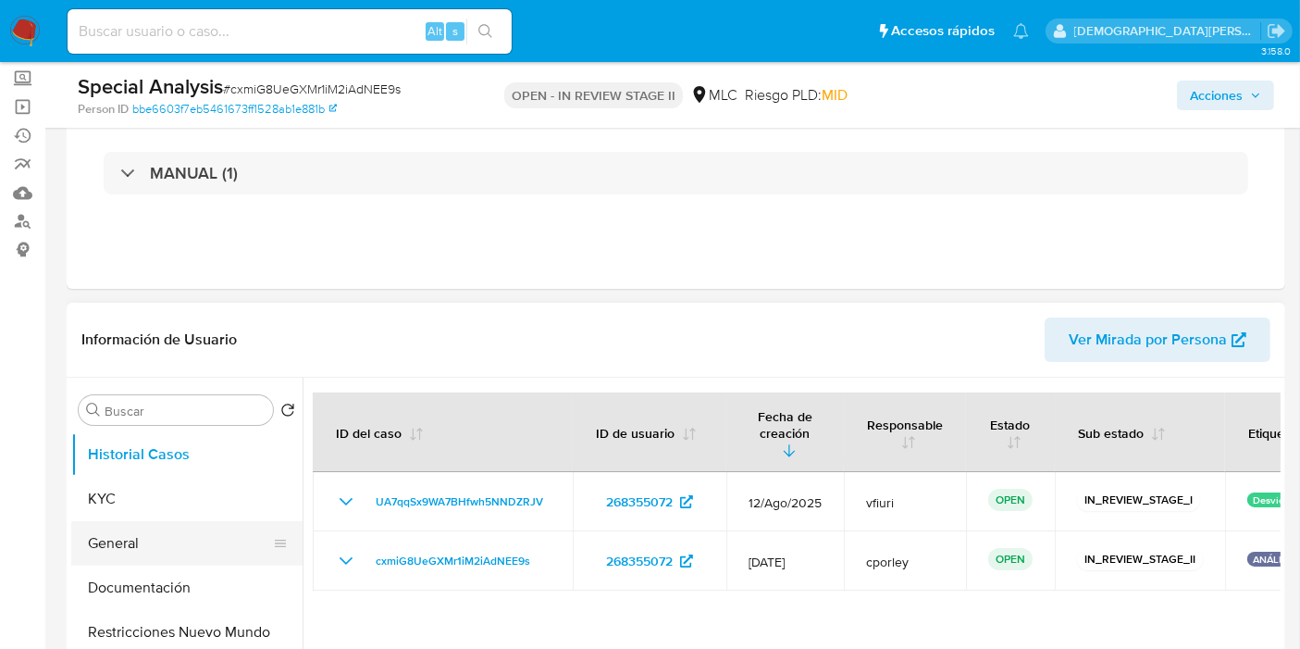
click at [130, 544] on button "General" at bounding box center [179, 543] width 217 height 44
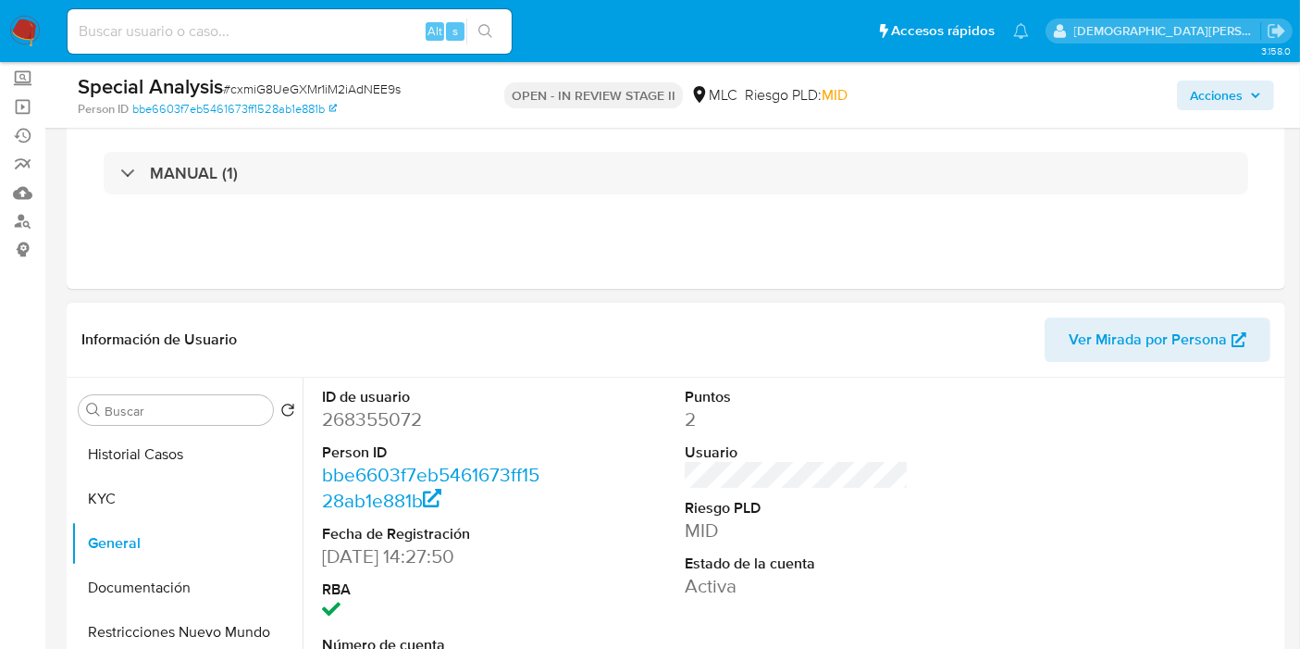
click at [372, 420] on dd "268355072" at bounding box center [434, 419] width 224 height 26
copy dd "268355072"
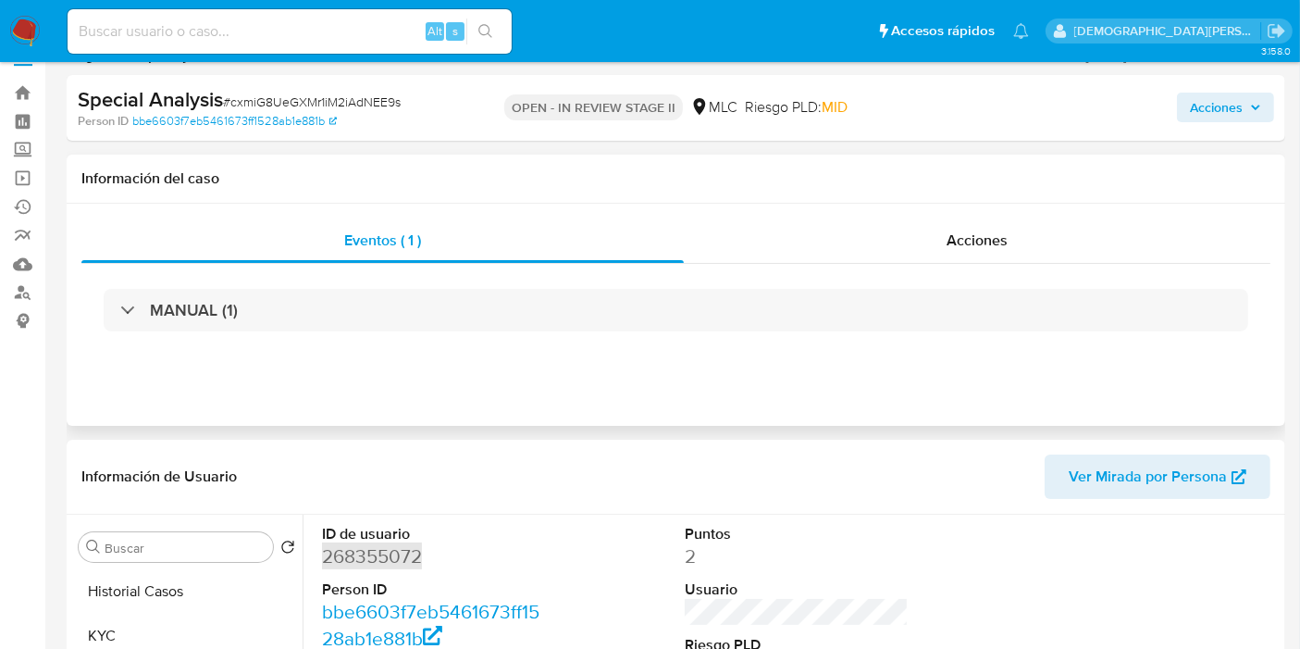
scroll to position [0, 0]
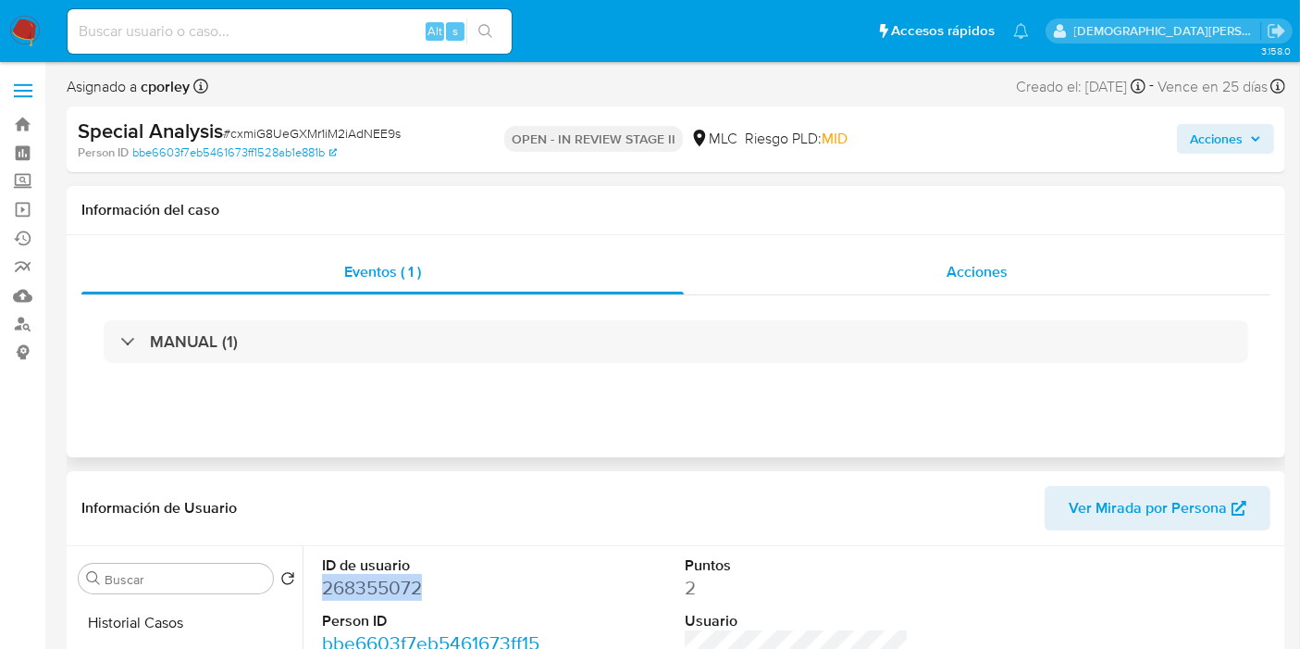
click at [962, 268] on span "Acciones" at bounding box center [977, 271] width 61 height 21
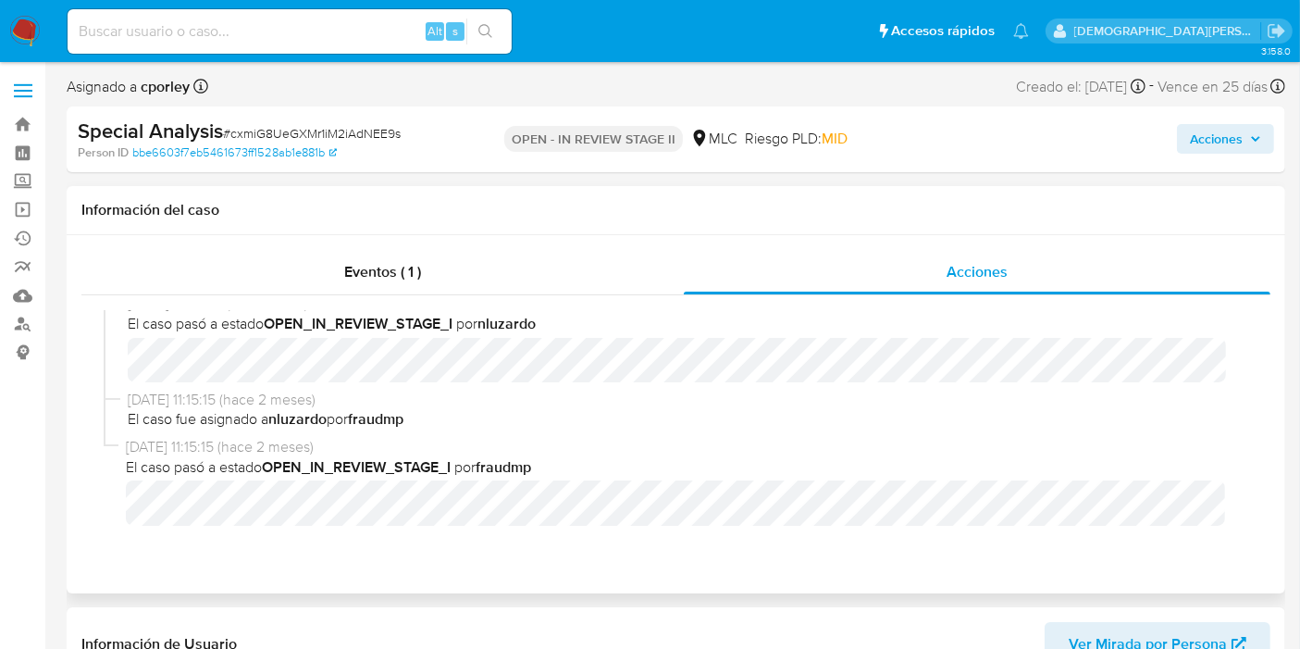
scroll to position [411, 0]
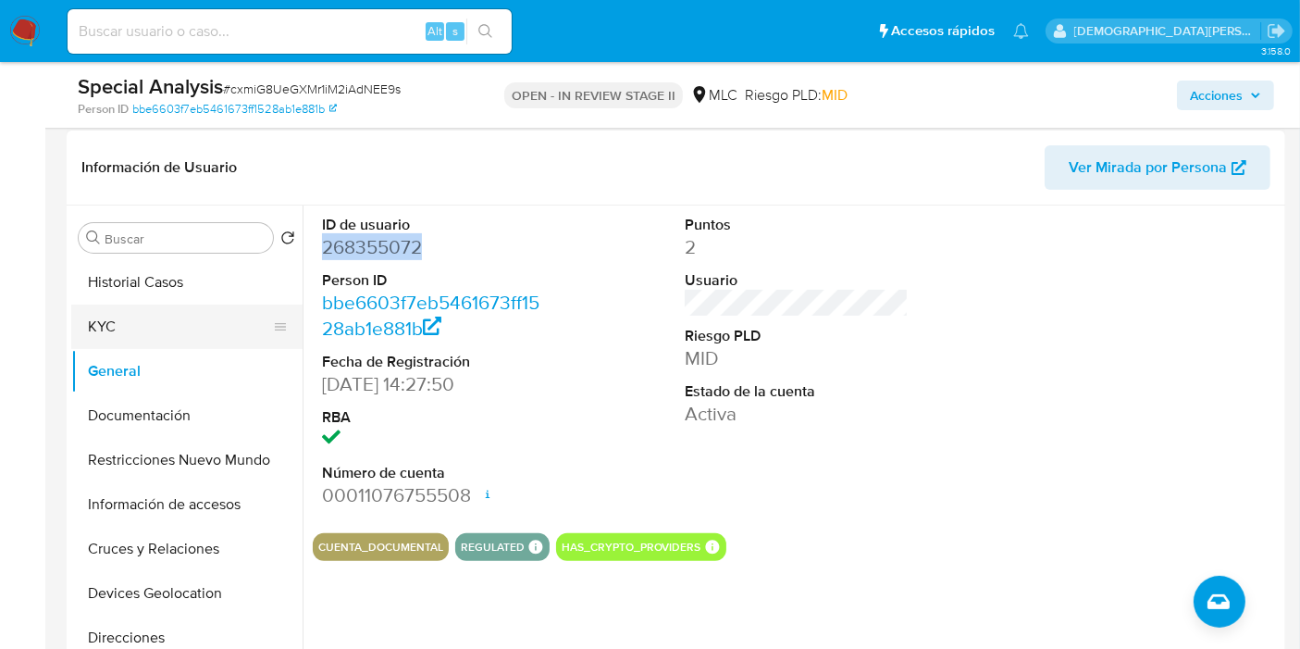
click at [131, 336] on button "KYC" at bounding box center [179, 327] width 217 height 44
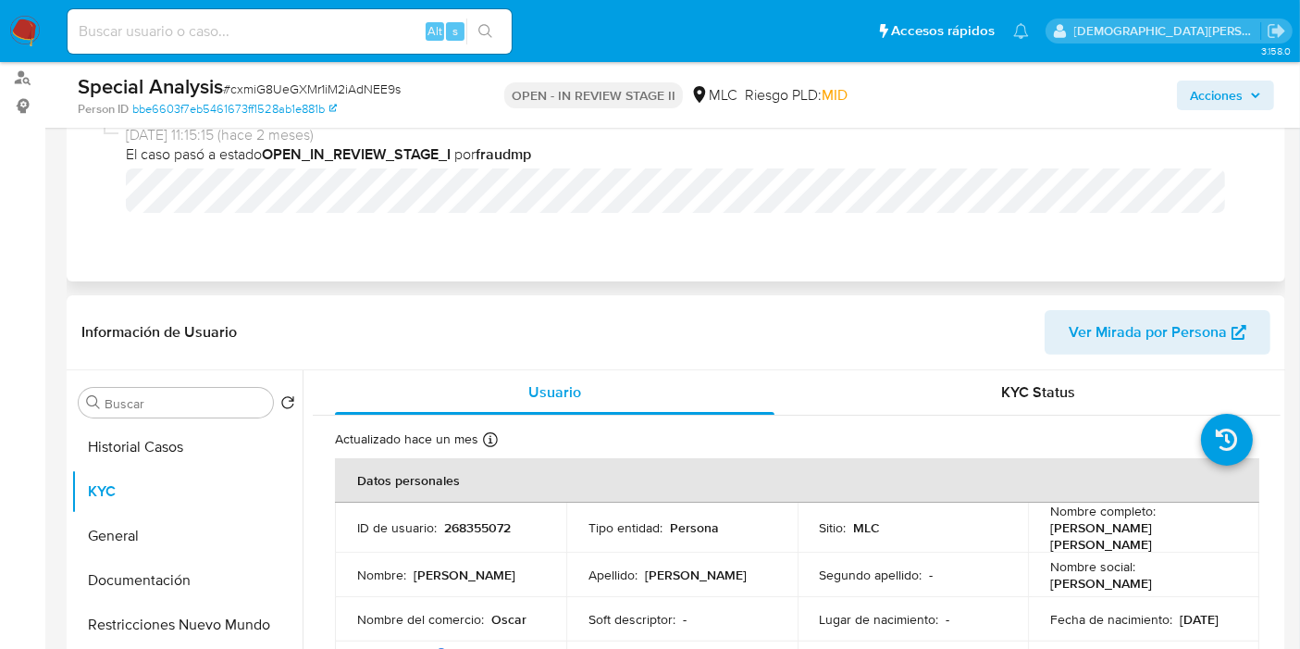
scroll to position [205, 0]
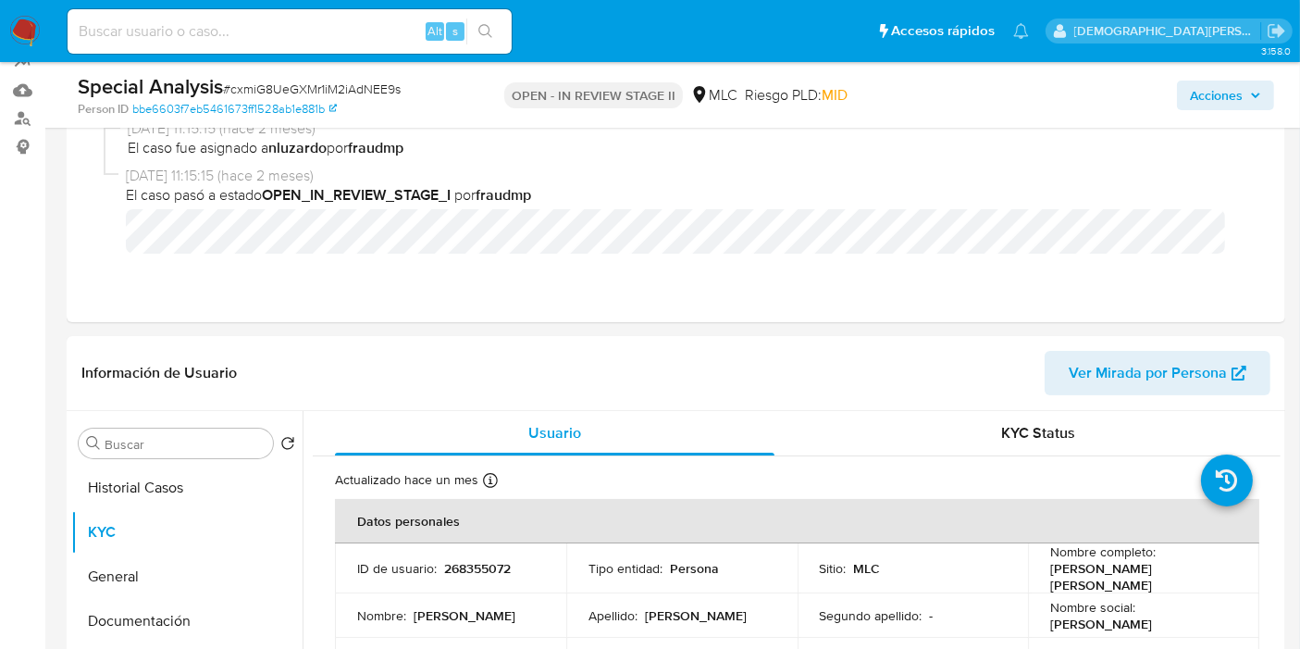
drag, startPoint x: 1194, startPoint y: 90, endPoint x: 1136, endPoint y: 112, distance: 62.4
click at [1194, 90] on span "Acciones" at bounding box center [1216, 96] width 53 height 30
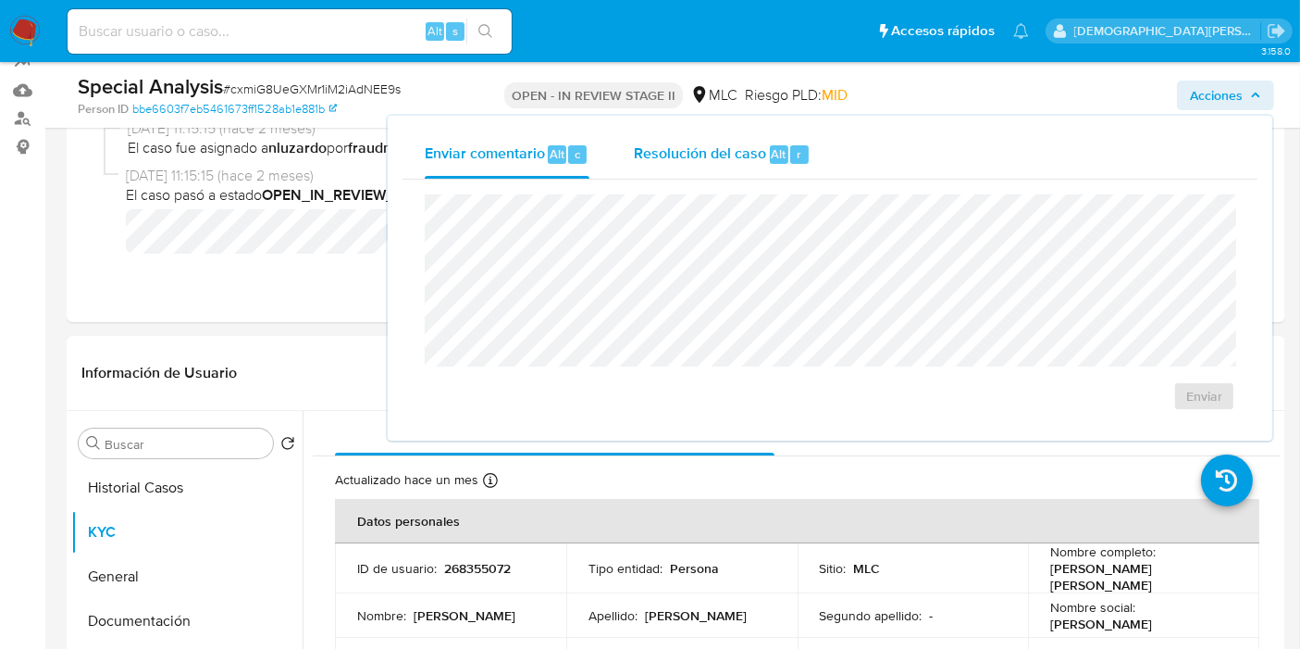
click at [681, 152] on span "Resolución del caso" at bounding box center [700, 153] width 132 height 21
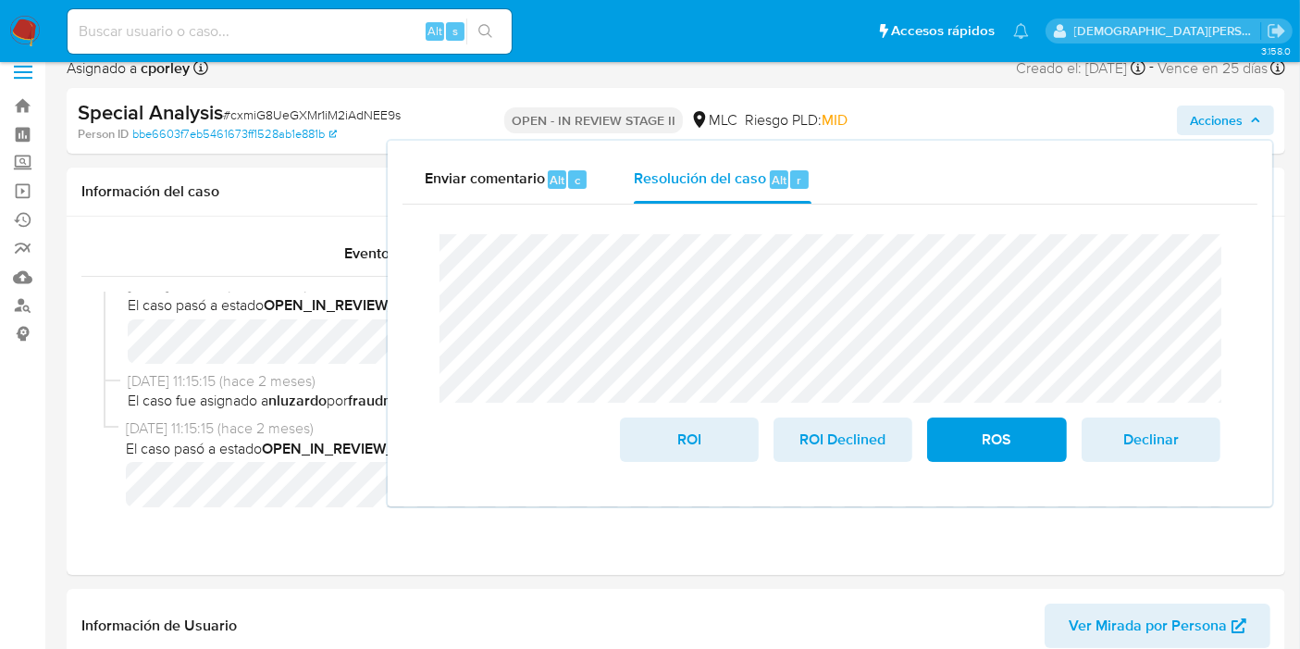
scroll to position [0, 0]
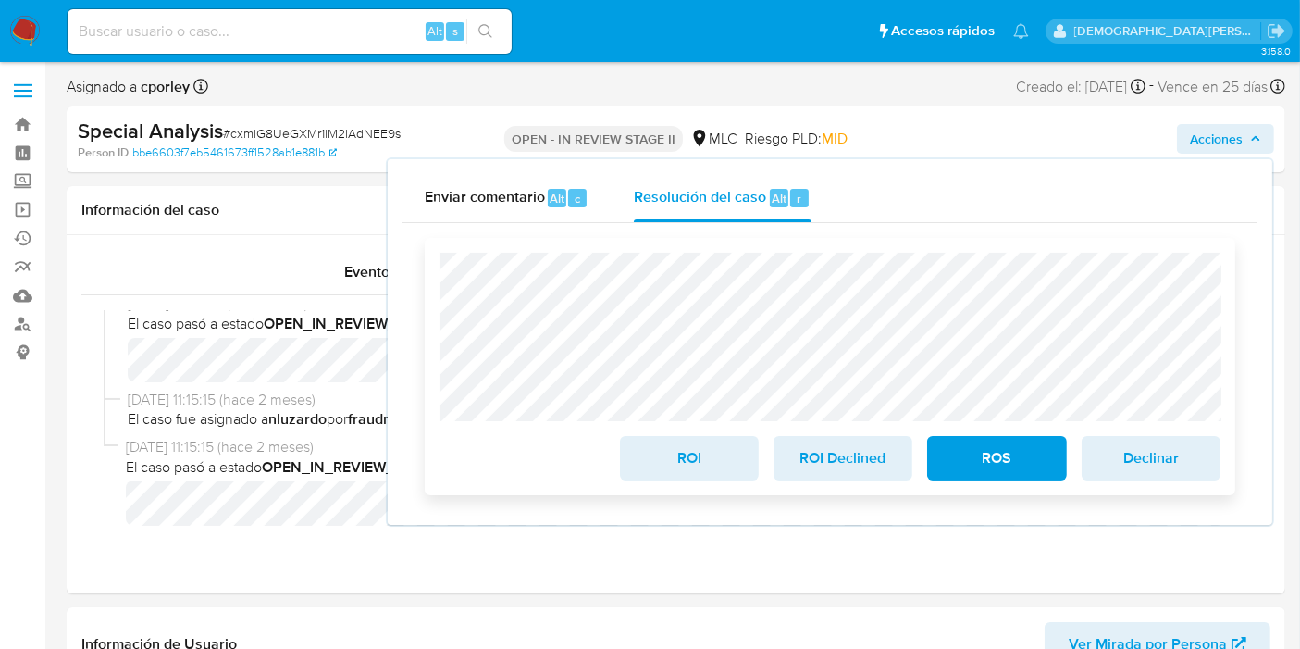
click at [968, 463] on span "ROS" at bounding box center [997, 458] width 91 height 41
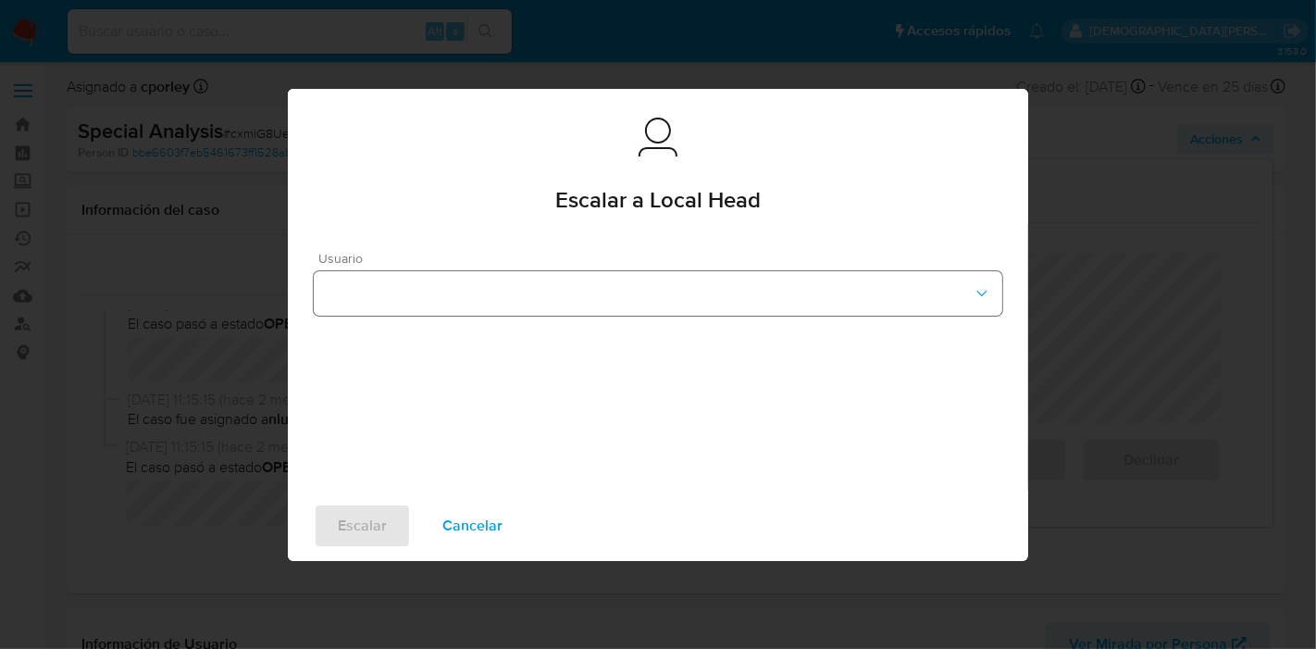
click at [648, 315] on div "Usuario" at bounding box center [658, 357] width 740 height 267
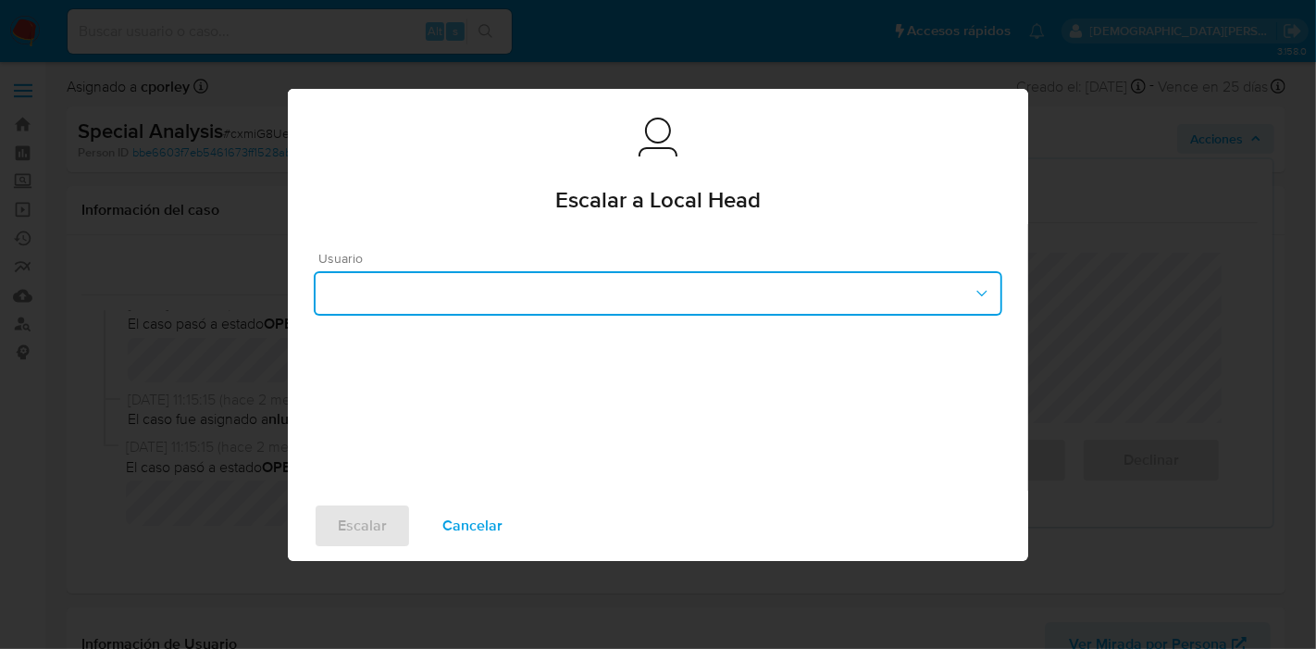
click at [481, 301] on button "button" at bounding box center [658, 293] width 689 height 44
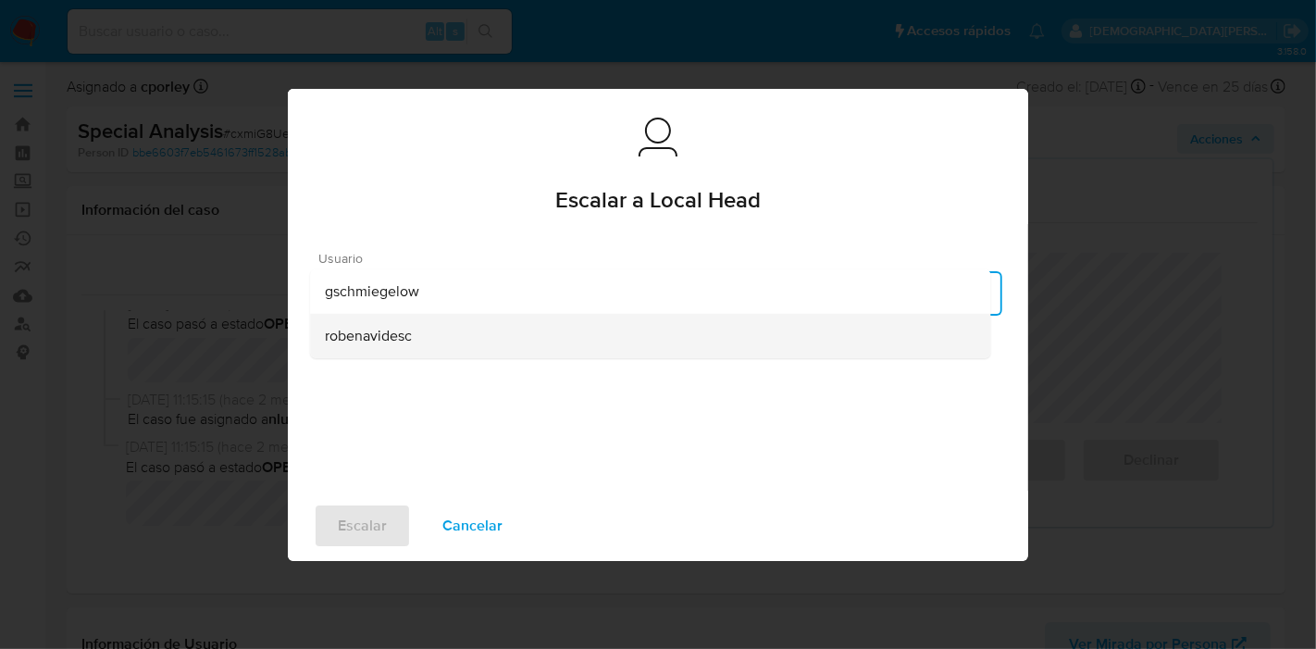
click at [366, 341] on span "robenavidesc" at bounding box center [368, 335] width 87 height 19
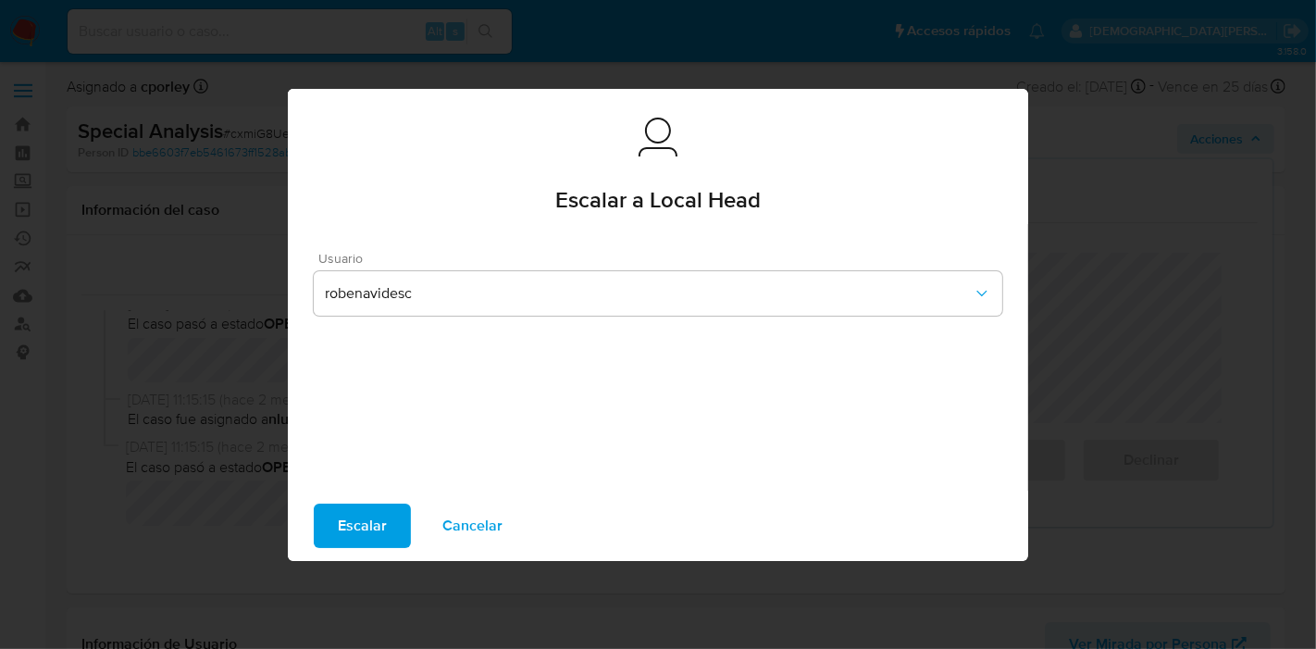
click at [356, 516] on span "Escalar" at bounding box center [362, 525] width 49 height 41
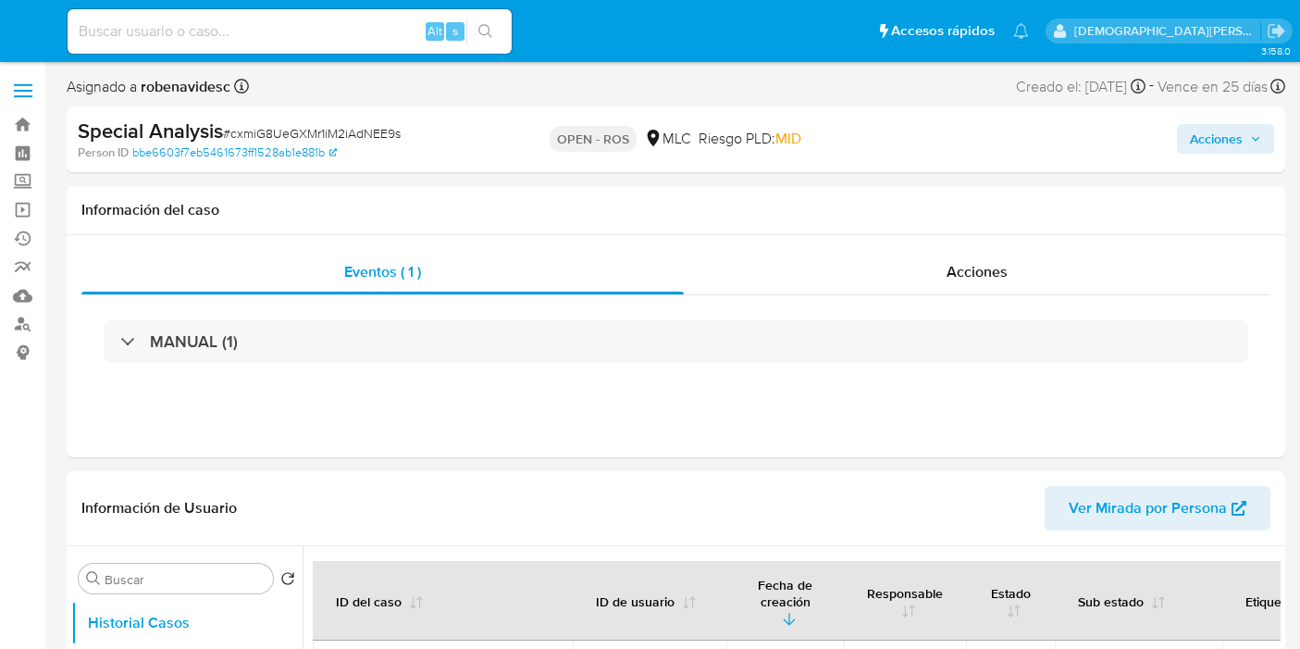
select select "10"
